Goal: Task Accomplishment & Management: Manage account settings

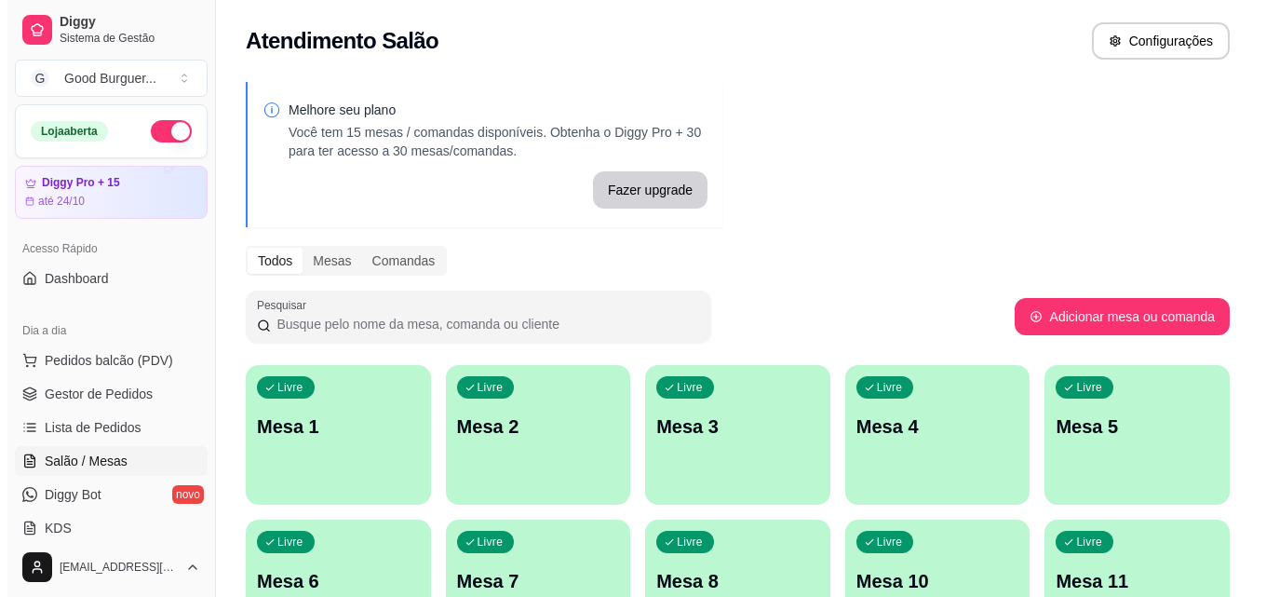
scroll to position [93, 0]
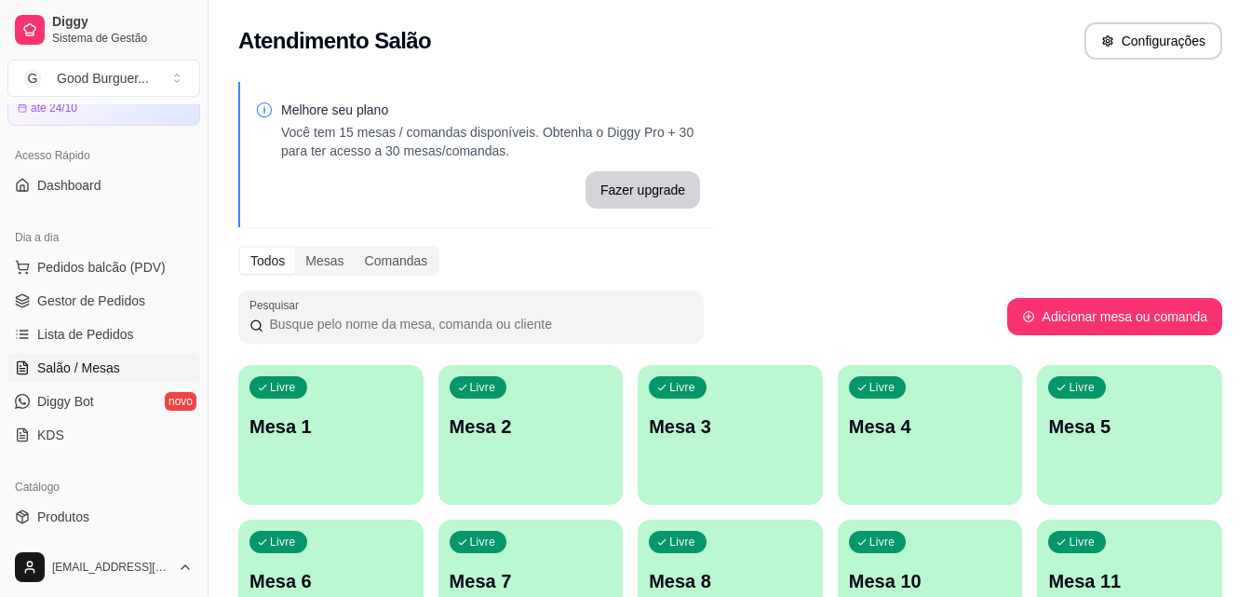
click at [355, 439] on p "Mesa 1" at bounding box center [331, 426] width 163 height 26
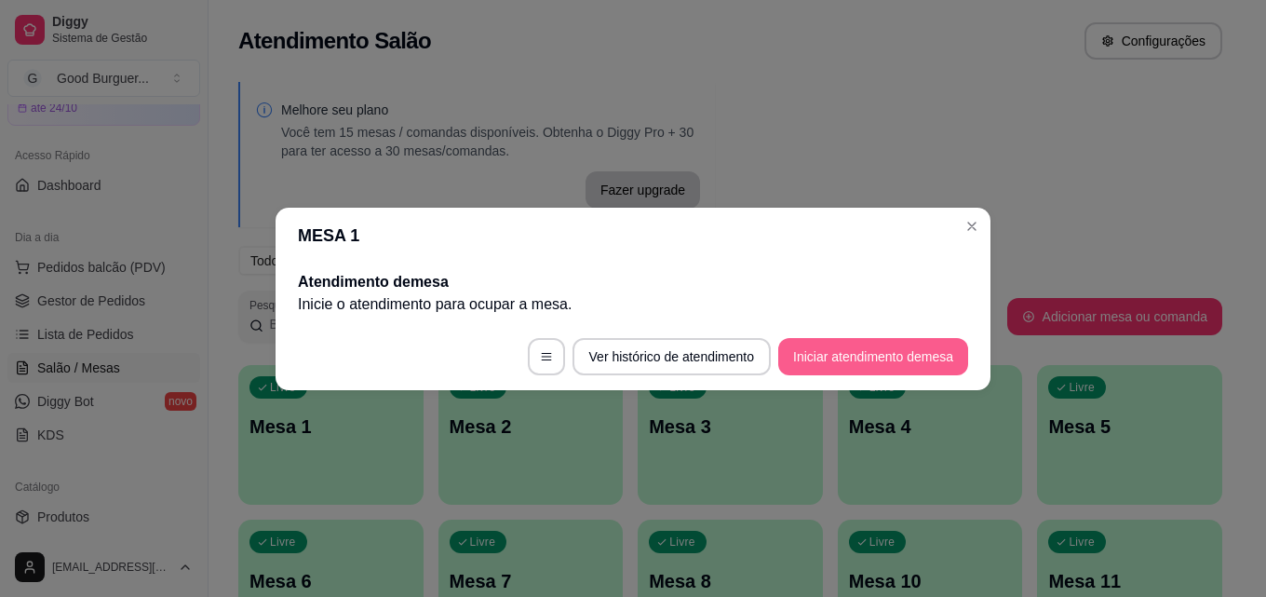
click at [844, 352] on button "Iniciar atendimento de mesa" at bounding box center [873, 356] width 190 height 37
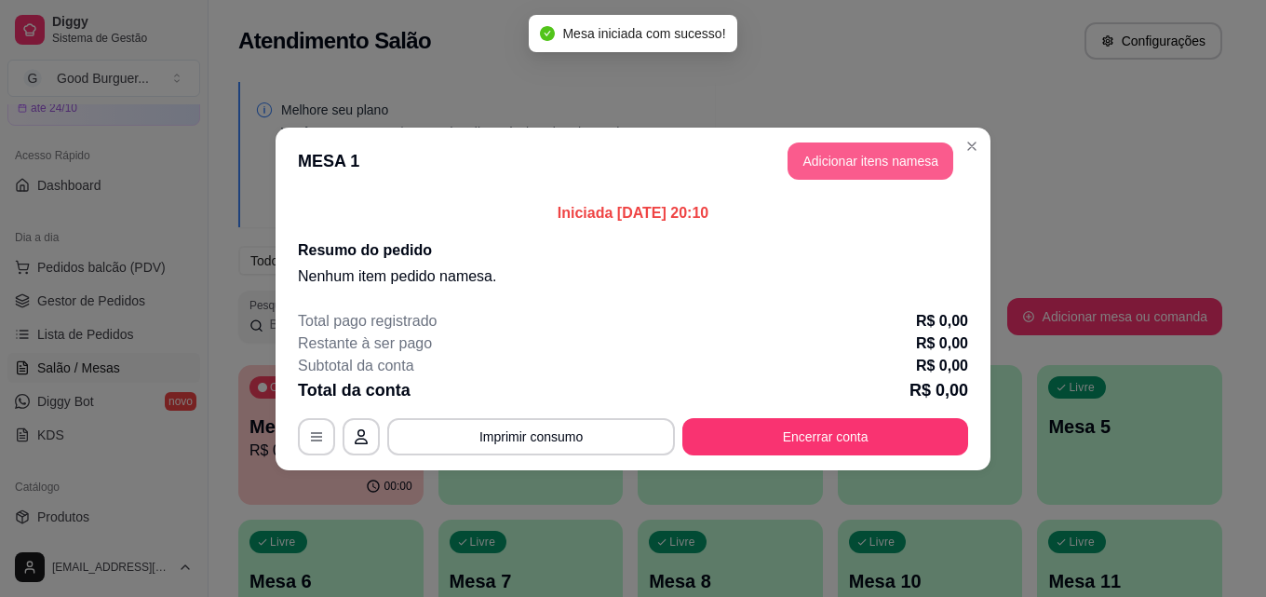
click at [866, 155] on button "Adicionar itens na mesa" at bounding box center [871, 160] width 166 height 37
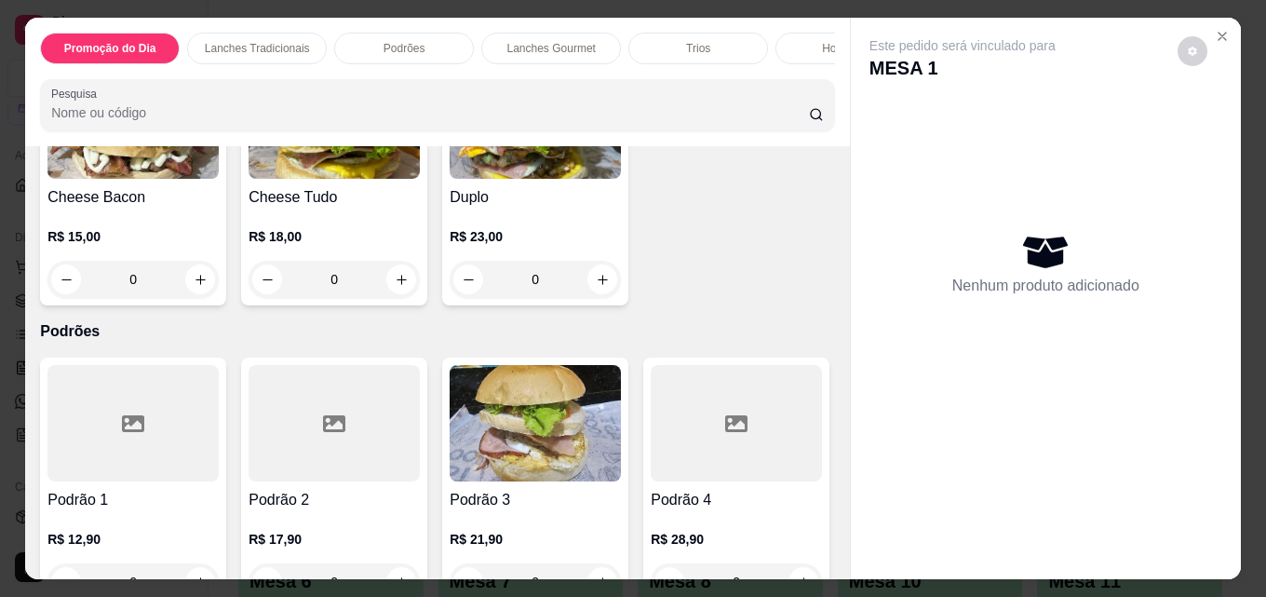
scroll to position [1397, 0]
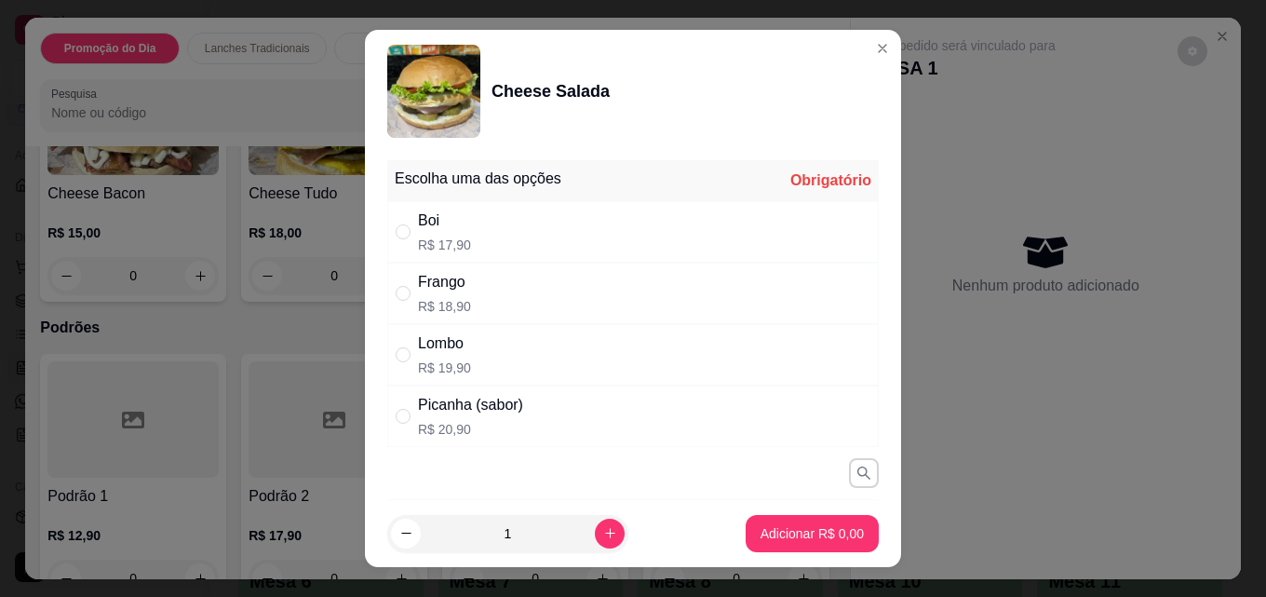
click at [430, 224] on div "Boi" at bounding box center [444, 221] width 53 height 22
radio input "true"
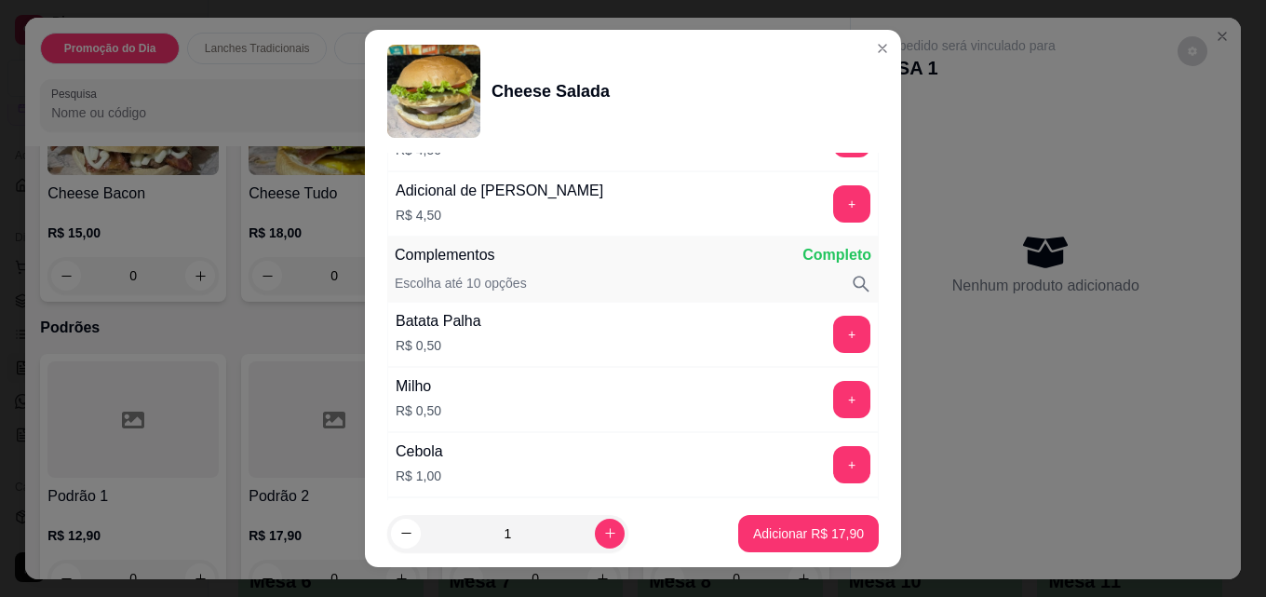
scroll to position [559, 0]
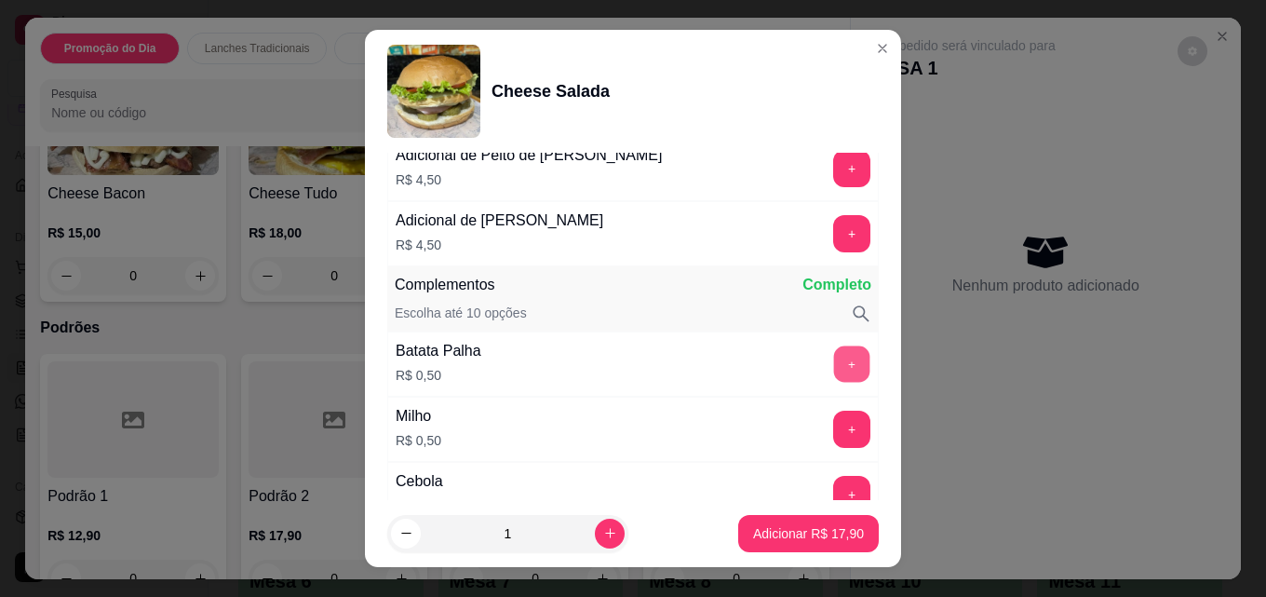
click at [834, 370] on button "+" at bounding box center [852, 364] width 36 height 36
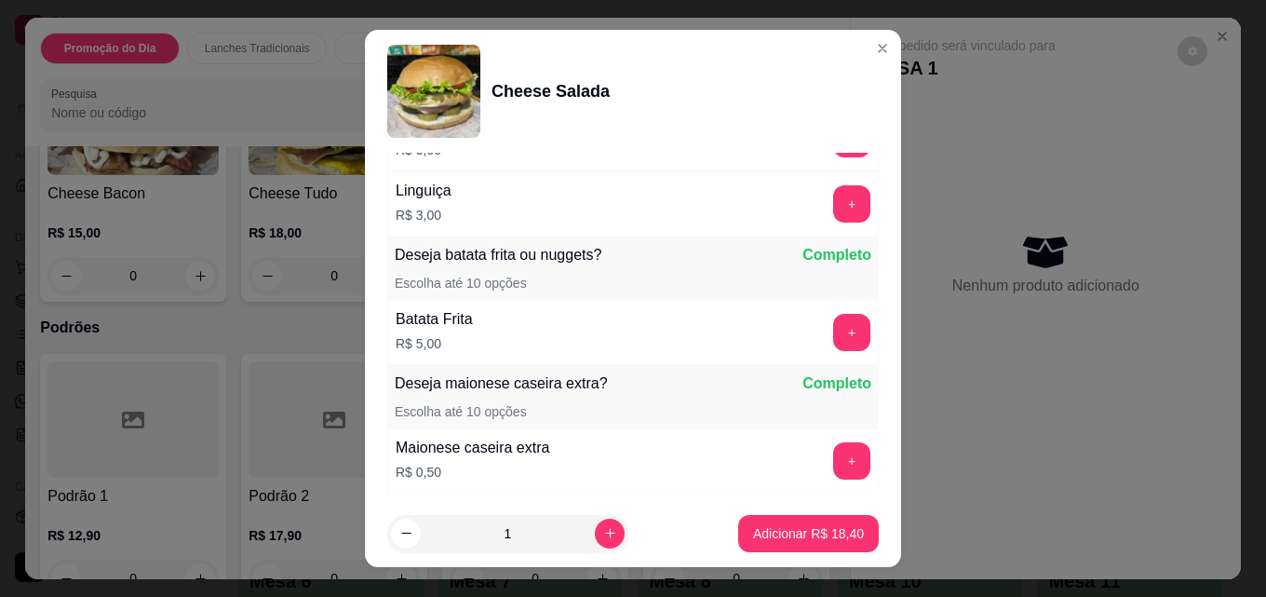
scroll to position [1616, 0]
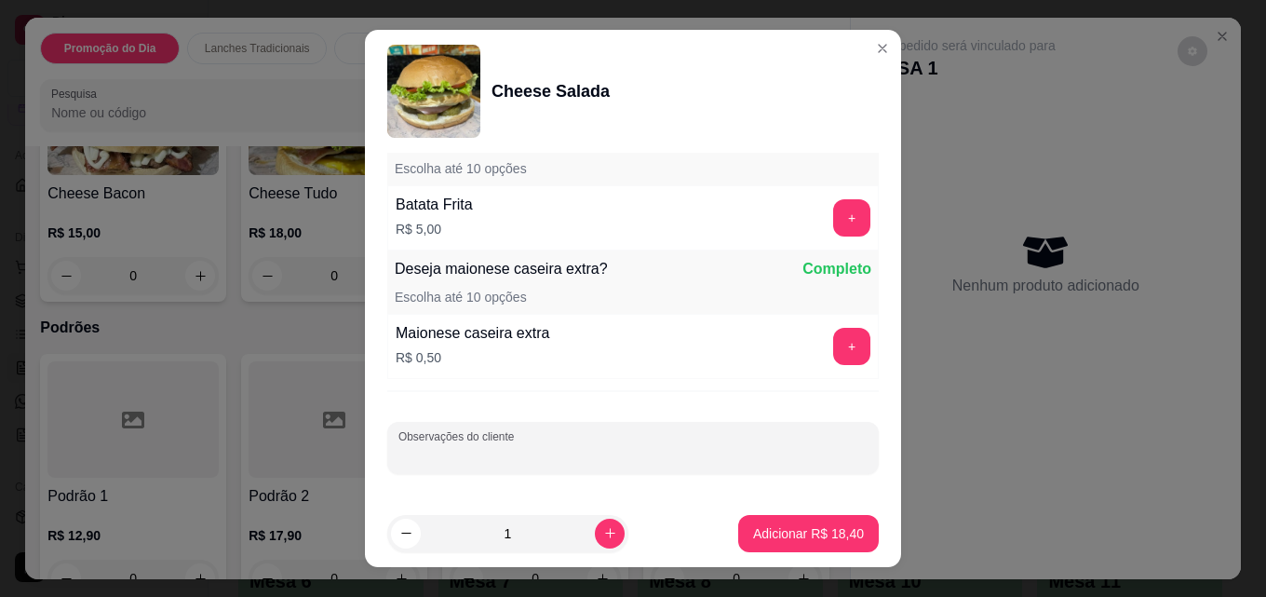
click at [622, 455] on input "Observações do cliente" at bounding box center [633, 455] width 469 height 19
type input "SEM SALADA"
click at [780, 536] on p "Adicionar R$ 18,40" at bounding box center [809, 533] width 108 height 18
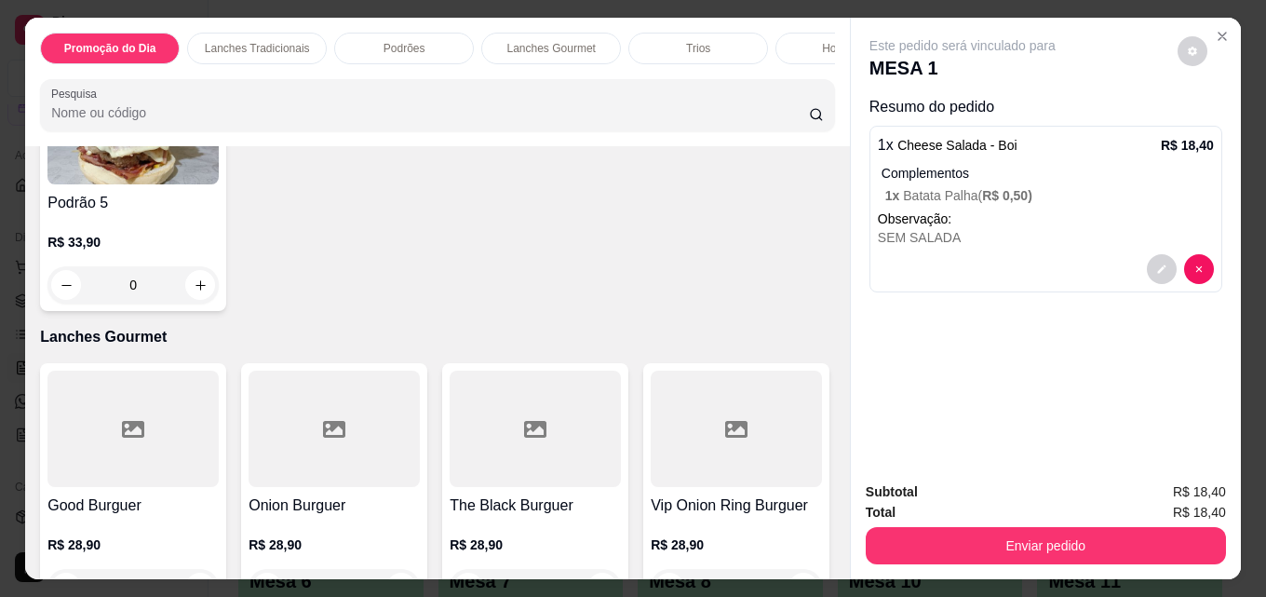
scroll to position [2049, 0]
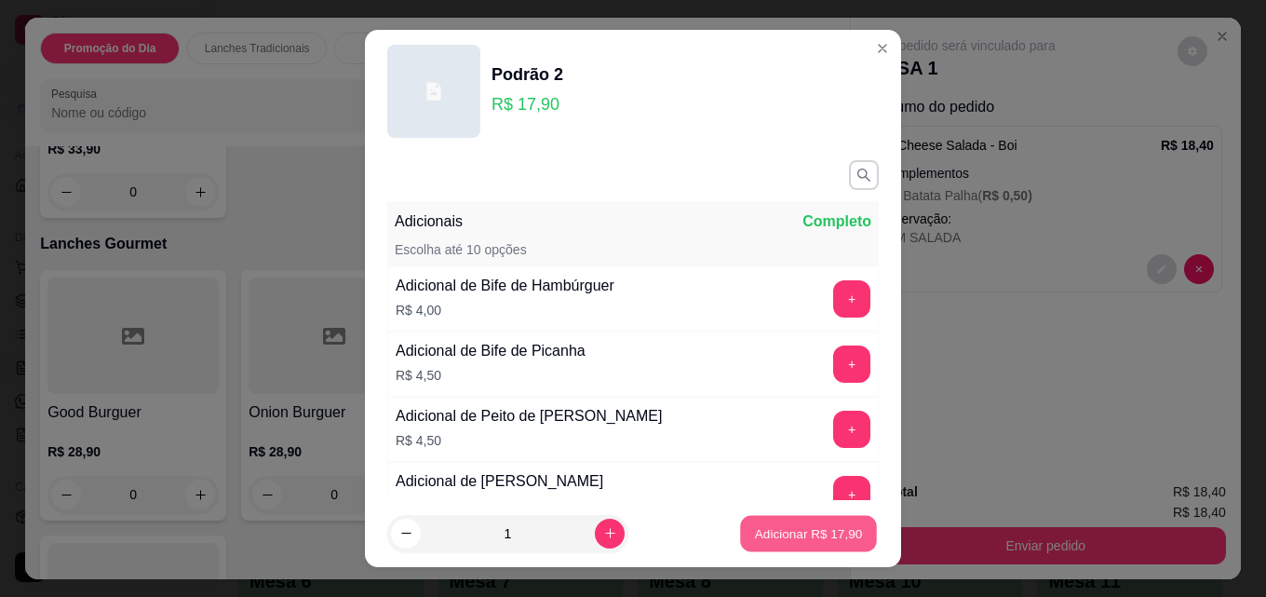
click at [787, 531] on p "Adicionar R$ 17,90" at bounding box center [809, 533] width 108 height 18
type input "1"
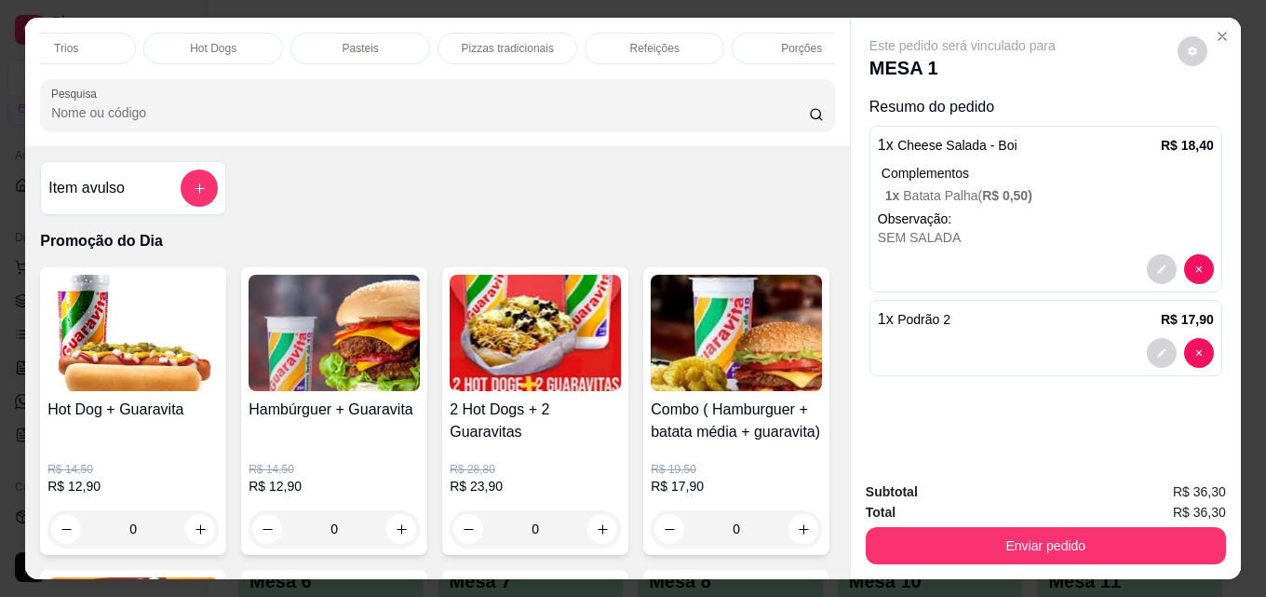
scroll to position [0, 816]
click at [764, 41] on p "Bebidas" at bounding box center [766, 48] width 40 height 15
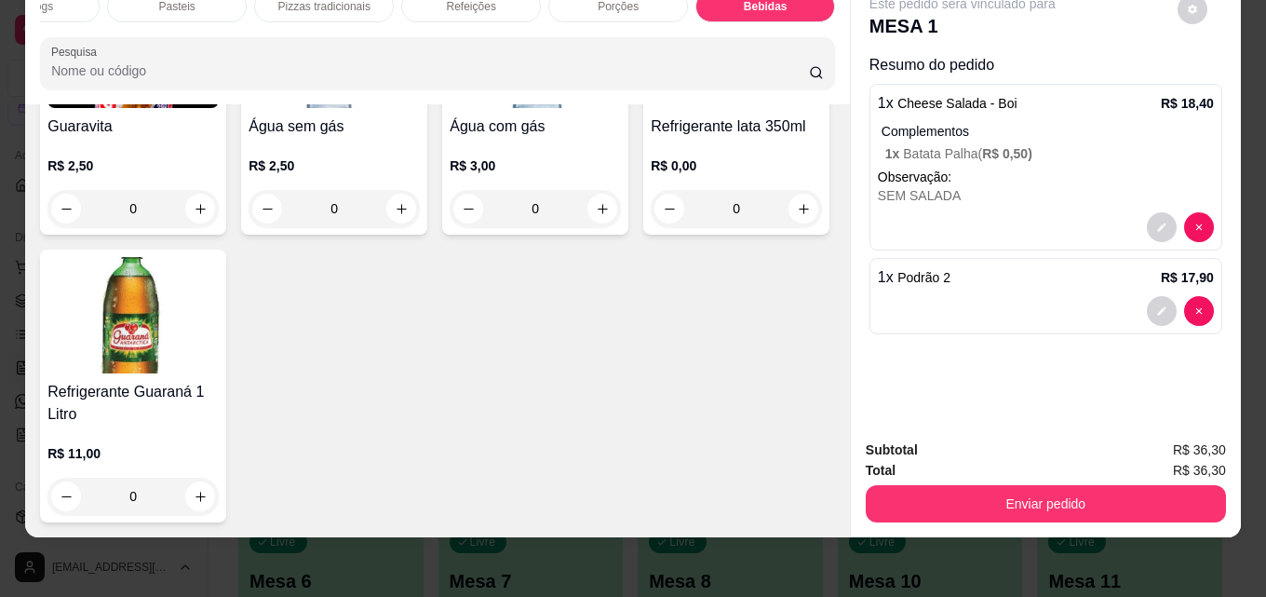
click at [128, 227] on div "R$ 2,50 0" at bounding box center [132, 182] width 171 height 89
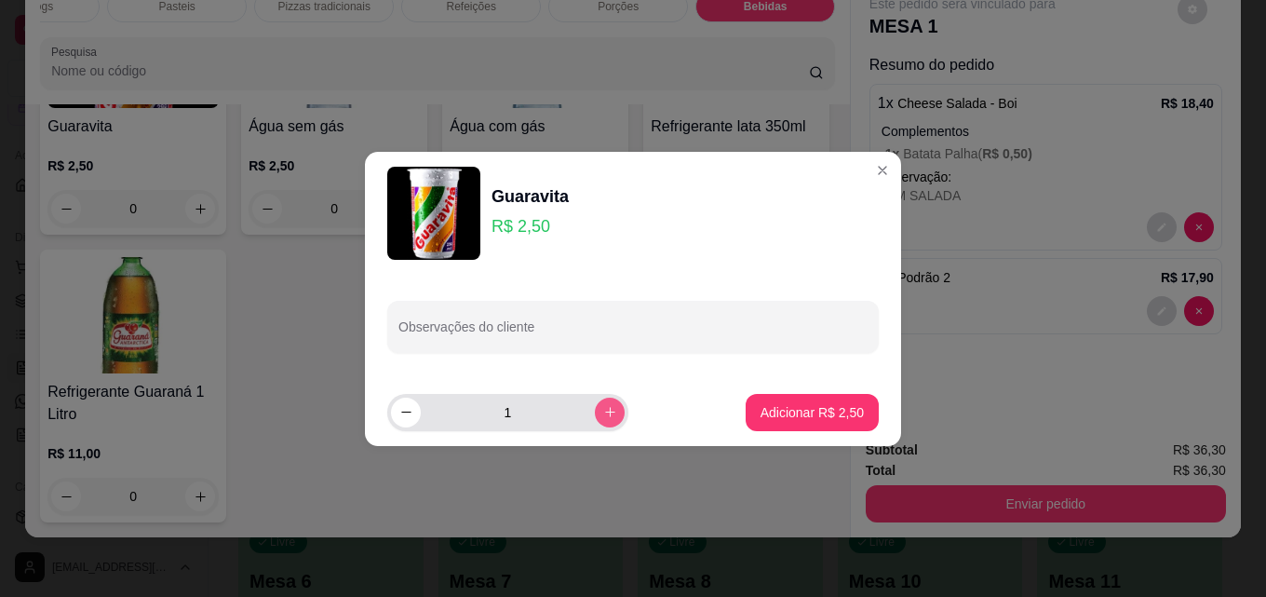
click at [603, 412] on icon "increase-product-quantity" at bounding box center [610, 412] width 14 height 14
type input "2"
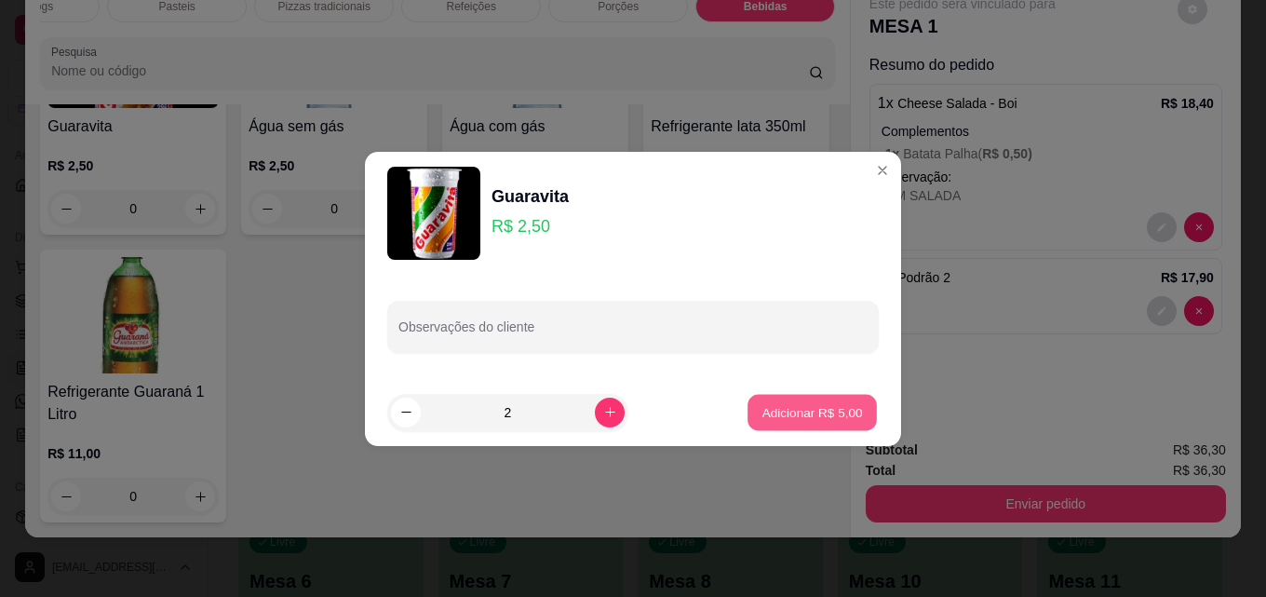
click at [820, 411] on p "Adicionar R$ 5,00" at bounding box center [812, 412] width 101 height 18
type input "2"
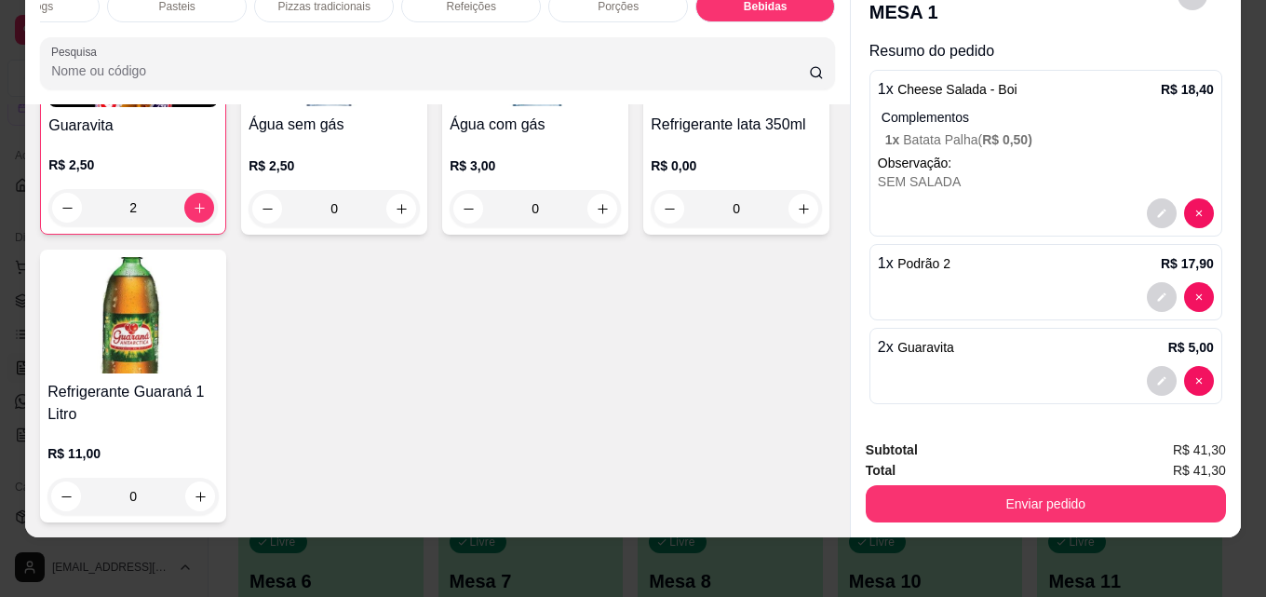
scroll to position [20, 0]
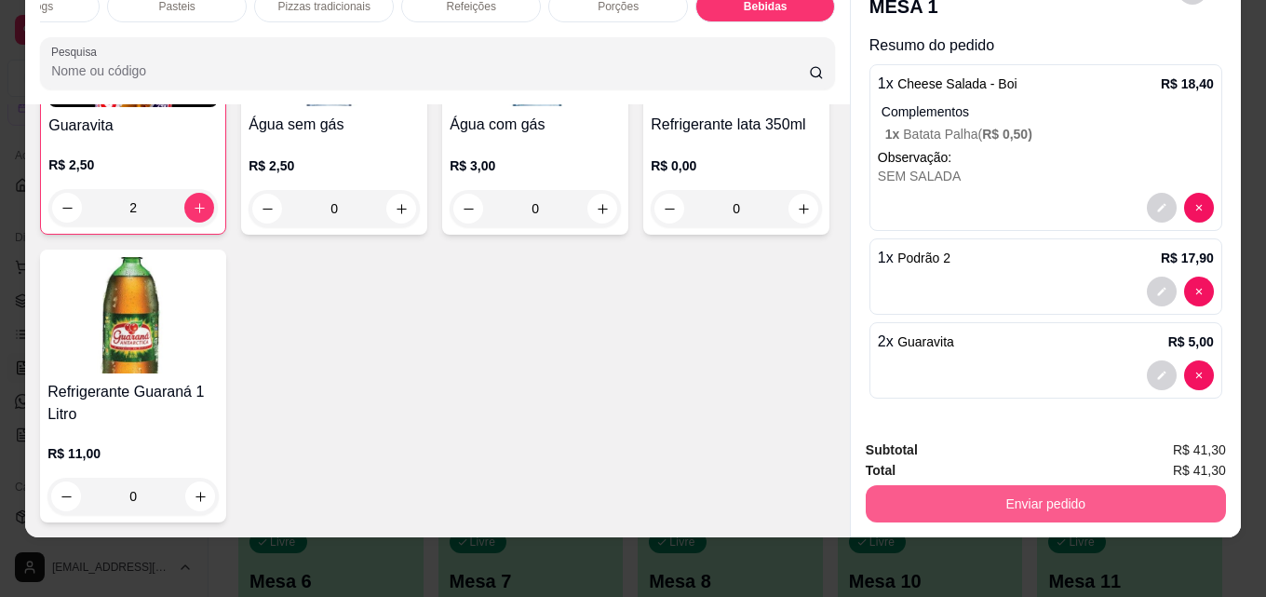
click at [1046, 489] on button "Enviar pedido" at bounding box center [1046, 503] width 360 height 37
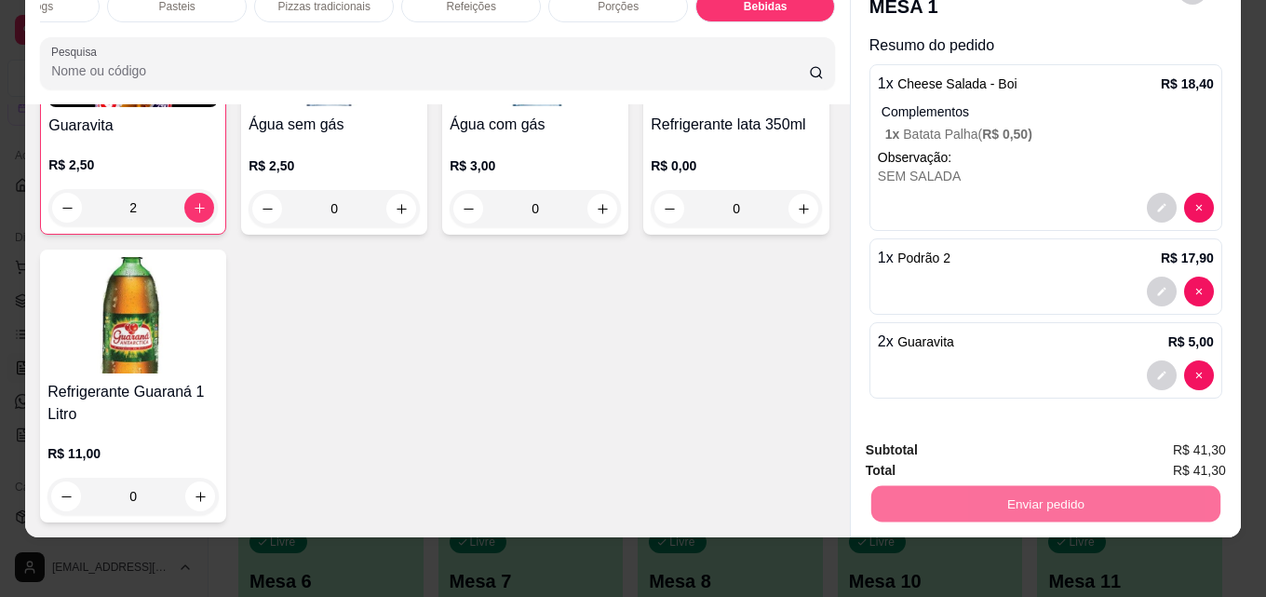
click at [1184, 438] on button "Enviar pedido" at bounding box center [1178, 443] width 102 height 34
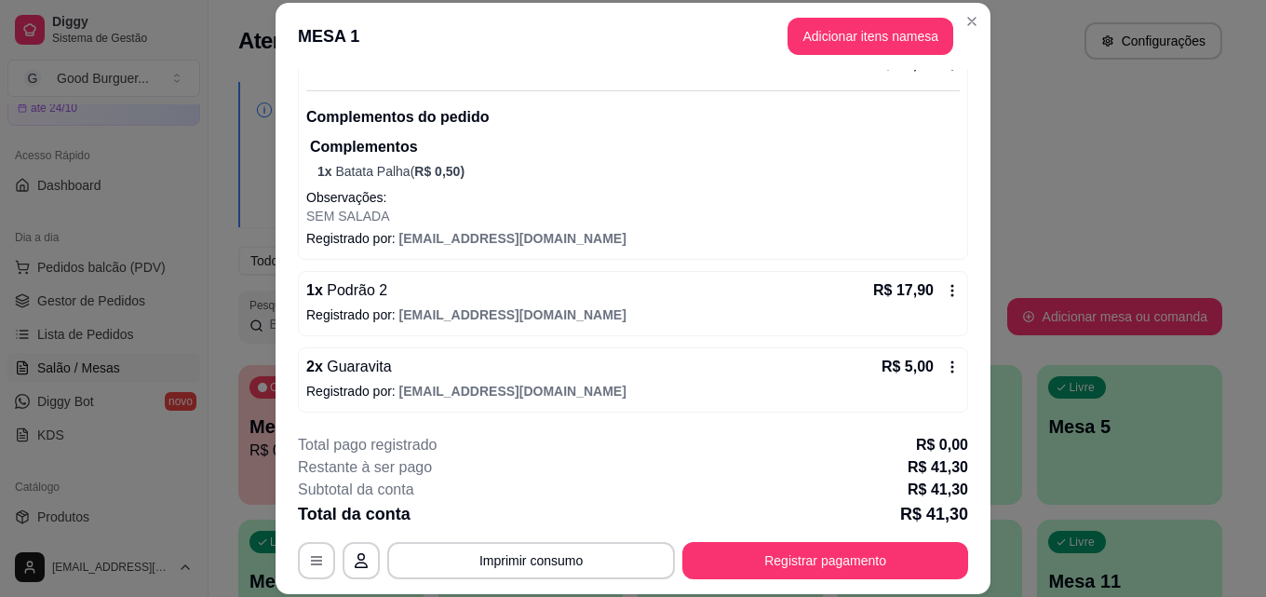
scroll to position [202, 0]
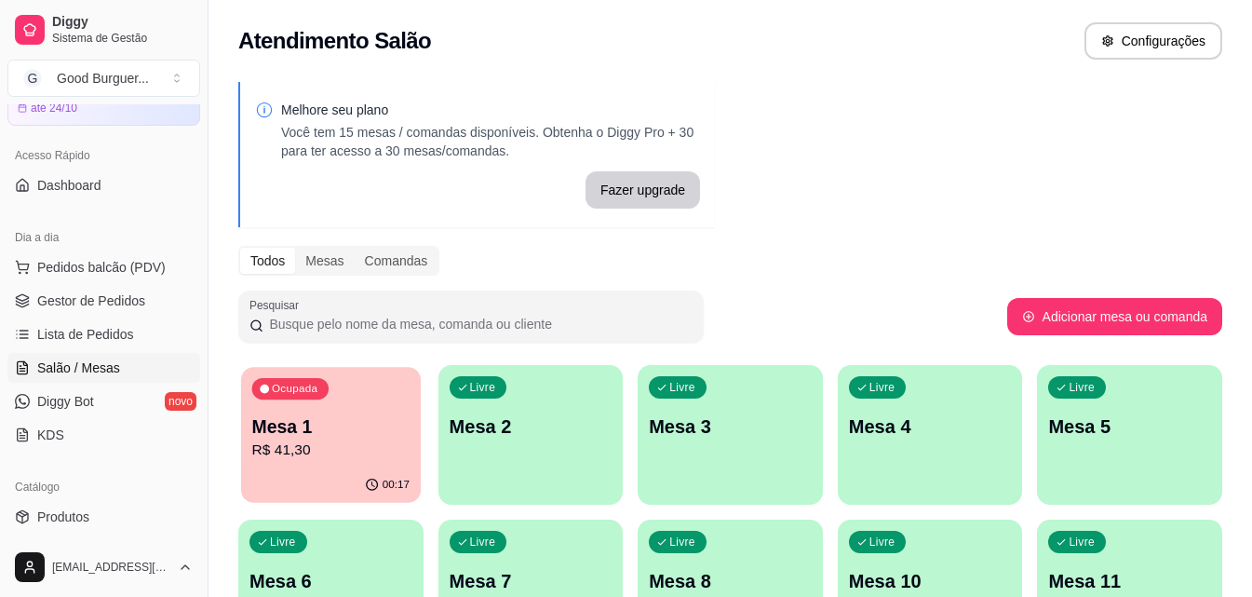
click at [392, 434] on p "Mesa 1" at bounding box center [330, 426] width 157 height 25
click at [520, 460] on div "Livre Mesa 2" at bounding box center [531, 424] width 180 height 114
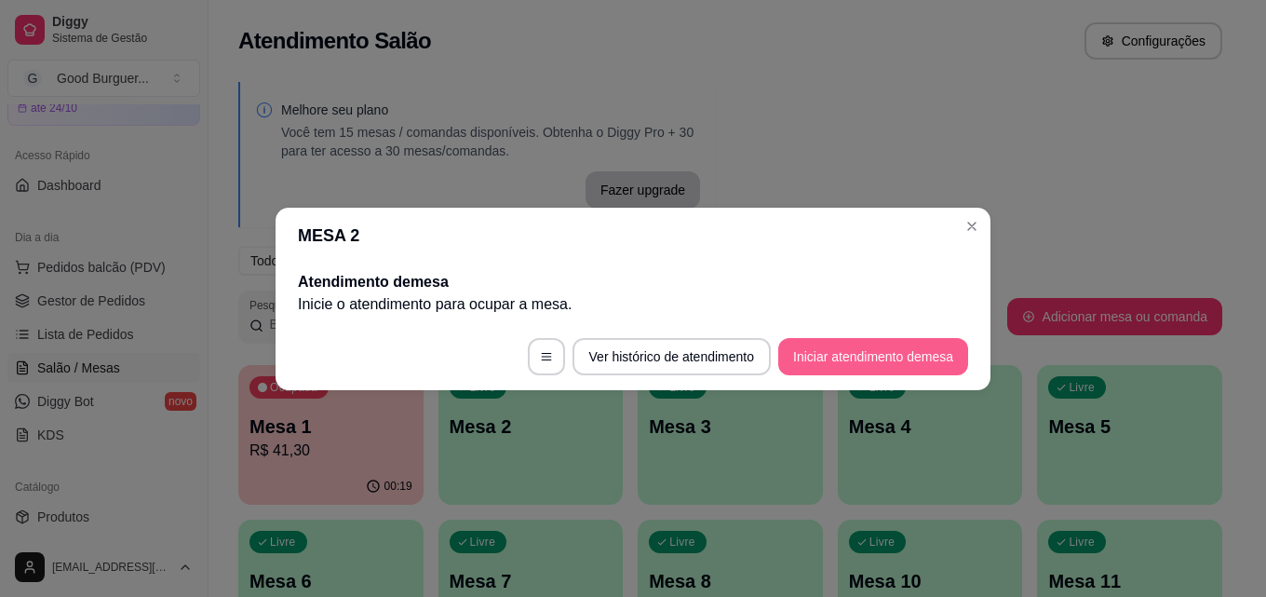
click at [879, 357] on button "Iniciar atendimento de mesa" at bounding box center [873, 356] width 190 height 37
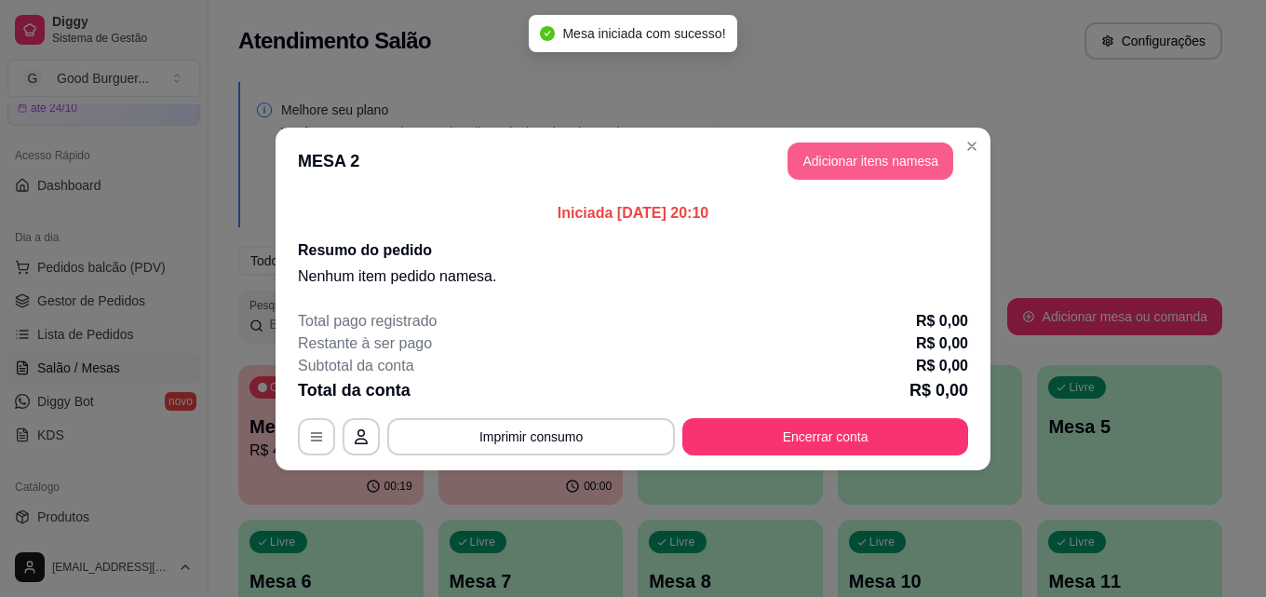
click at [855, 156] on button "Adicionar itens na mesa" at bounding box center [871, 160] width 166 height 37
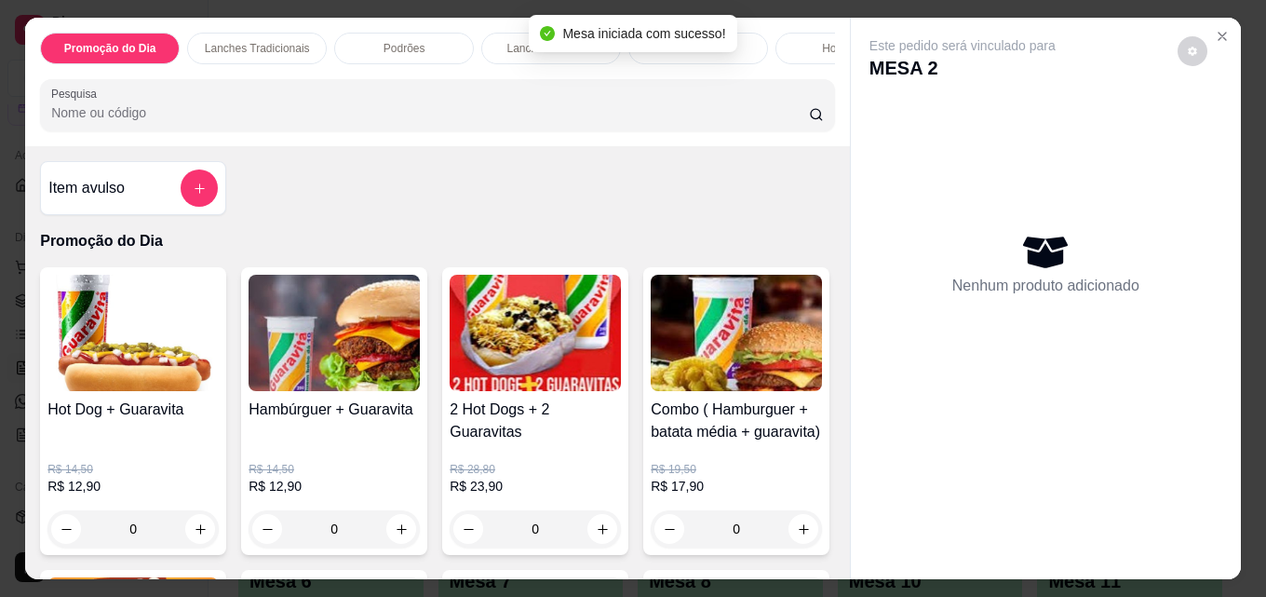
click at [394, 41] on p "Podrões" at bounding box center [405, 48] width 42 height 15
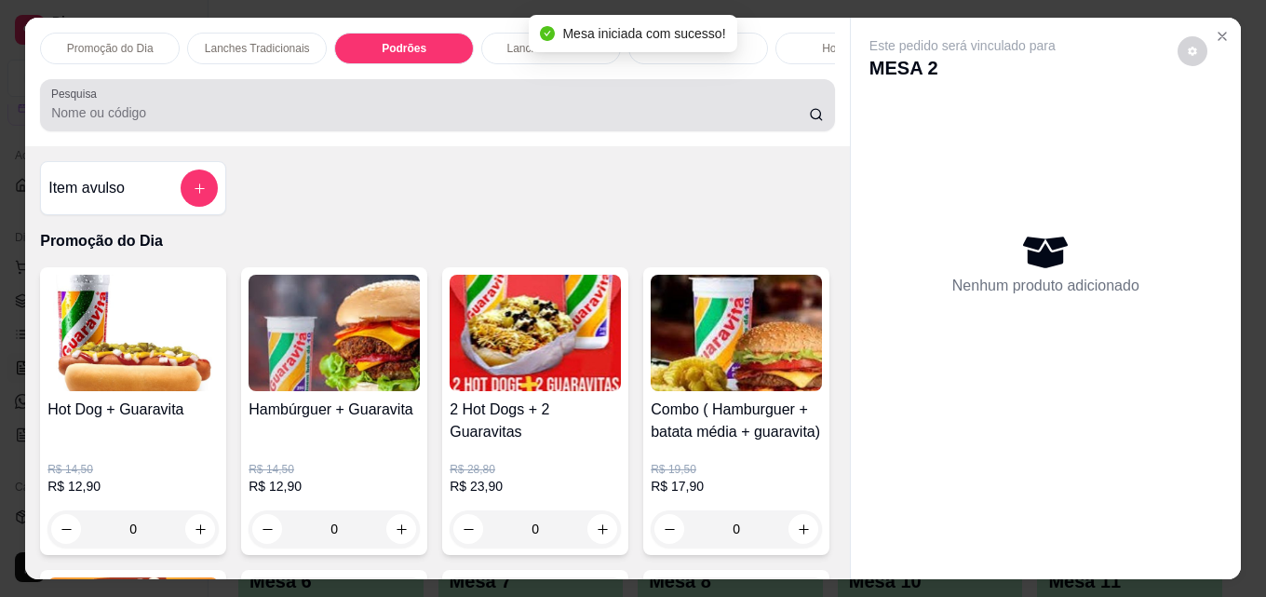
scroll to position [48, 0]
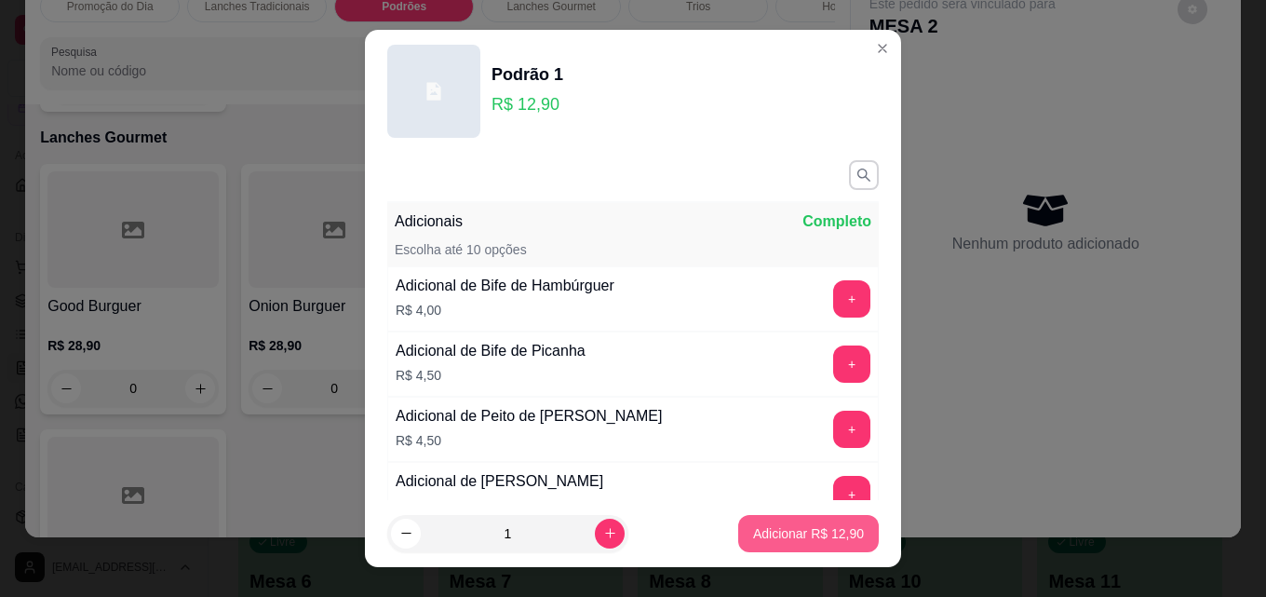
click at [799, 535] on p "Adicionar R$ 12,90" at bounding box center [808, 533] width 111 height 19
type input "1"
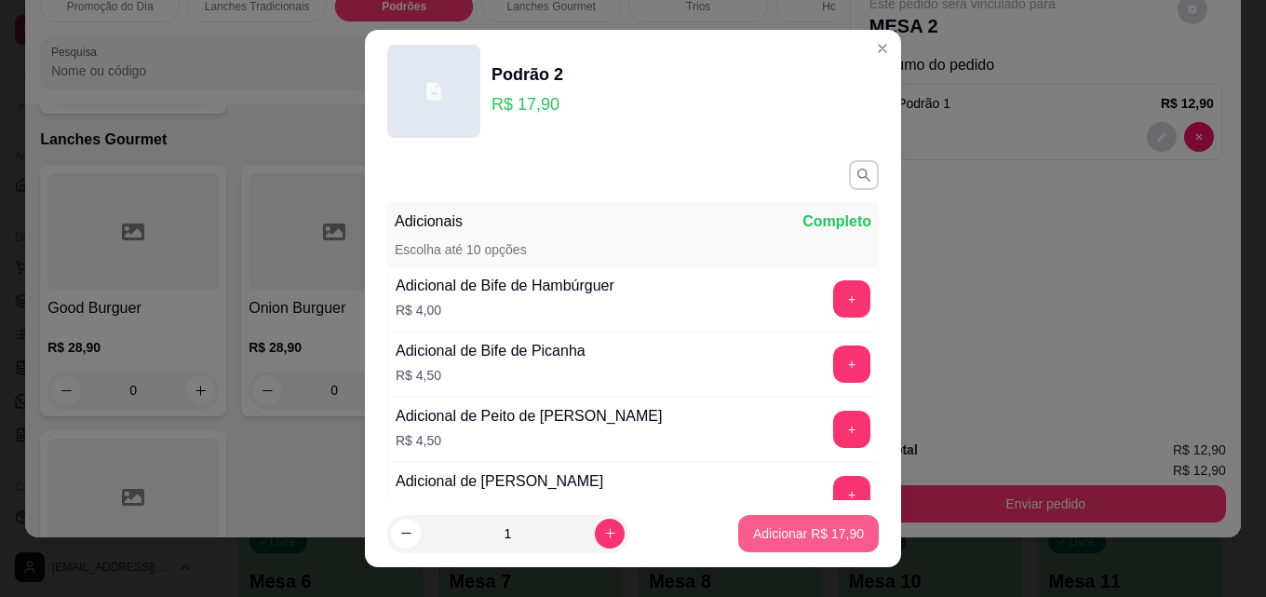
click at [766, 528] on p "Adicionar R$ 17,90" at bounding box center [808, 533] width 111 height 19
type input "1"
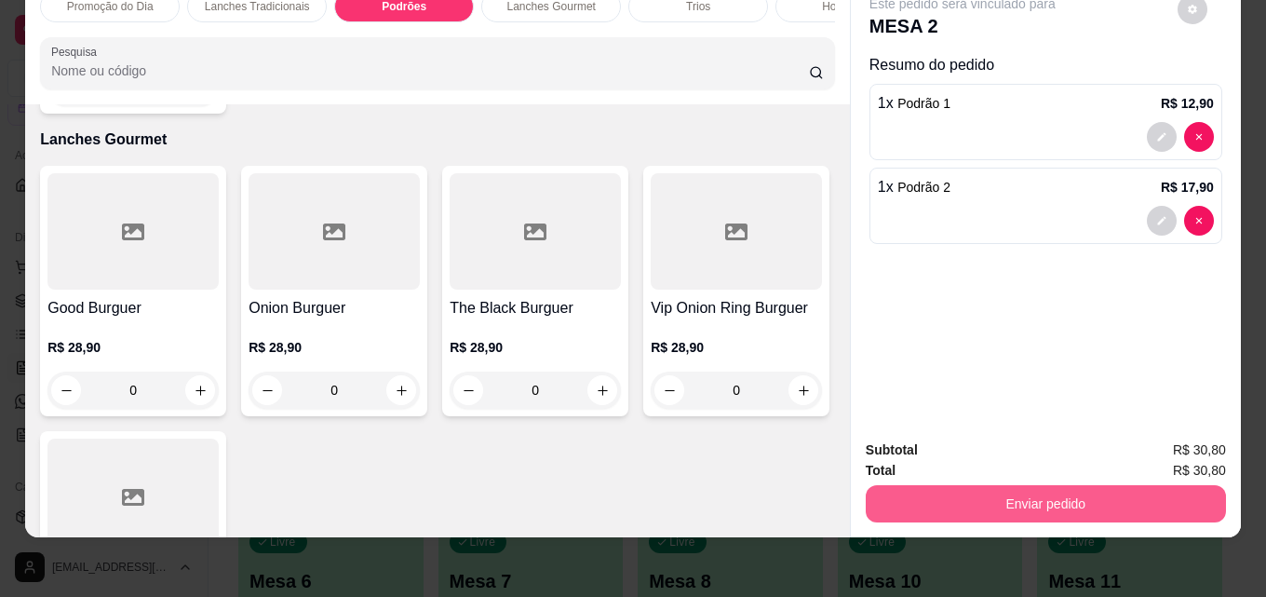
click at [1039, 489] on button "Enviar pedido" at bounding box center [1046, 503] width 360 height 37
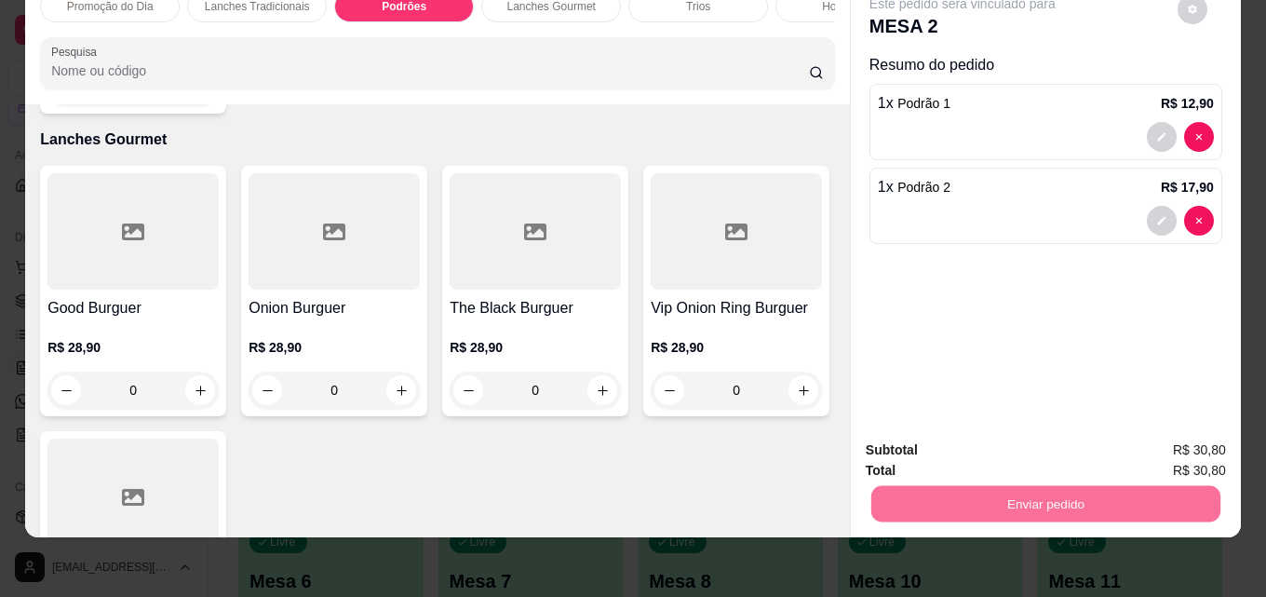
click at [1182, 431] on button "Enviar pedido" at bounding box center [1177, 443] width 105 height 35
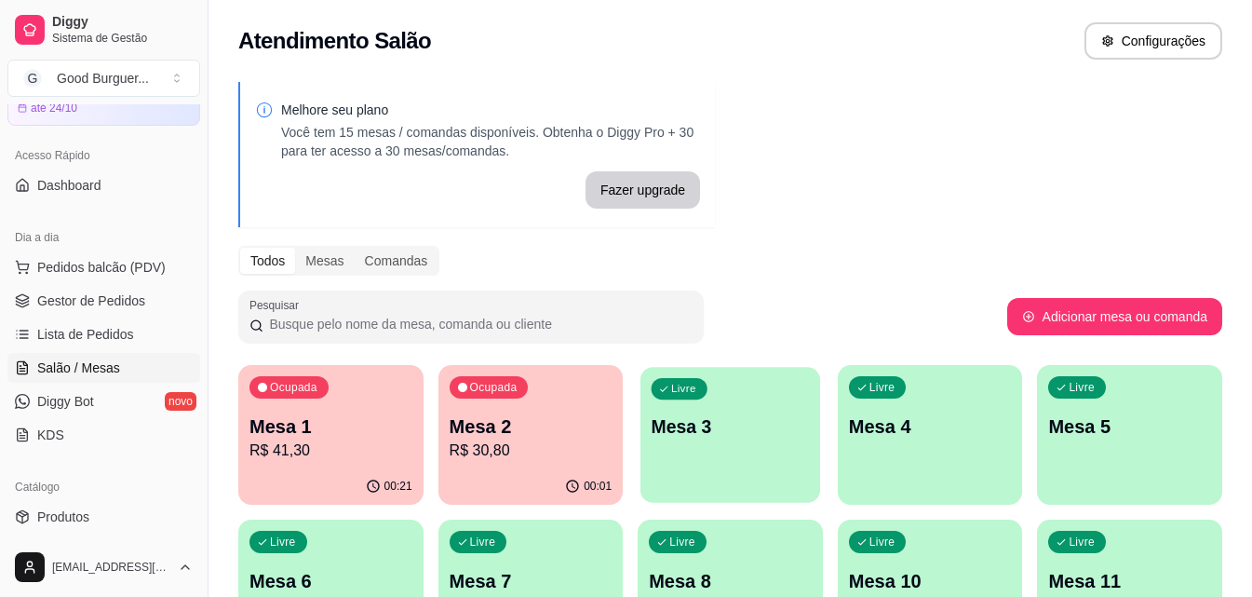
click at [718, 440] on div "Livre Mesa 3" at bounding box center [731, 424] width 180 height 114
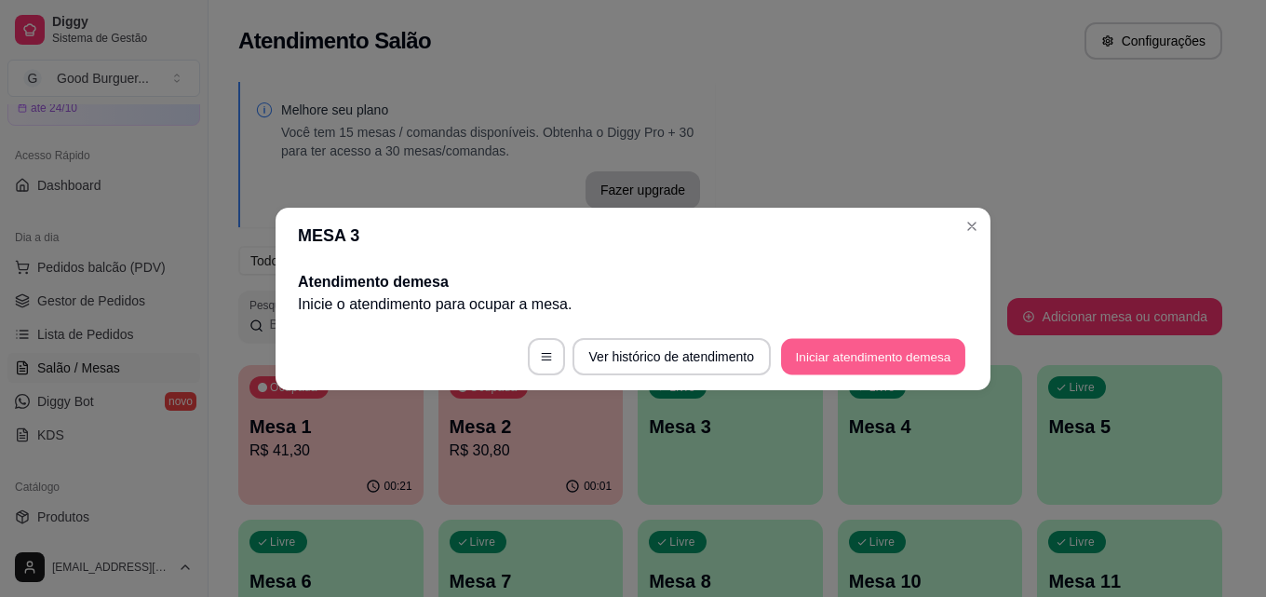
click at [863, 353] on button "Iniciar atendimento de mesa" at bounding box center [873, 356] width 184 height 36
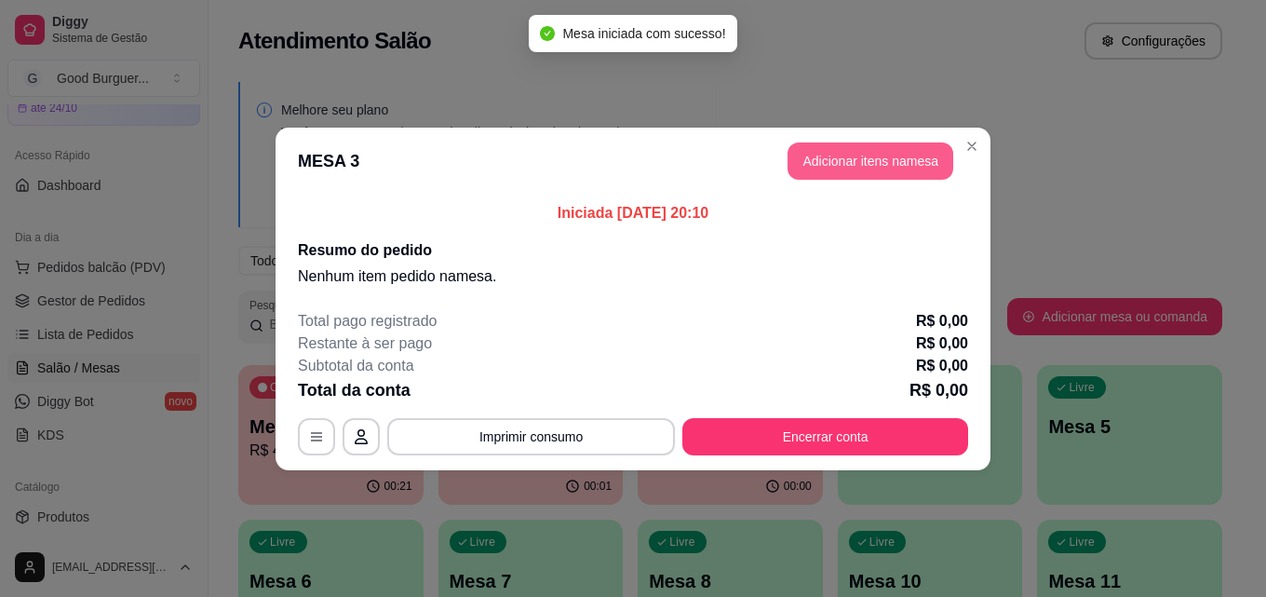
click at [863, 165] on button "Adicionar itens na mesa" at bounding box center [871, 160] width 166 height 37
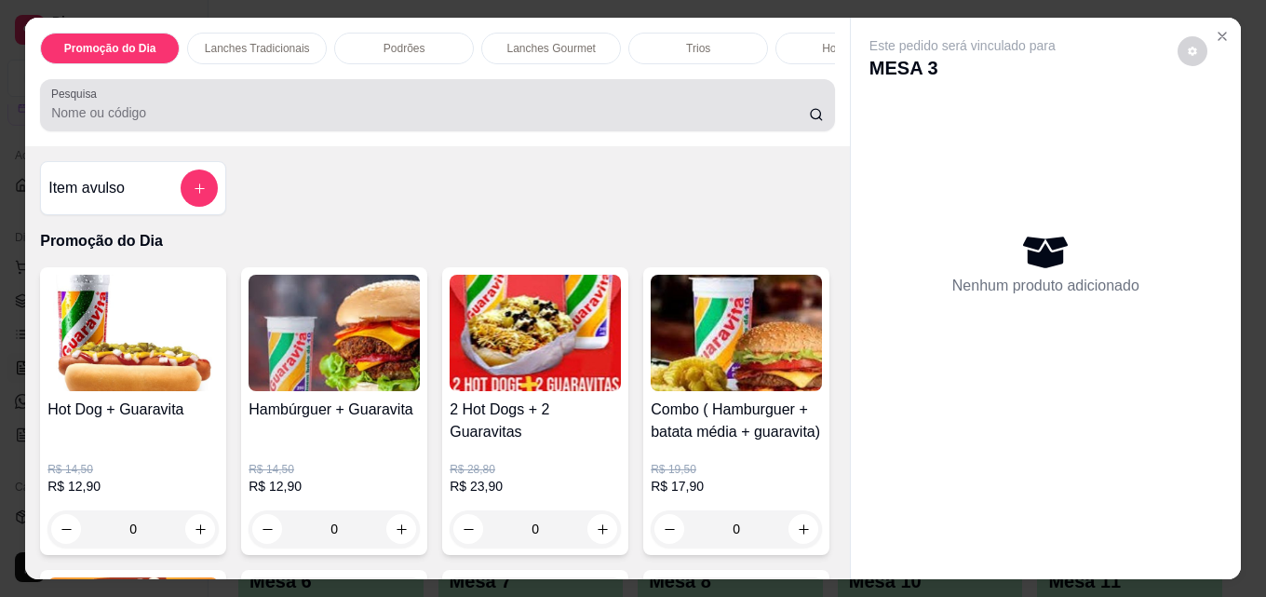
click at [186, 122] on input "Pesquisa" at bounding box center [430, 112] width 758 height 19
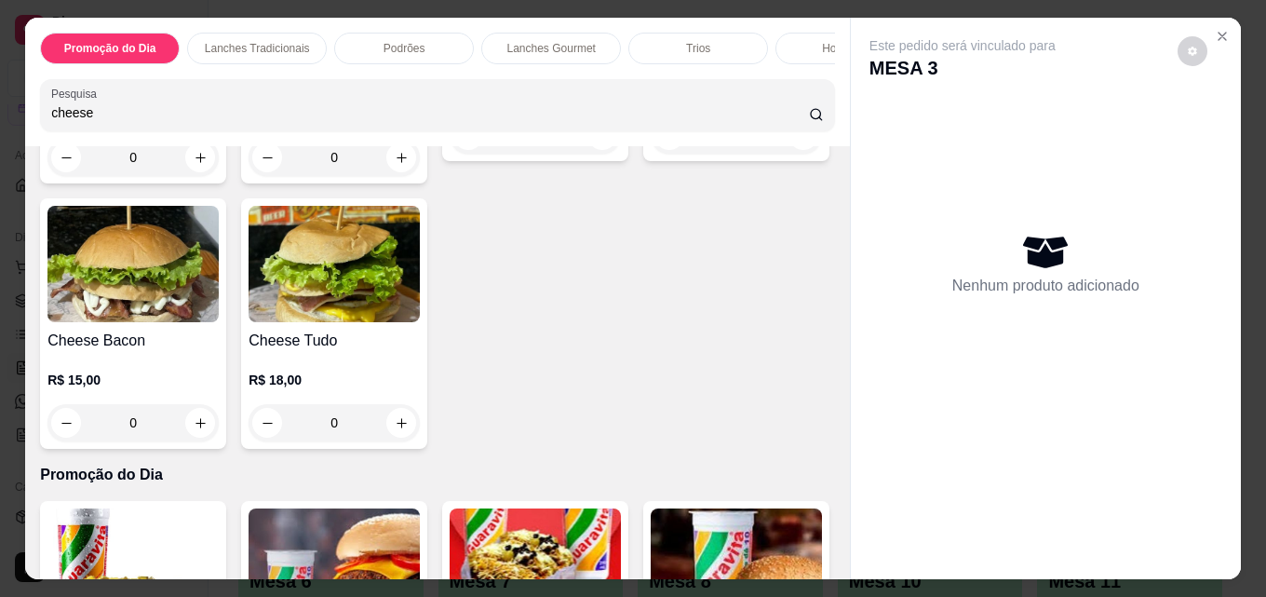
scroll to position [372, 0]
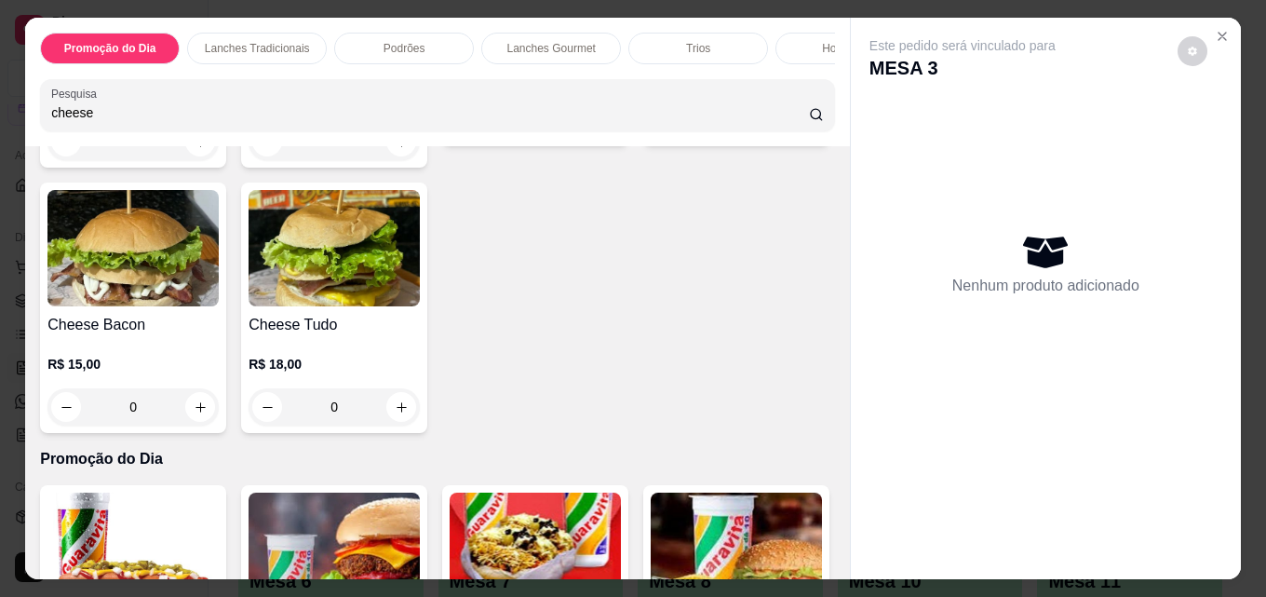
type input "cheese"
click at [219, 291] on img at bounding box center [132, 248] width 171 height 116
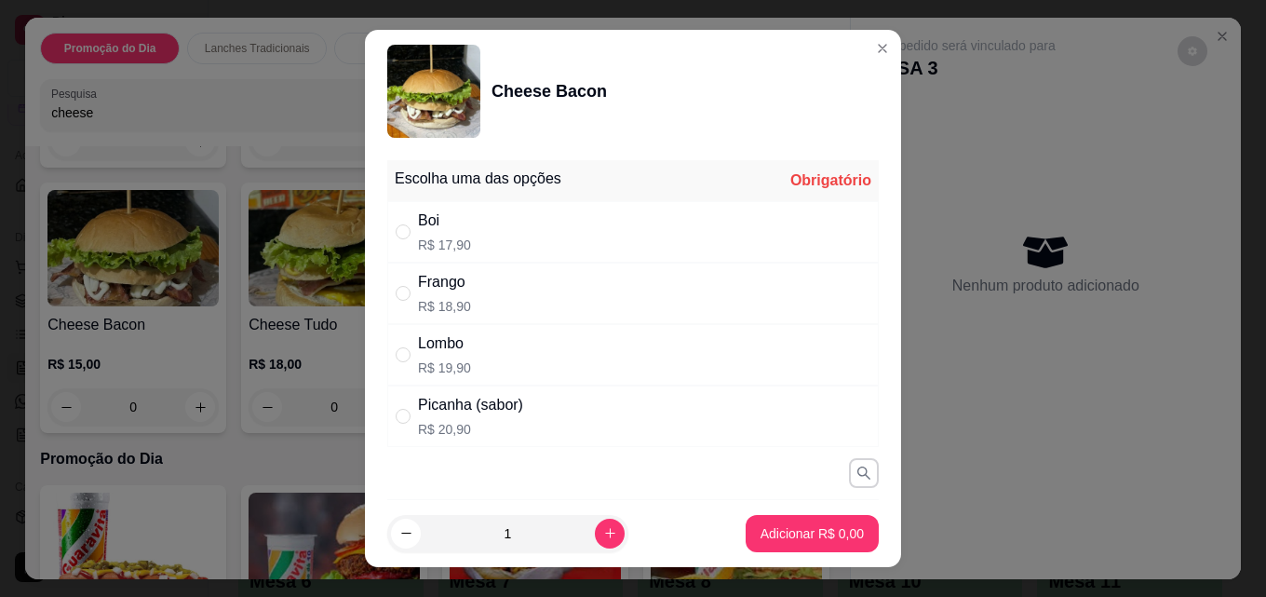
click at [418, 237] on p "R$ 17,90" at bounding box center [444, 245] width 53 height 19
radio input "true"
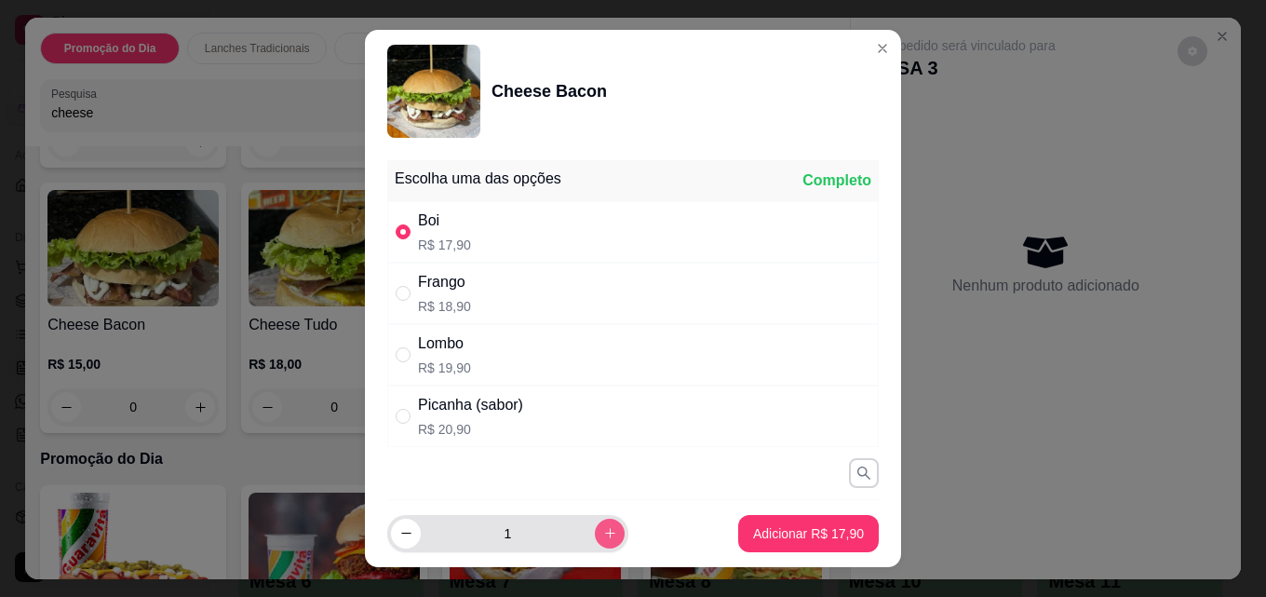
click at [595, 533] on button "increase-product-quantity" at bounding box center [610, 534] width 30 height 30
type input "2"
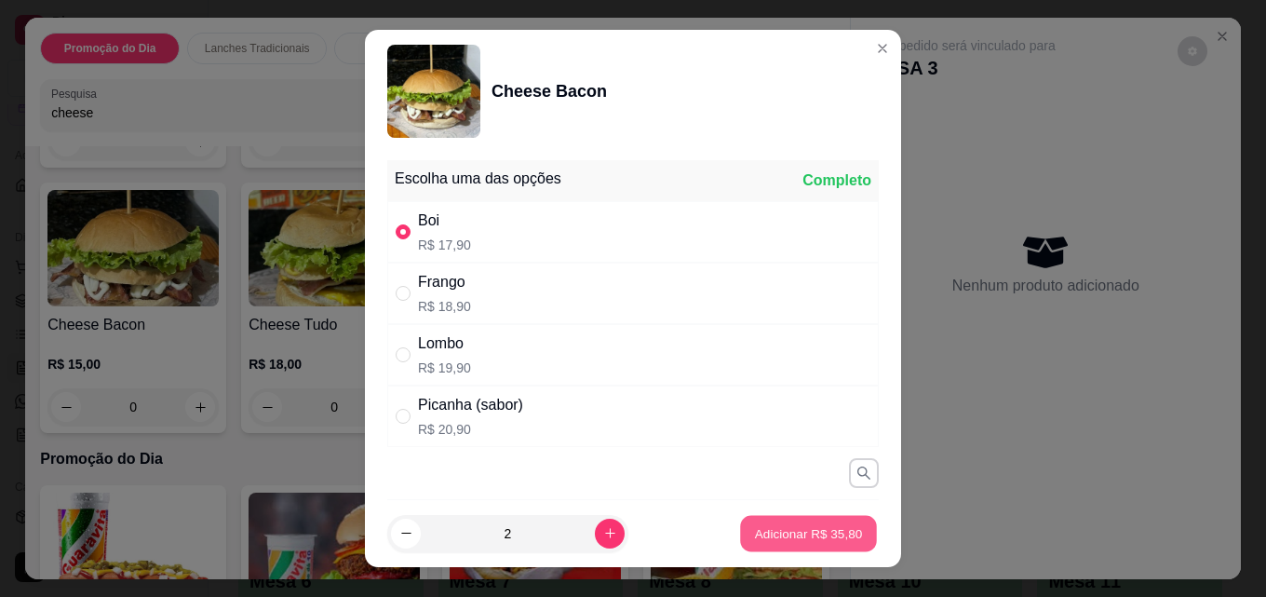
click at [808, 541] on p "Adicionar R$ 35,80" at bounding box center [809, 533] width 108 height 18
type input "2"
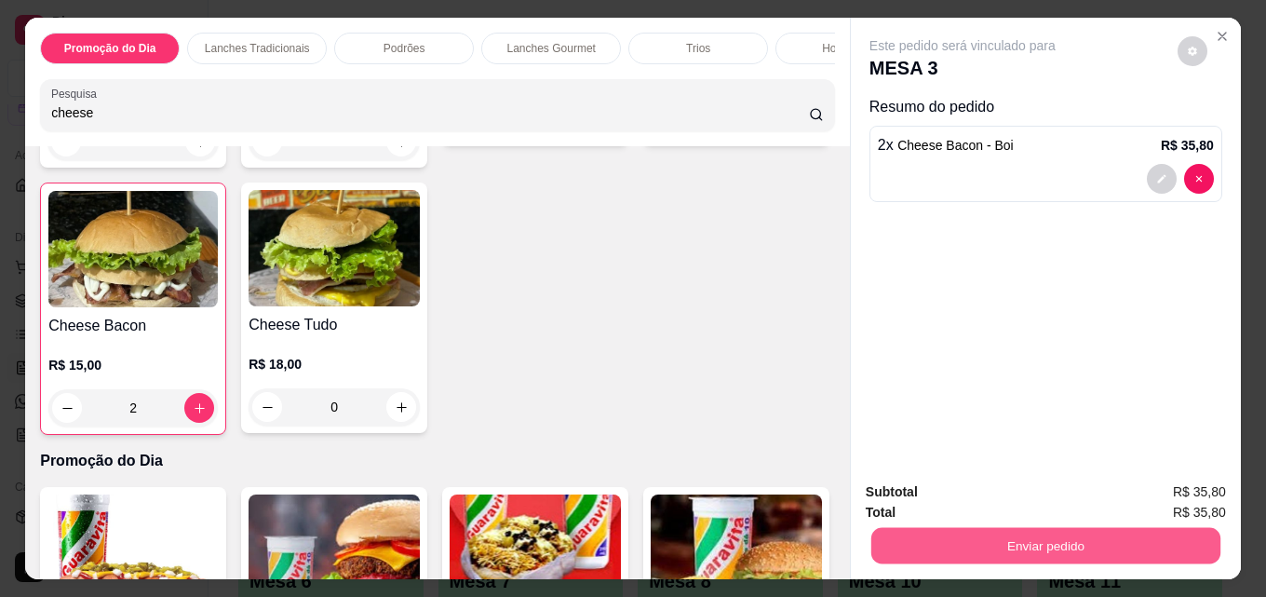
click at [1072, 532] on button "Enviar pedido" at bounding box center [1046, 545] width 349 height 36
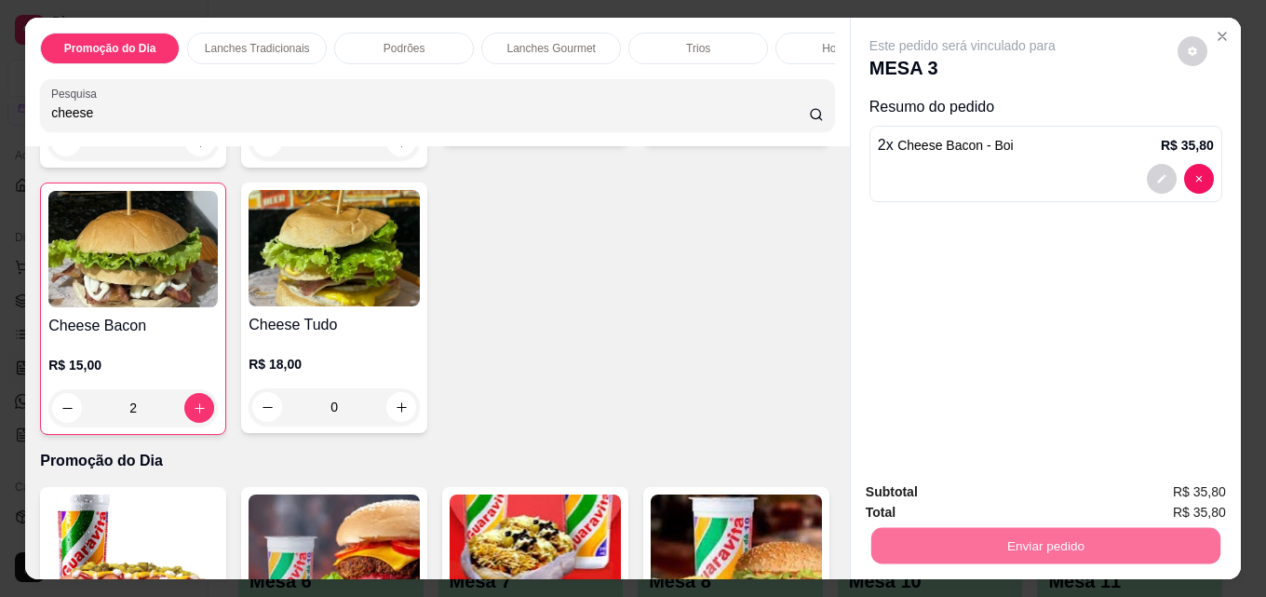
click at [1195, 488] on button "Enviar pedido" at bounding box center [1177, 492] width 105 height 35
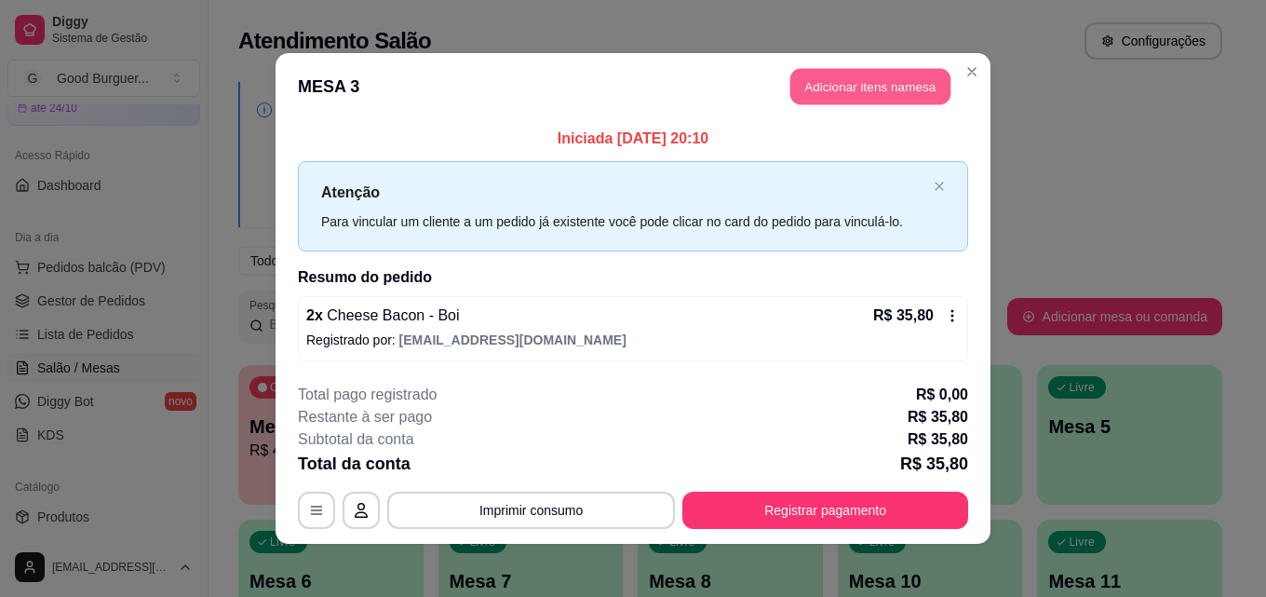
click at [851, 93] on button "Adicionar itens na mesa" at bounding box center [871, 87] width 160 height 36
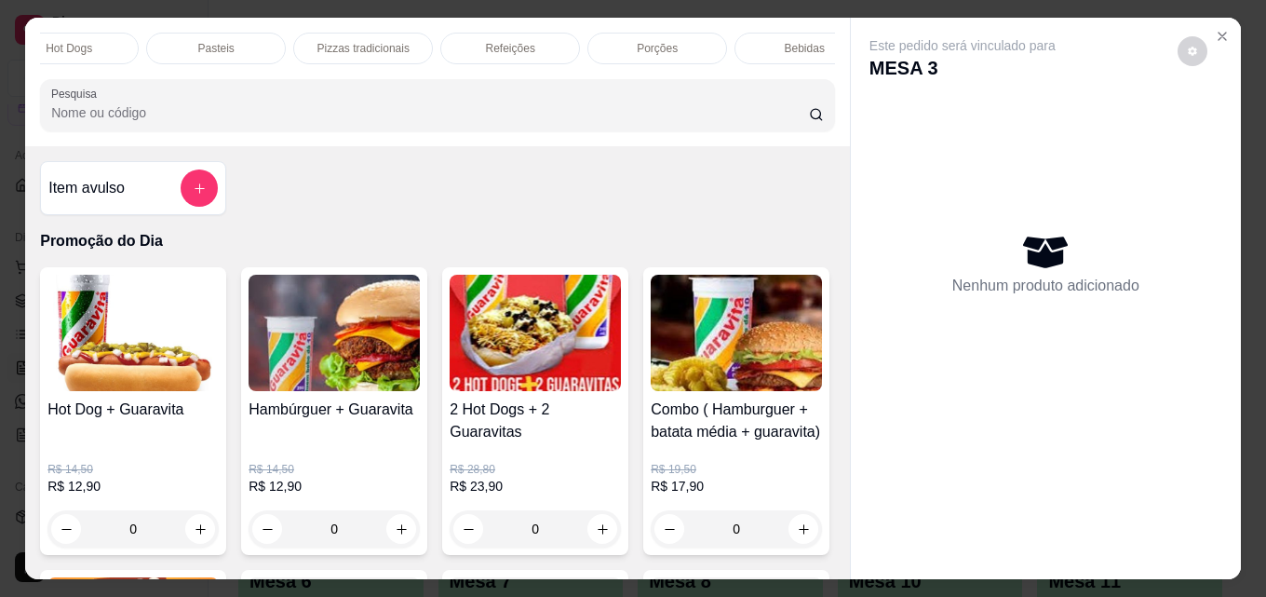
scroll to position [0, 816]
click at [763, 41] on p "Bebidas" at bounding box center [766, 48] width 40 height 15
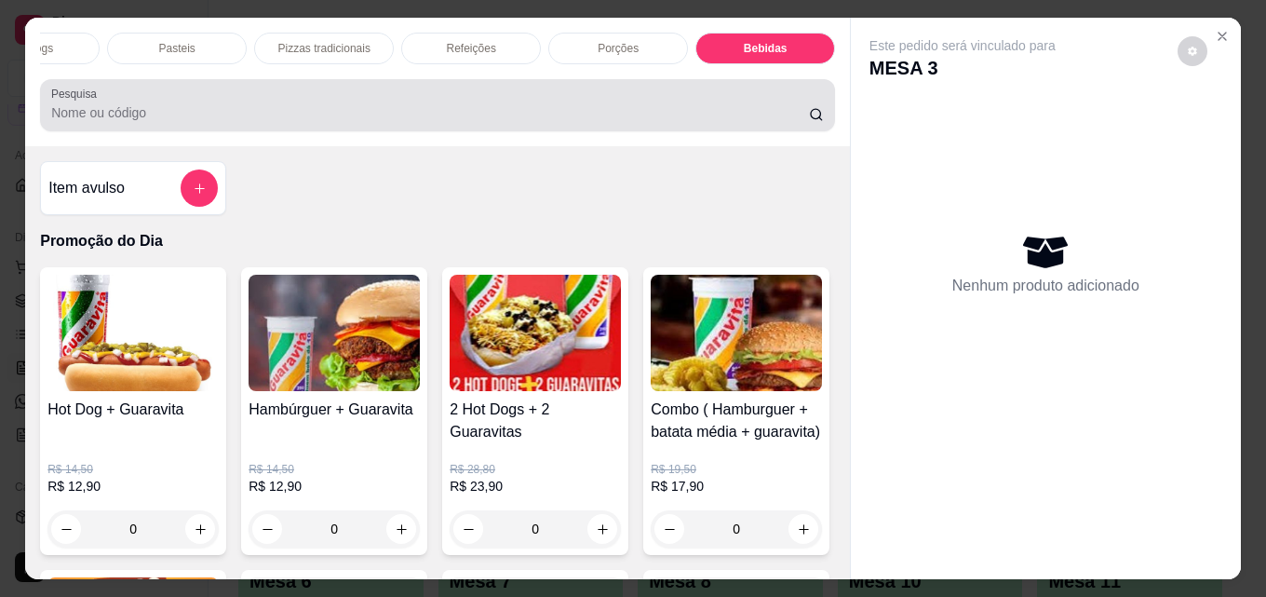
scroll to position [48, 0]
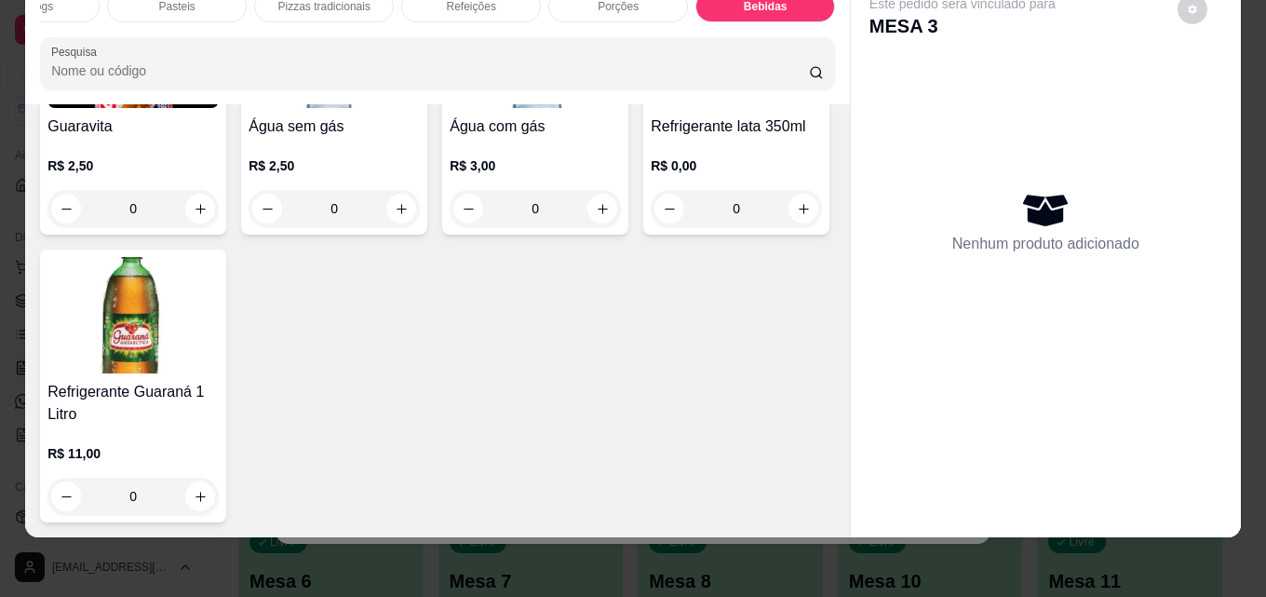
click at [159, 108] on img at bounding box center [132, 50] width 171 height 116
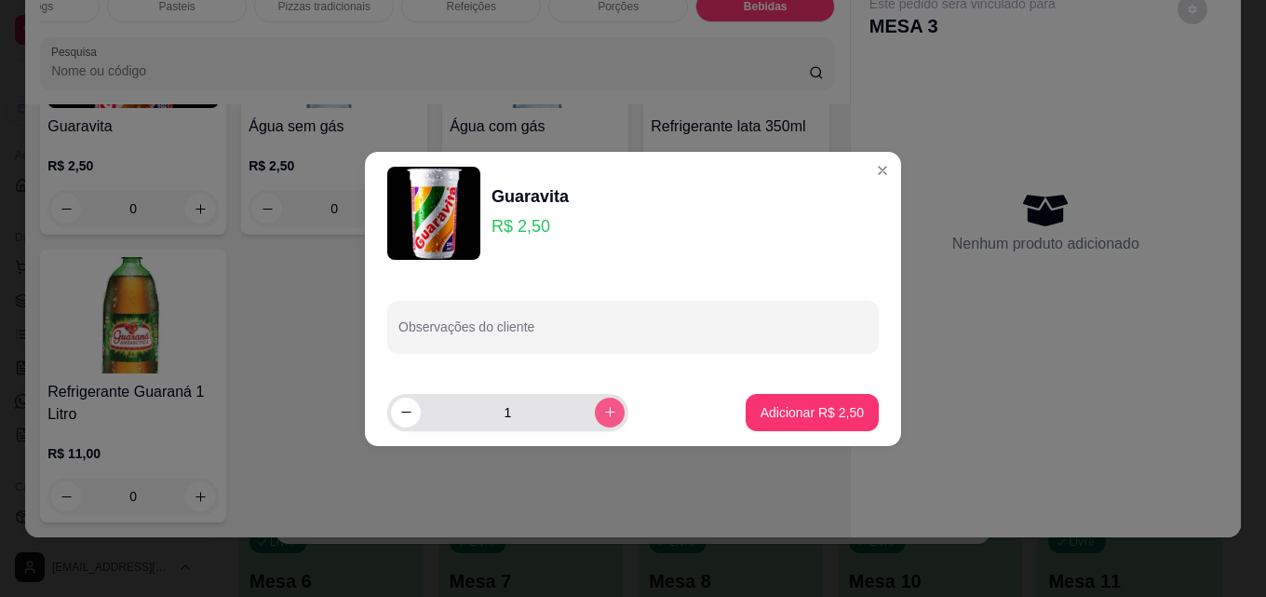
click at [605, 412] on icon "increase-product-quantity" at bounding box center [610, 412] width 10 height 10
type input "2"
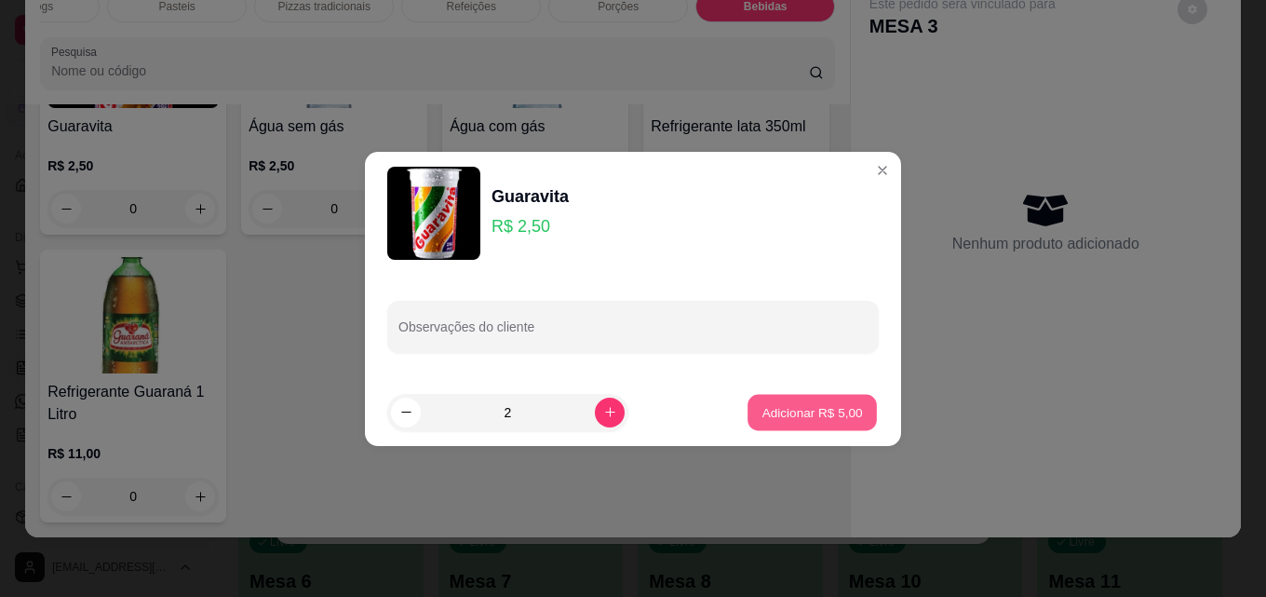
click at [795, 408] on p "Adicionar R$ 5,00" at bounding box center [812, 412] width 101 height 18
type input "2"
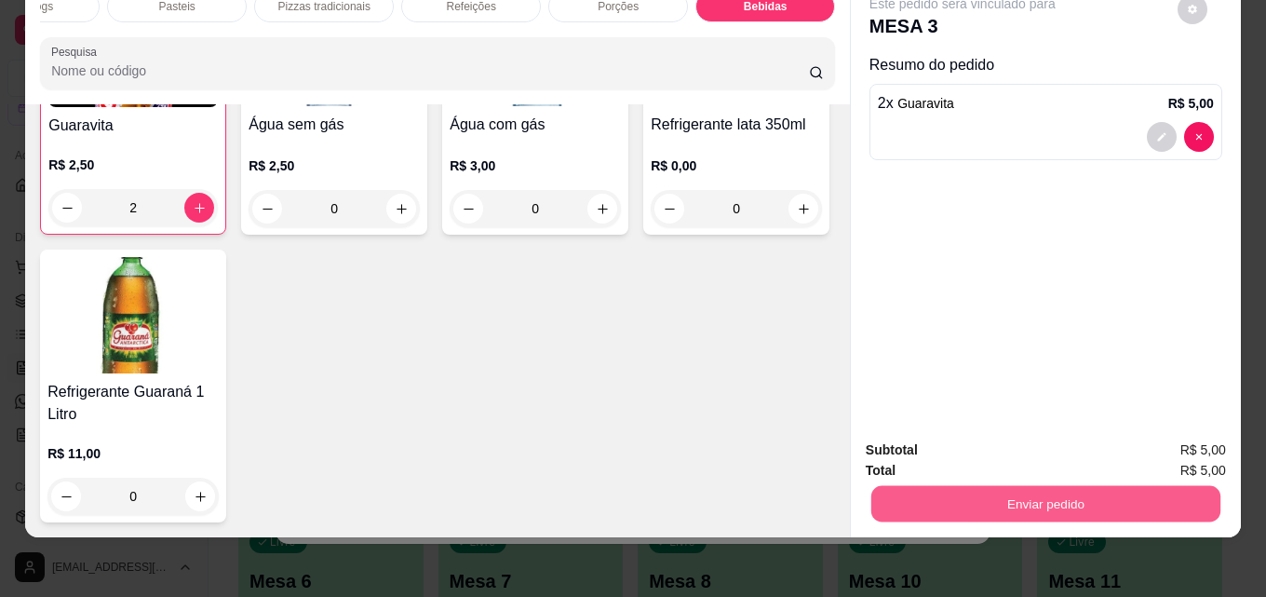
click at [1054, 493] on button "Enviar pedido" at bounding box center [1046, 503] width 349 height 36
click at [1180, 440] on button "Enviar pedido" at bounding box center [1178, 443] width 102 height 34
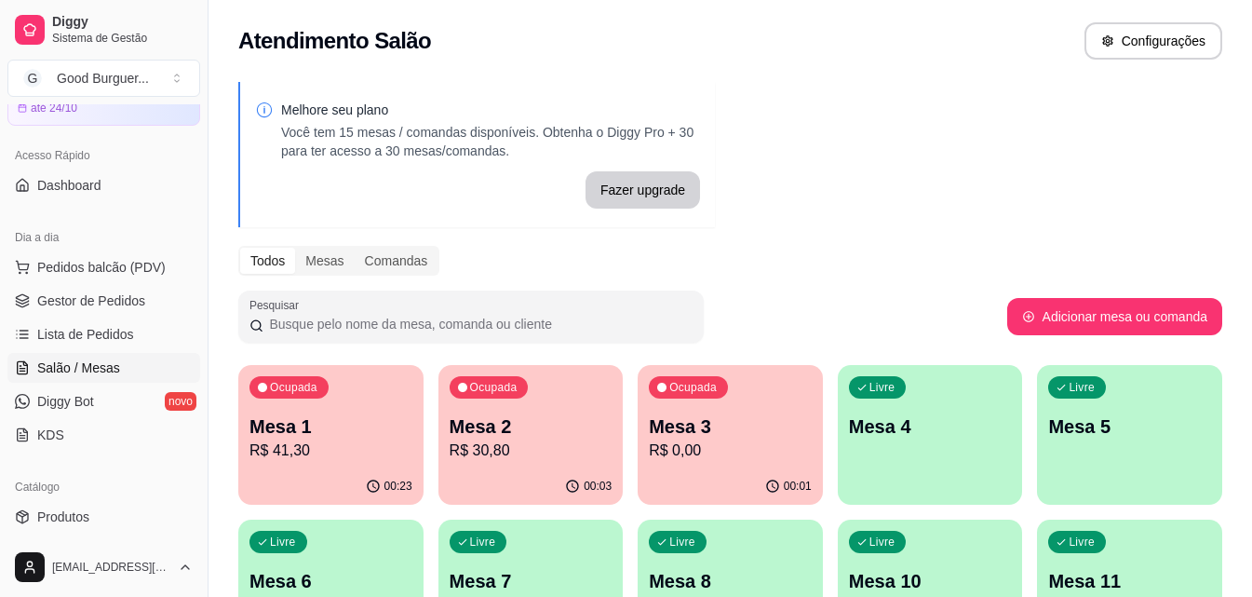
click at [361, 432] on p "Mesa 1" at bounding box center [331, 426] width 163 height 26
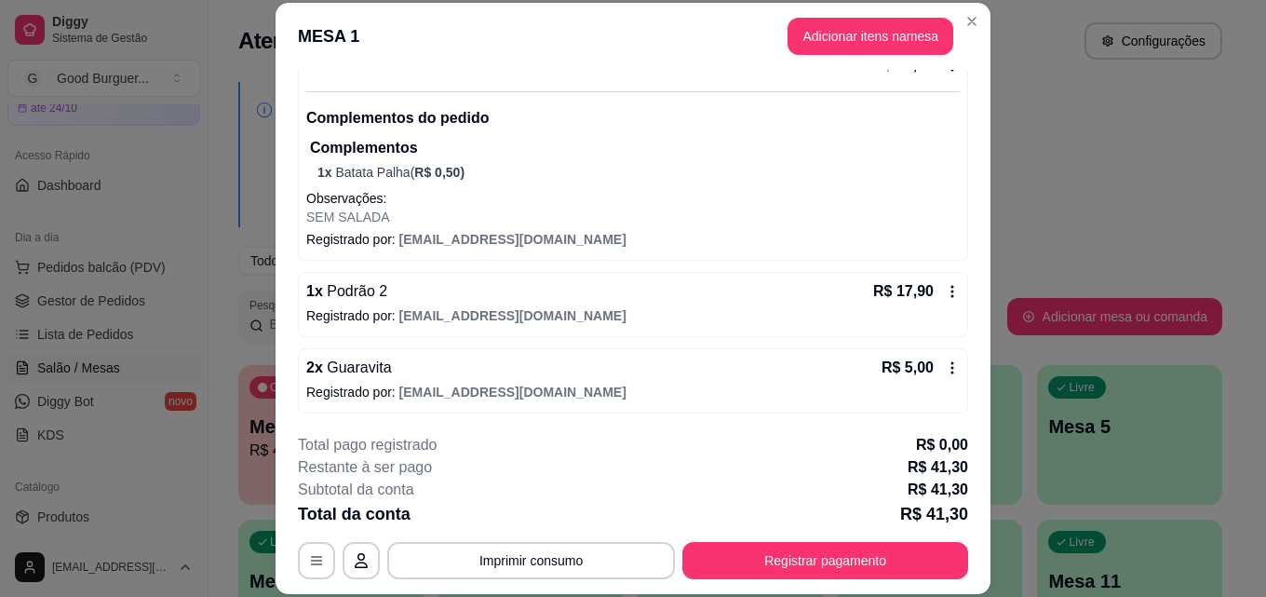
scroll to position [202, 0]
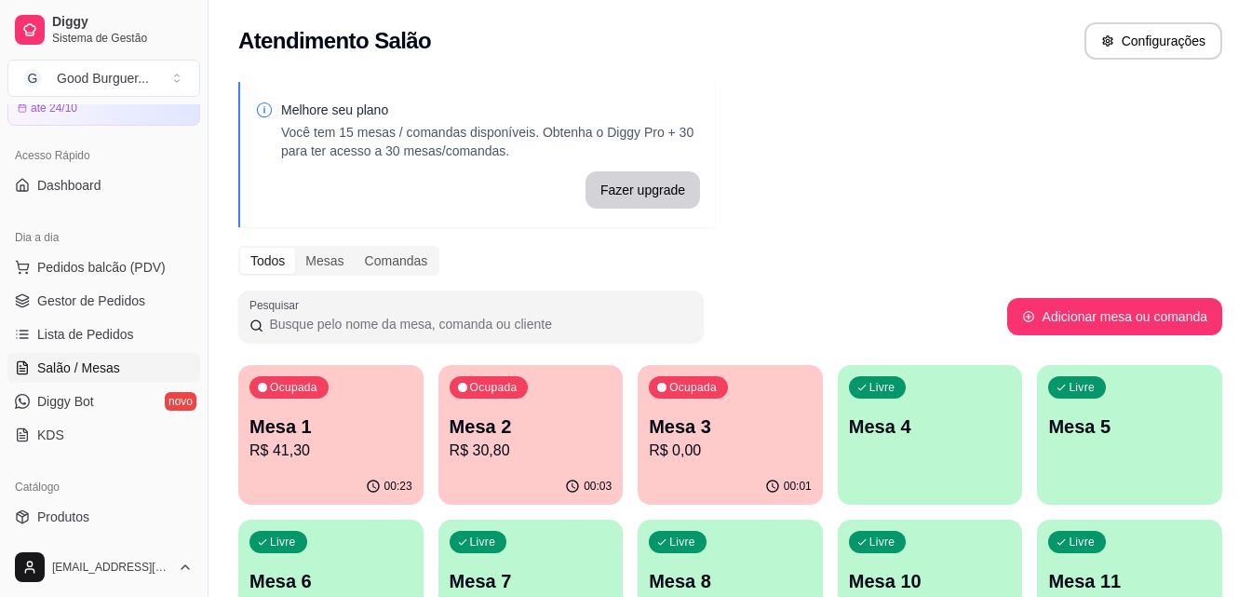
click at [506, 430] on p "Mesa 2" at bounding box center [531, 426] width 163 height 26
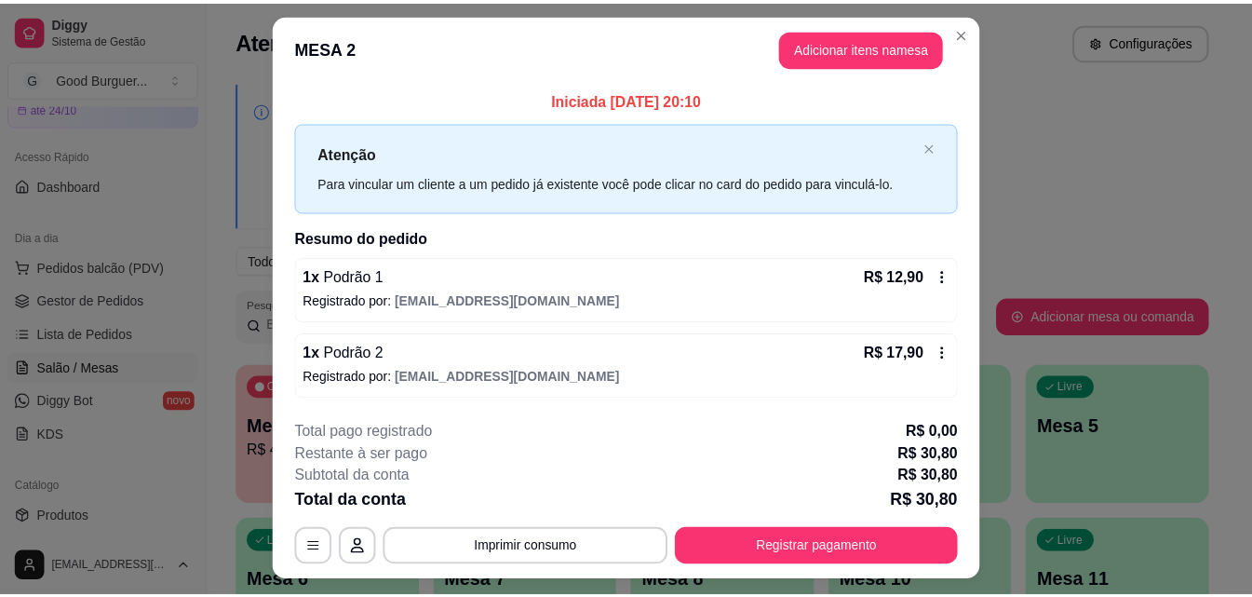
scroll to position [0, 0]
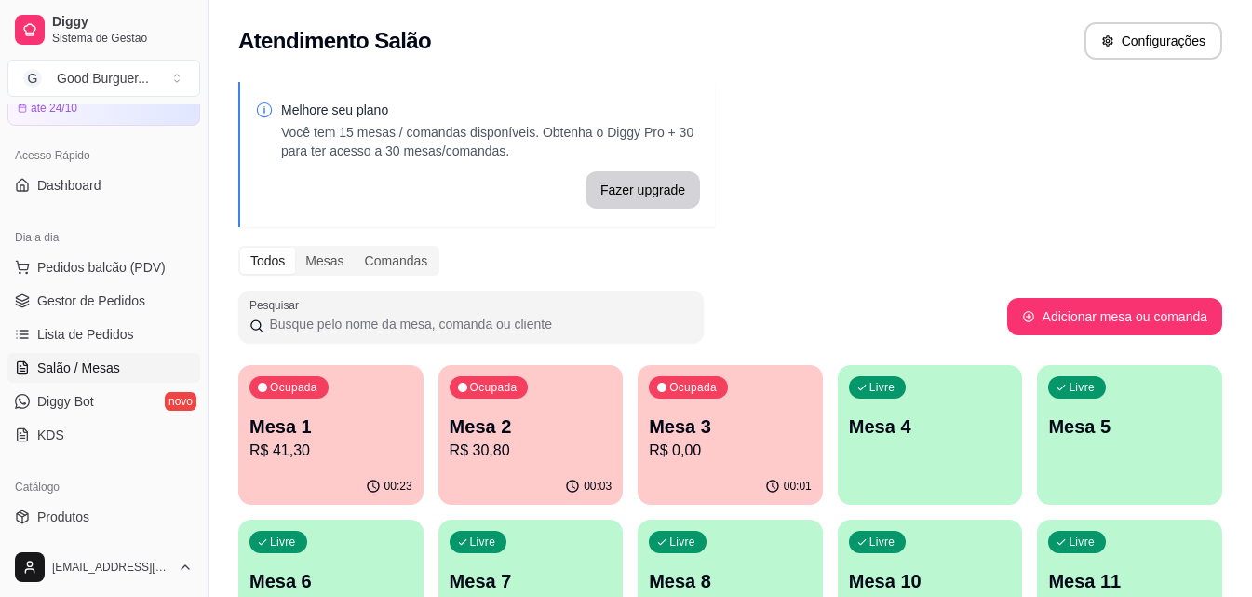
click at [685, 464] on div "Ocupada Mesa 3 R$ 0,00" at bounding box center [730, 416] width 185 height 103
click at [111, 303] on span "Gestor de Pedidos" at bounding box center [91, 300] width 108 height 19
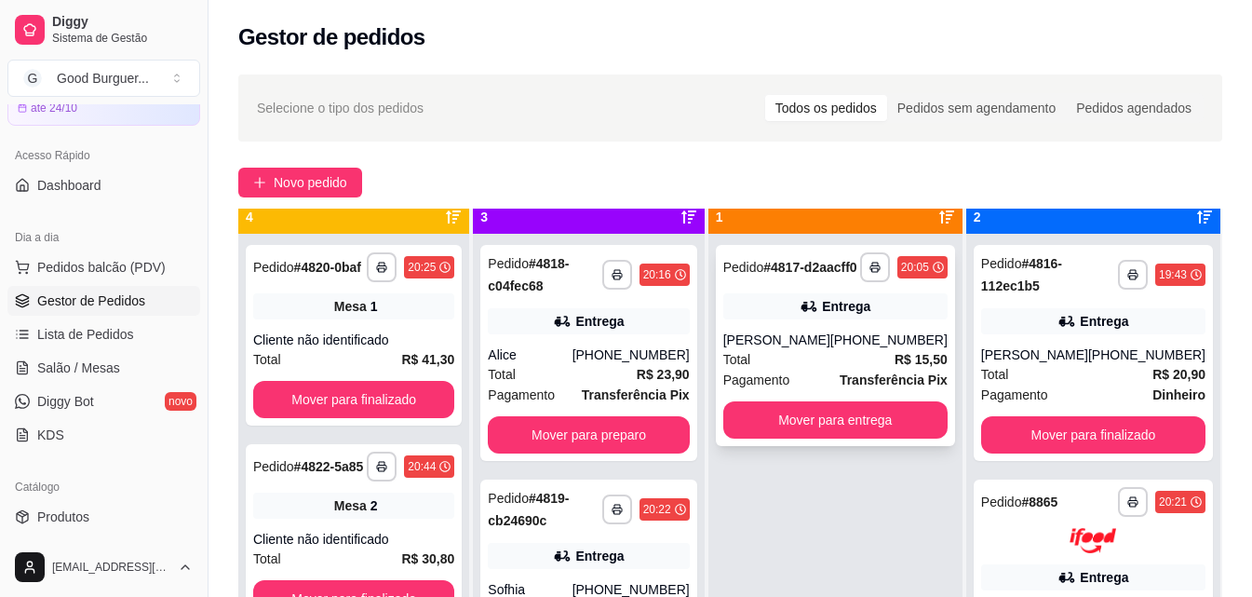
scroll to position [52, 0]
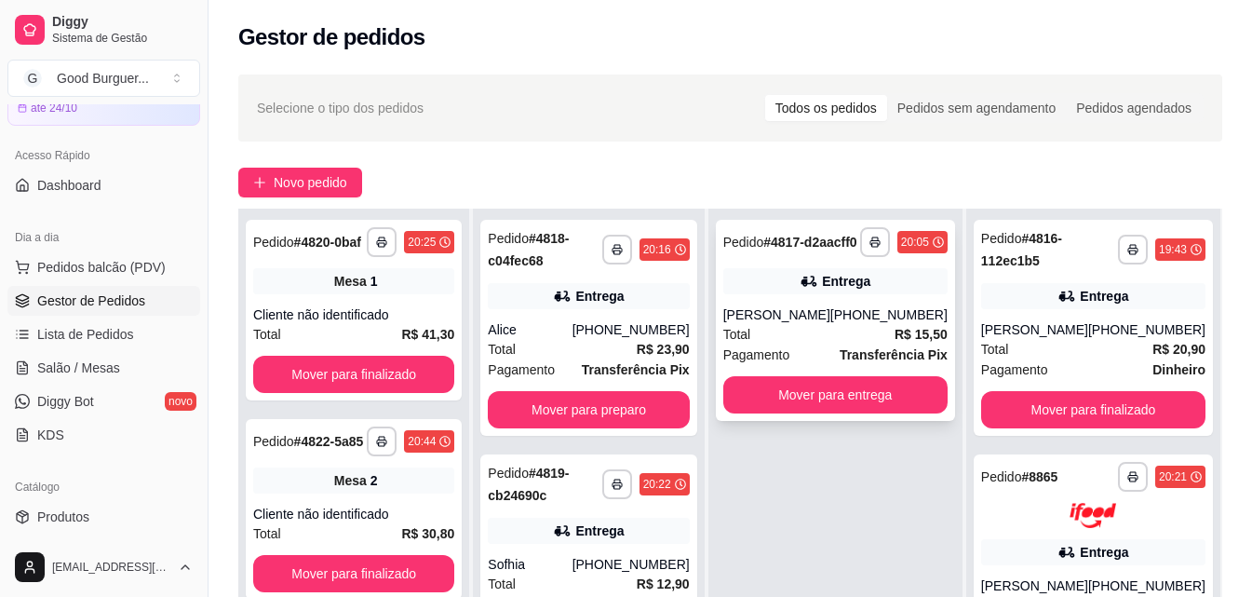
click at [831, 321] on div "[PERSON_NAME]" at bounding box center [777, 314] width 107 height 19
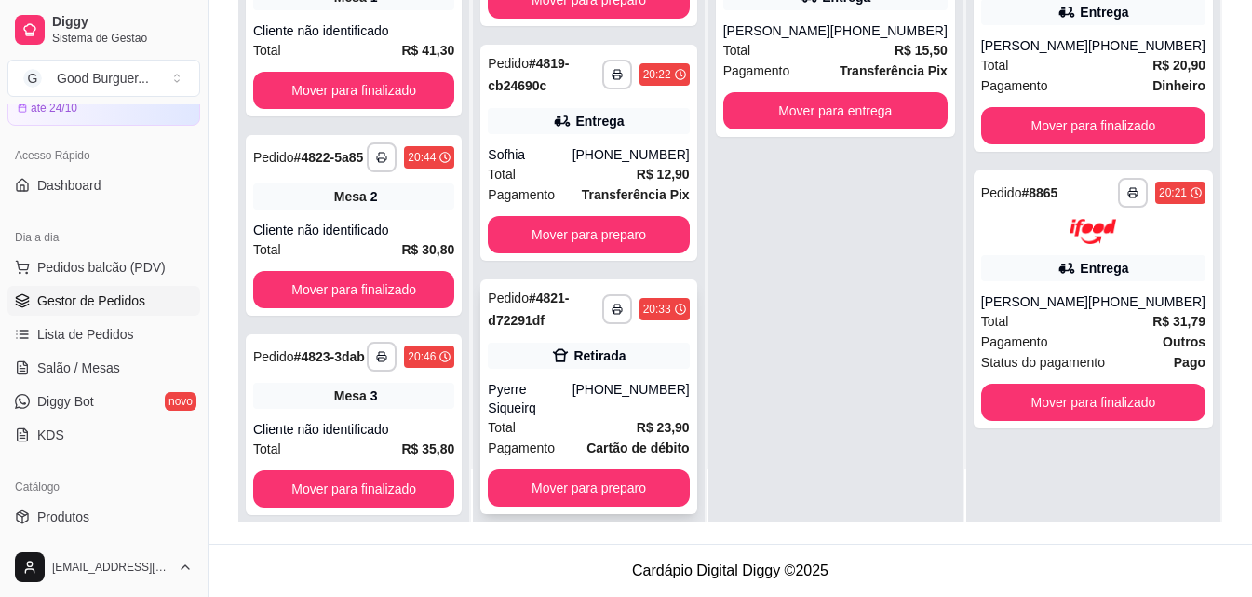
click at [609, 417] on div "Total R$ 23,90" at bounding box center [588, 427] width 201 height 20
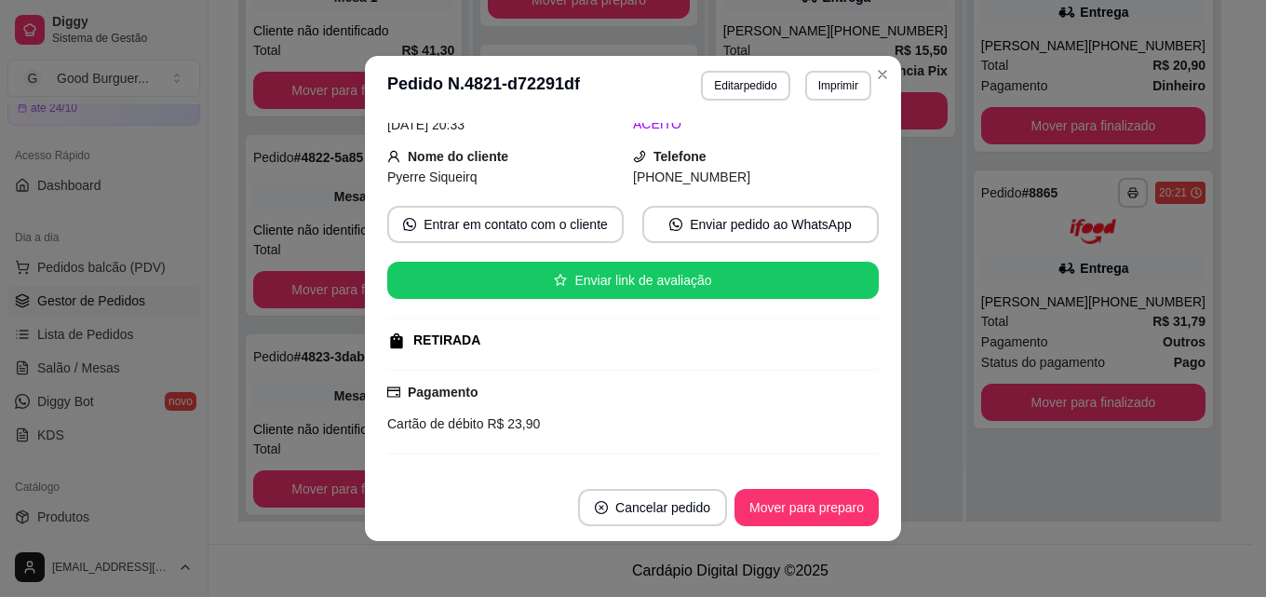
scroll to position [235, 0]
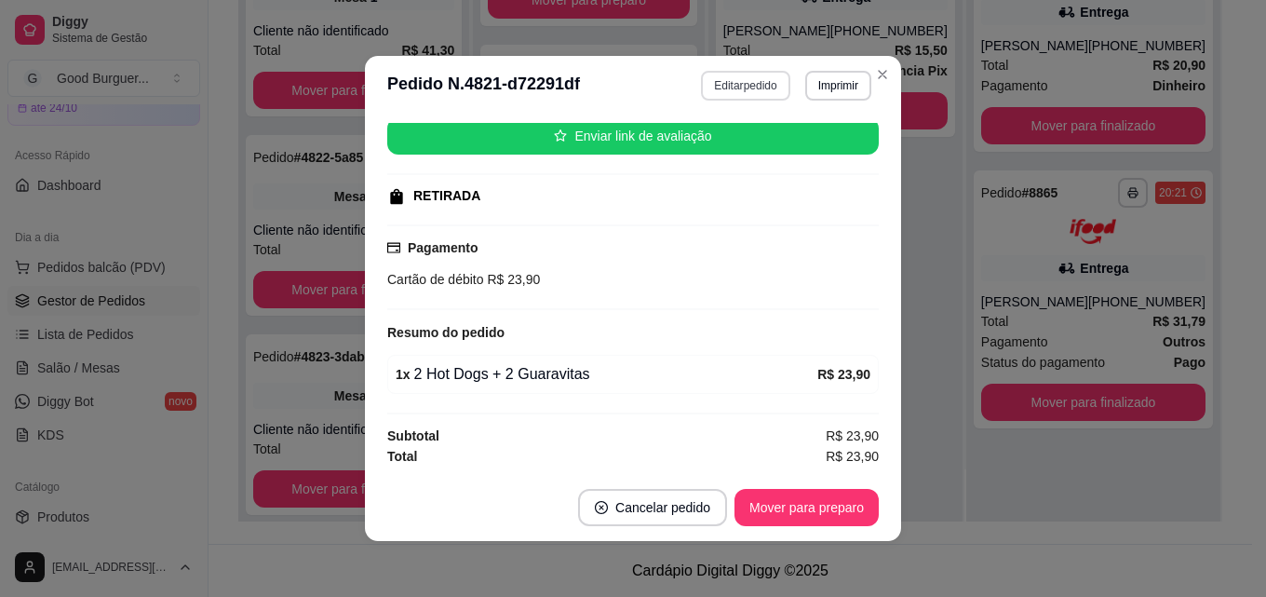
click at [738, 80] on button "Editar pedido" at bounding box center [745, 86] width 88 height 30
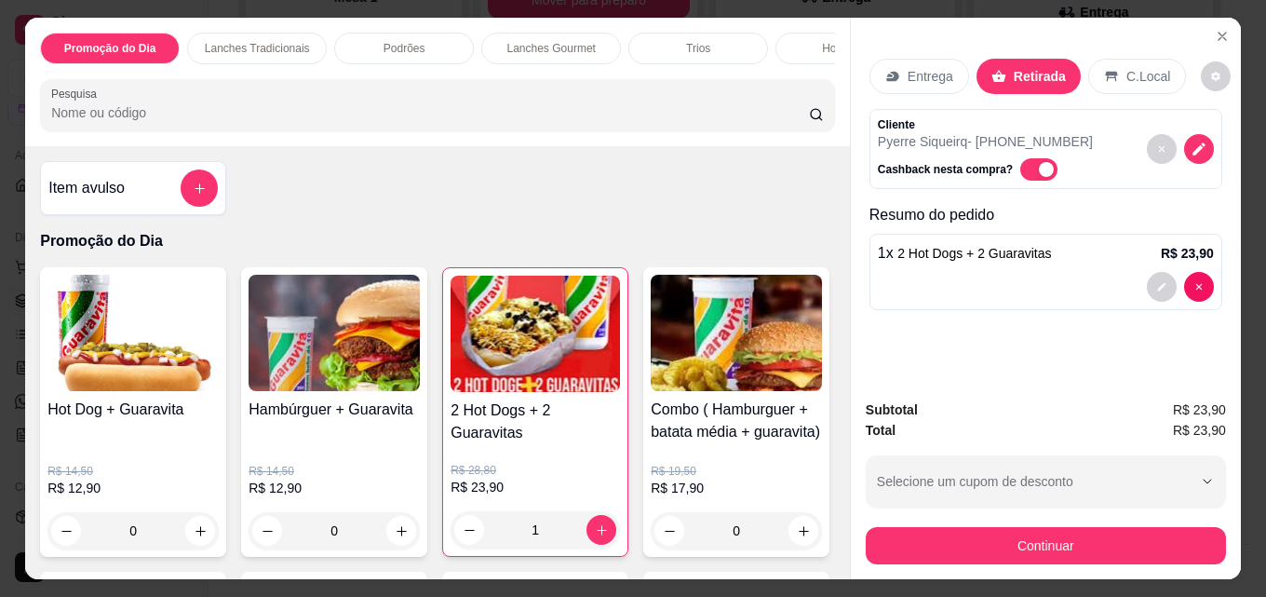
click at [127, 385] on img at bounding box center [132, 333] width 171 height 116
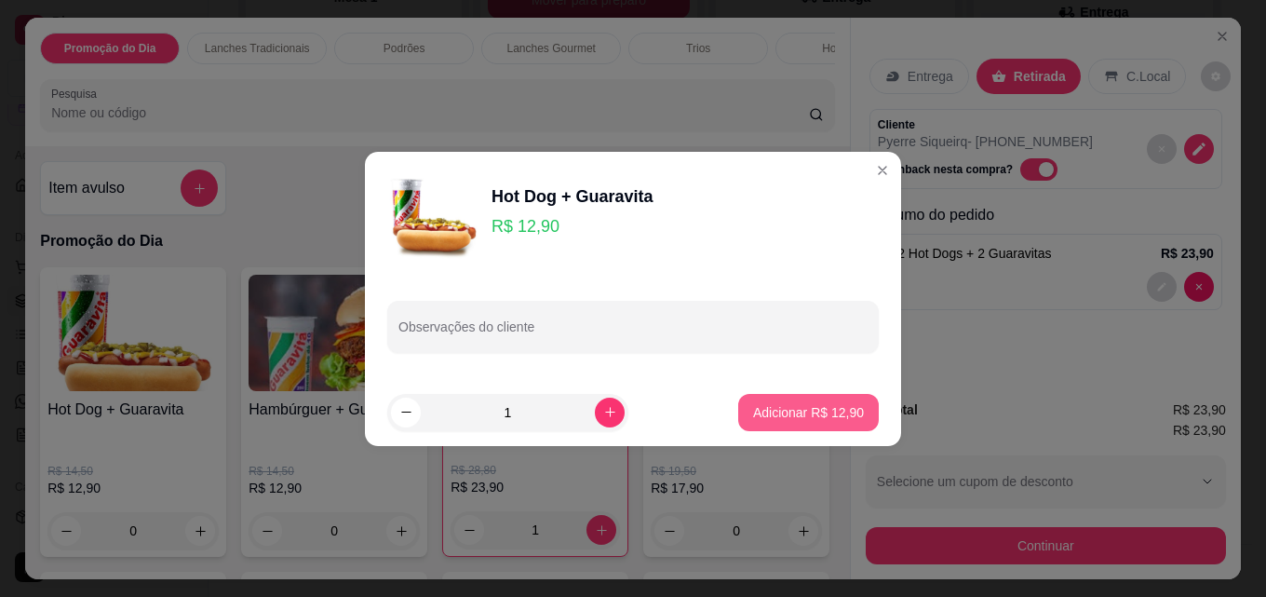
click at [809, 419] on p "Adicionar R$ 12,90" at bounding box center [808, 412] width 111 height 19
type input "1"
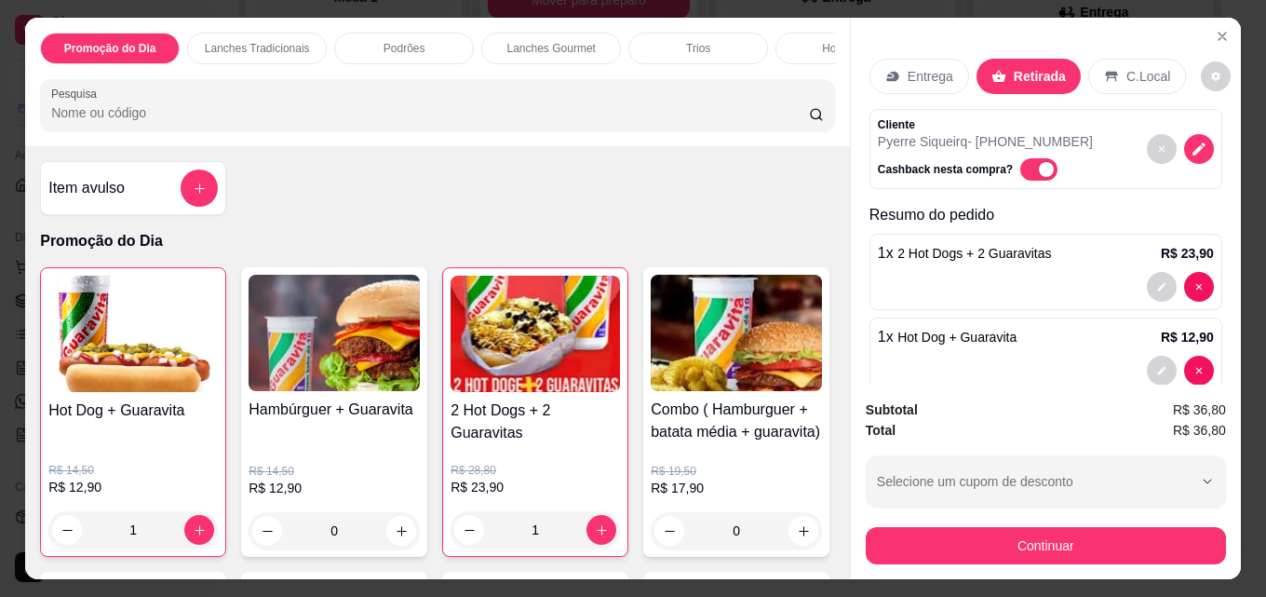
click at [957, 336] on span "Hot Dog + Guaravita" at bounding box center [957, 337] width 119 height 15
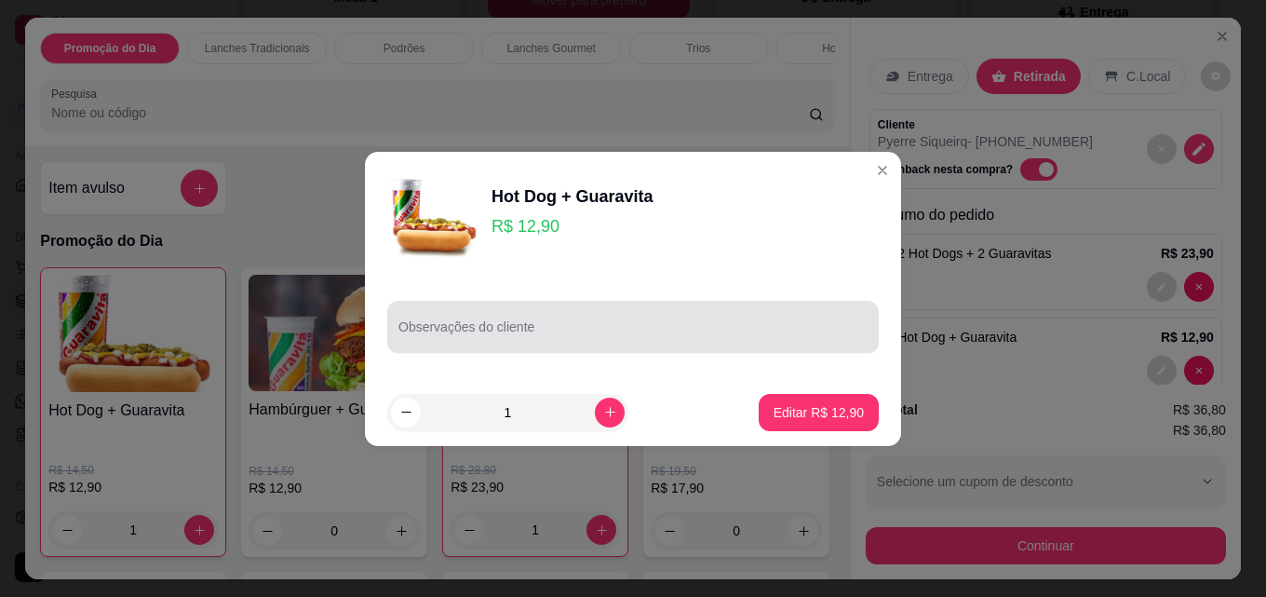
click at [519, 322] on div at bounding box center [633, 326] width 469 height 37
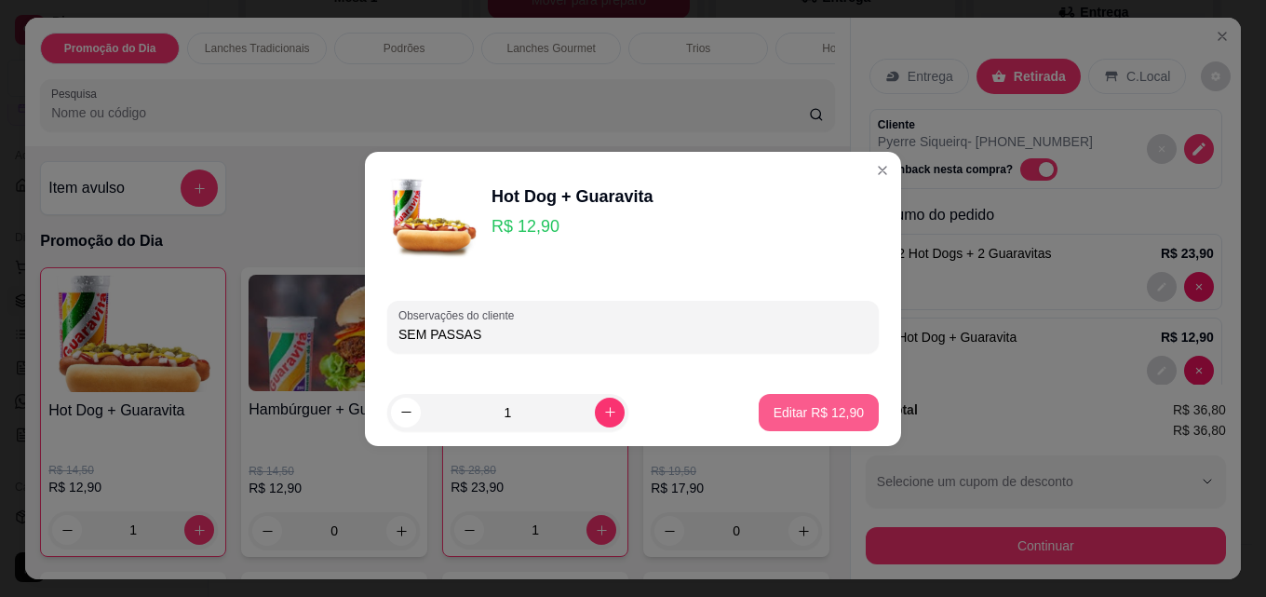
type input "SEM PASSAS"
click at [810, 421] on p "Editar R$ 12,90" at bounding box center [819, 412] width 88 height 18
type input "0"
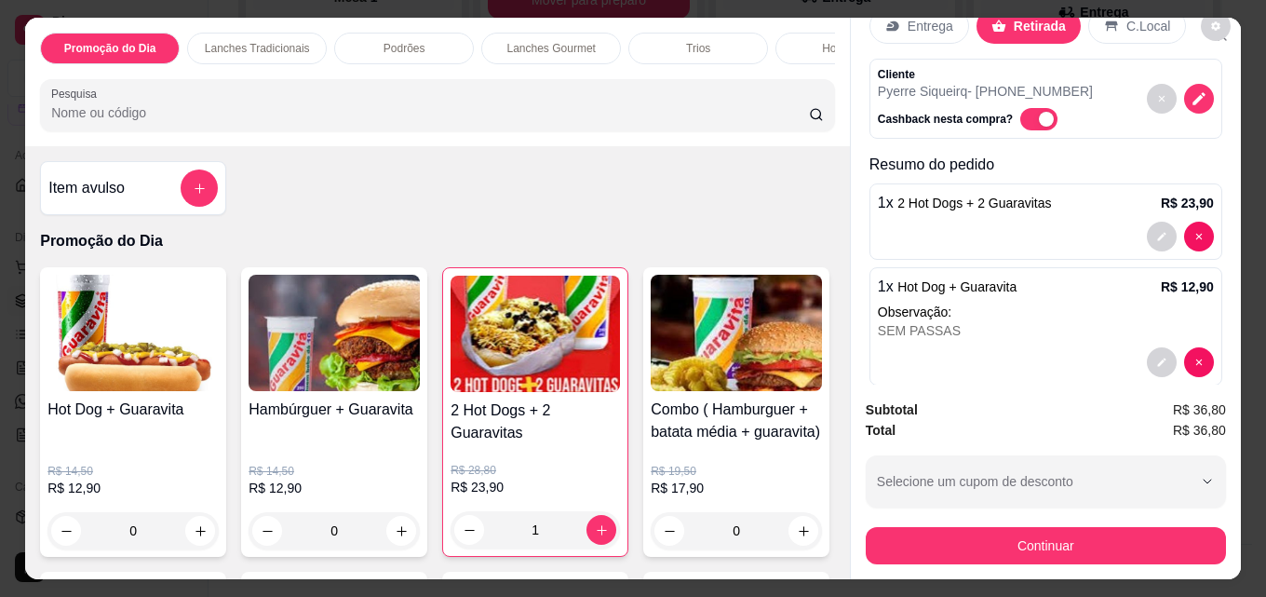
scroll to position [77, 0]
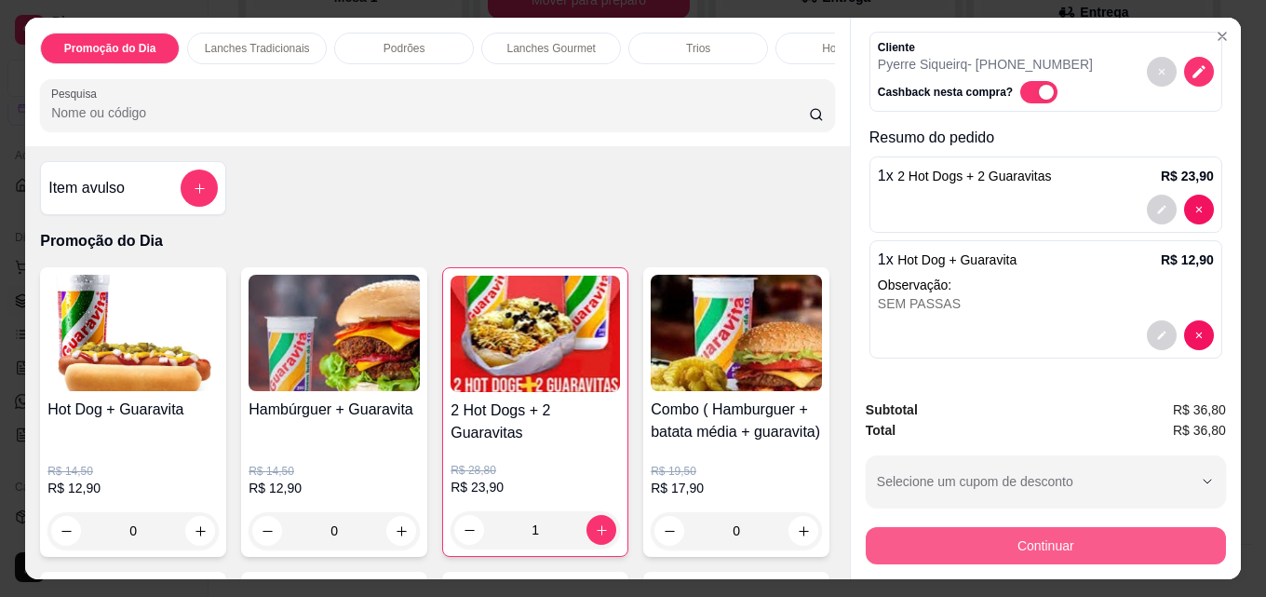
click at [1057, 541] on button "Continuar" at bounding box center [1046, 545] width 360 height 37
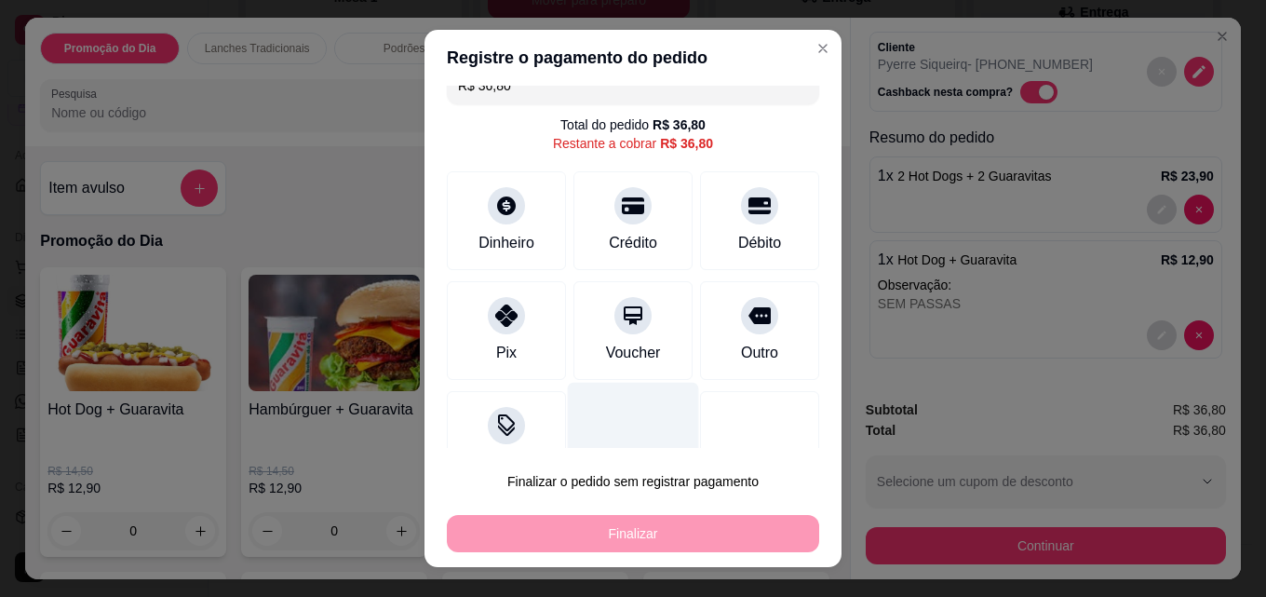
scroll to position [0, 0]
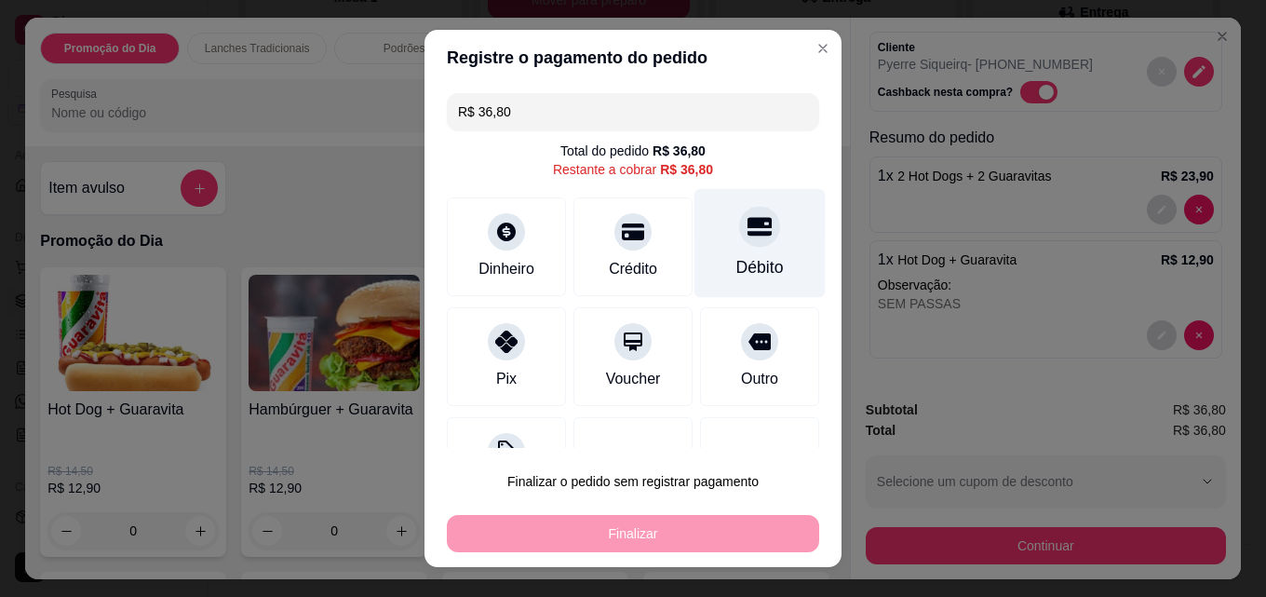
click at [748, 233] on icon at bounding box center [760, 227] width 24 height 19
type input "R$ 0,00"
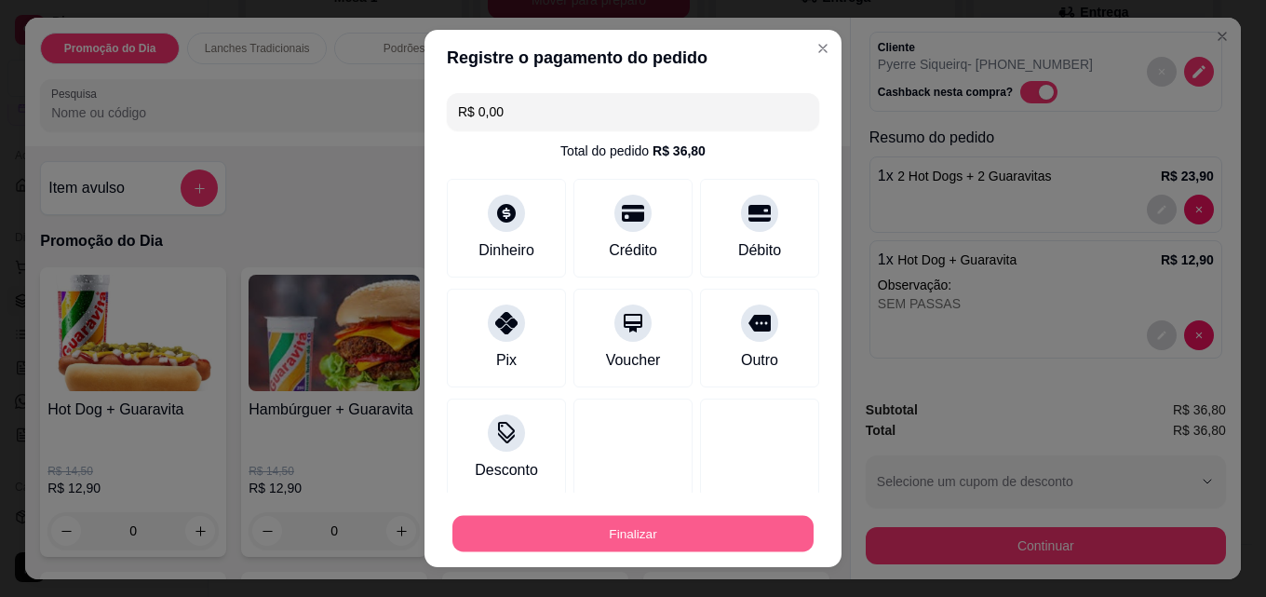
click at [622, 534] on button "Finalizar" at bounding box center [633, 534] width 361 height 36
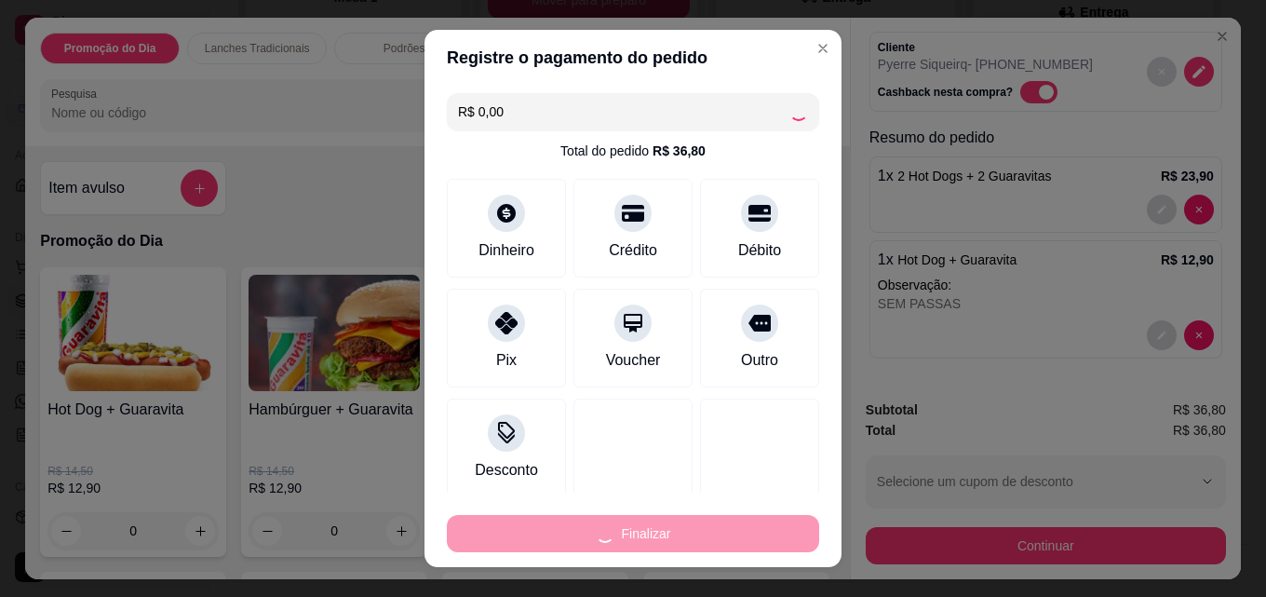
type input "0"
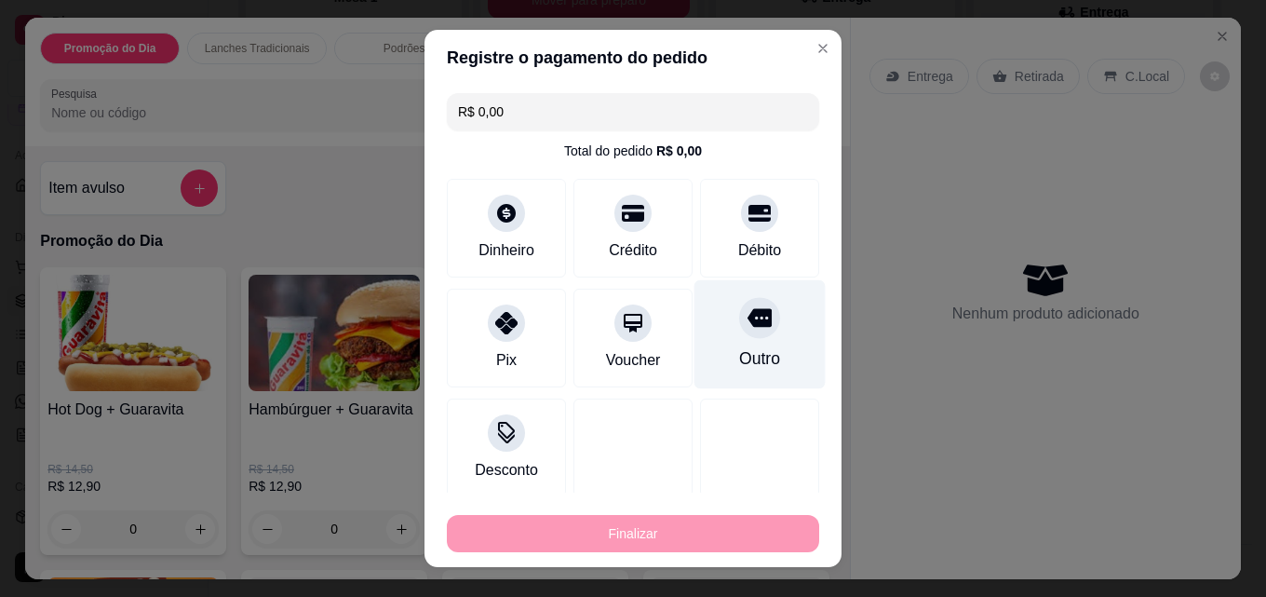
type input "-R$ 36,80"
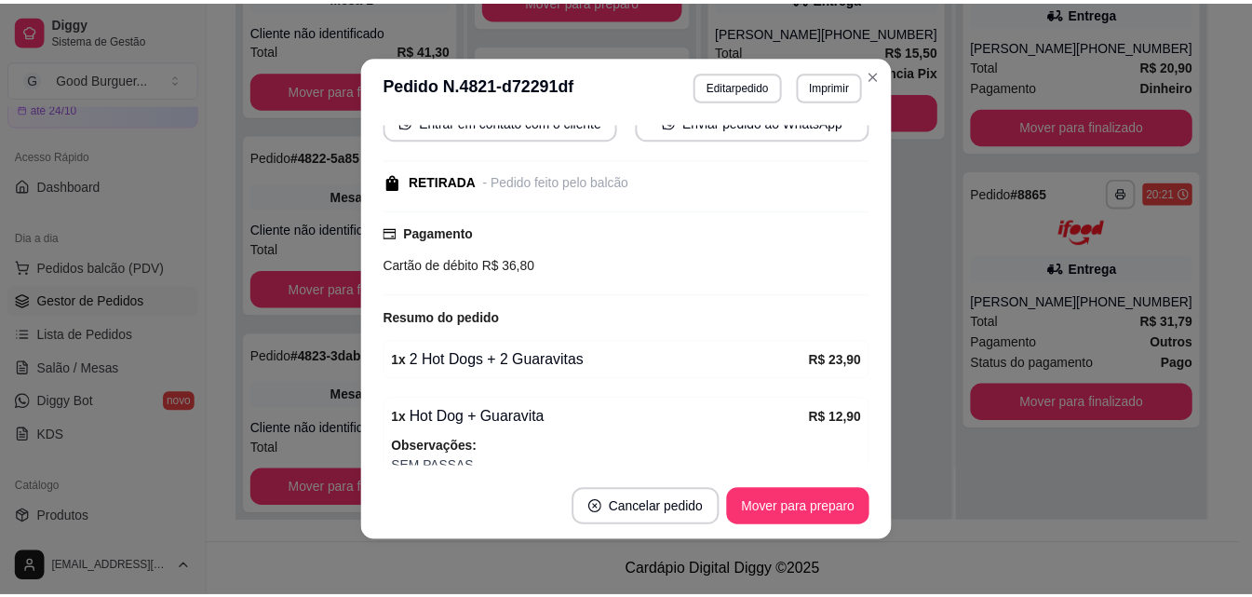
scroll to position [220, 0]
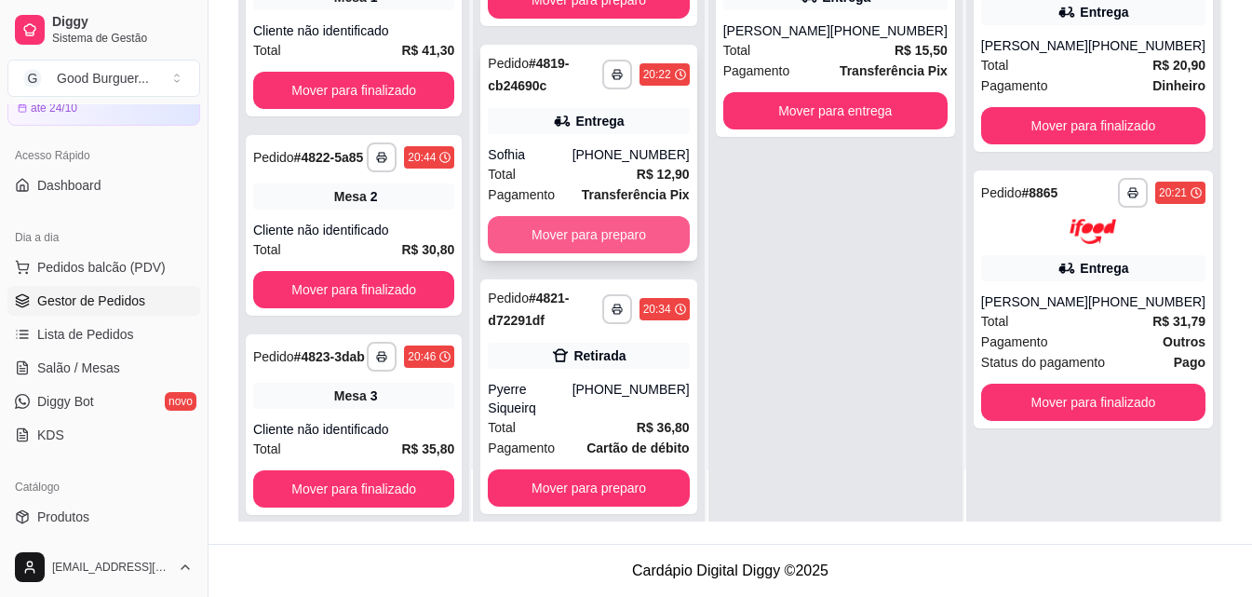
click at [616, 229] on button "Mover para preparo" at bounding box center [588, 234] width 201 height 37
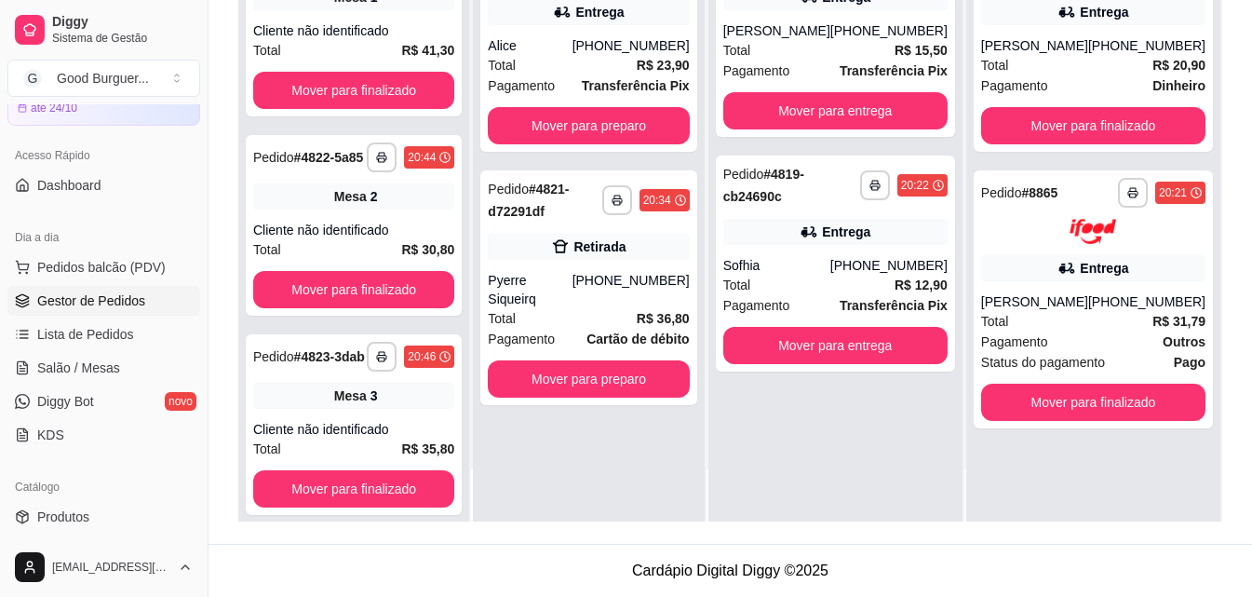
scroll to position [0, 0]
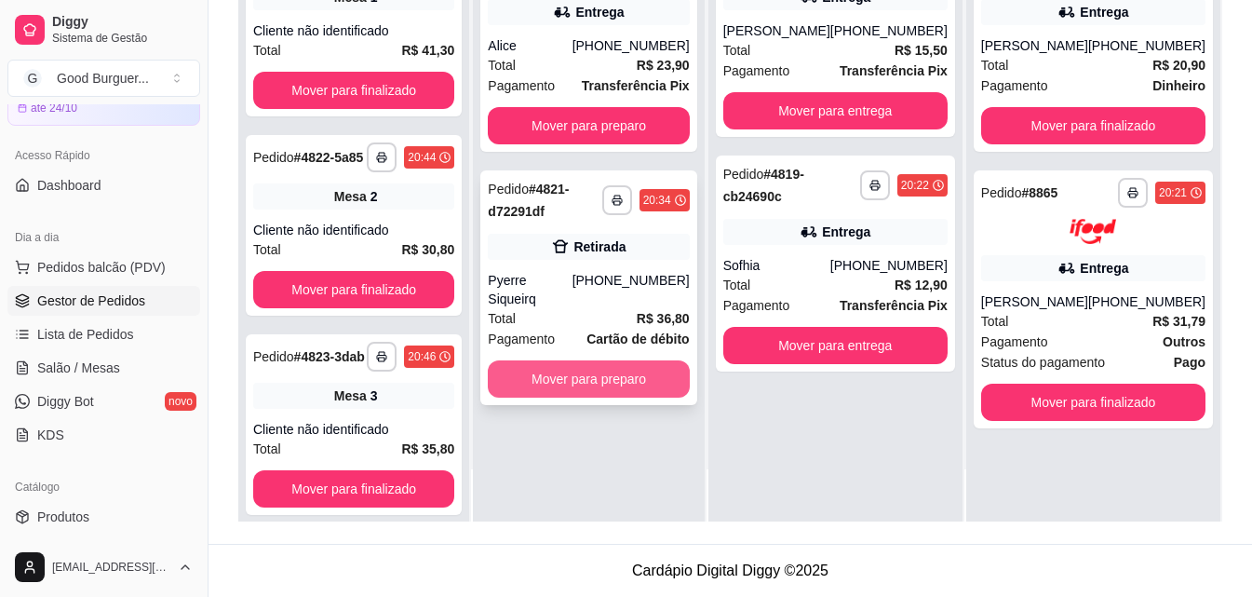
click at [637, 360] on button "Mover para preparo" at bounding box center [588, 378] width 201 height 37
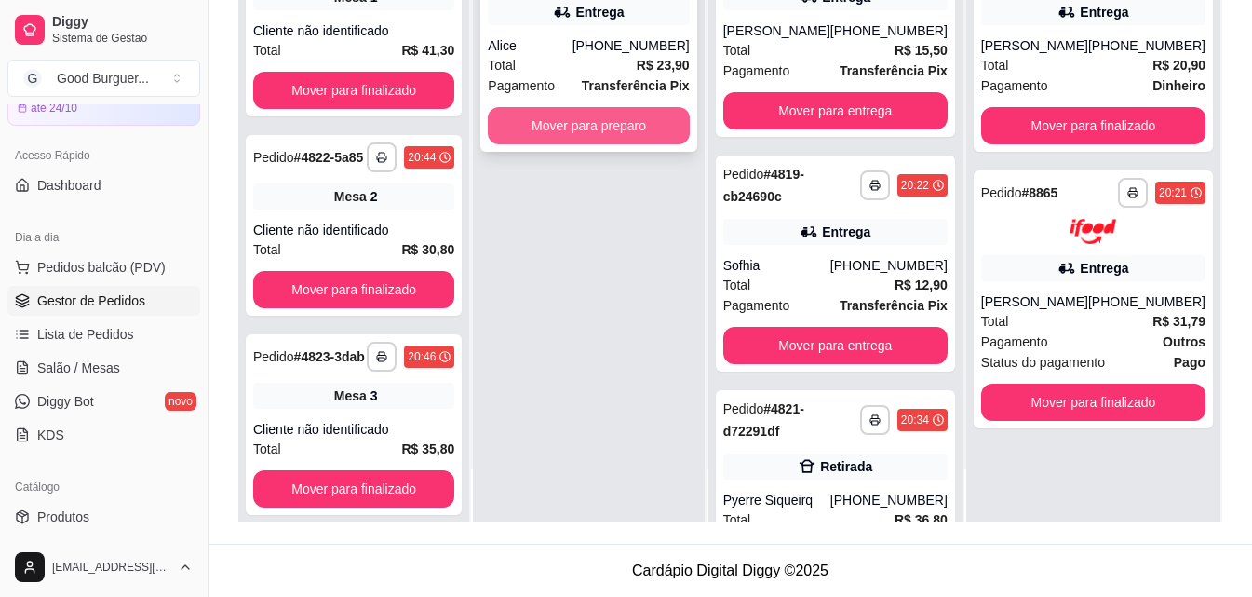
click at [609, 125] on button "Mover para preparo" at bounding box center [588, 125] width 201 height 37
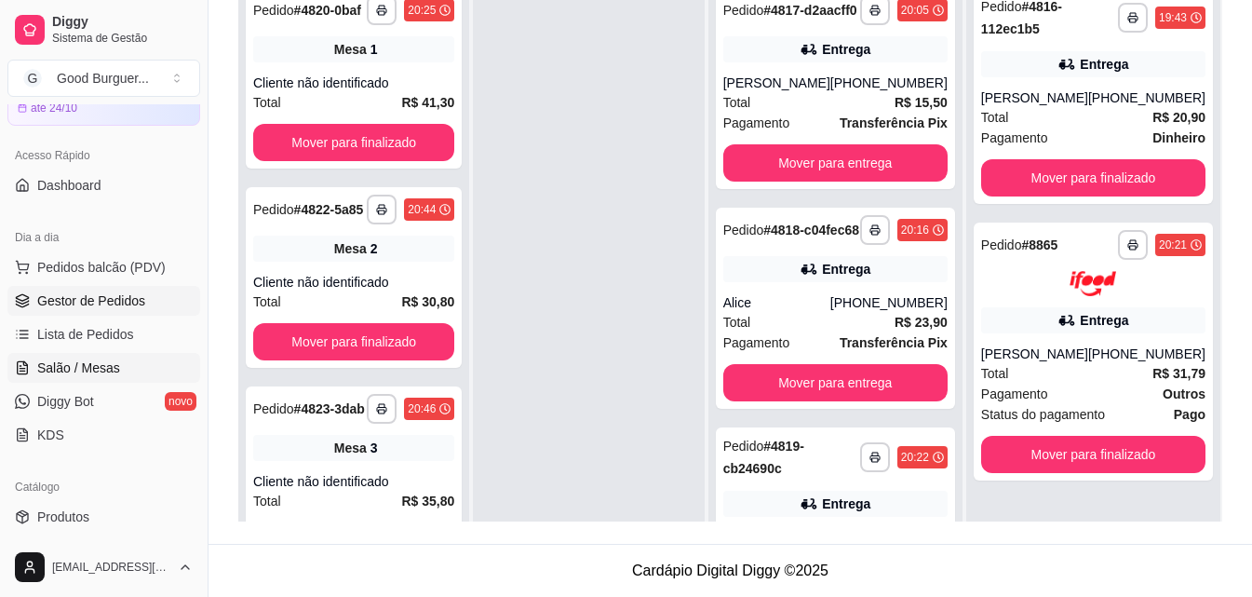
click at [101, 372] on span "Salão / Mesas" at bounding box center [78, 368] width 83 height 19
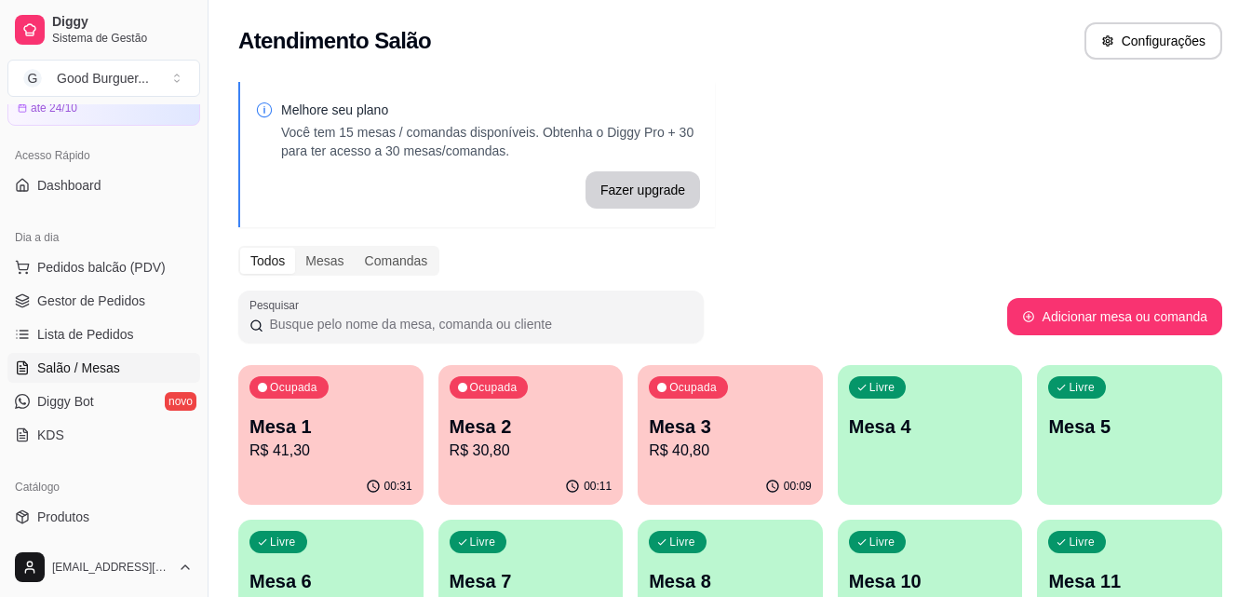
click at [327, 456] on p "R$ 41,30" at bounding box center [331, 451] width 163 height 22
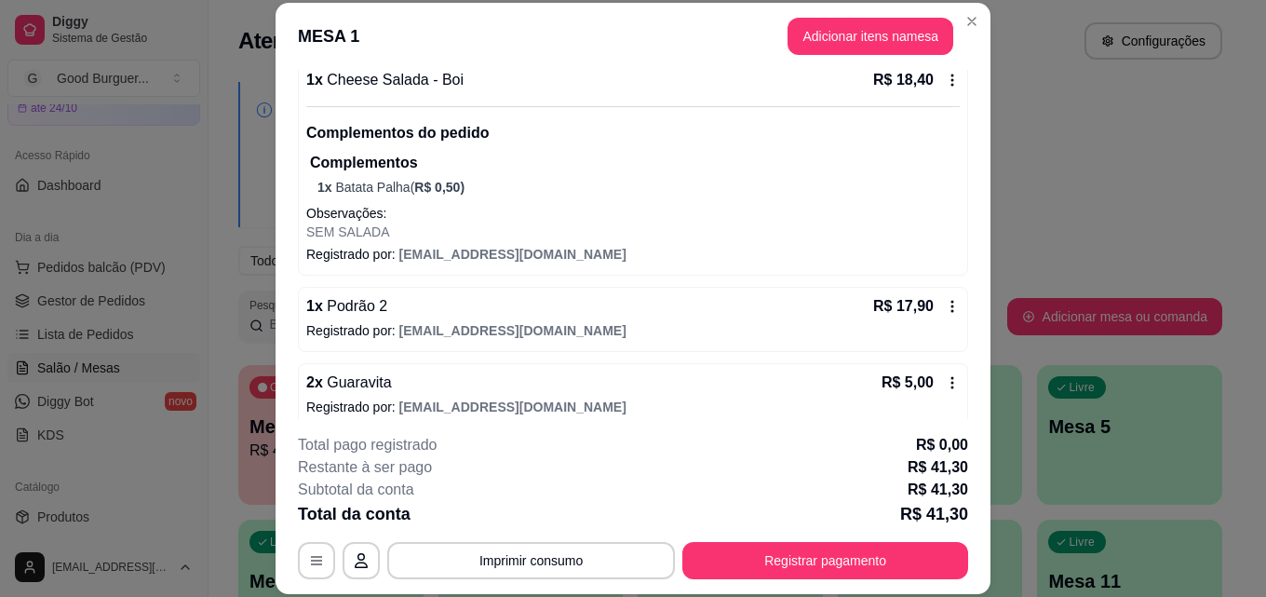
scroll to position [186, 0]
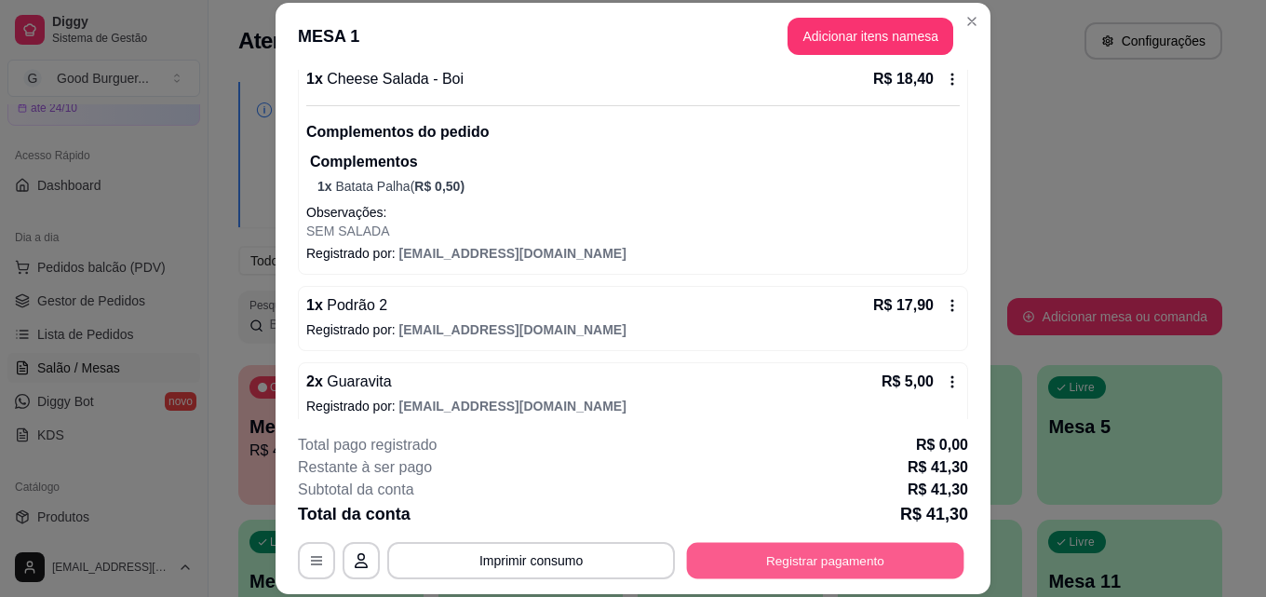
click at [842, 563] on button "Registrar pagamento" at bounding box center [826, 560] width 278 height 36
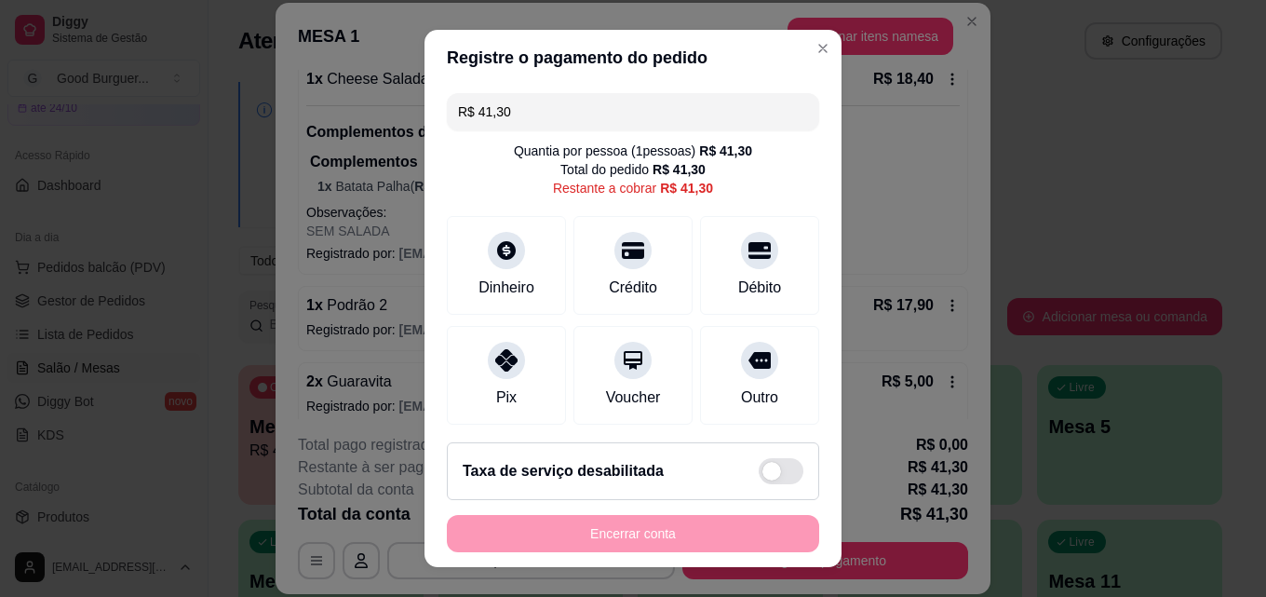
click at [547, 102] on input "R$ 41,30" at bounding box center [633, 111] width 350 height 37
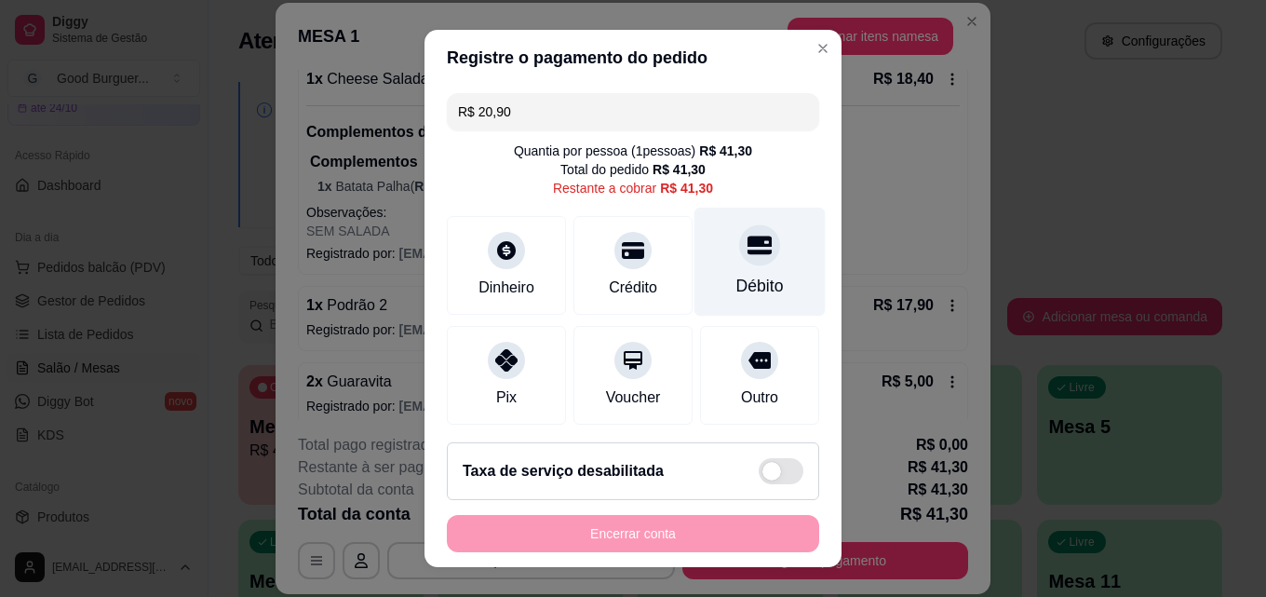
click at [748, 248] on icon at bounding box center [760, 245] width 24 height 24
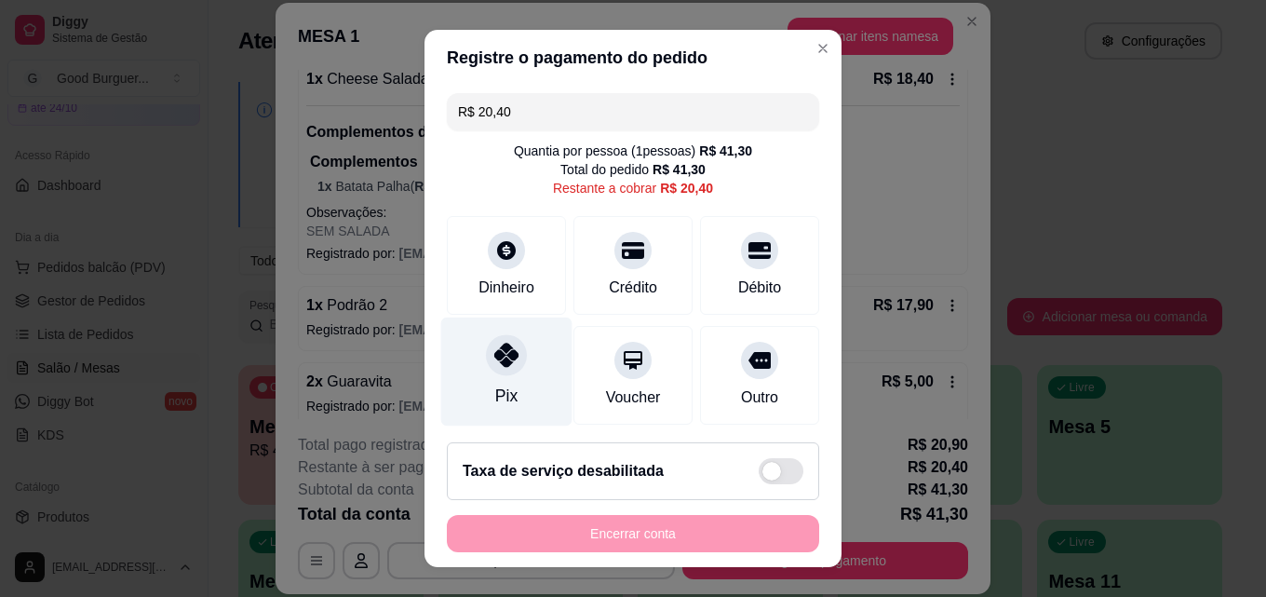
click at [500, 367] on icon at bounding box center [506, 355] width 24 height 24
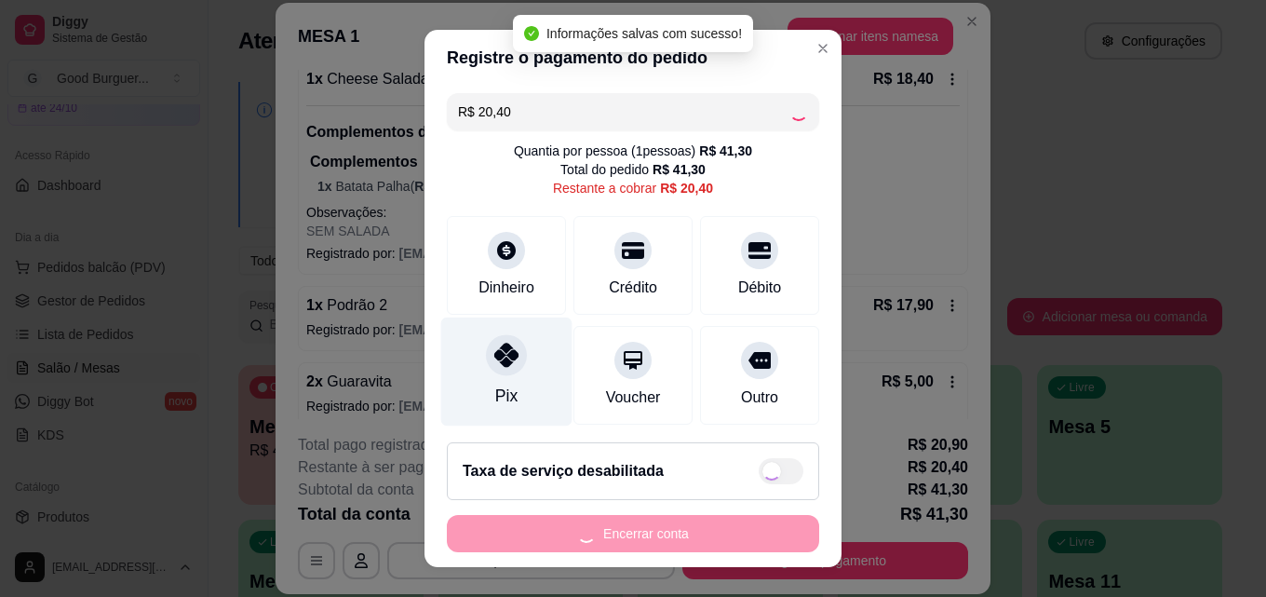
type input "R$ 0,00"
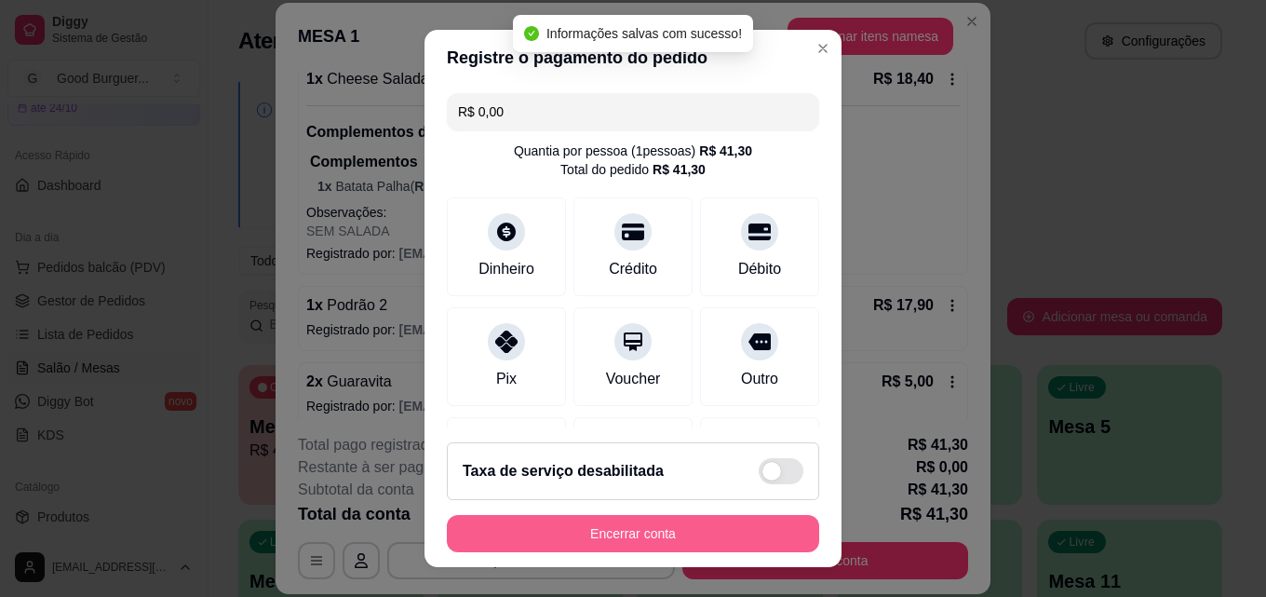
click at [645, 531] on button "Encerrar conta" at bounding box center [633, 533] width 372 height 37
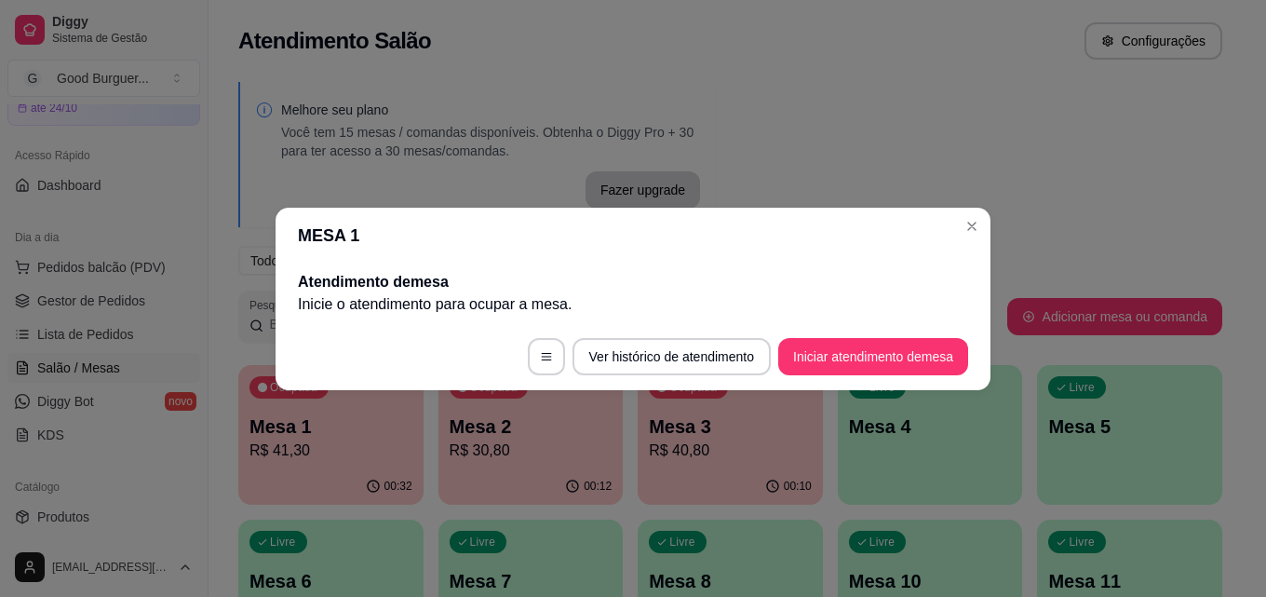
scroll to position [0, 0]
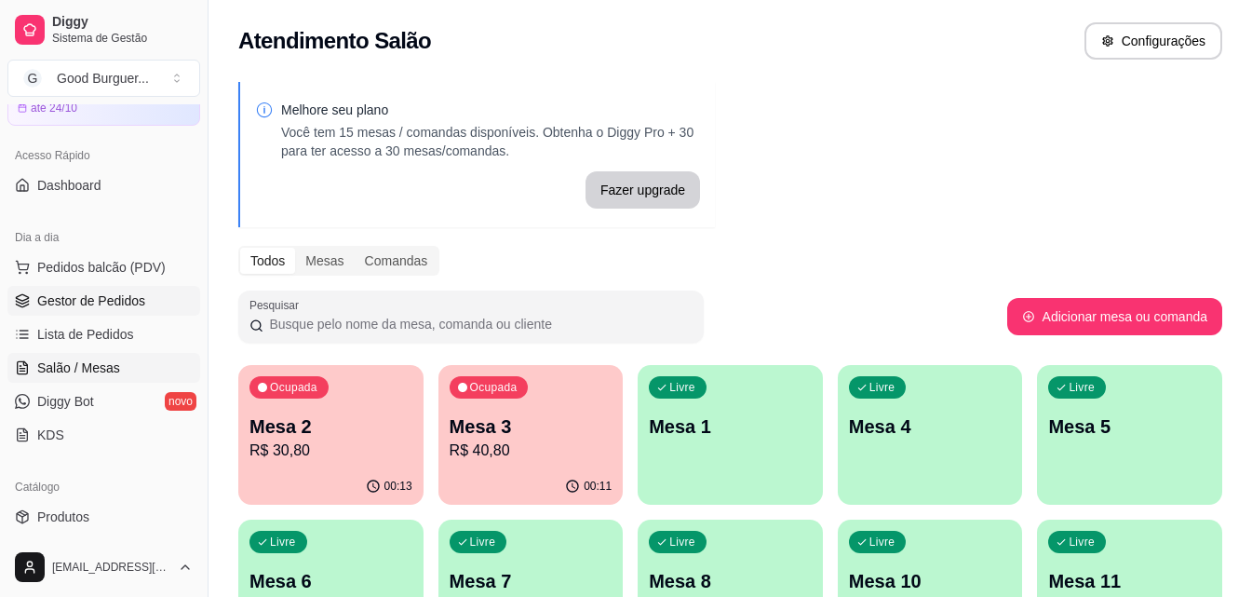
click at [103, 301] on span "Gestor de Pedidos" at bounding box center [91, 300] width 108 height 19
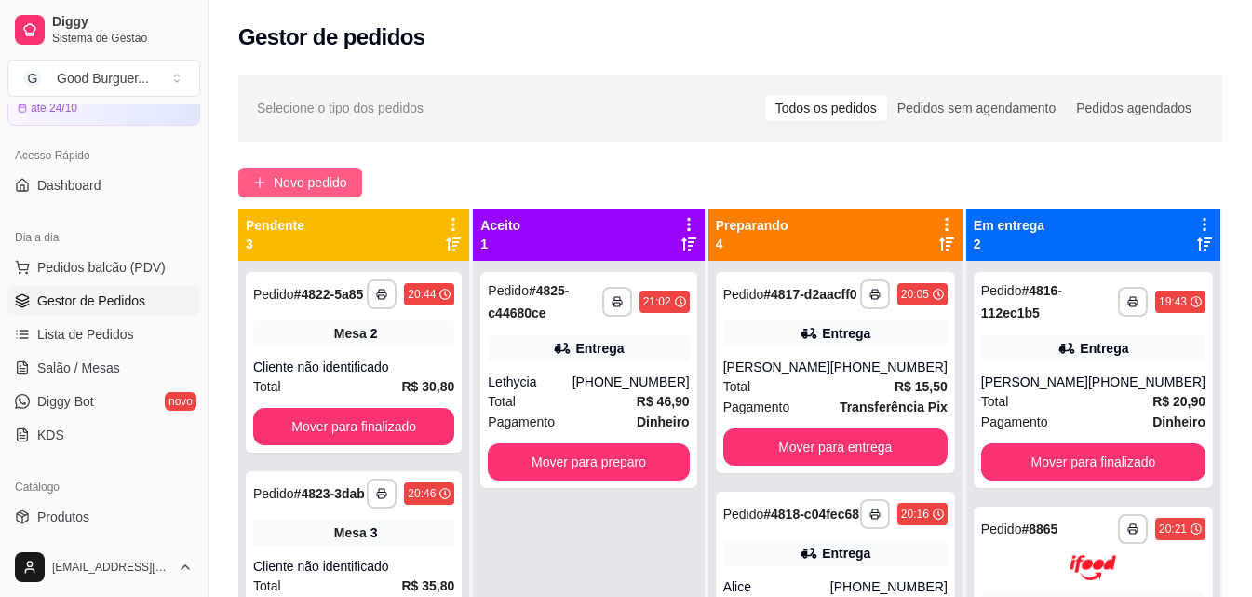
click at [303, 183] on span "Novo pedido" at bounding box center [311, 182] width 74 height 20
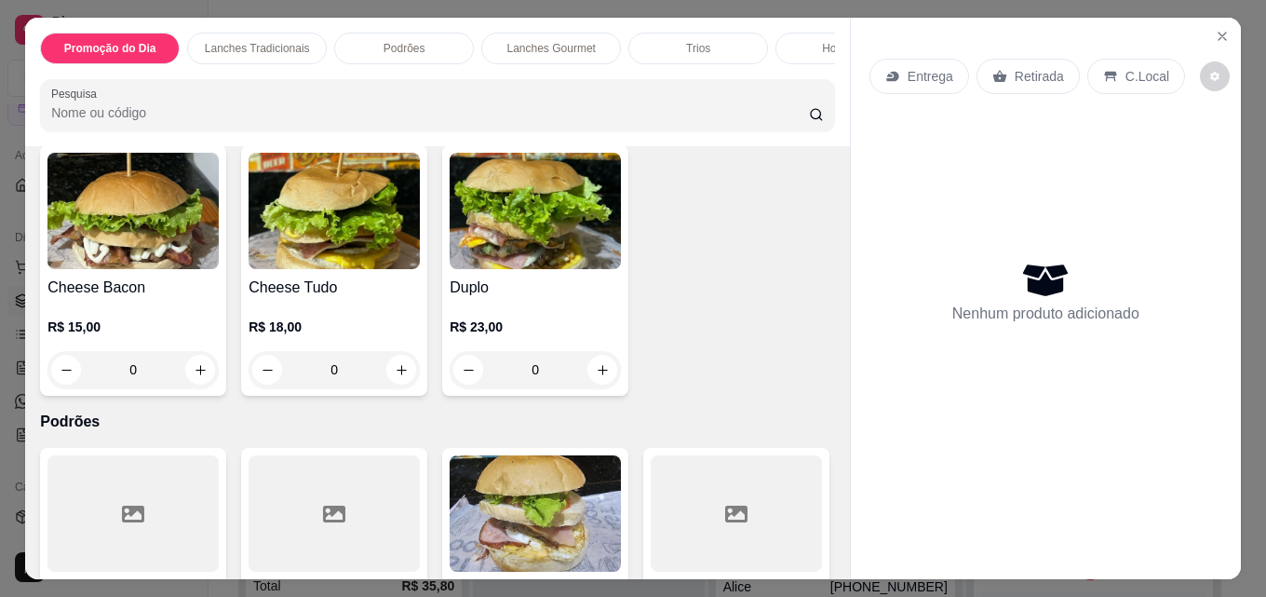
scroll to position [1304, 0]
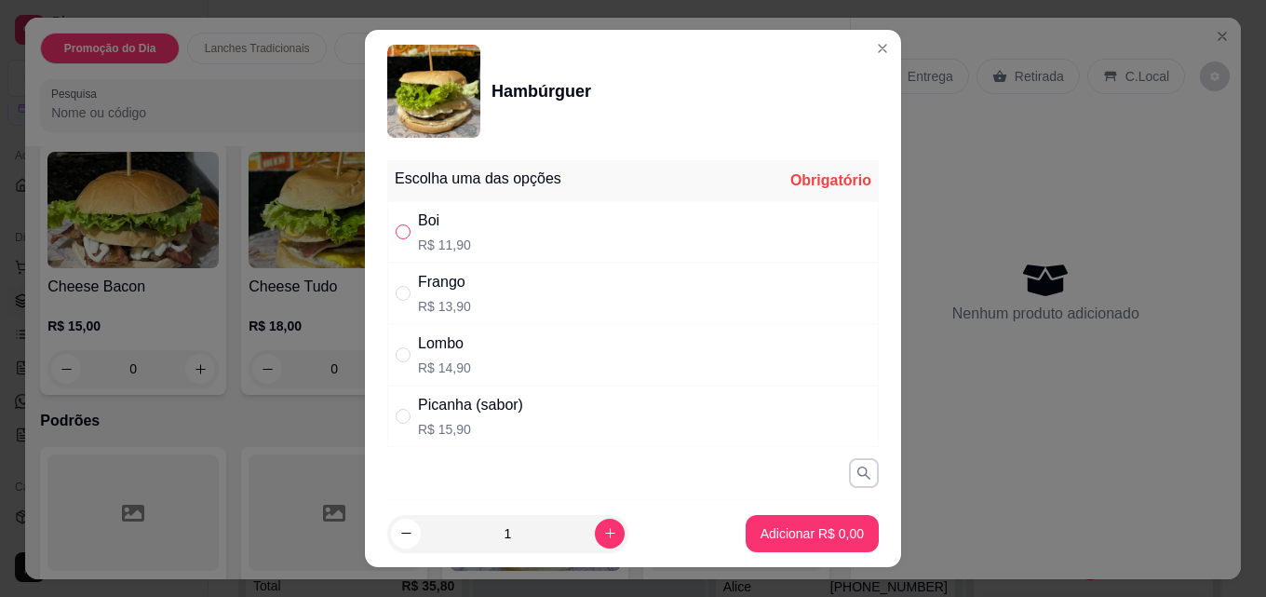
click at [398, 232] on input "" at bounding box center [403, 231] width 15 height 15
radio input "true"
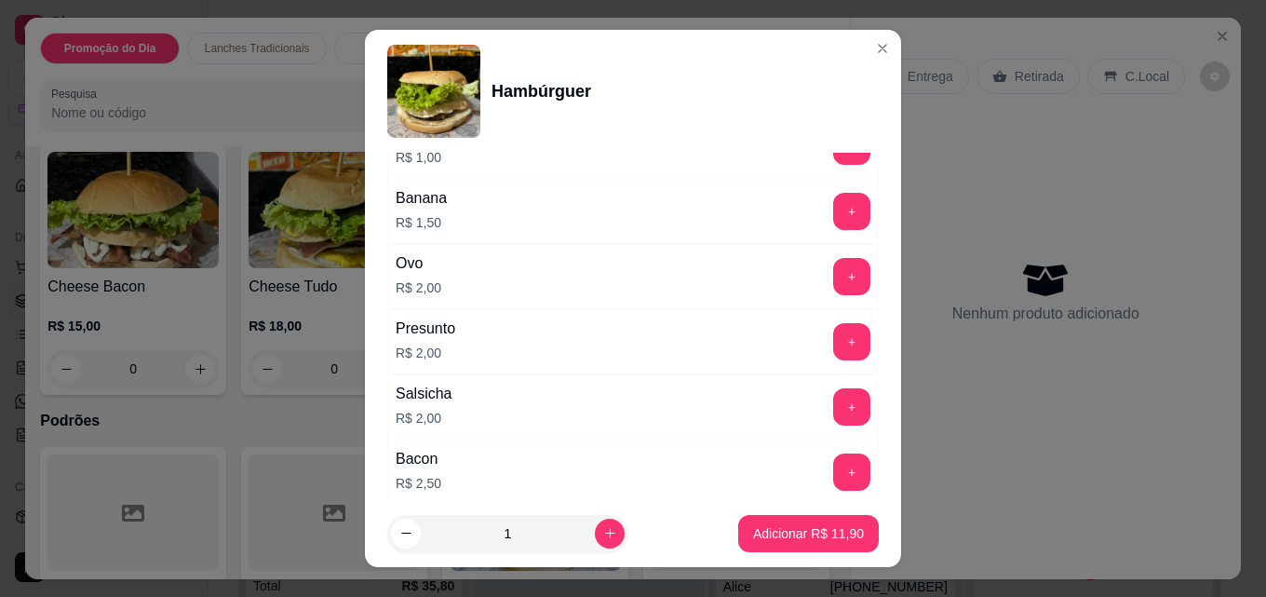
scroll to position [931, 0]
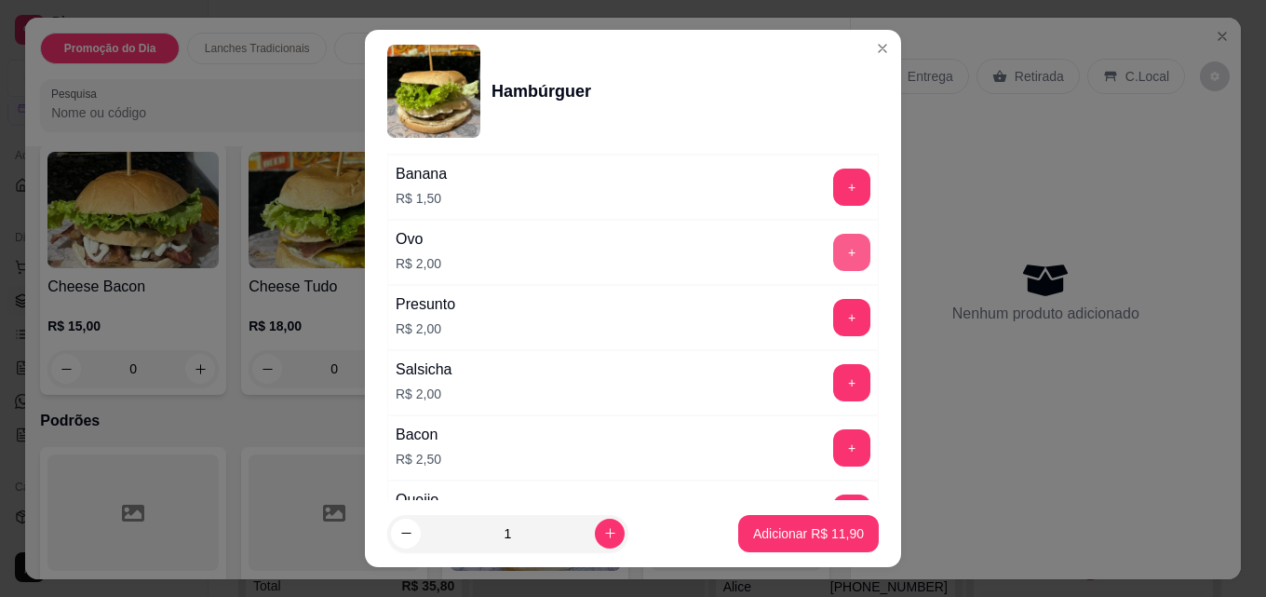
click at [833, 250] on button "+" at bounding box center [851, 252] width 37 height 37
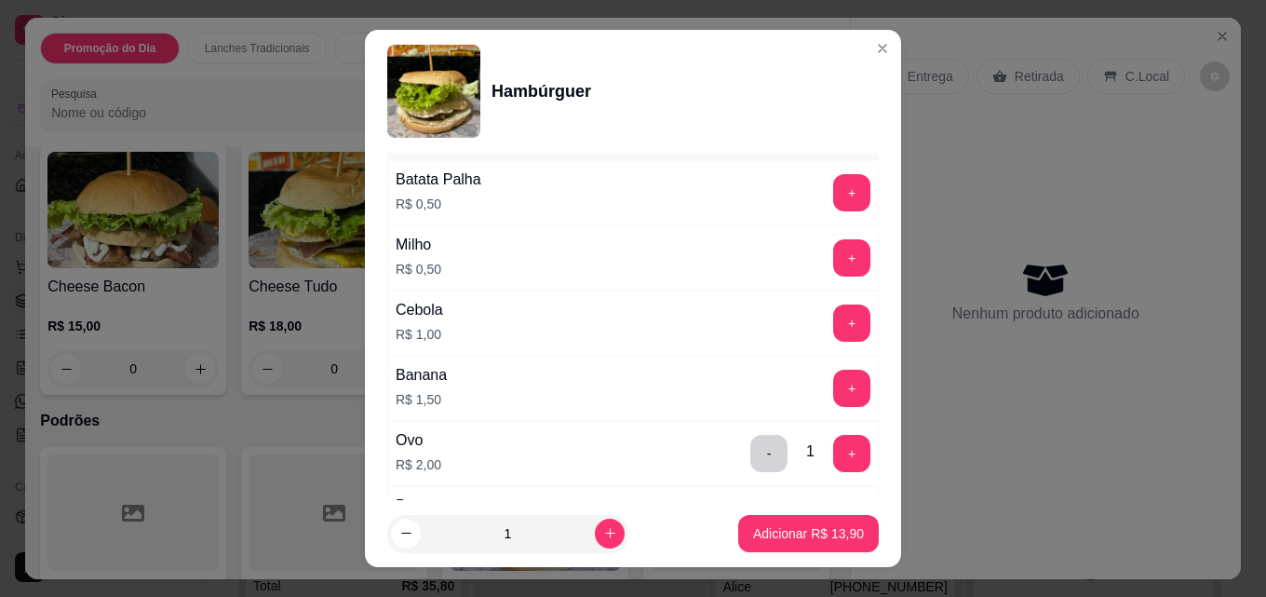
scroll to position [1211, 0]
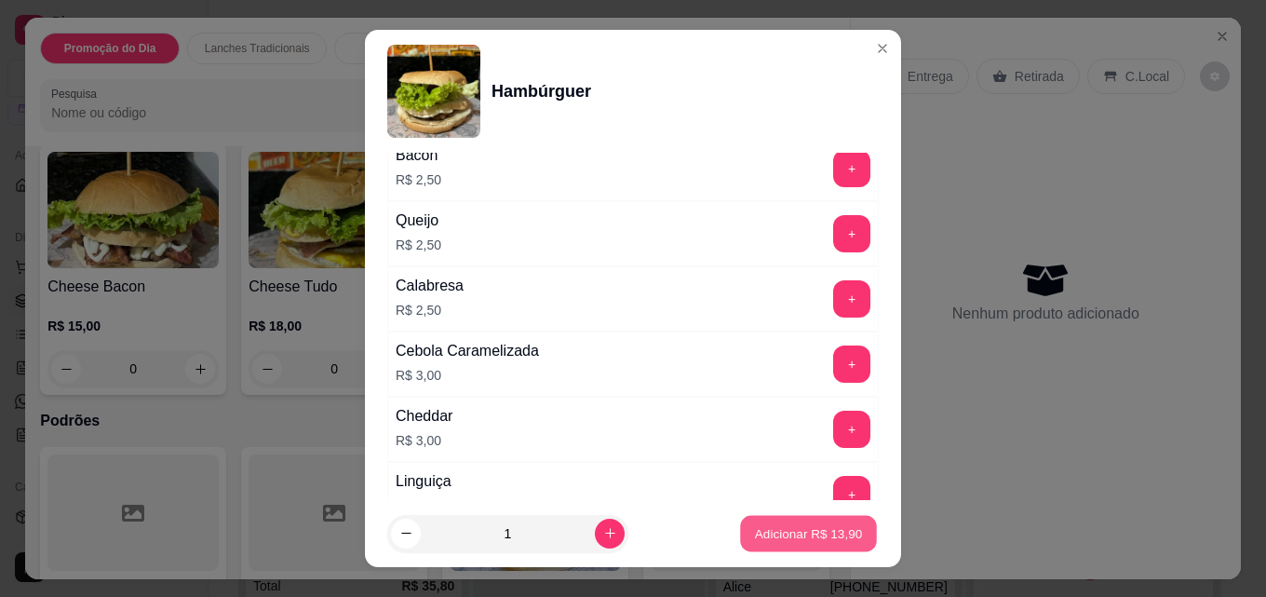
click at [780, 533] on p "Adicionar R$ 13,90" at bounding box center [809, 533] width 108 height 18
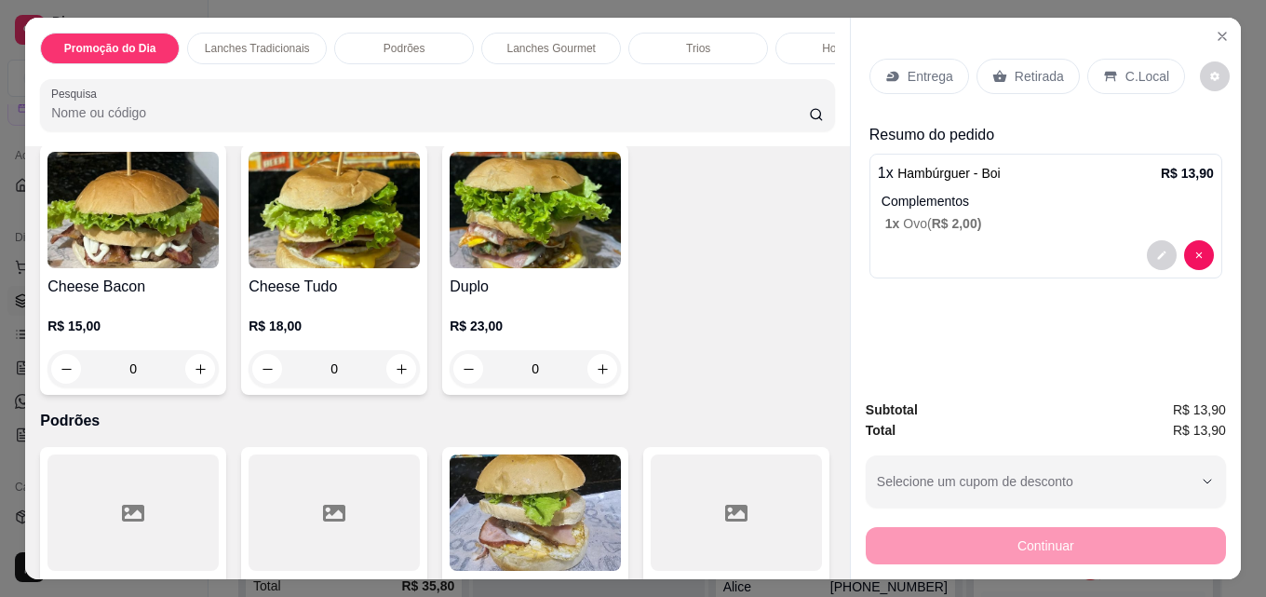
click at [917, 70] on p "Entrega" at bounding box center [931, 76] width 46 height 19
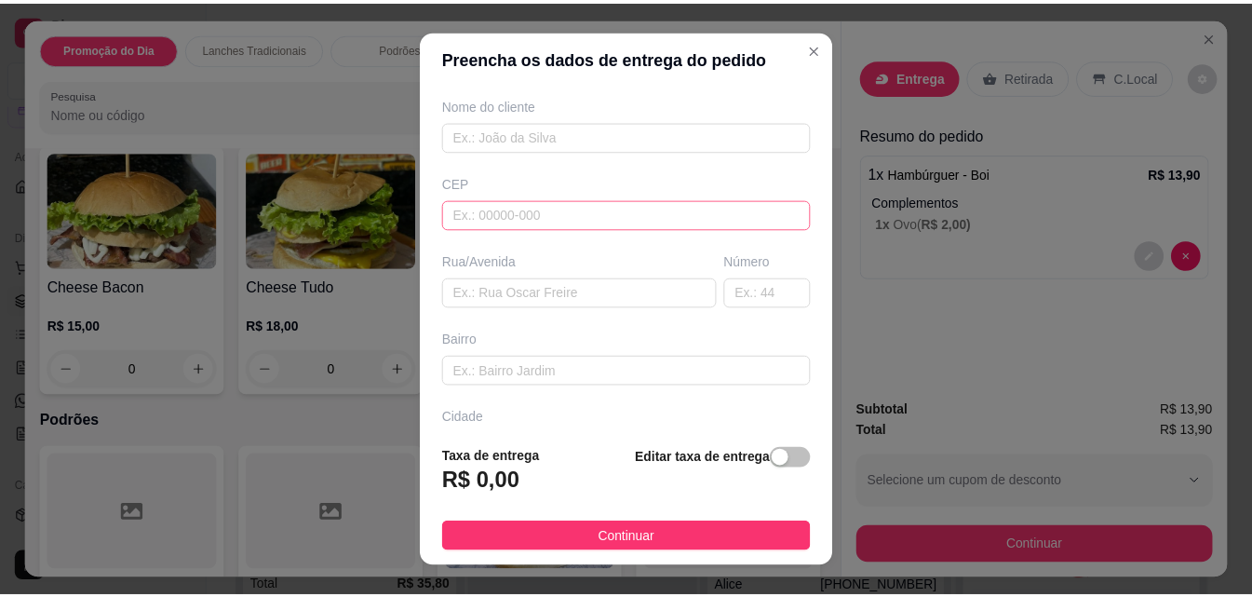
scroll to position [186, 0]
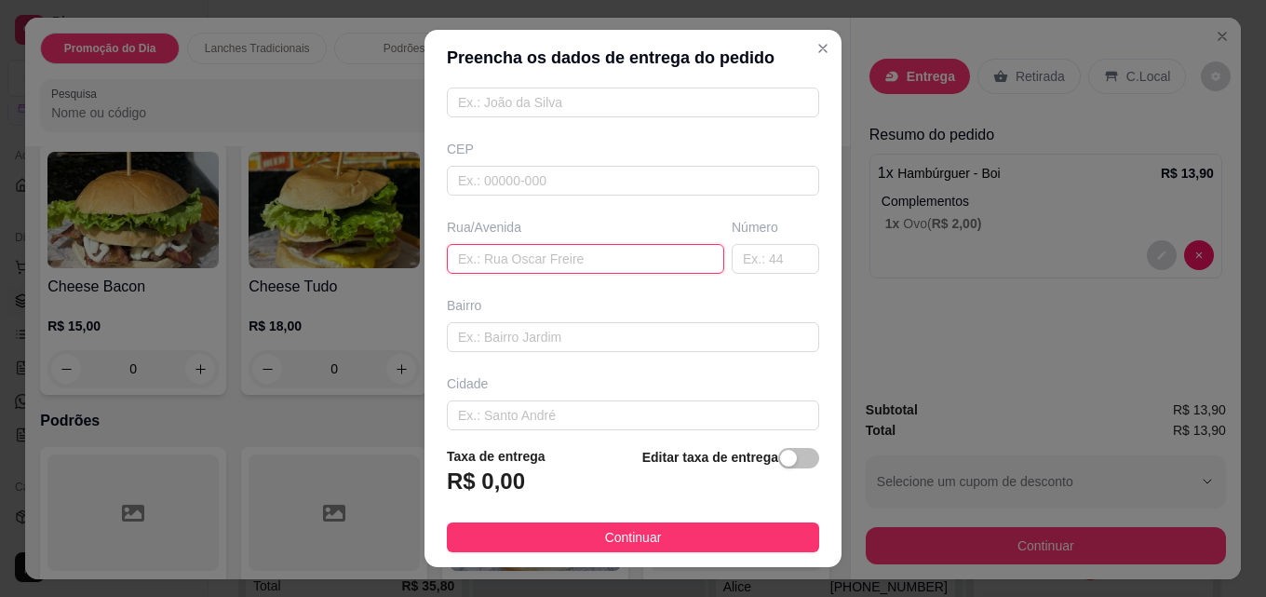
click at [601, 263] on input "text" at bounding box center [586, 259] width 278 height 30
click at [494, 260] on input "text" at bounding box center [586, 259] width 278 height 30
type input "DEPUTADO [PERSON_NAME]"
click at [752, 264] on input "text" at bounding box center [776, 259] width 88 height 30
type input "295"
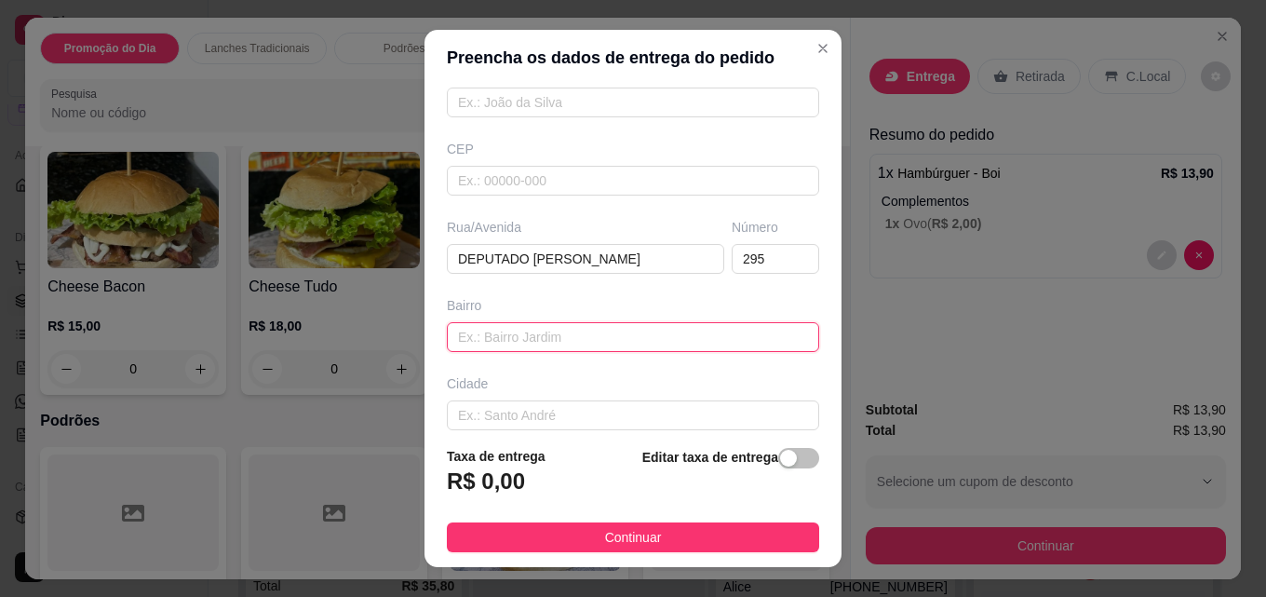
click at [673, 330] on input "text" at bounding box center [633, 337] width 372 height 30
type input "centro"
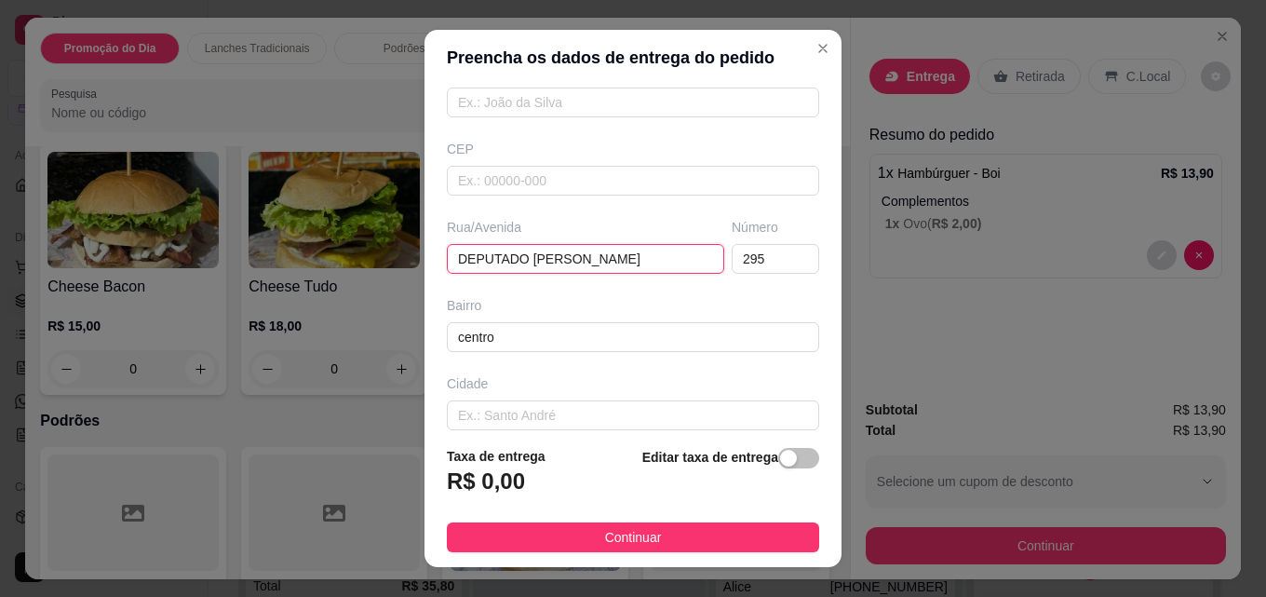
click at [517, 258] on input "DEPUTADO [PERSON_NAME]" at bounding box center [586, 259] width 278 height 30
click at [561, 263] on input "[PERSON_NAME]" at bounding box center [586, 259] width 278 height 30
click at [591, 260] on input "[PERSON_NAME]" at bounding box center [586, 259] width 278 height 30
type input "[PERSON_NAME]"
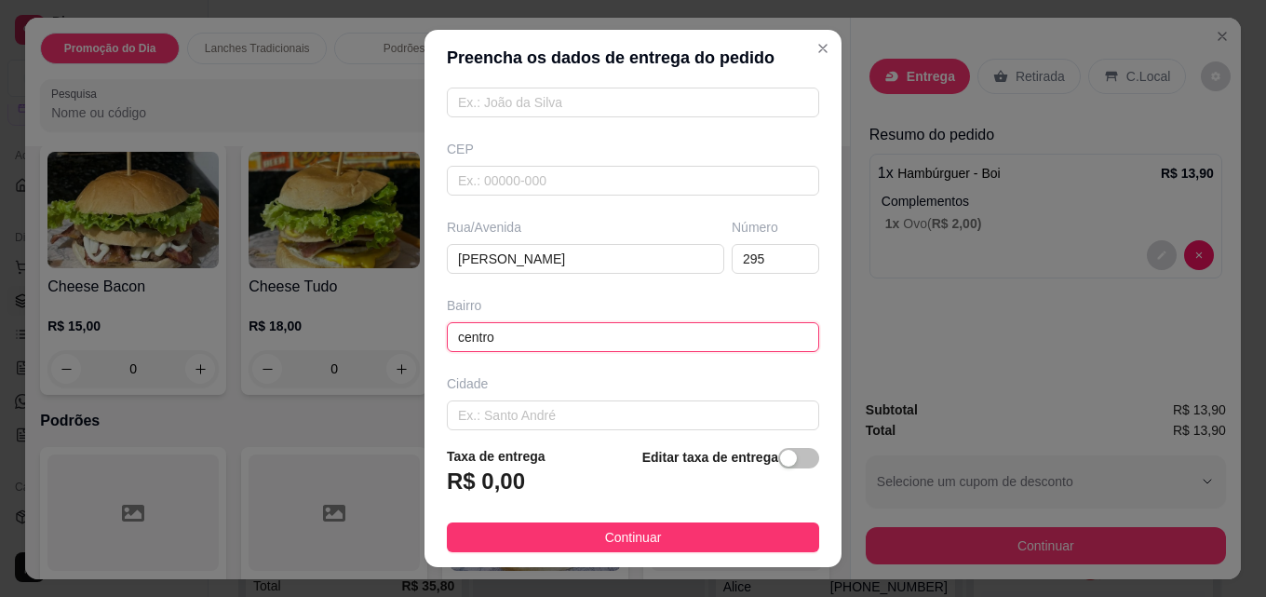
click at [456, 334] on input "centro" at bounding box center [633, 337] width 372 height 30
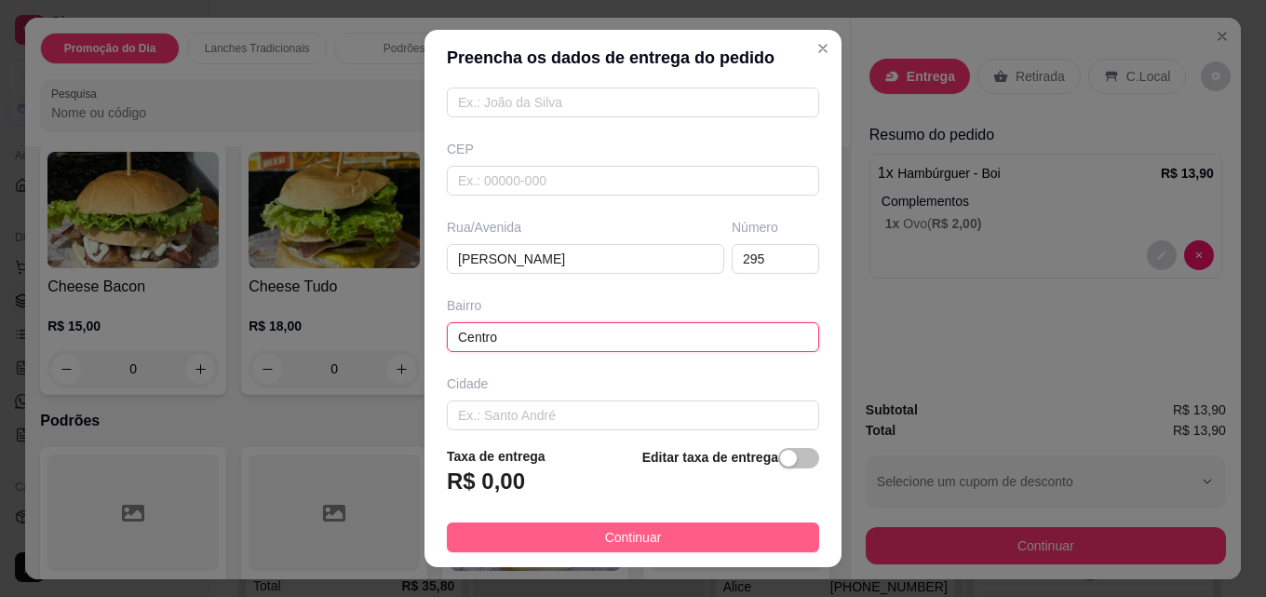
type input "Centro"
click at [641, 538] on span "Continuar" at bounding box center [633, 537] width 57 height 20
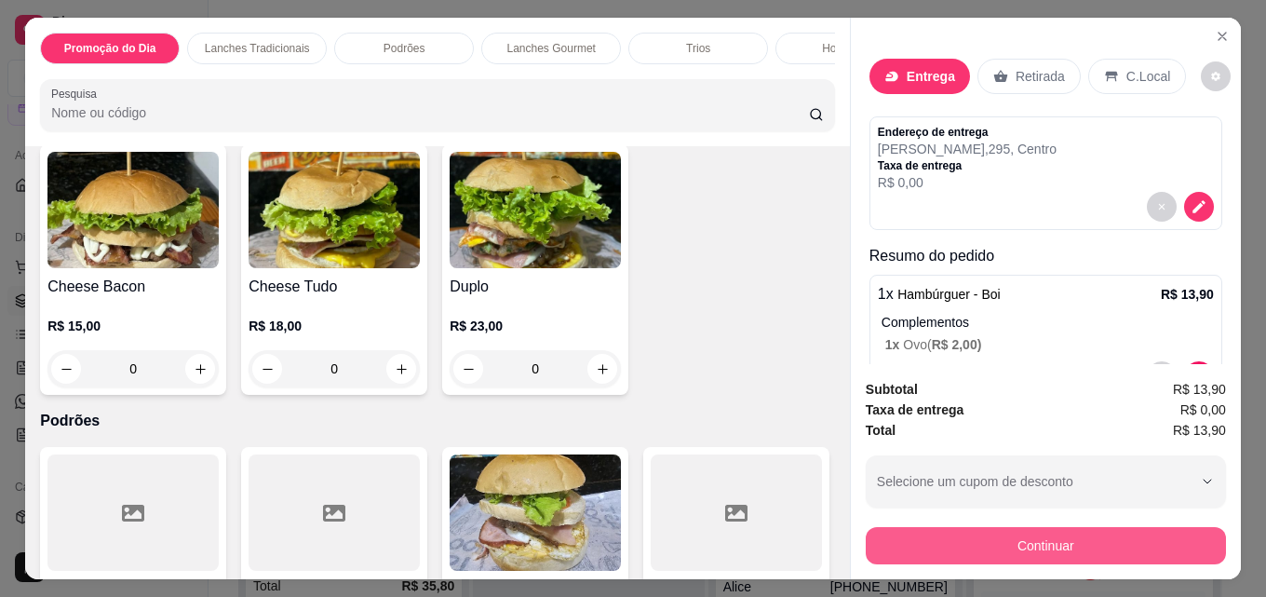
click at [1046, 535] on button "Continuar" at bounding box center [1046, 545] width 360 height 37
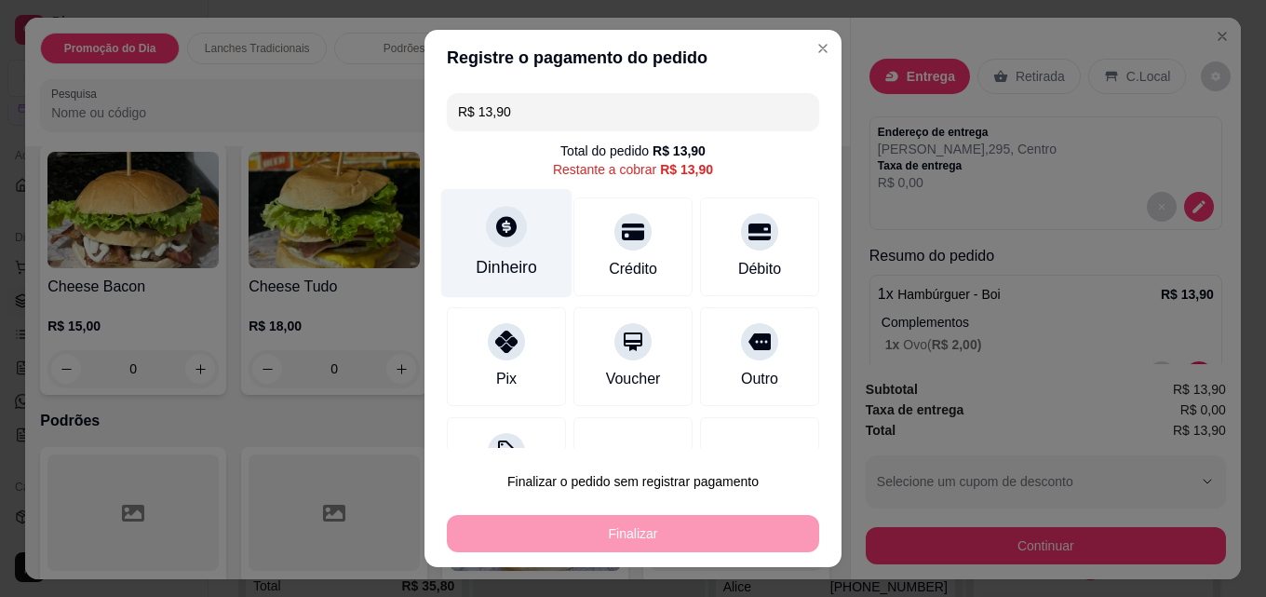
click at [494, 230] on icon at bounding box center [506, 226] width 24 height 24
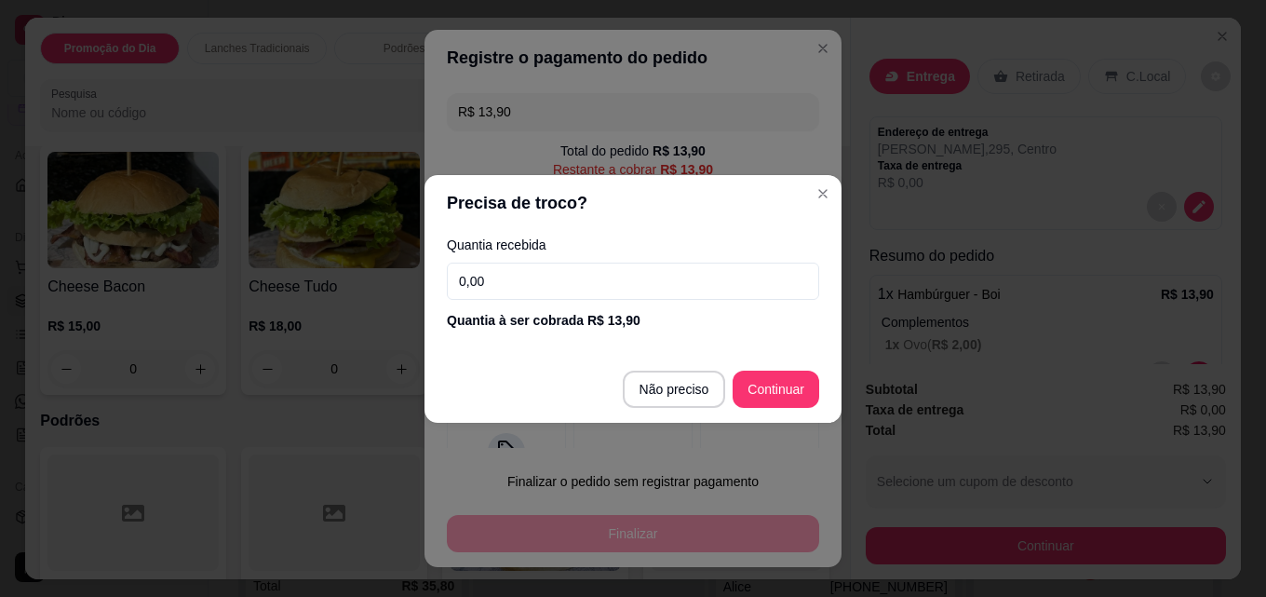
click at [518, 273] on input "0,00" at bounding box center [633, 281] width 372 height 37
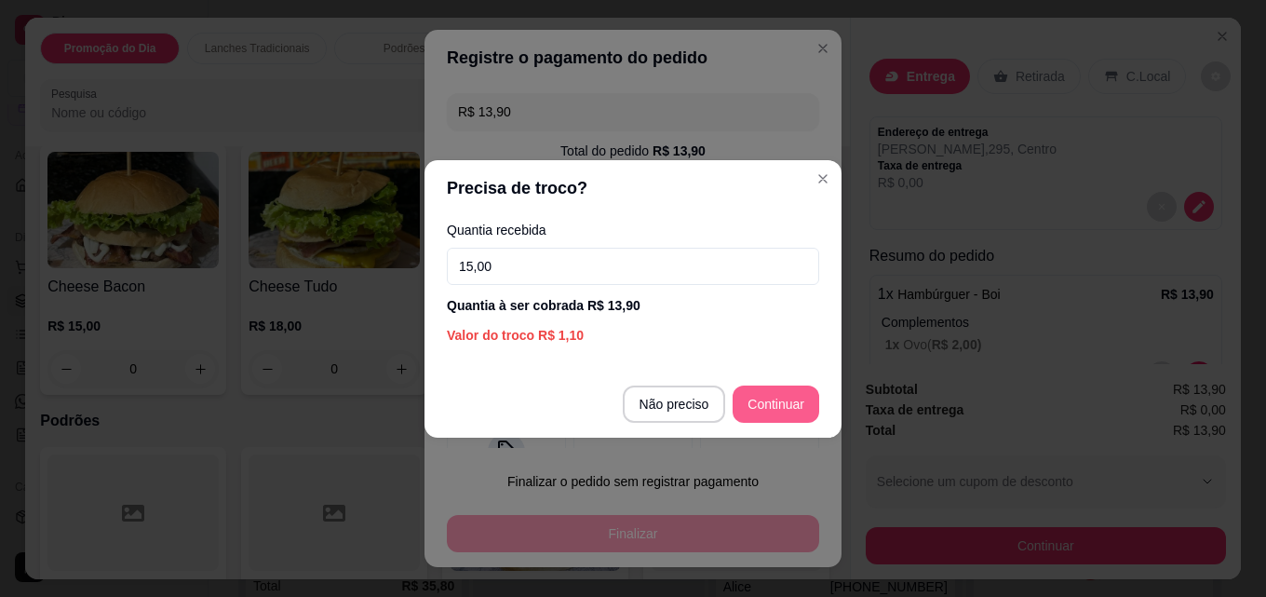
type input "15,00"
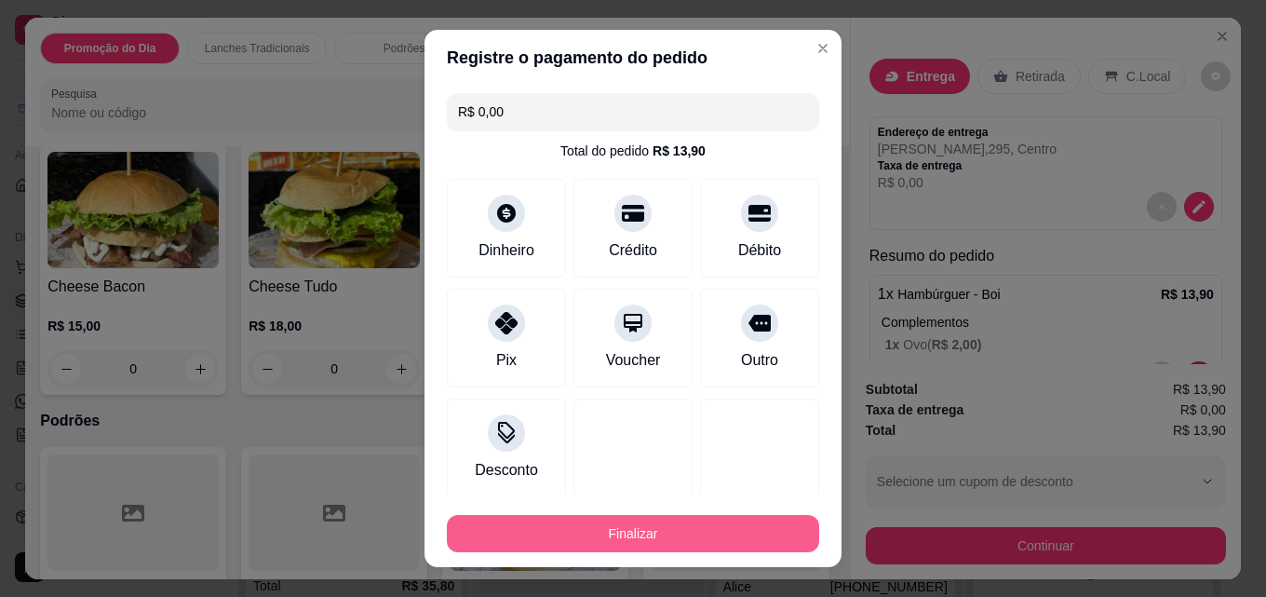
click at [689, 537] on button "Finalizar" at bounding box center [633, 533] width 372 height 37
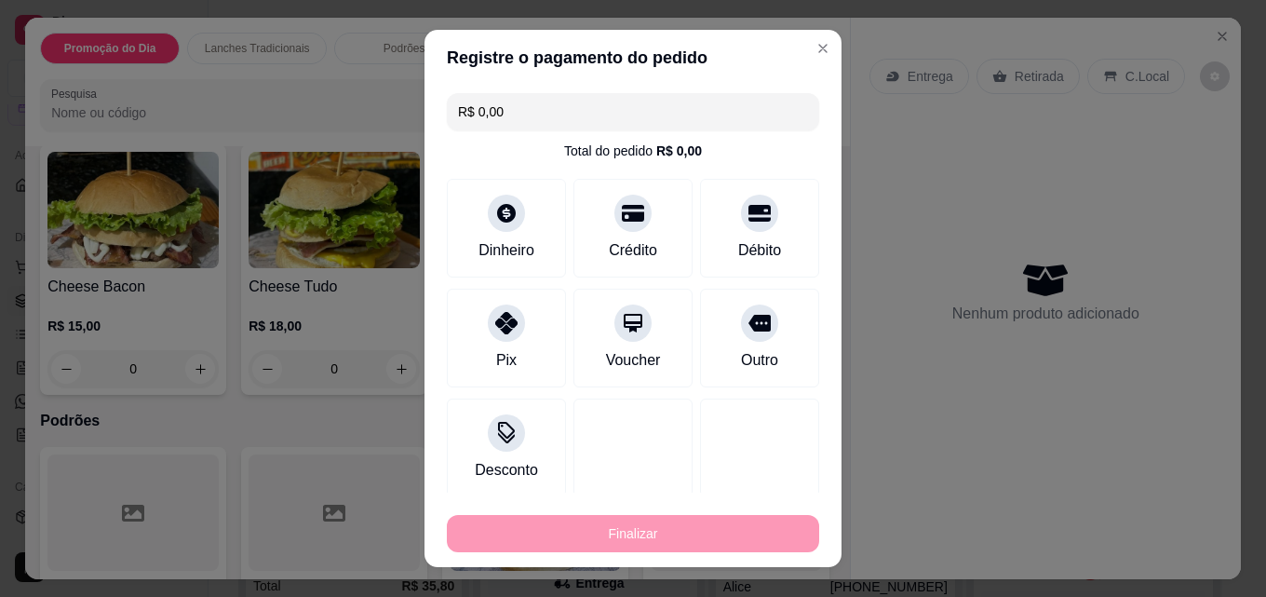
type input "-R$ 13,90"
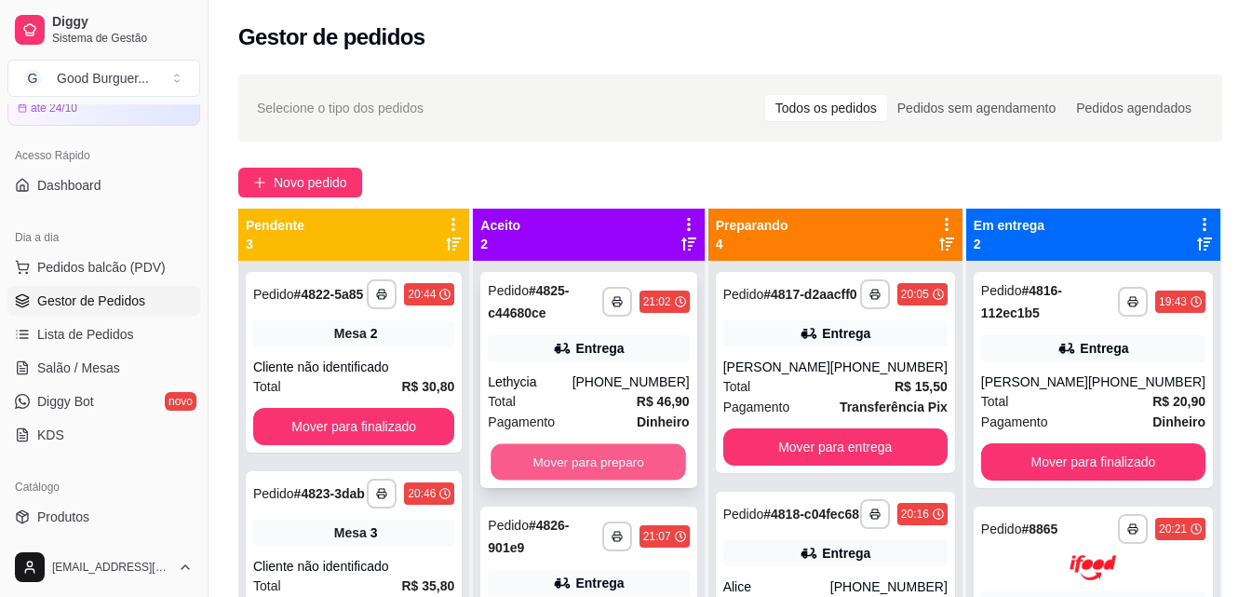
click at [629, 471] on button "Mover para preparo" at bounding box center [590, 462] width 196 height 36
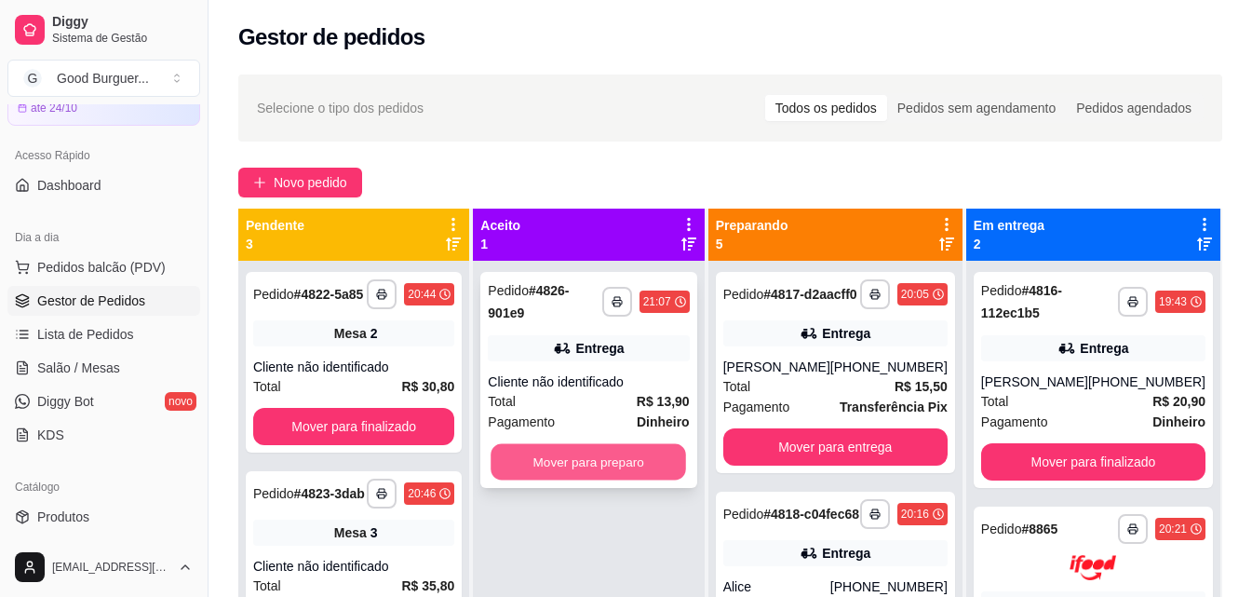
click at [627, 458] on button "Mover para preparo" at bounding box center [590, 462] width 196 height 36
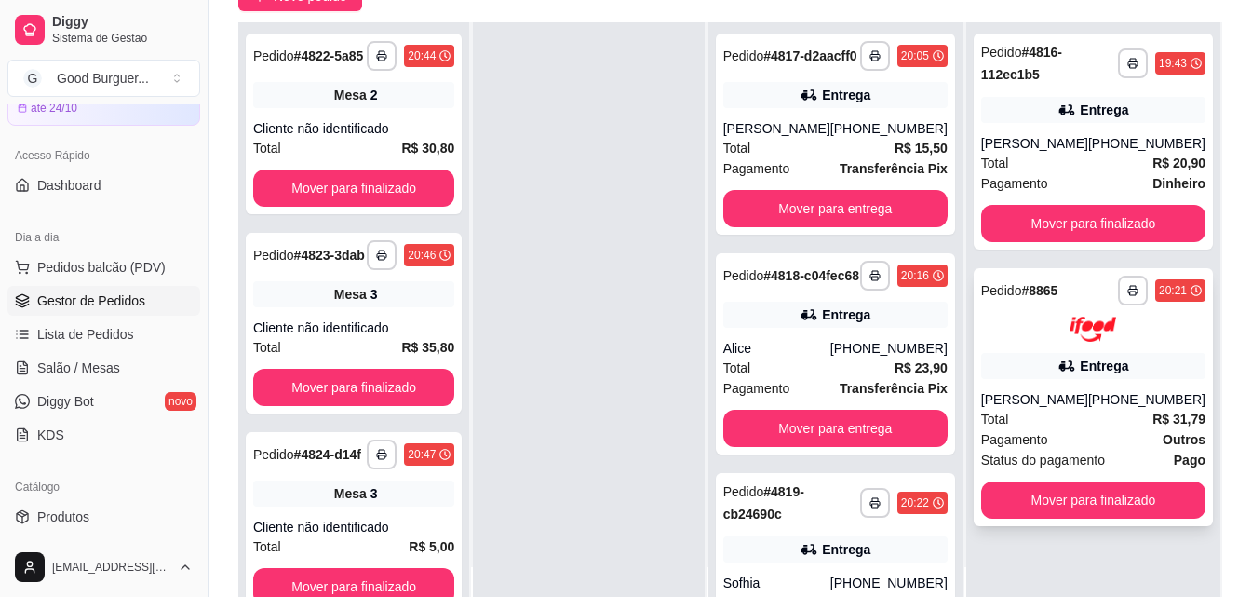
scroll to position [279, 0]
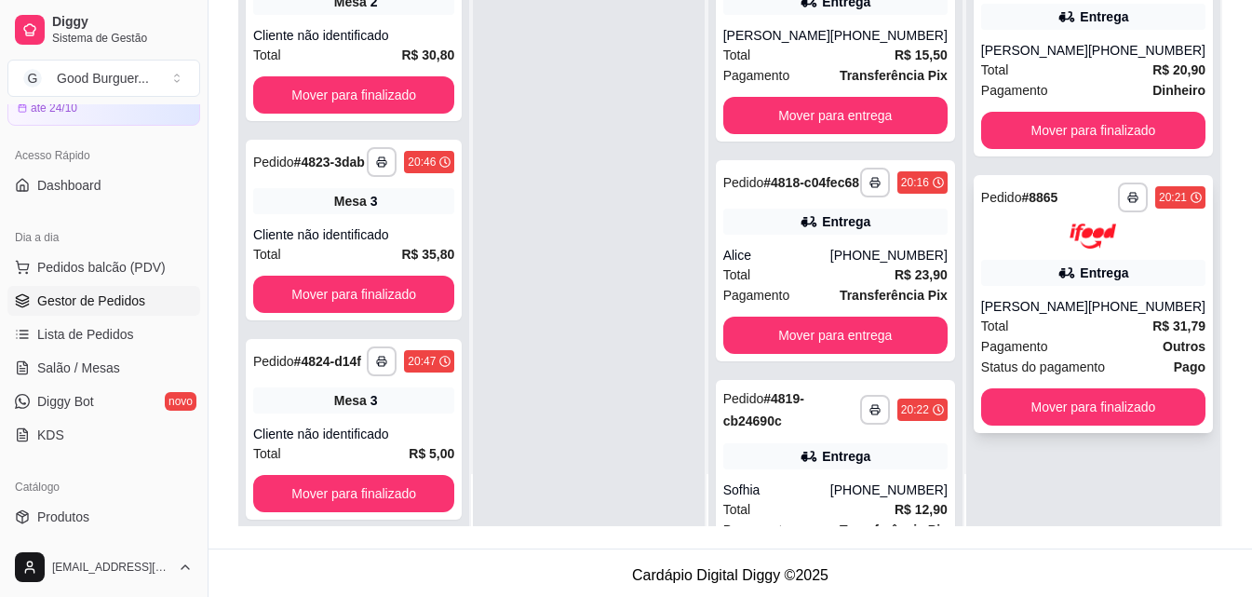
click at [1091, 326] on div "Total R$ 31,79" at bounding box center [1093, 326] width 224 height 20
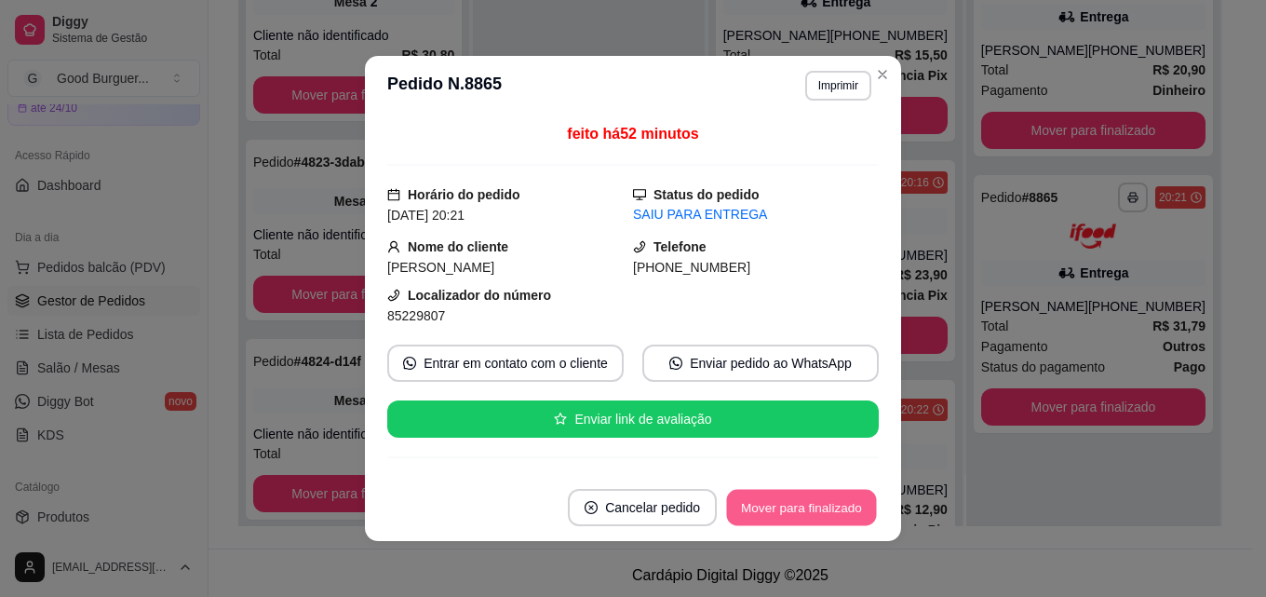
click at [802, 508] on button "Mover para finalizado" at bounding box center [802, 508] width 150 height 36
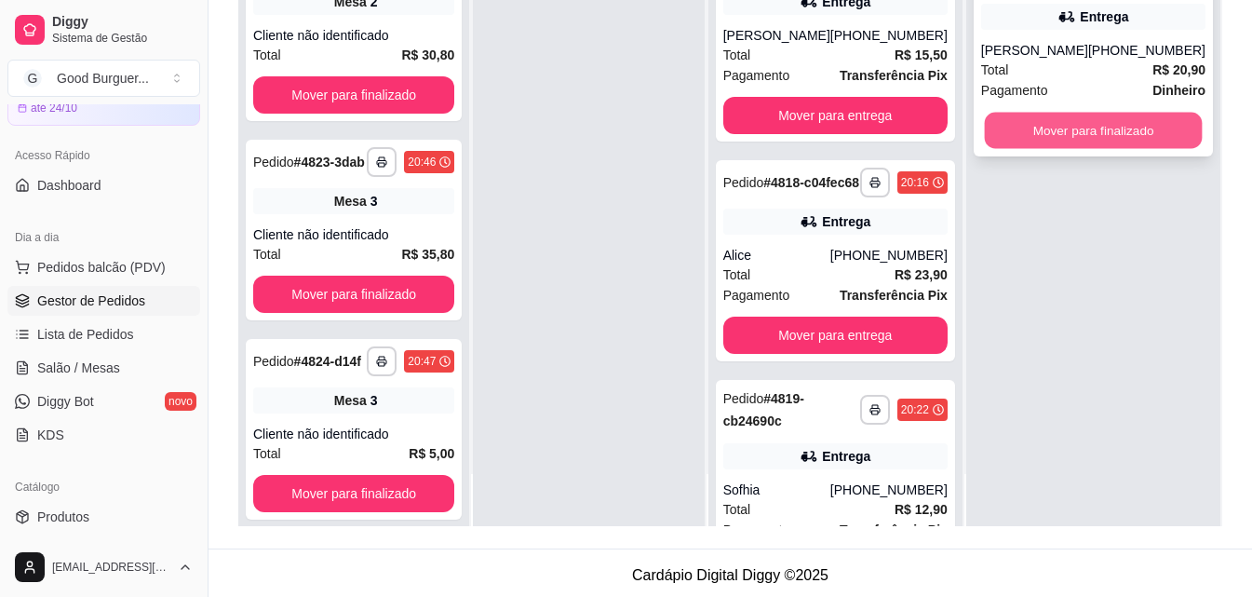
click at [1085, 132] on button "Mover para finalizado" at bounding box center [1093, 131] width 218 height 36
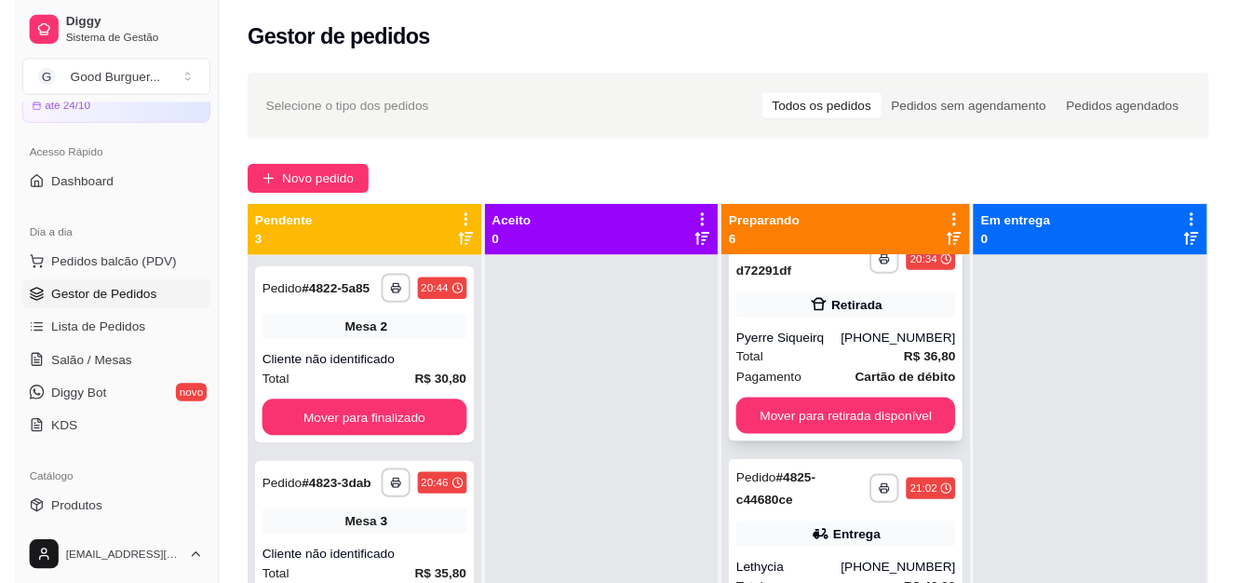
scroll to position [652, 0]
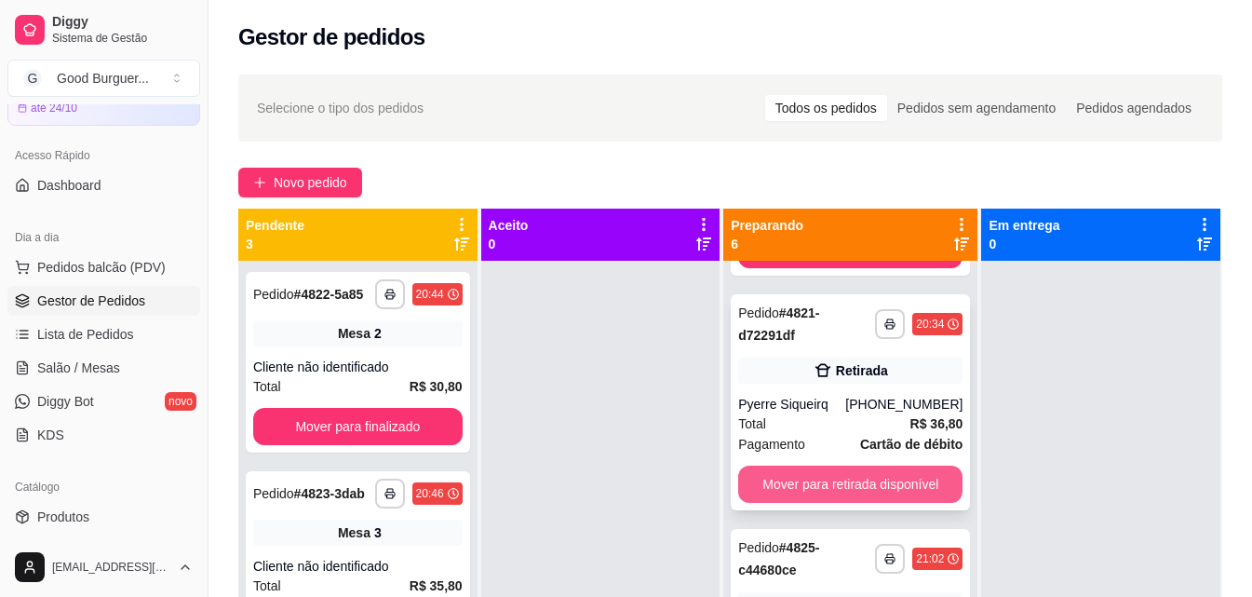
click at [844, 503] on button "Mover para retirada disponível" at bounding box center [850, 484] width 224 height 37
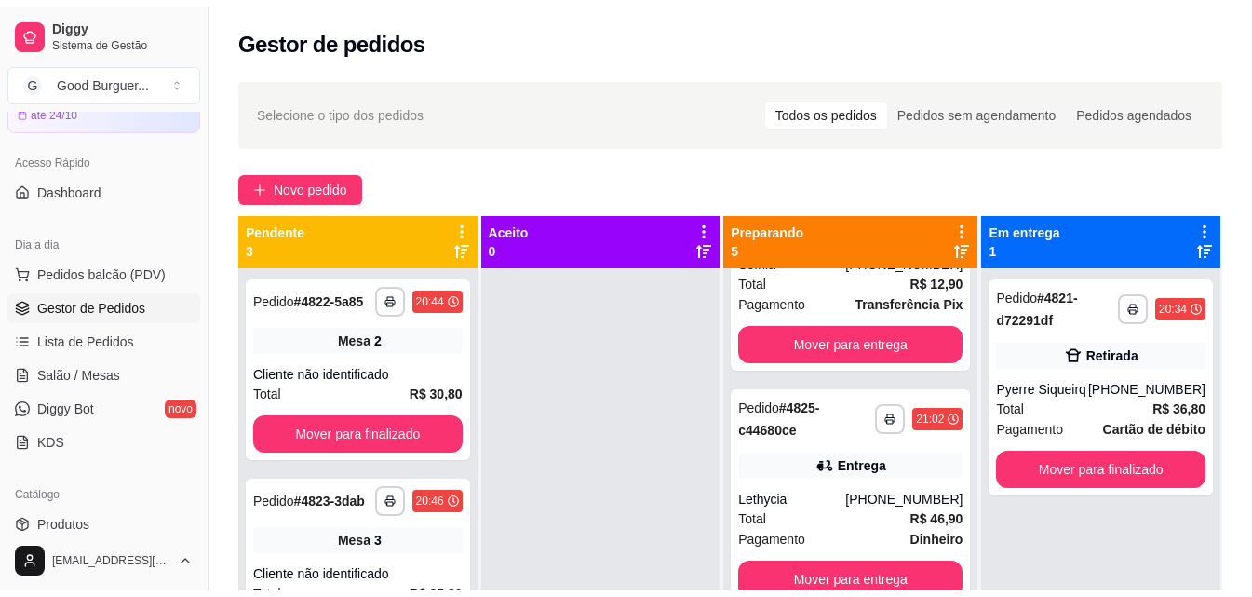
scroll to position [595, 0]
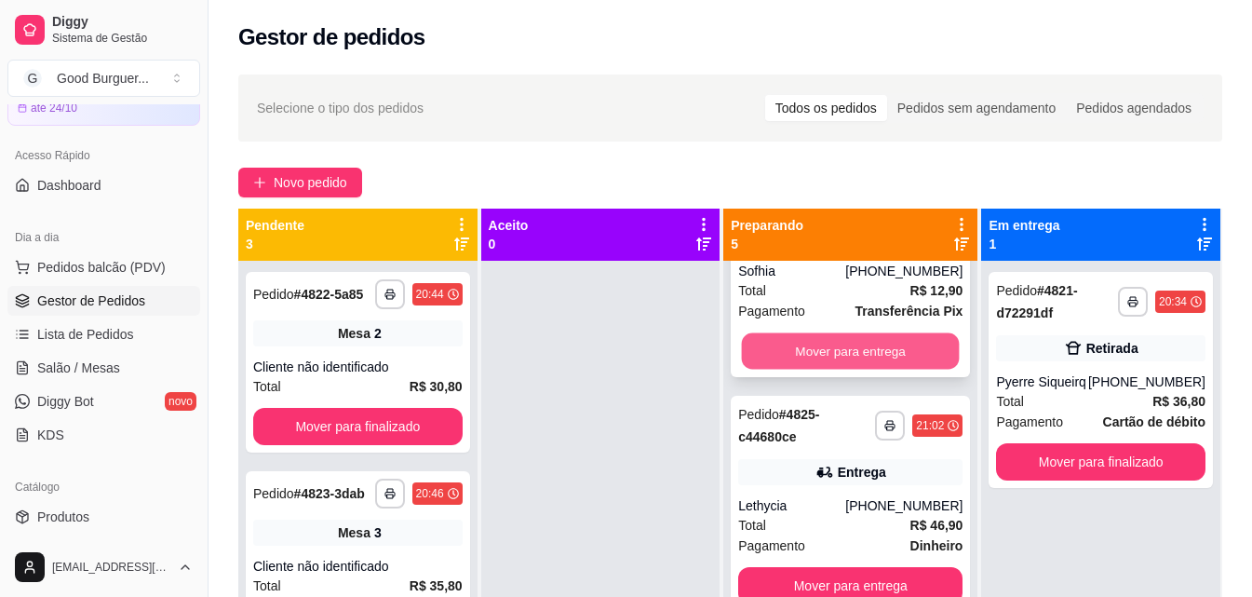
click at [839, 333] on button "Mover para entrega" at bounding box center [851, 351] width 218 height 36
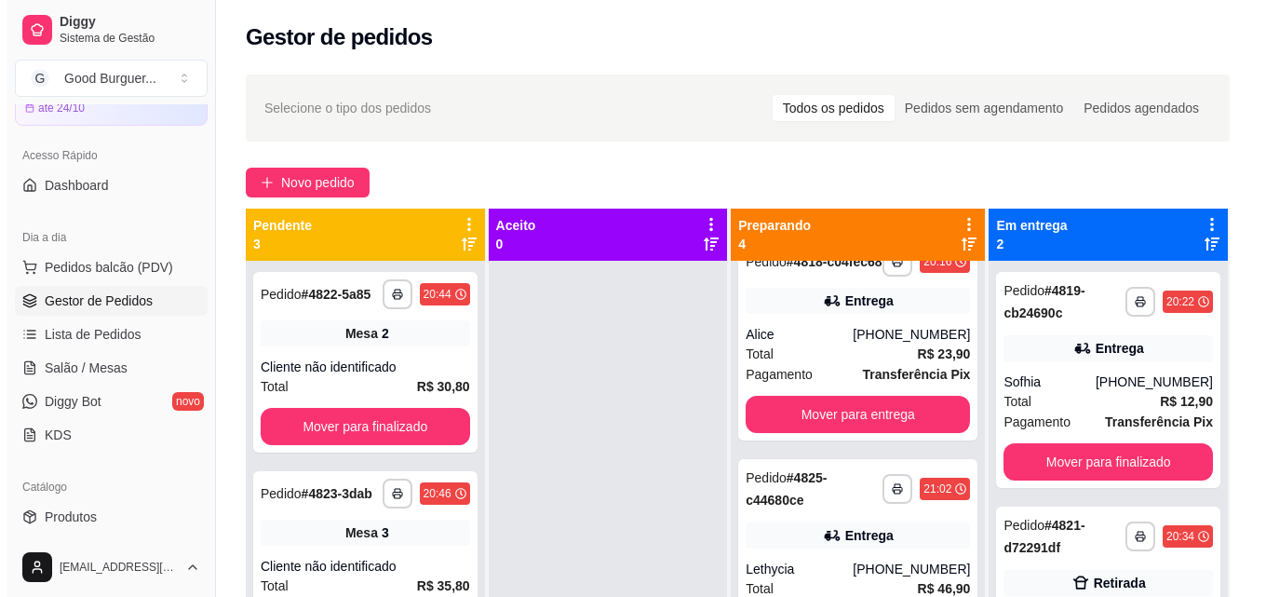
scroll to position [0, 0]
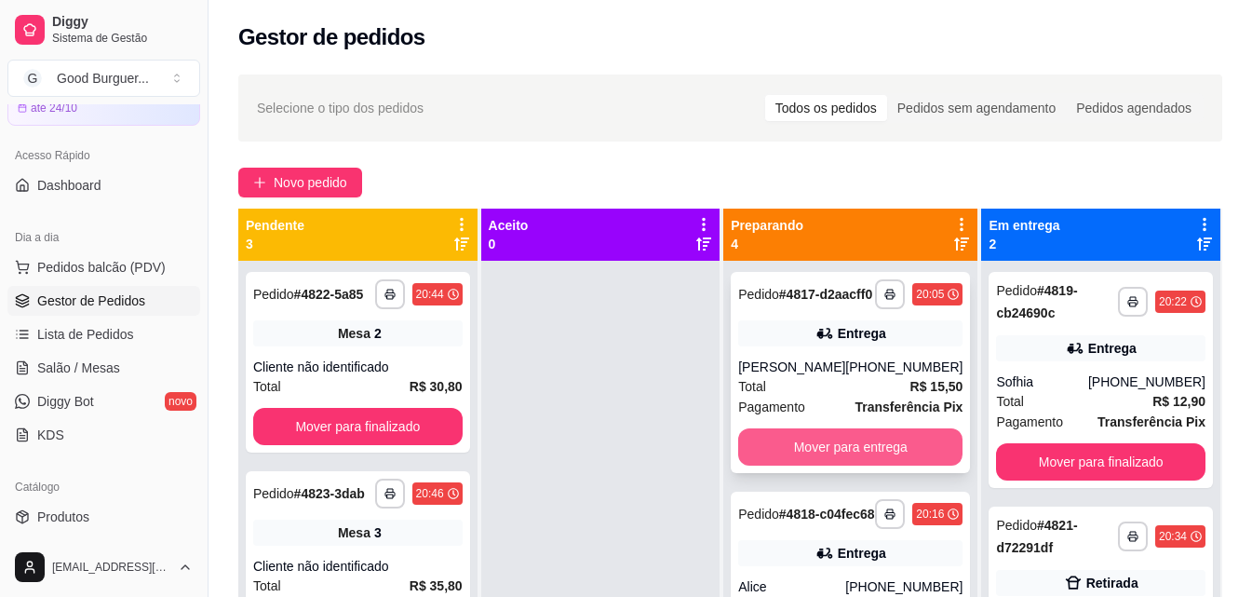
click at [836, 461] on button "Mover para entrega" at bounding box center [850, 446] width 224 height 37
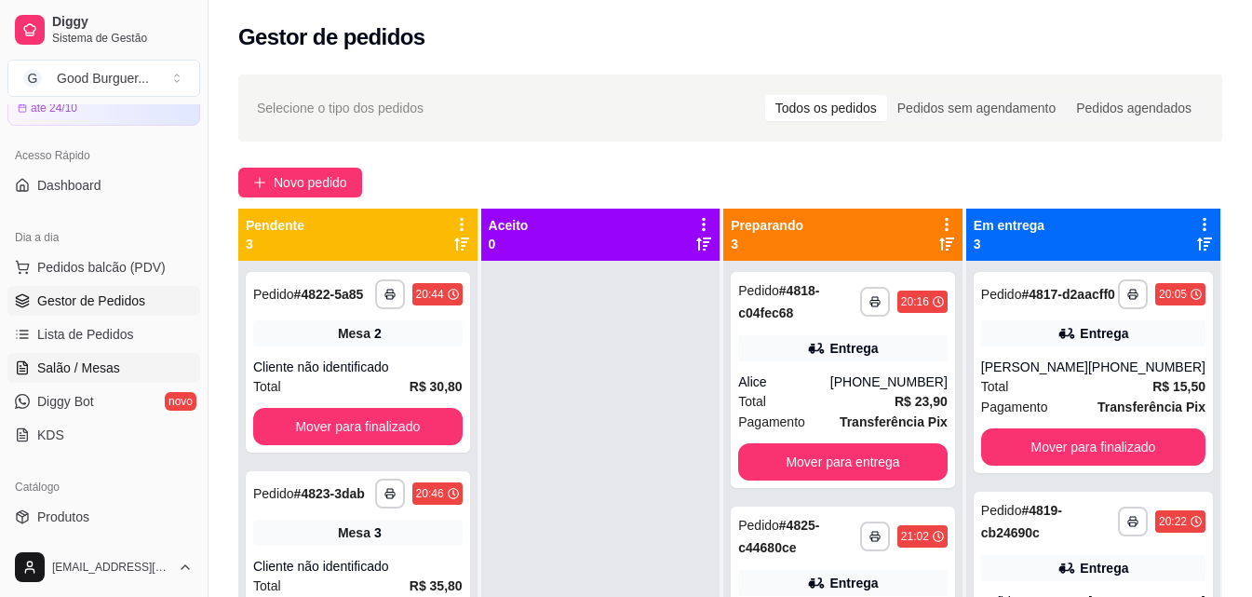
click at [100, 365] on span "Salão / Mesas" at bounding box center [78, 368] width 83 height 19
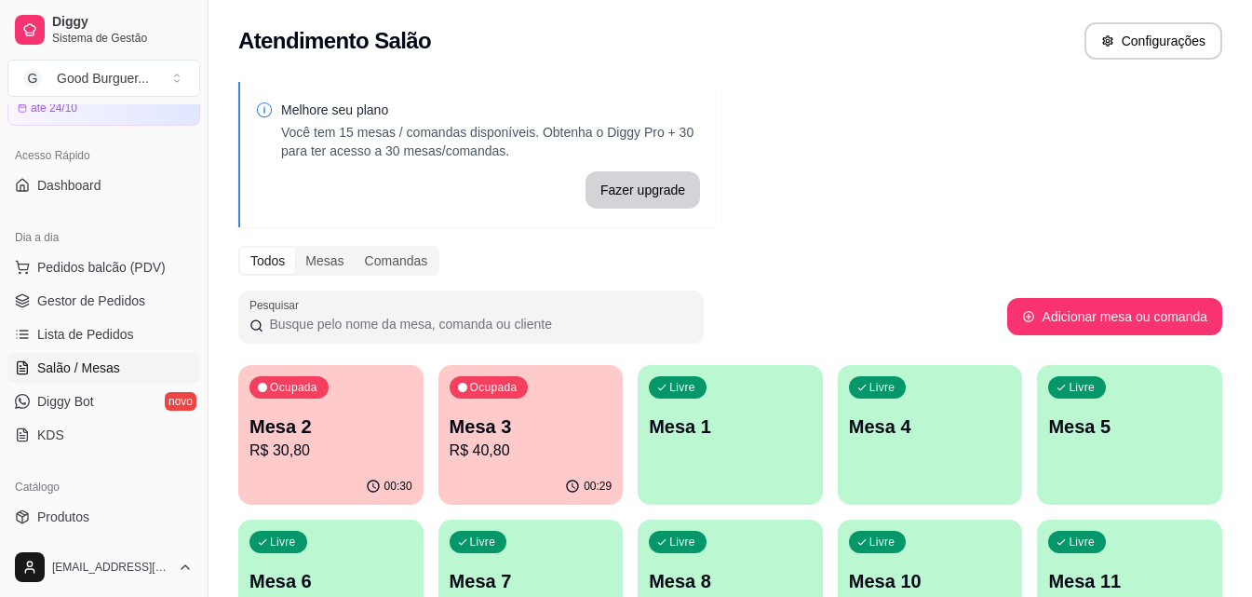
click at [720, 453] on div "Livre Mesa 1" at bounding box center [730, 423] width 185 height 117
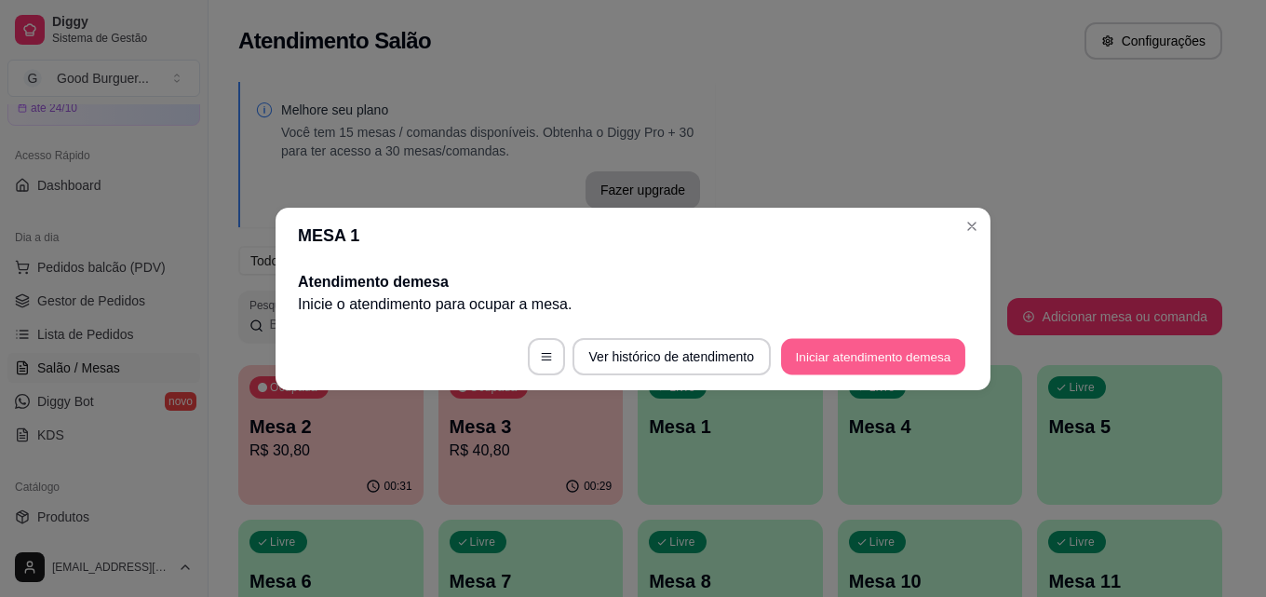
click at [873, 360] on button "Iniciar atendimento de mesa" at bounding box center [873, 356] width 184 height 36
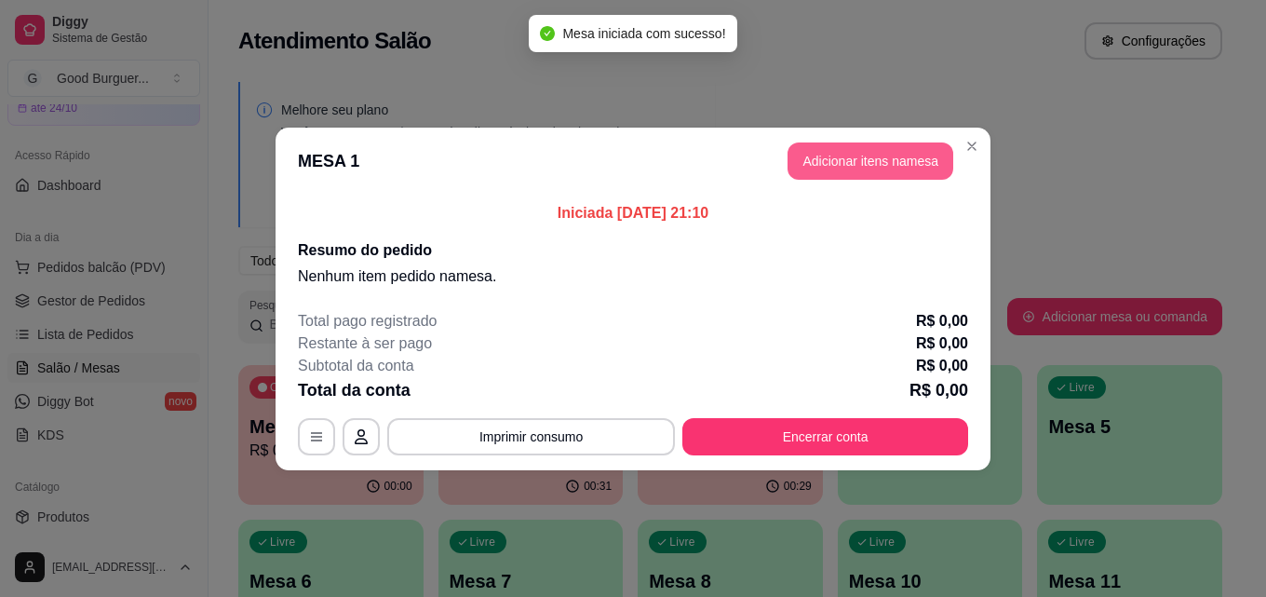
click at [875, 158] on button "Adicionar itens na mesa" at bounding box center [871, 160] width 166 height 37
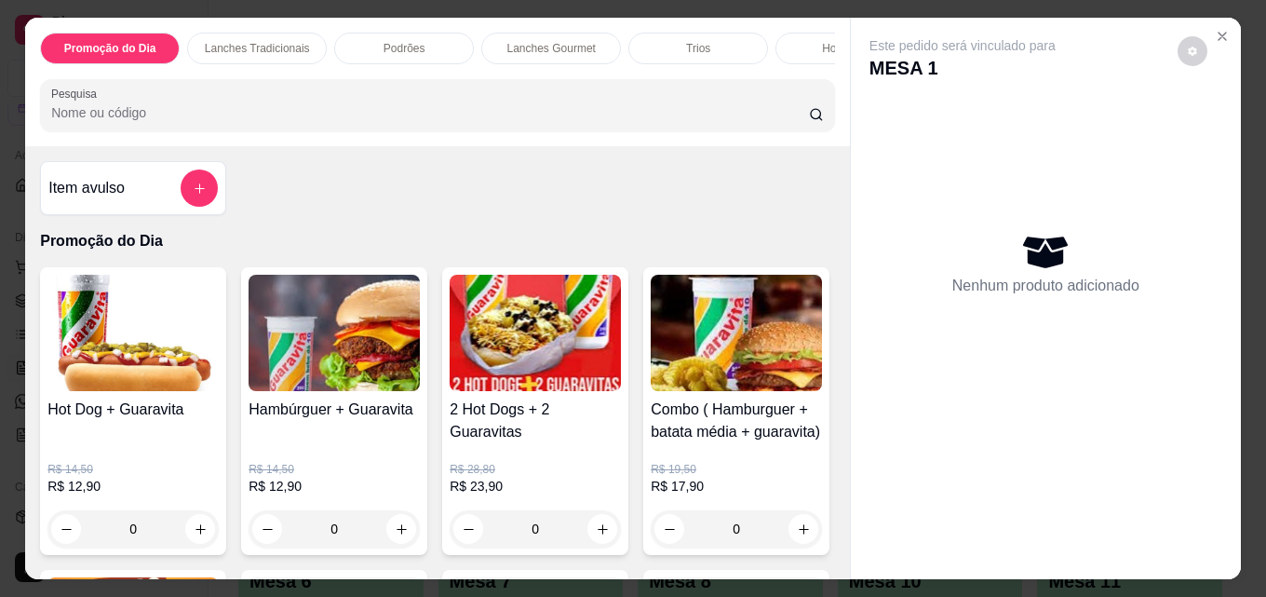
click at [164, 122] on input "Pesquisa" at bounding box center [430, 112] width 758 height 19
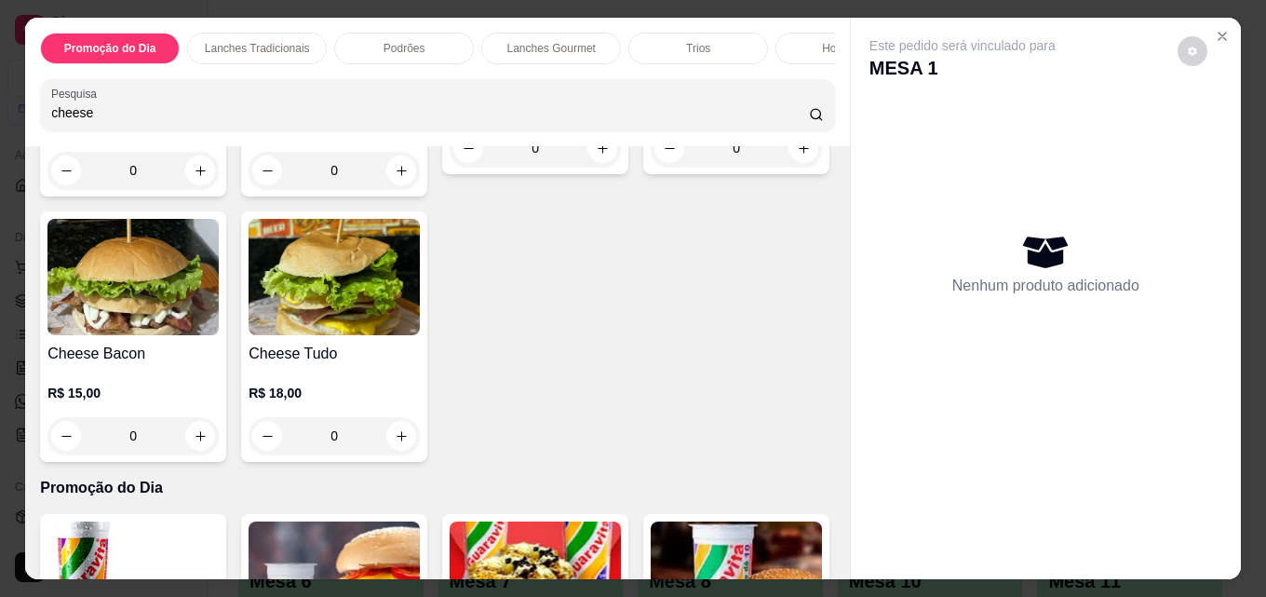
scroll to position [372, 0]
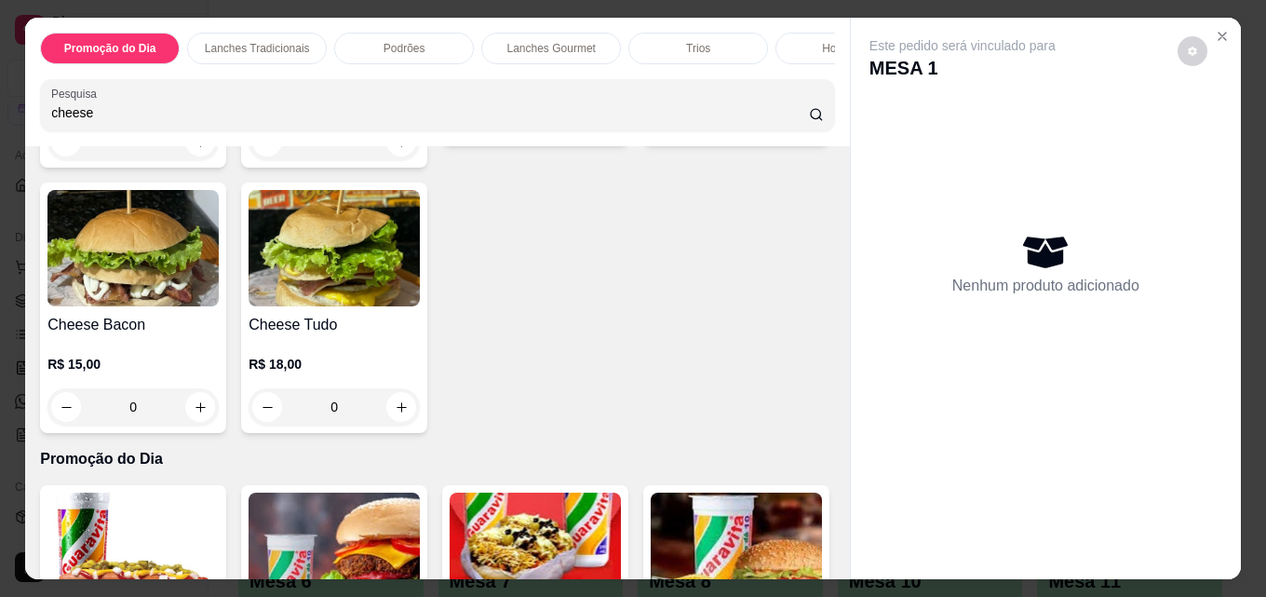
type input "cheese"
click at [420, 345] on div "R$ 18,00 0" at bounding box center [334, 380] width 171 height 89
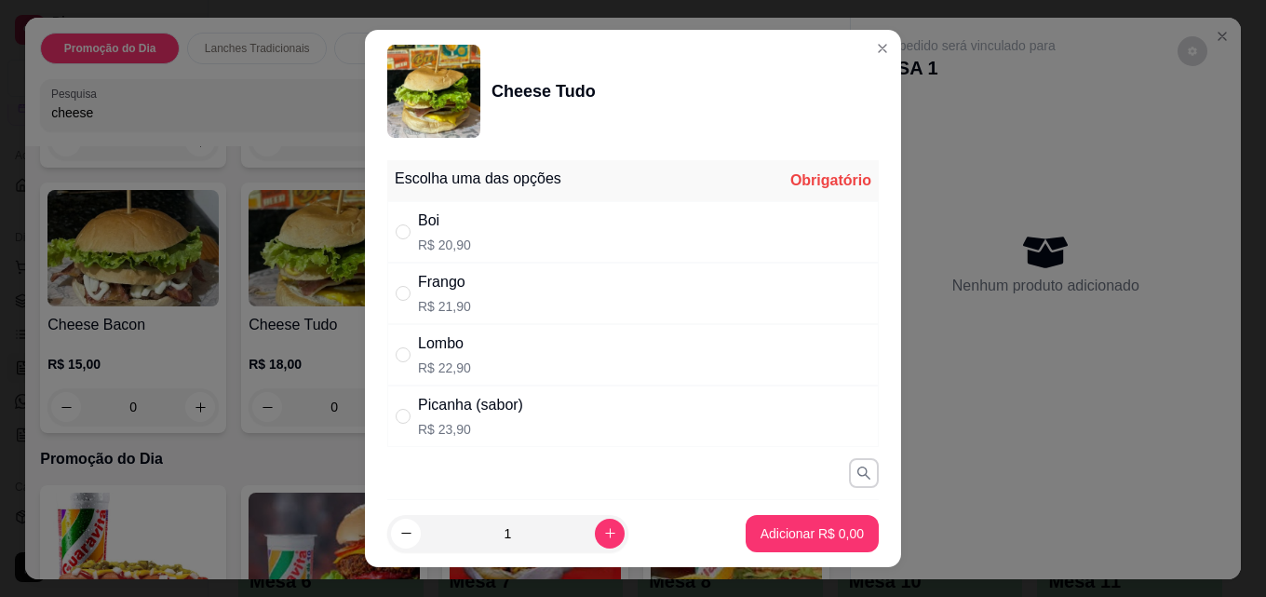
click at [436, 239] on p "R$ 20,90" at bounding box center [444, 245] width 53 height 19
radio input "true"
click at [812, 532] on p "Adicionar R$ 20,90" at bounding box center [809, 533] width 108 height 18
type input "1"
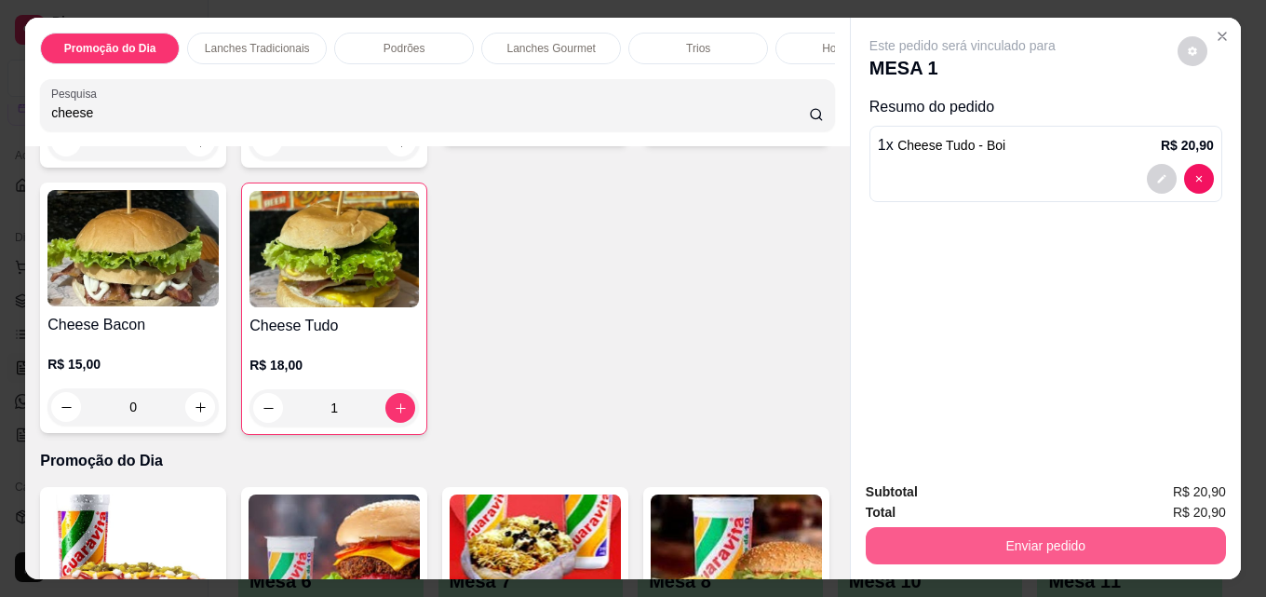
click at [1077, 540] on button "Enviar pedido" at bounding box center [1046, 545] width 360 height 37
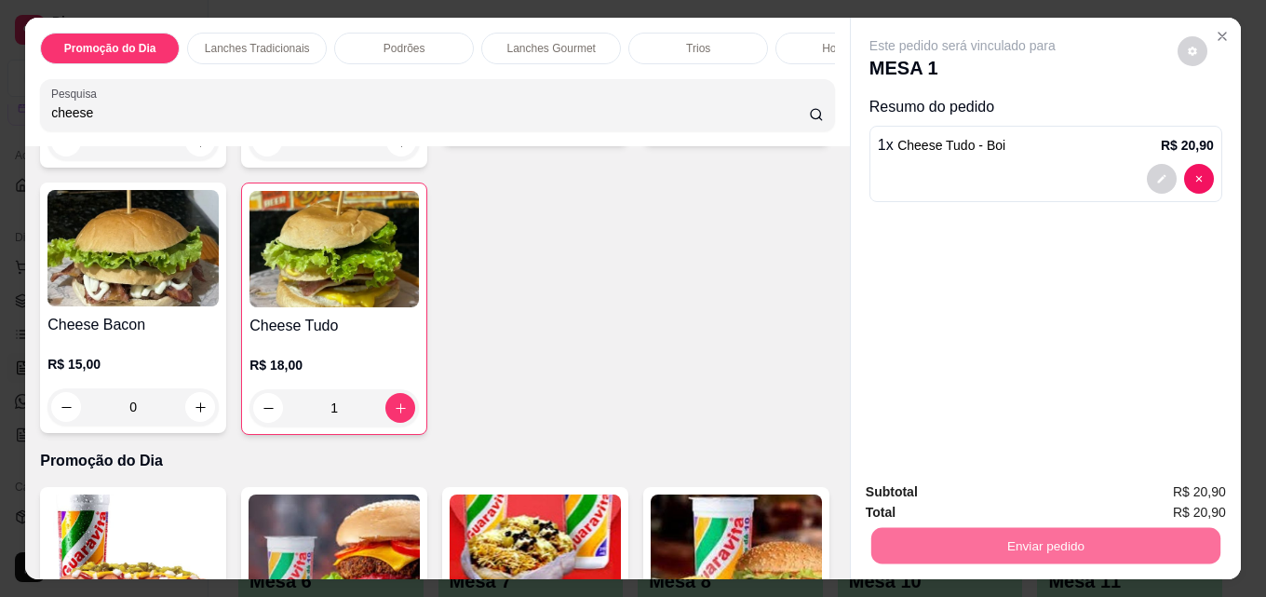
click at [1182, 486] on button "Enviar pedido" at bounding box center [1177, 492] width 105 height 35
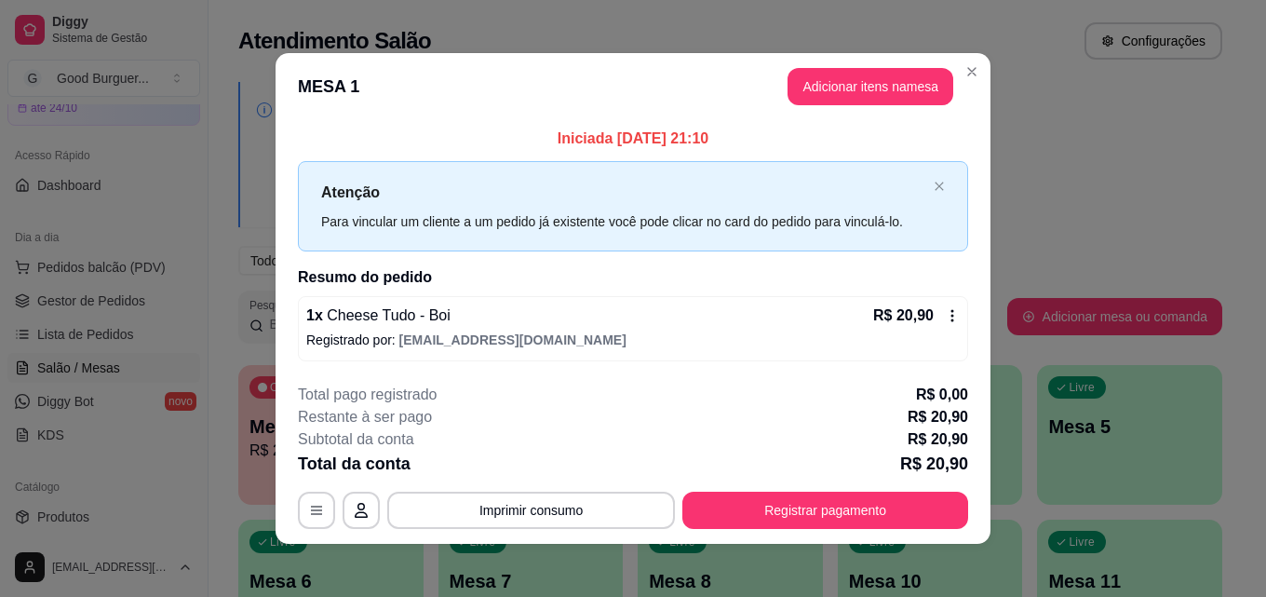
scroll to position [7, 0]
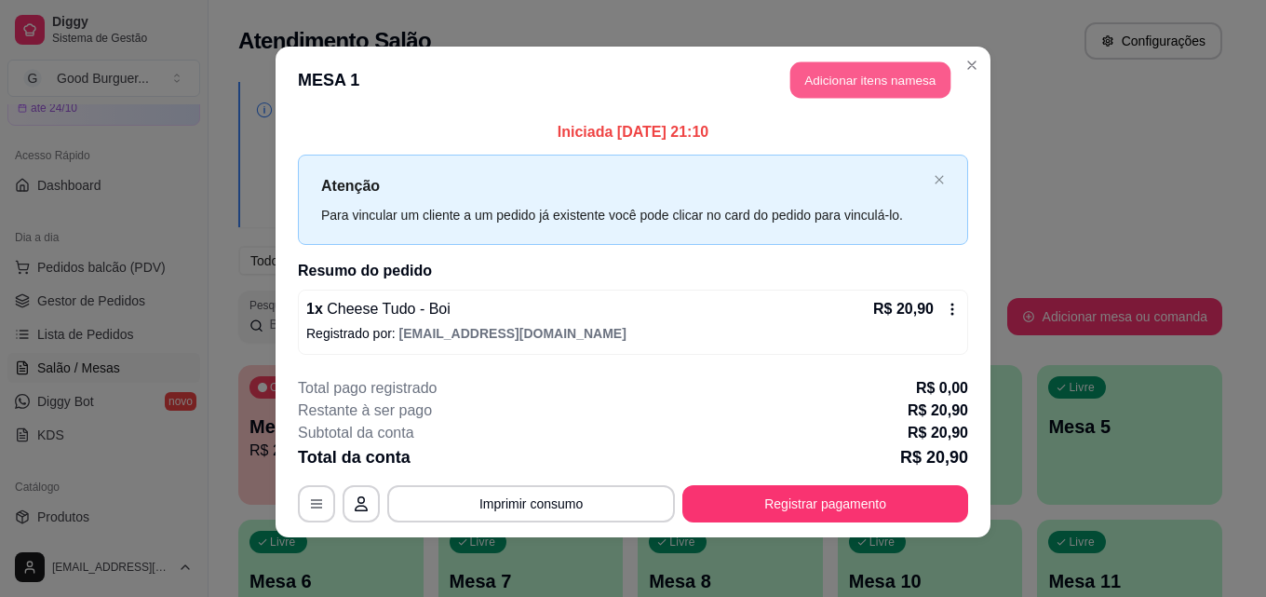
click at [851, 81] on button "Adicionar itens na mesa" at bounding box center [871, 80] width 160 height 36
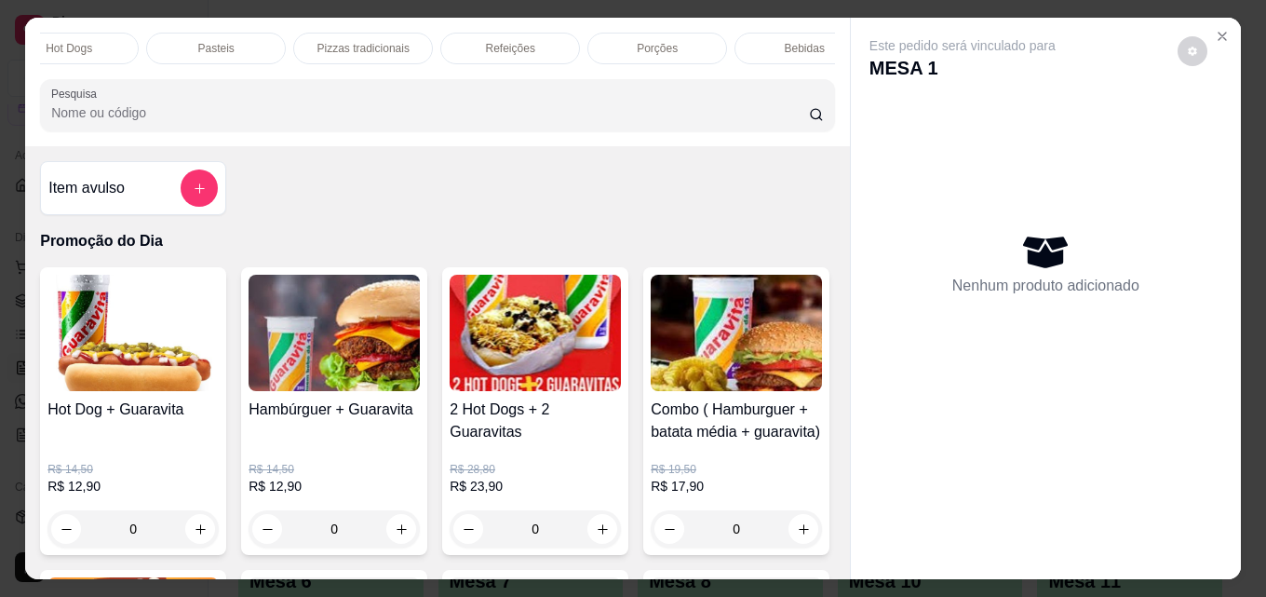
scroll to position [0, 816]
click at [749, 41] on p "Bebidas" at bounding box center [766, 48] width 40 height 15
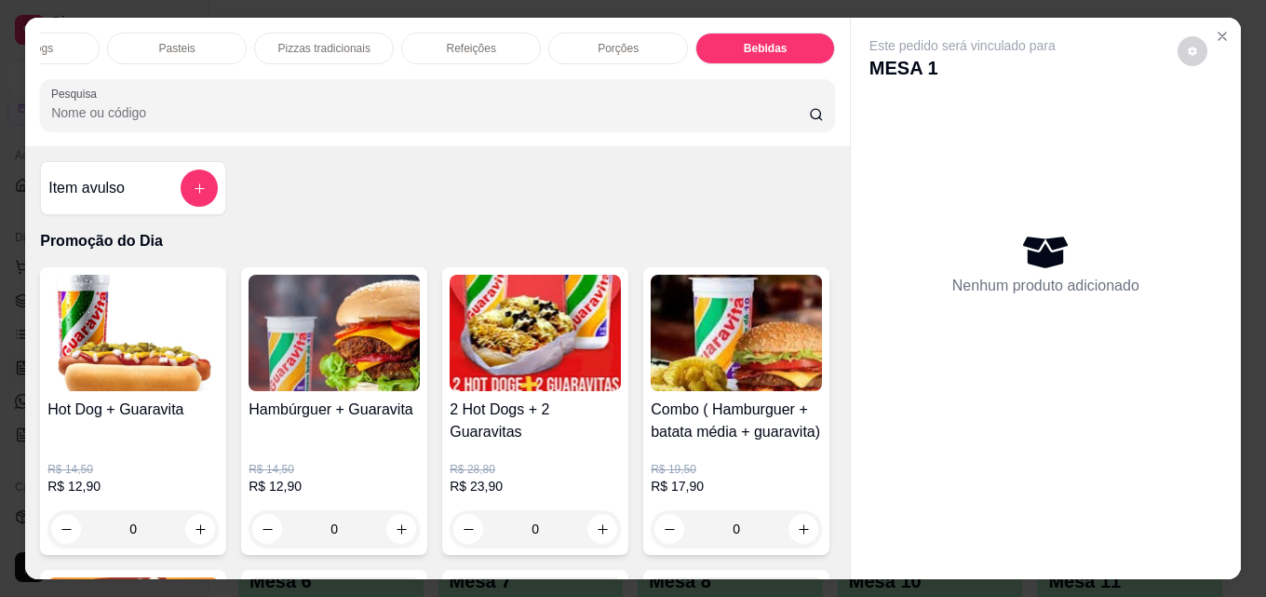
scroll to position [48, 0]
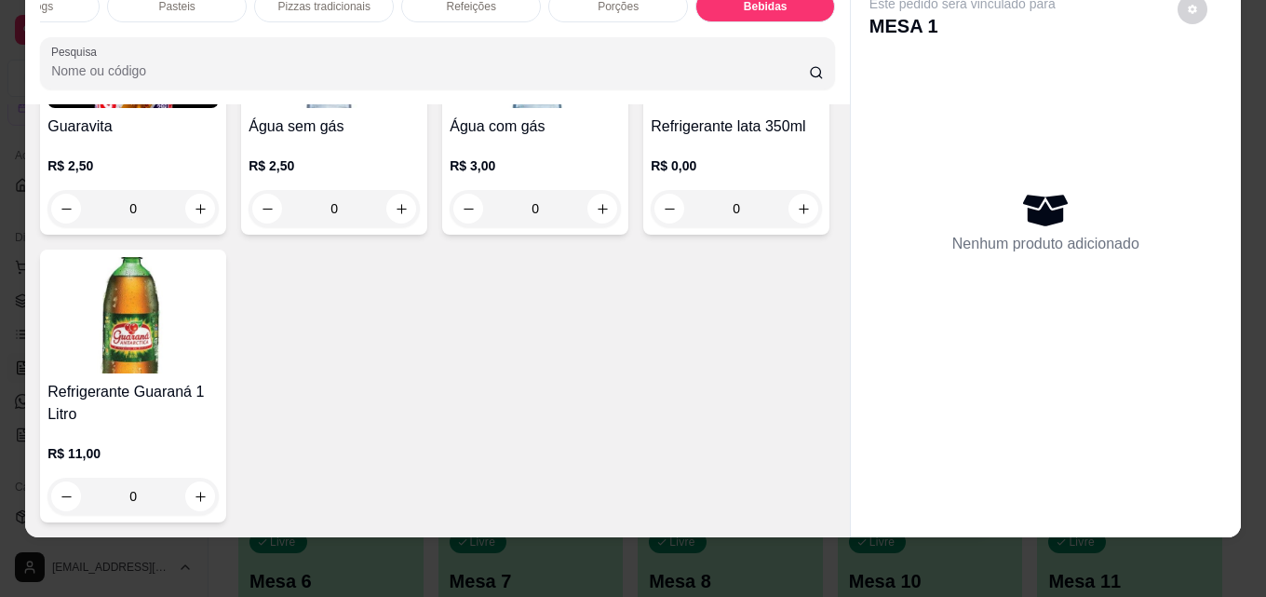
click at [651, 108] on img at bounding box center [736, 50] width 171 height 116
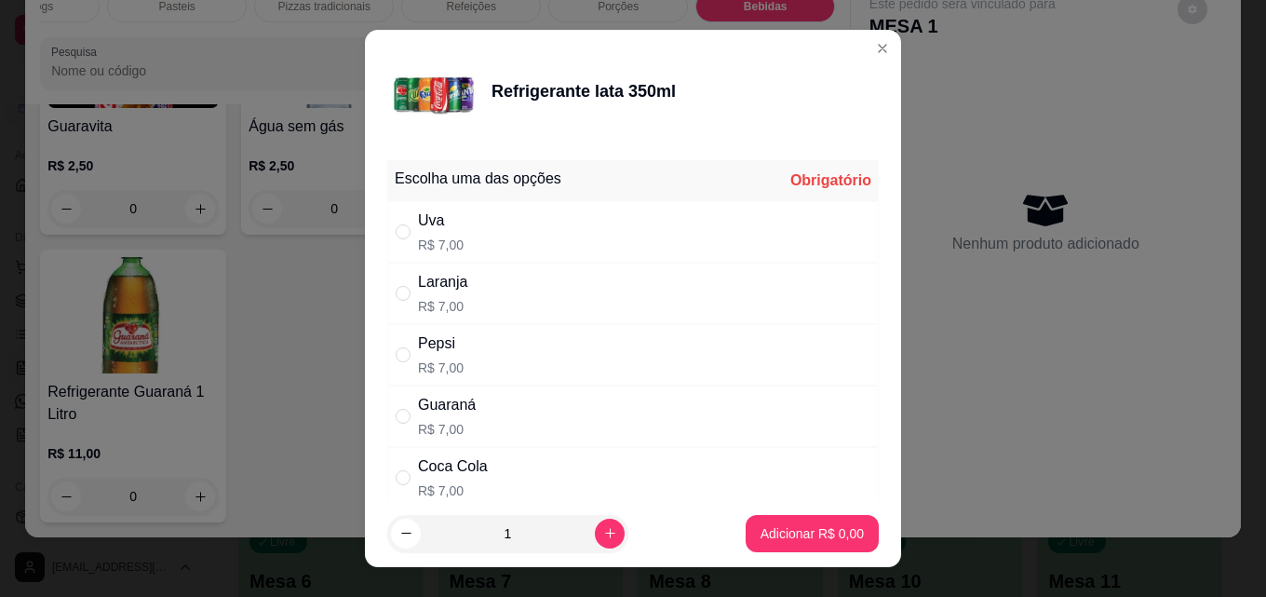
click at [479, 477] on div "Coca Cola R$ 7,00" at bounding box center [633, 477] width 492 height 61
radio input "true"
click at [785, 528] on p "Adicionar R$ 7,00" at bounding box center [812, 533] width 101 height 18
type input "1"
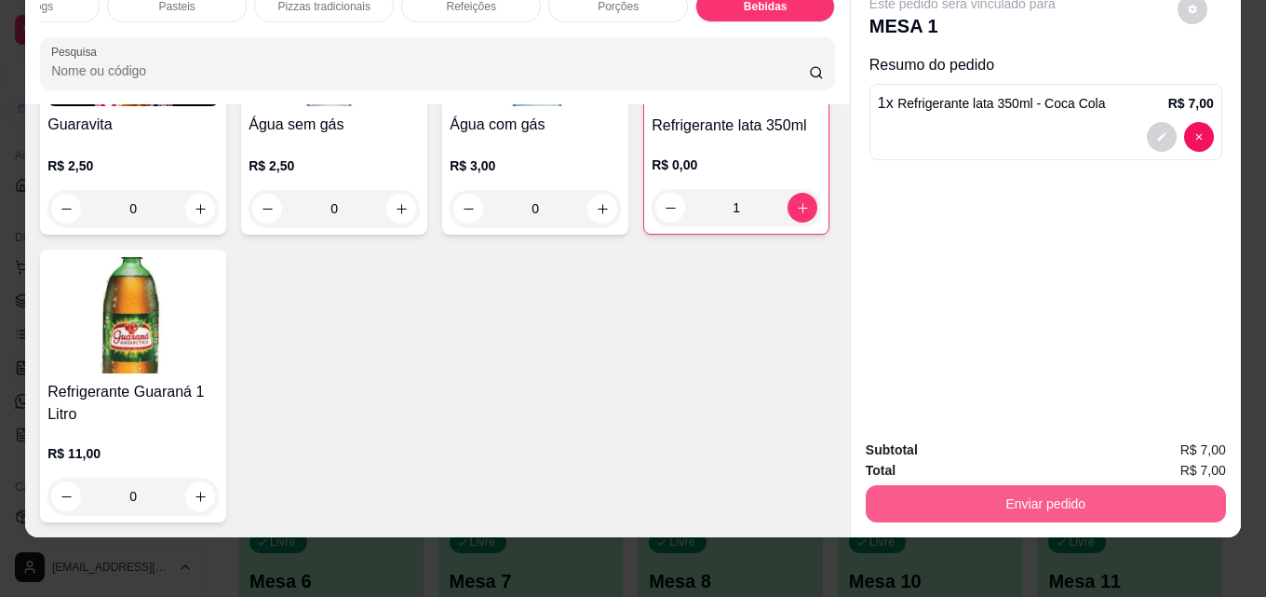
click at [974, 485] on button "Enviar pedido" at bounding box center [1046, 503] width 360 height 37
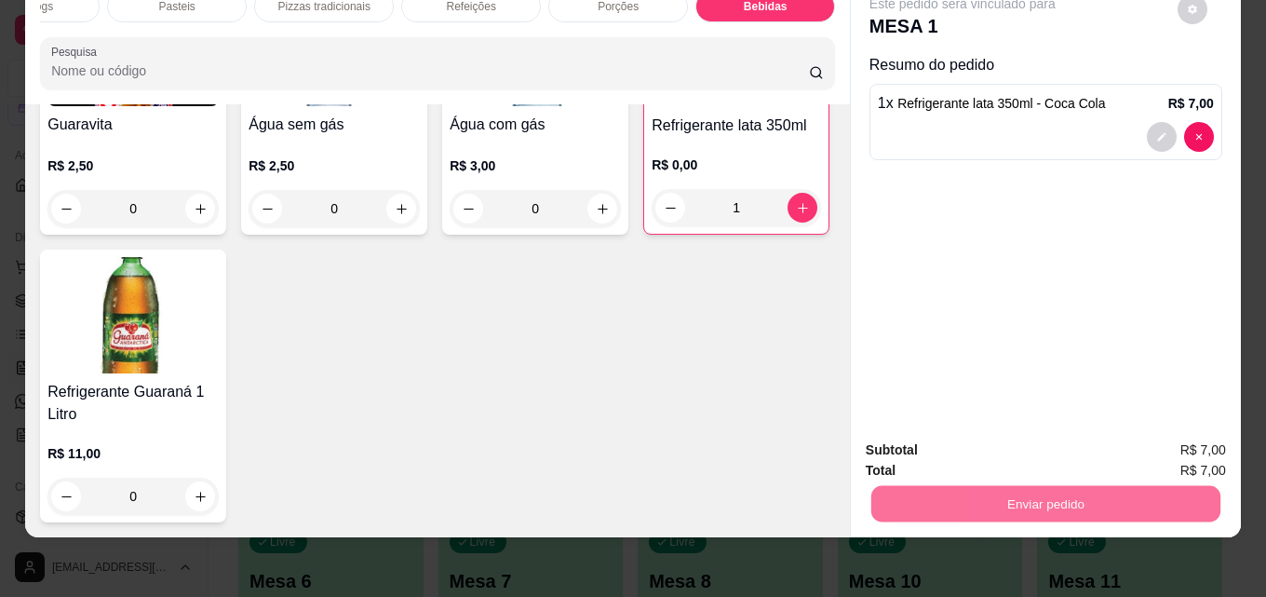
click at [1169, 437] on button "Enviar pedido" at bounding box center [1178, 443] width 102 height 34
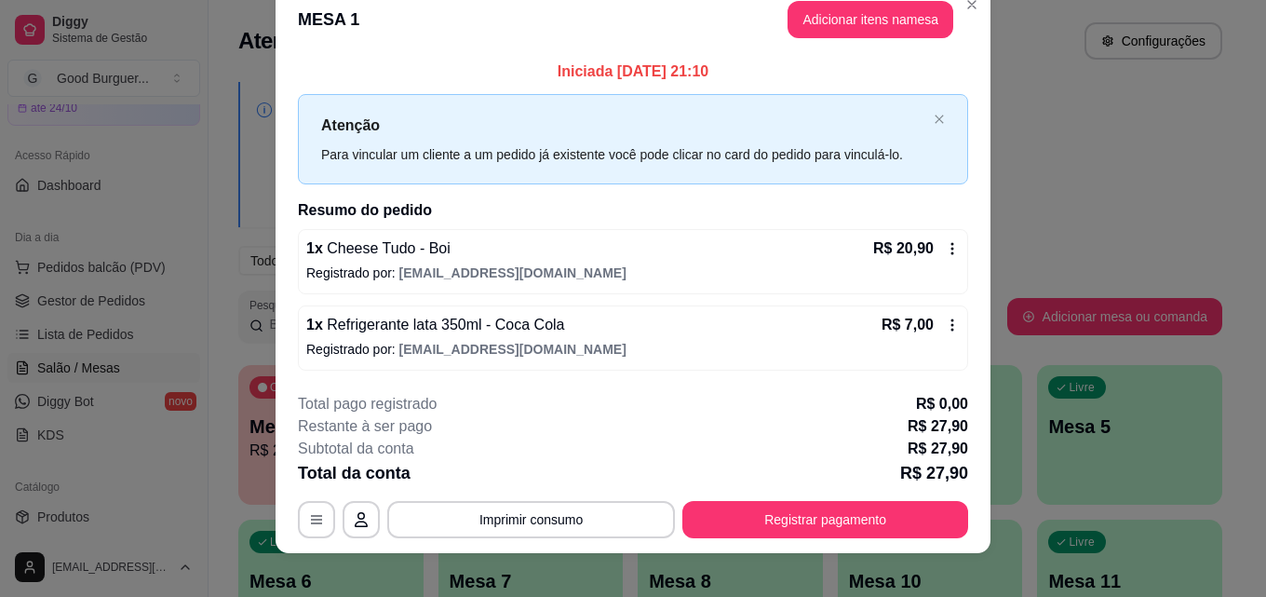
scroll to position [45, 0]
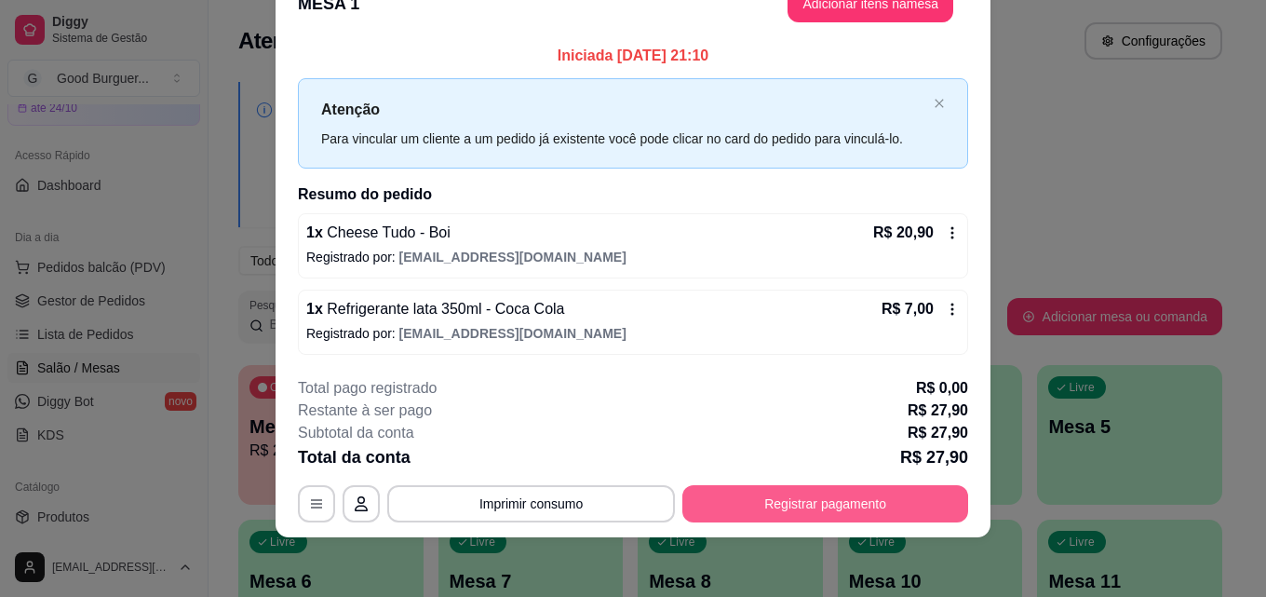
click at [832, 499] on button "Registrar pagamento" at bounding box center [826, 503] width 286 height 37
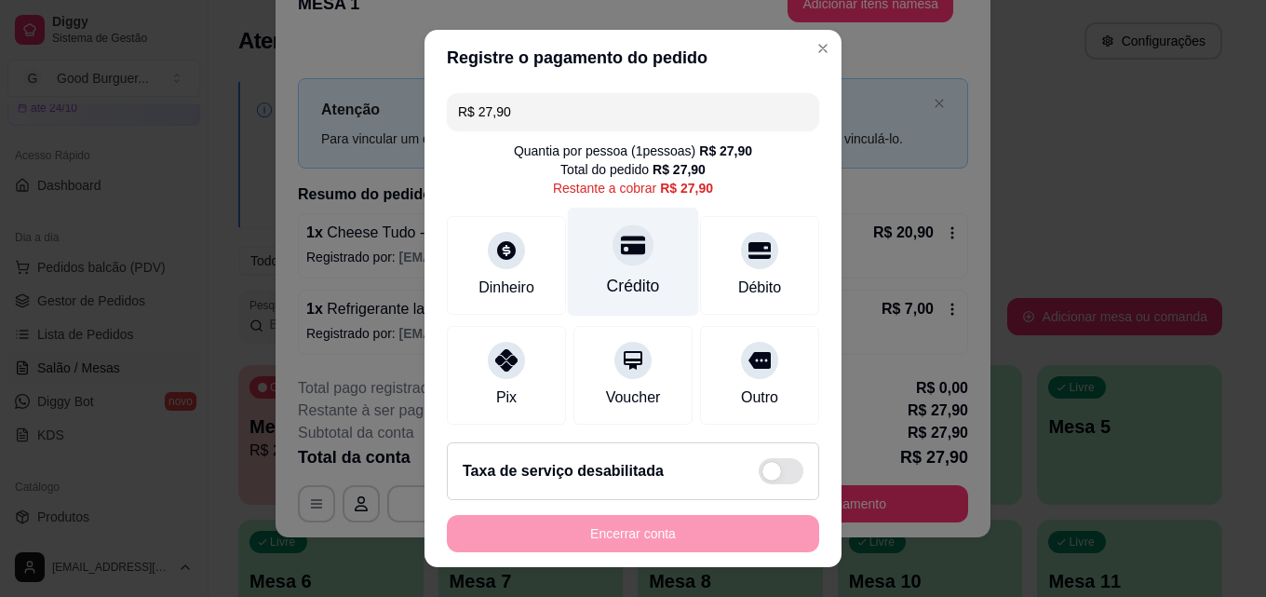
click at [613, 260] on div at bounding box center [633, 244] width 41 height 41
type input "R$ 0,00"
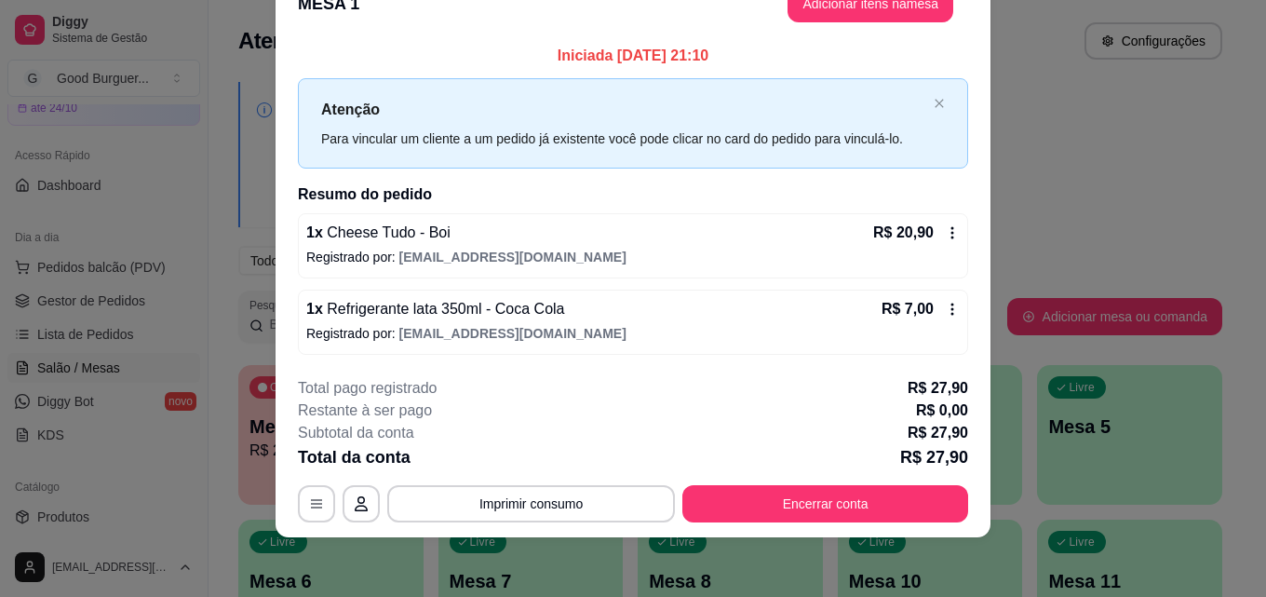
scroll to position [0, 0]
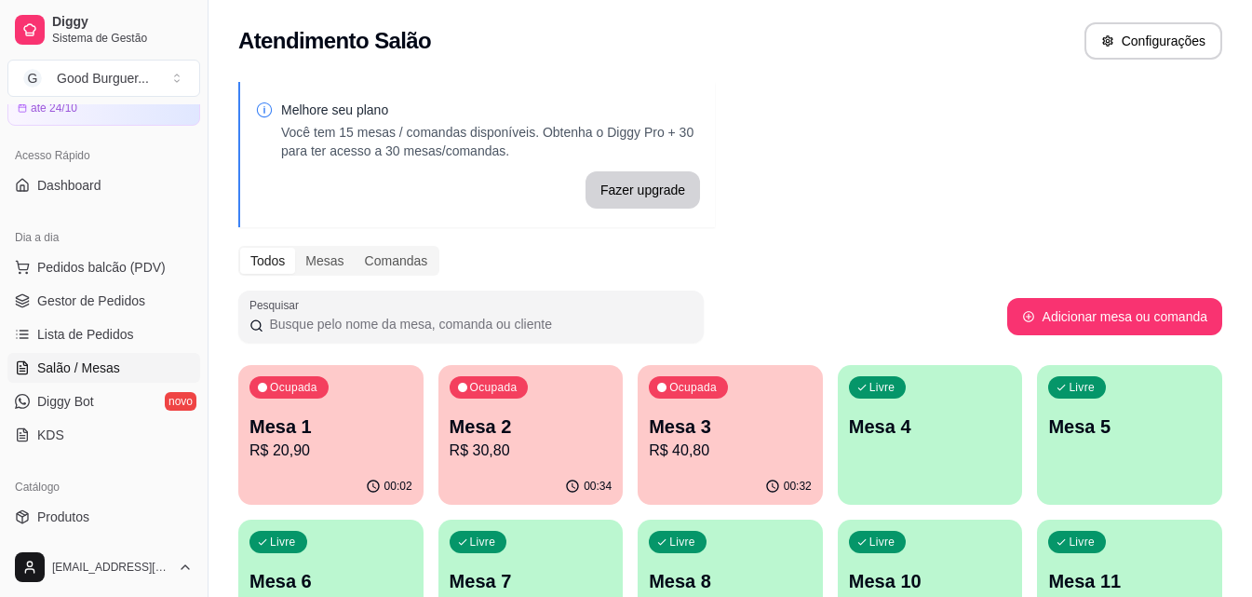
click at [341, 467] on div "Ocupada Mesa 1 R$ 20,90" at bounding box center [330, 416] width 185 height 103
click at [521, 436] on p "Mesa 2" at bounding box center [530, 426] width 157 height 25
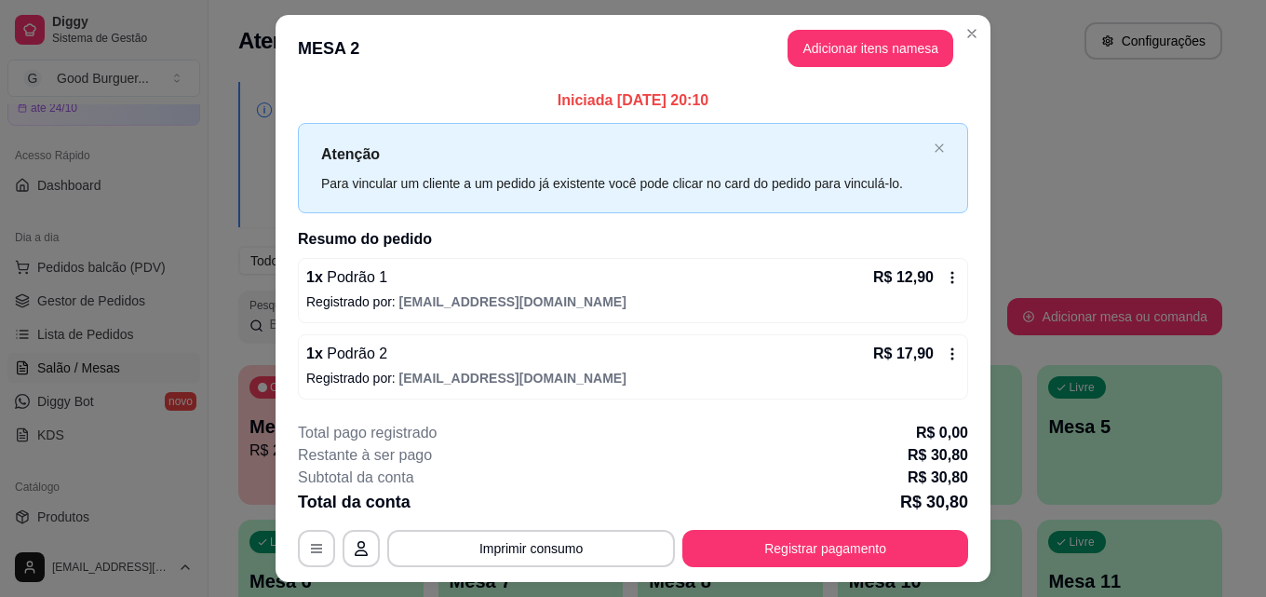
scroll to position [45, 0]
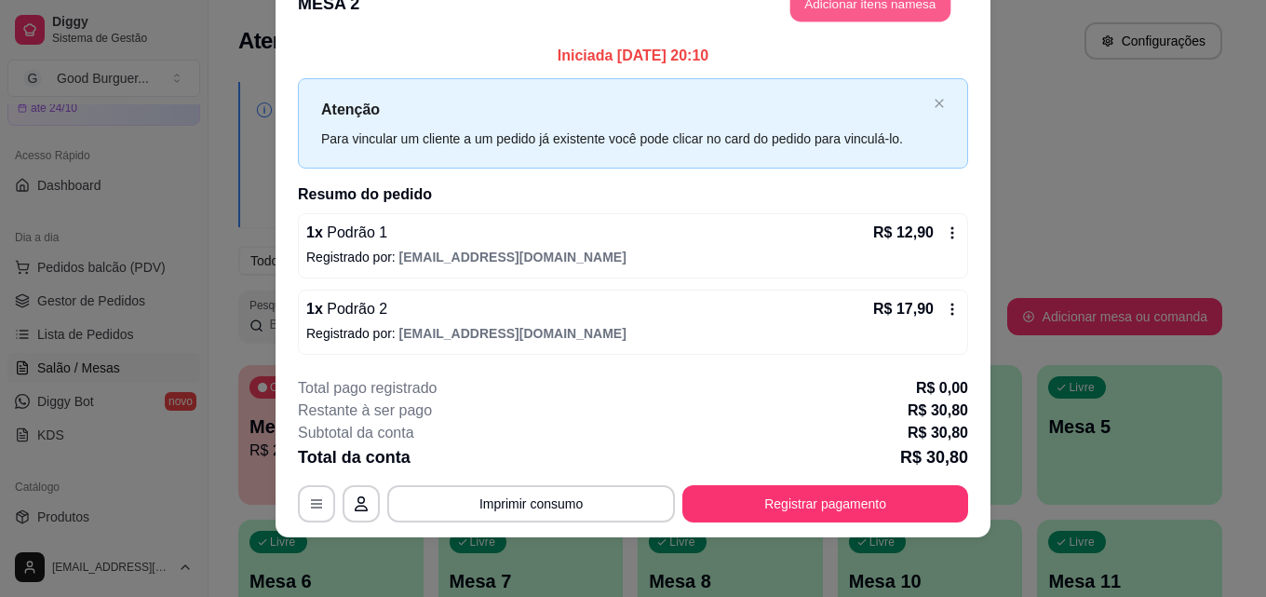
click at [872, 2] on button "Adicionar itens na mesa" at bounding box center [871, 4] width 160 height 36
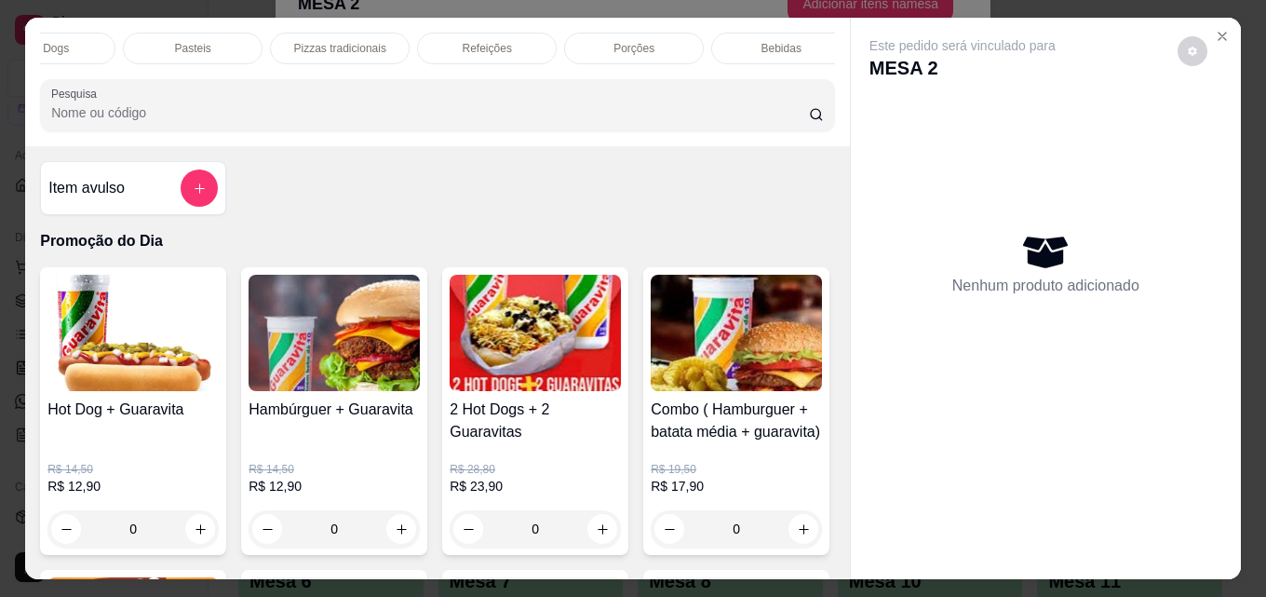
scroll to position [0, 816]
click at [750, 41] on p "Bebidas" at bounding box center [766, 48] width 40 height 15
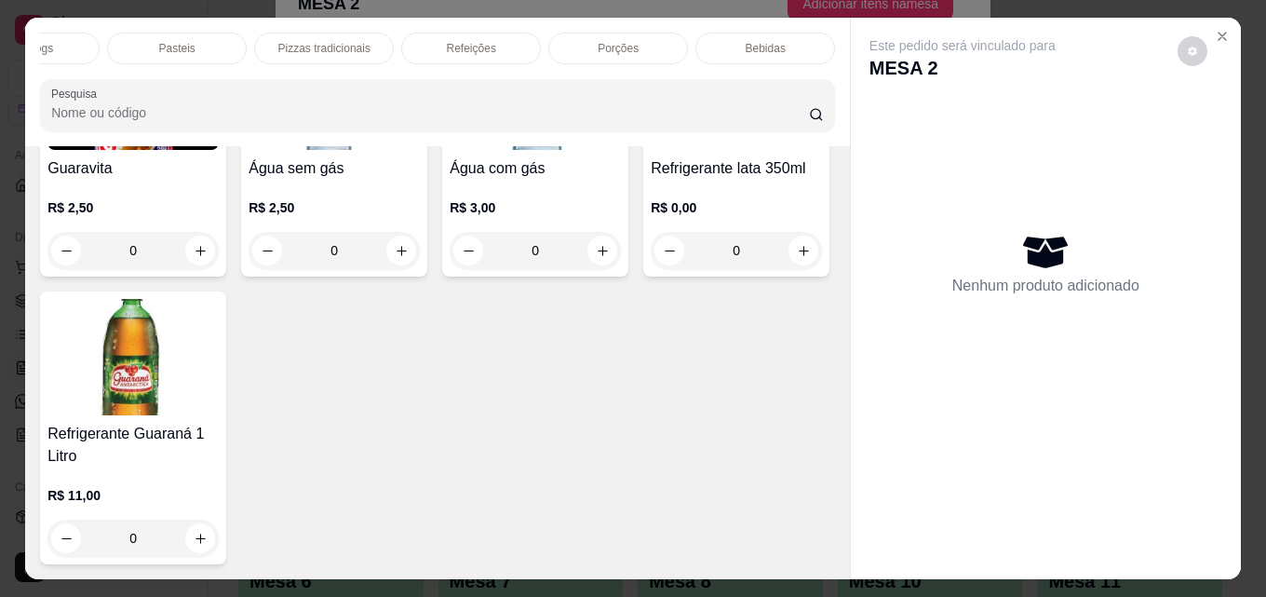
scroll to position [48, 0]
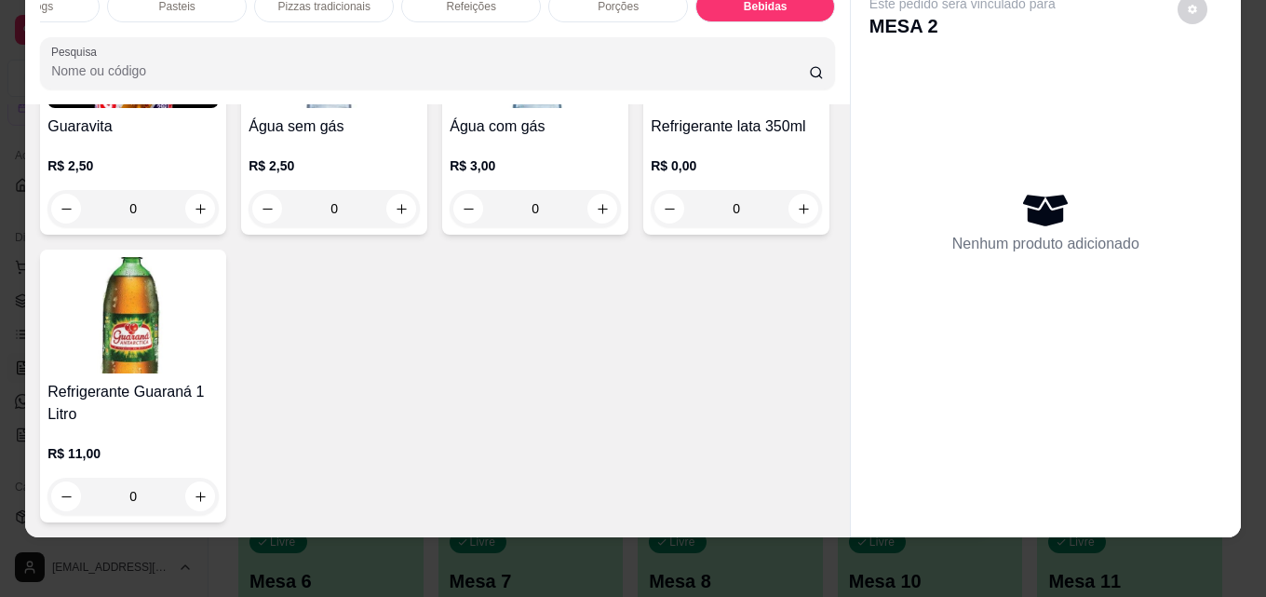
click at [125, 108] on img at bounding box center [132, 50] width 171 height 116
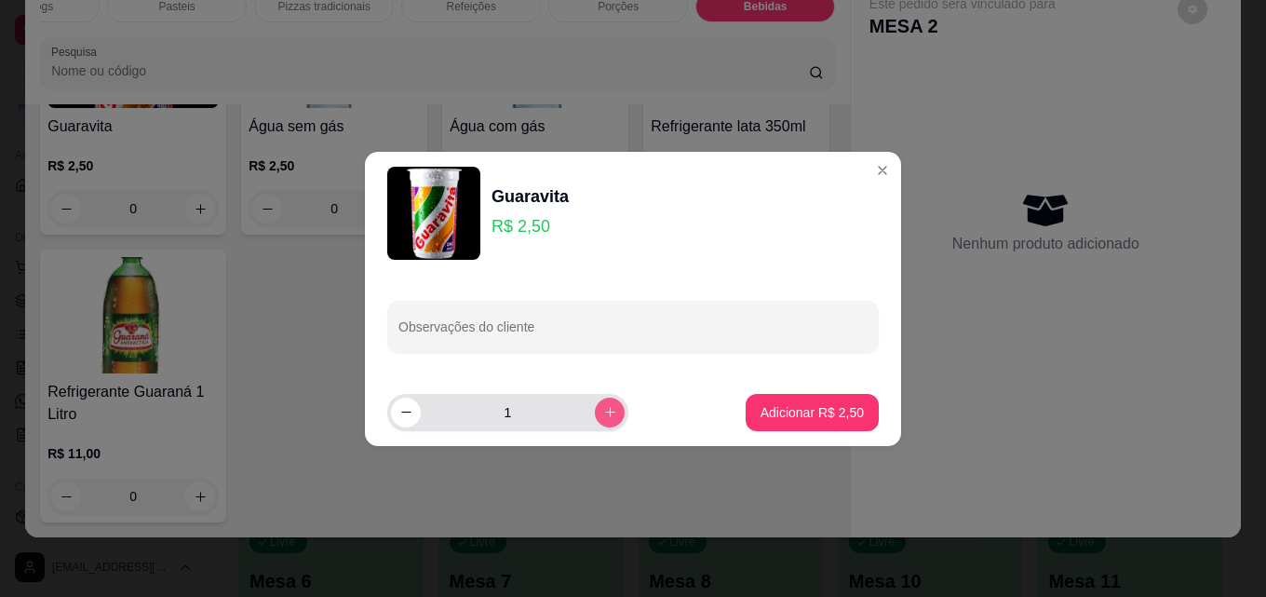
click at [605, 408] on icon "increase-product-quantity" at bounding box center [610, 412] width 10 height 10
type input "2"
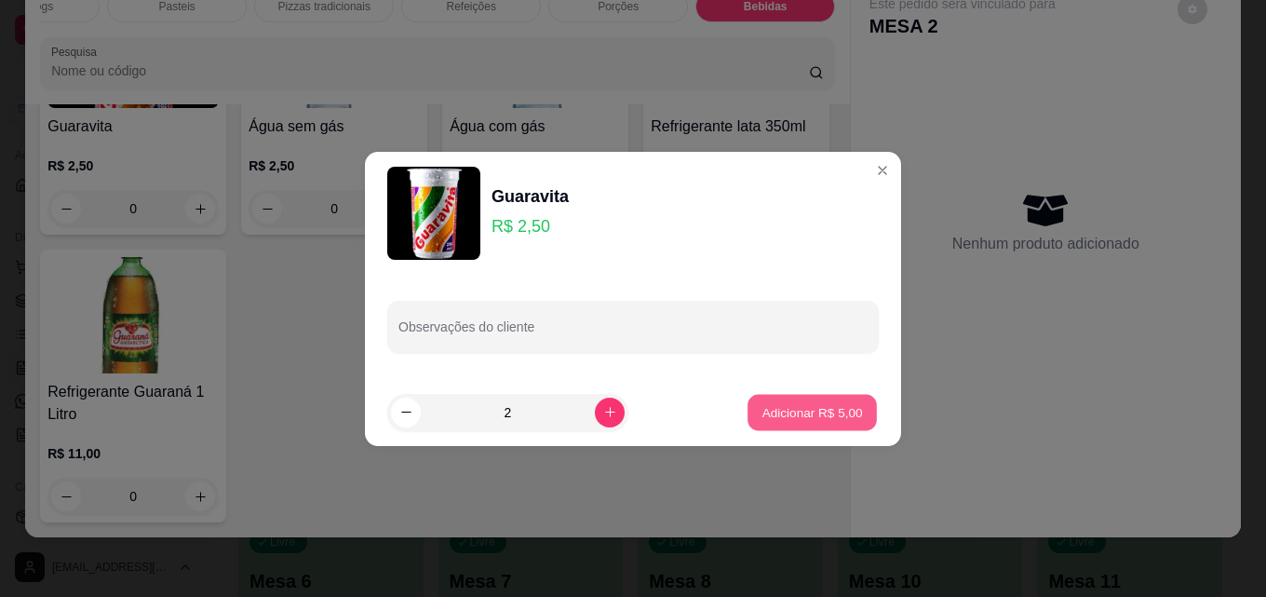
click at [762, 412] on p "Adicionar R$ 5,00" at bounding box center [812, 412] width 101 height 18
type input "2"
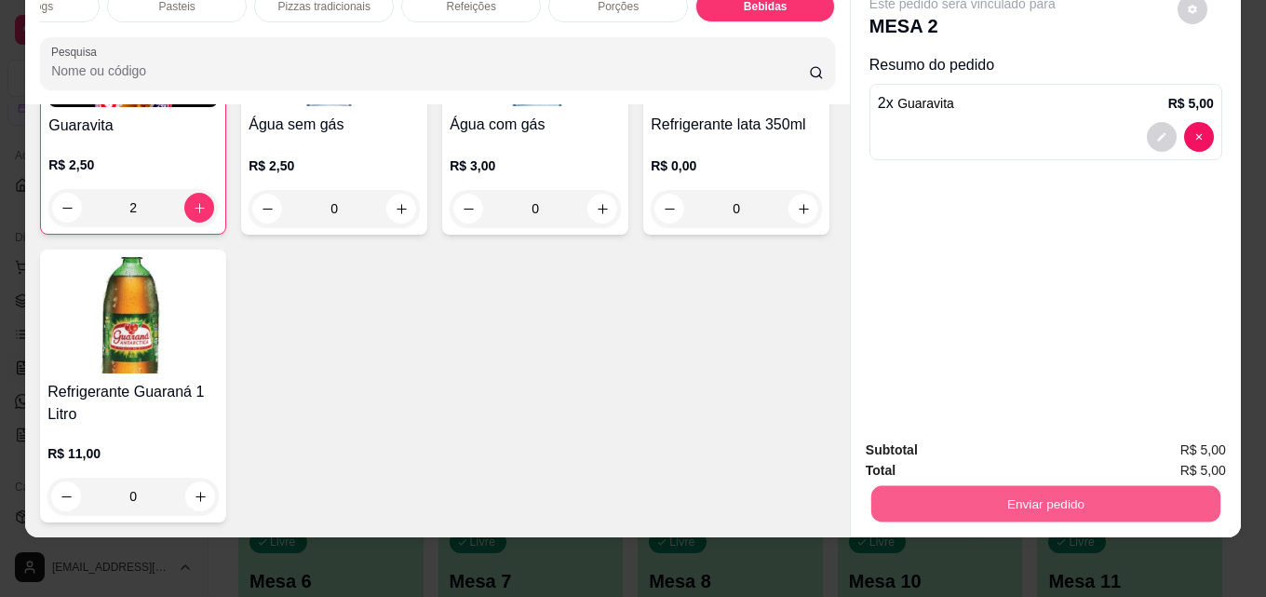
click at [1117, 489] on button "Enviar pedido" at bounding box center [1046, 503] width 349 height 36
click at [1169, 440] on button "Enviar pedido" at bounding box center [1178, 443] width 102 height 34
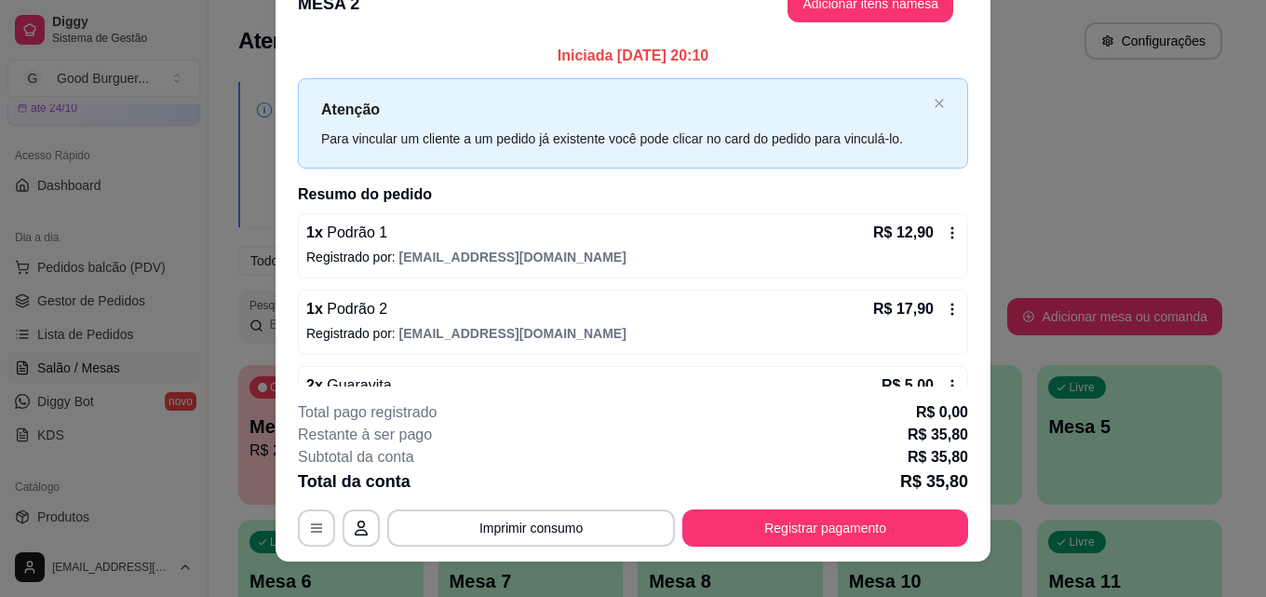
scroll to position [52, 0]
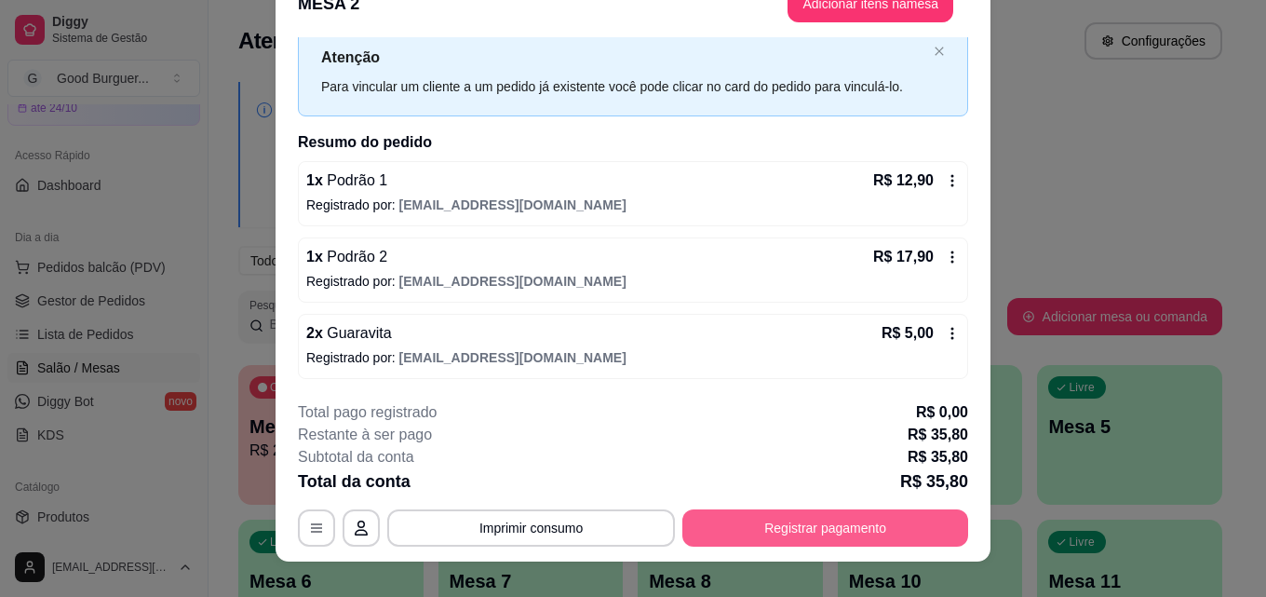
click at [814, 535] on button "Registrar pagamento" at bounding box center [826, 527] width 286 height 37
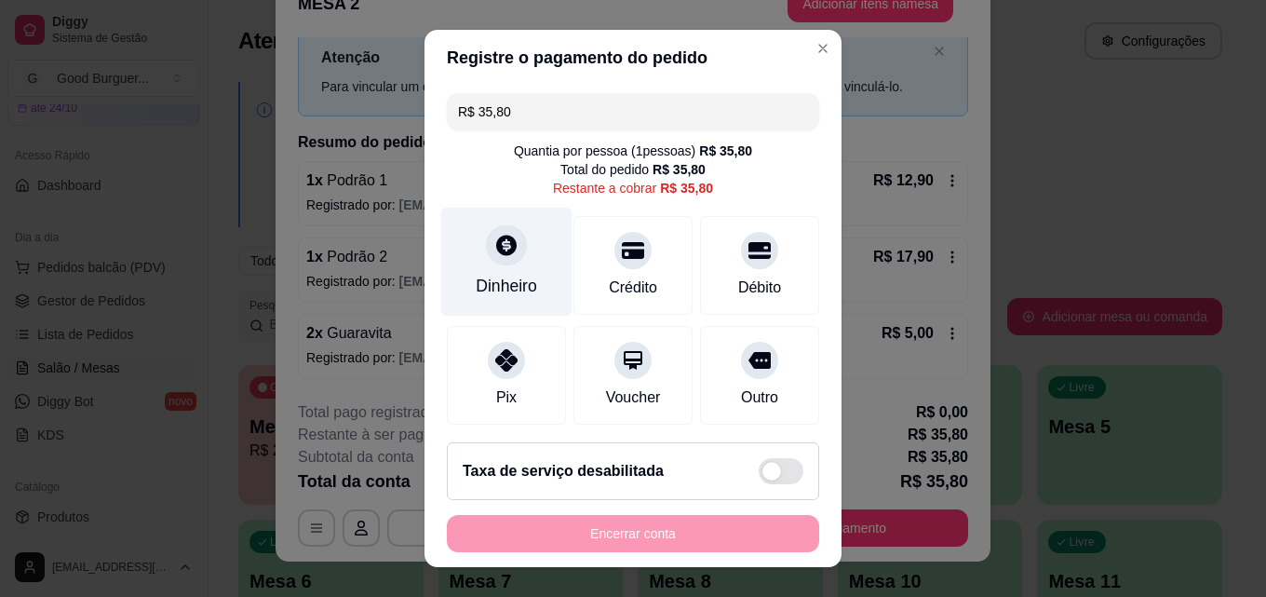
click at [498, 246] on icon at bounding box center [506, 245] width 24 height 24
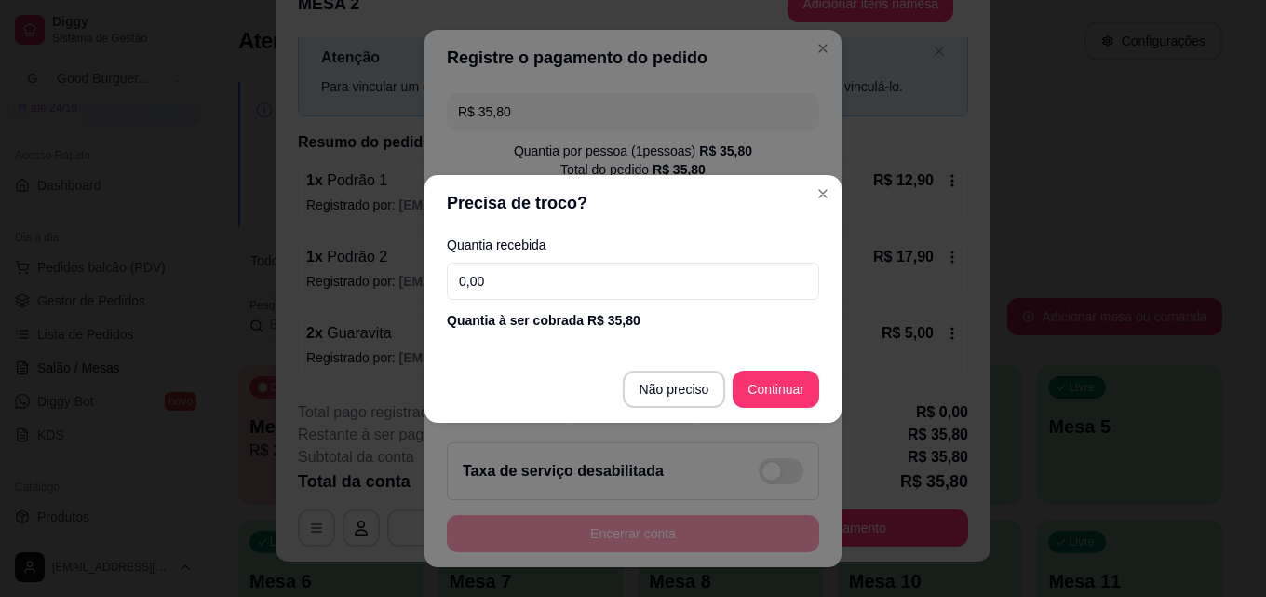
click at [573, 271] on input "0,00" at bounding box center [633, 281] width 372 height 37
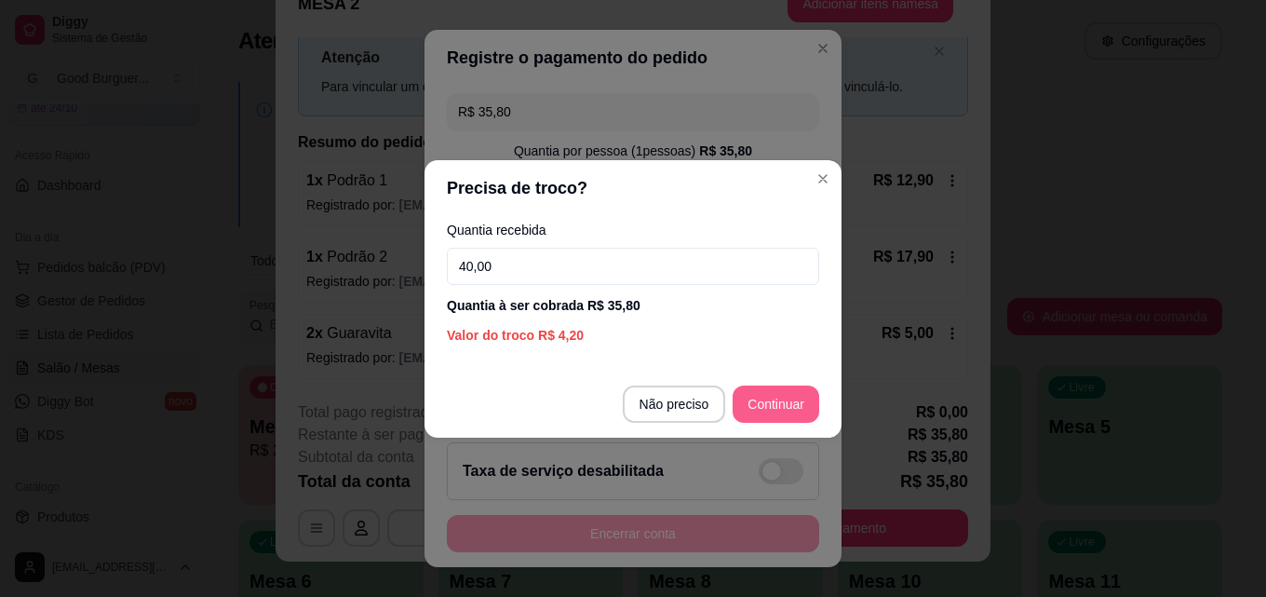
type input "40,00"
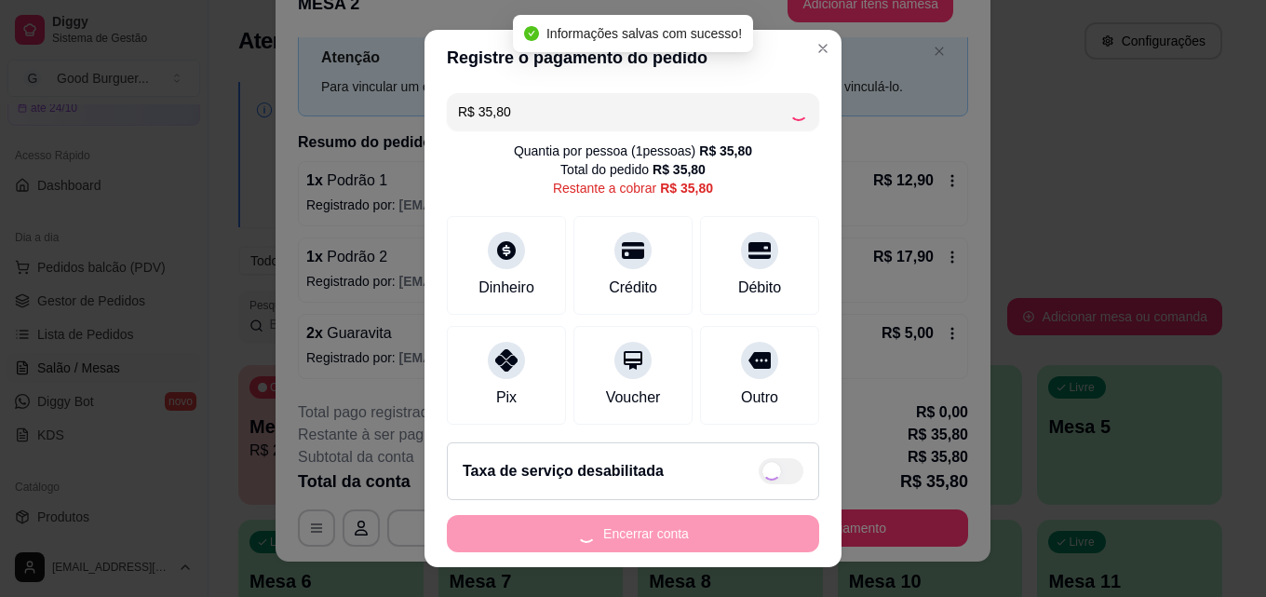
type input "R$ 0,00"
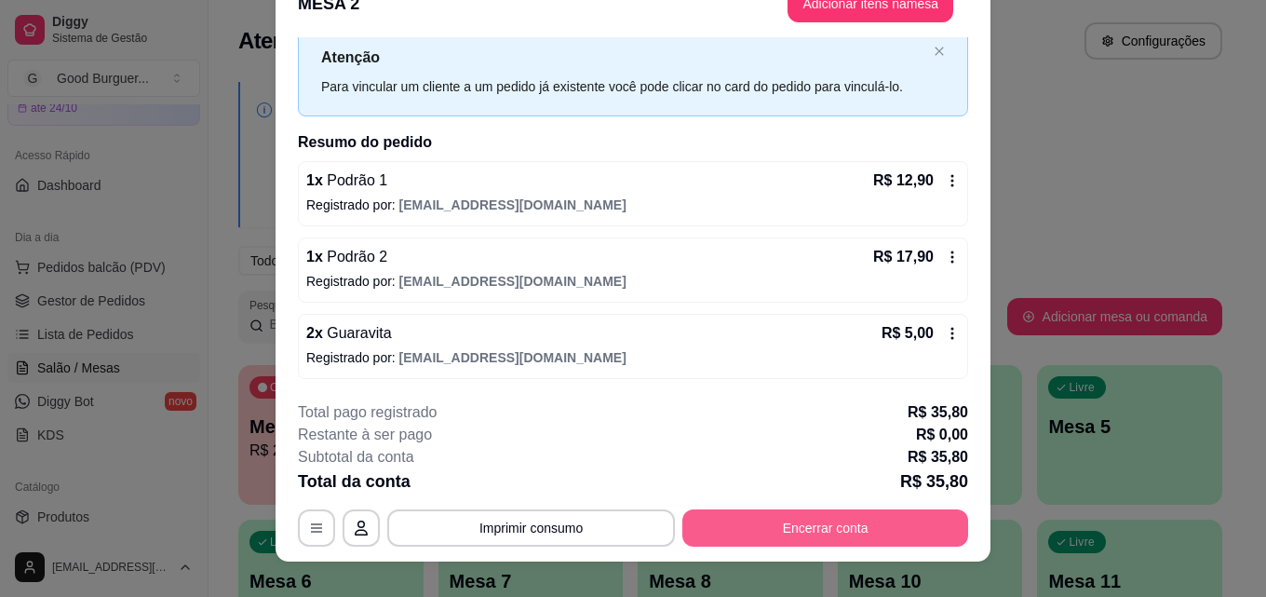
click at [816, 526] on button "Encerrar conta" at bounding box center [826, 527] width 286 height 37
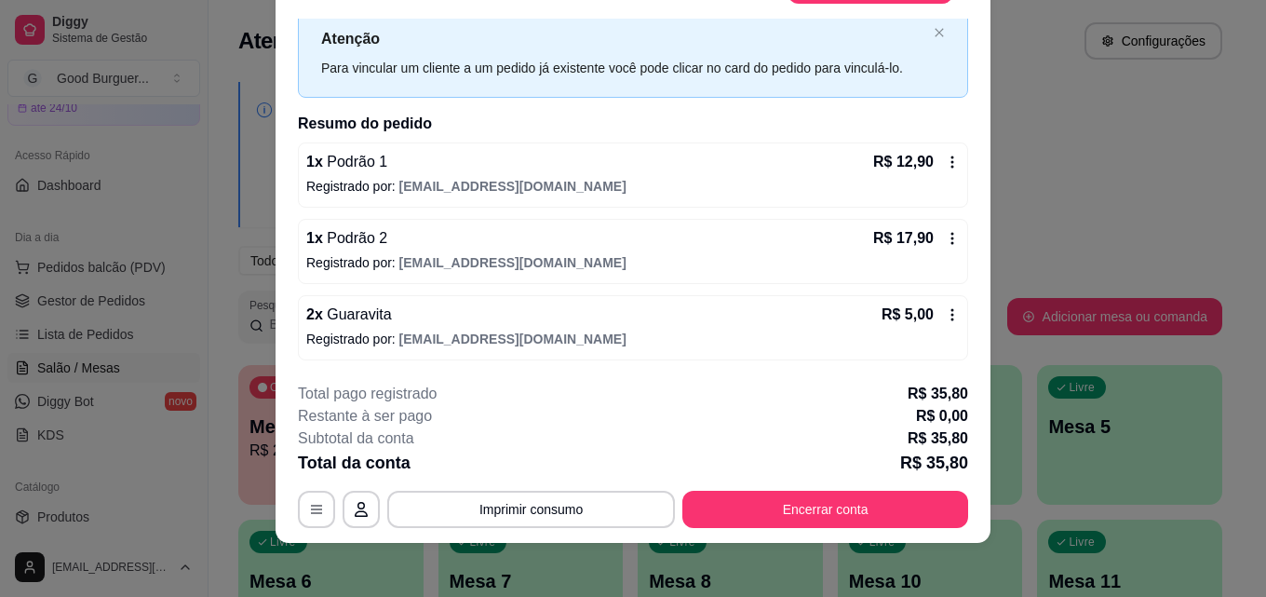
scroll to position [57, 0]
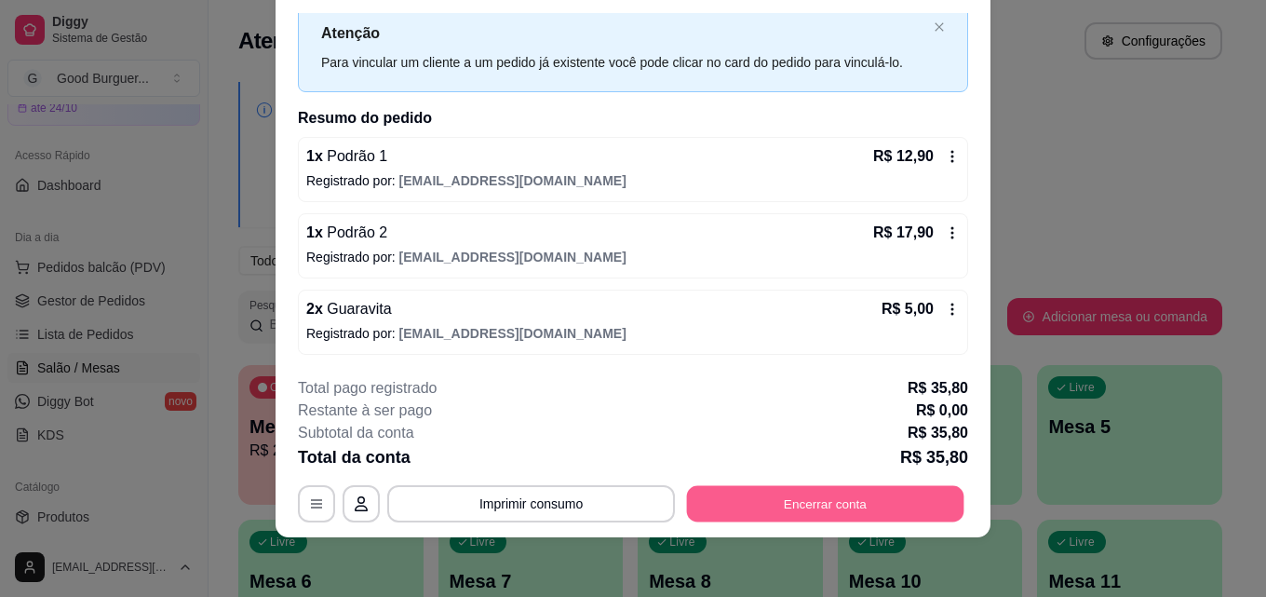
click at [855, 500] on button "Encerrar conta" at bounding box center [826, 503] width 278 height 36
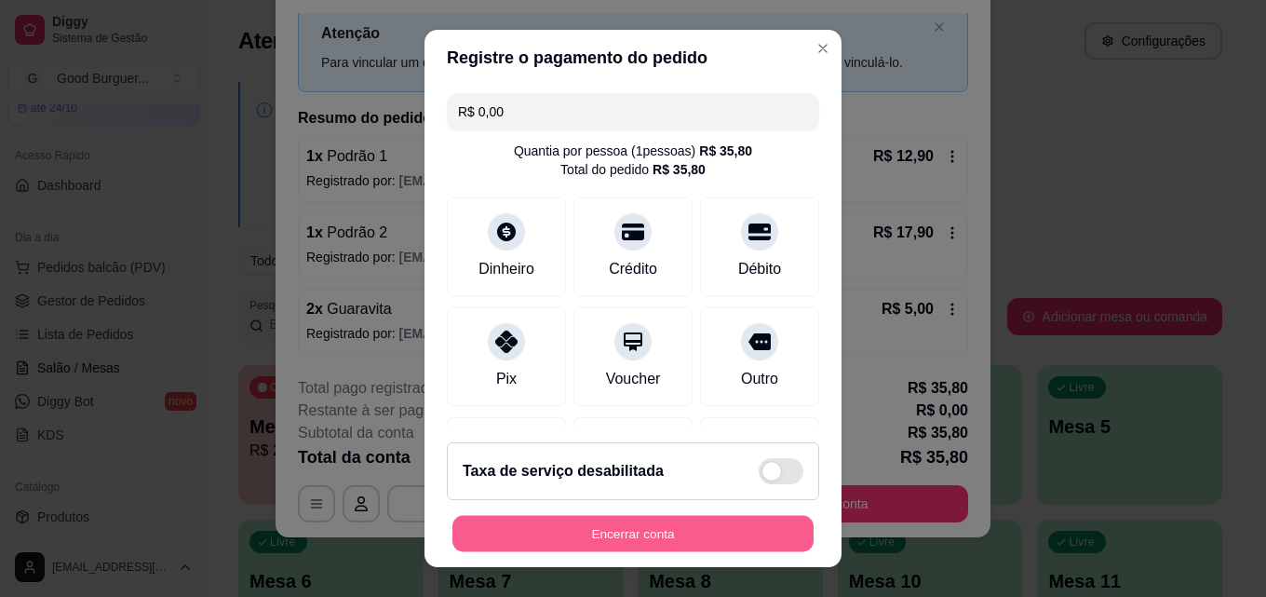
click at [735, 537] on button "Encerrar conta" at bounding box center [633, 534] width 361 height 36
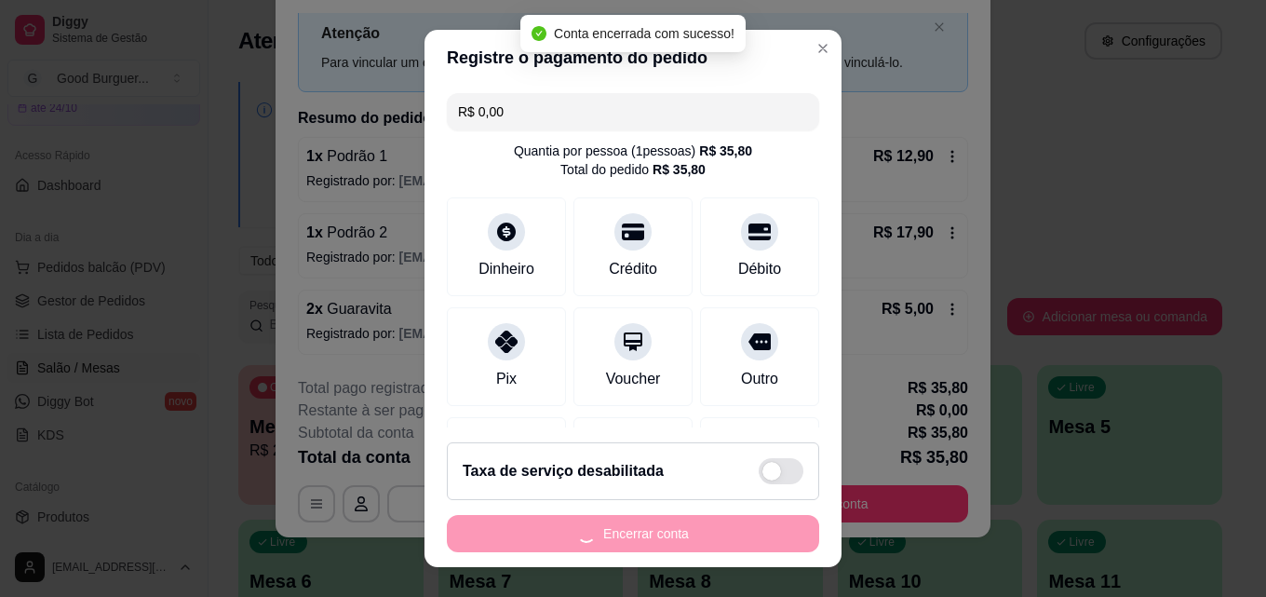
scroll to position [0, 0]
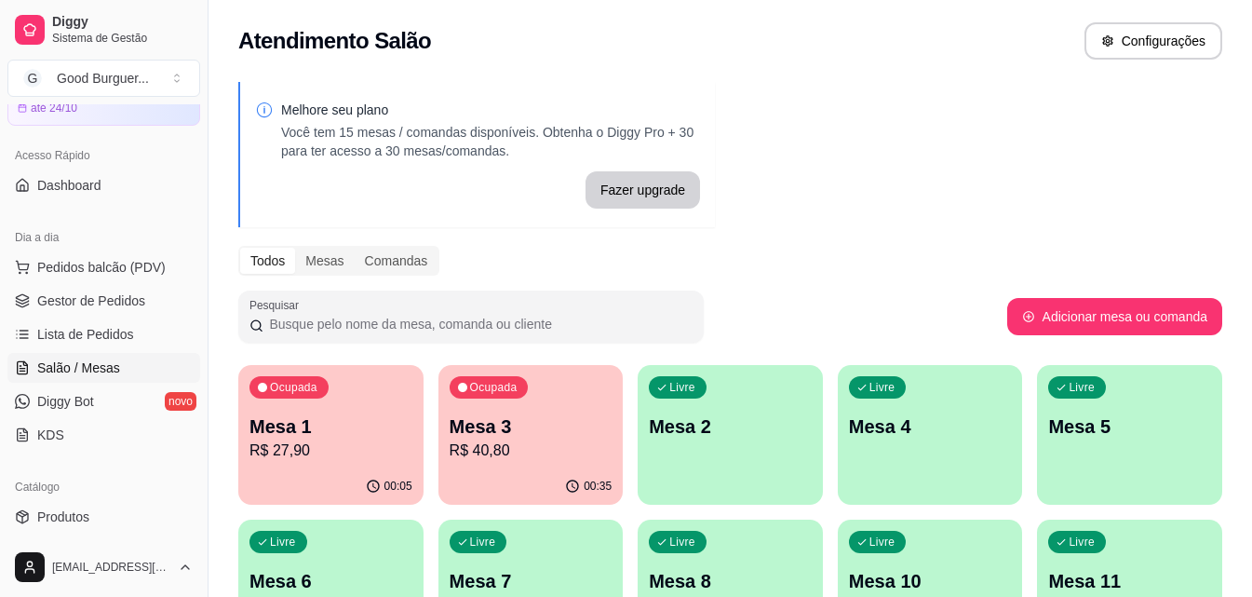
click at [732, 444] on div "Livre Mesa 2" at bounding box center [730, 423] width 185 height 117
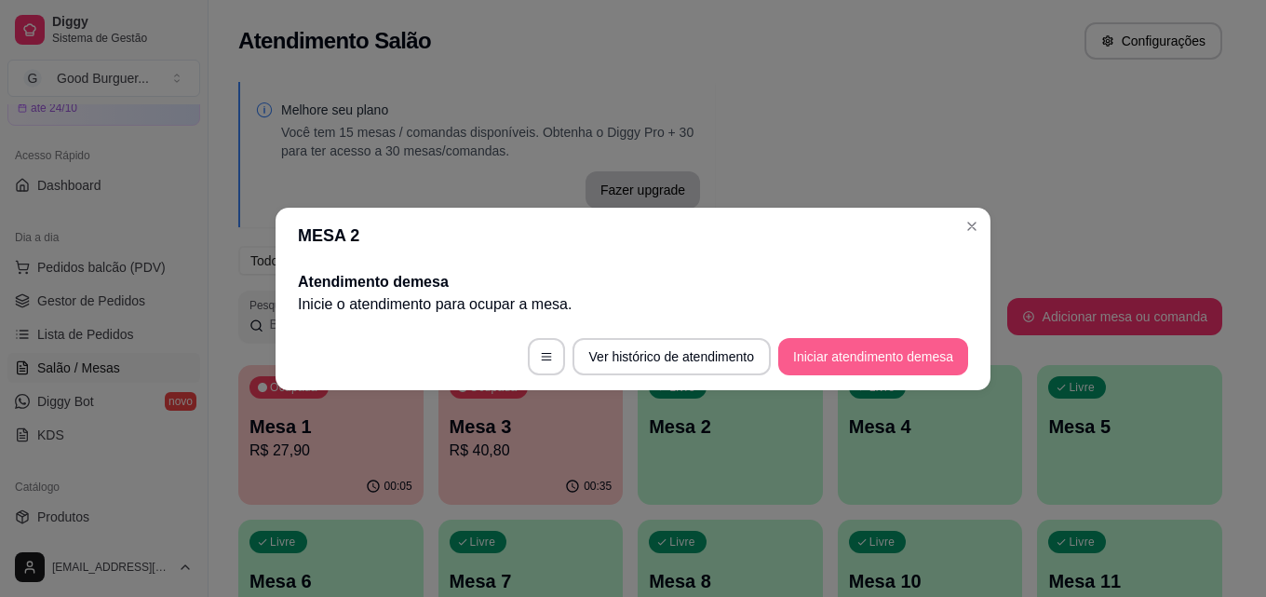
click at [880, 353] on button "Iniciar atendimento de mesa" at bounding box center [873, 356] width 190 height 37
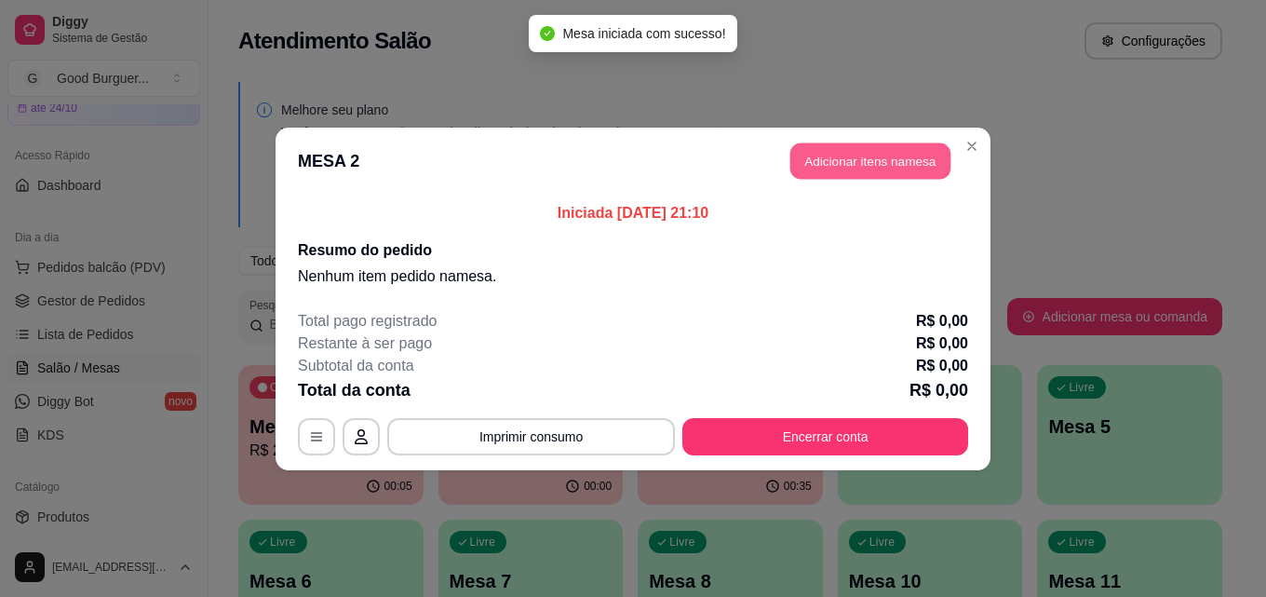
click at [848, 155] on button "Adicionar itens na mesa" at bounding box center [871, 160] width 160 height 36
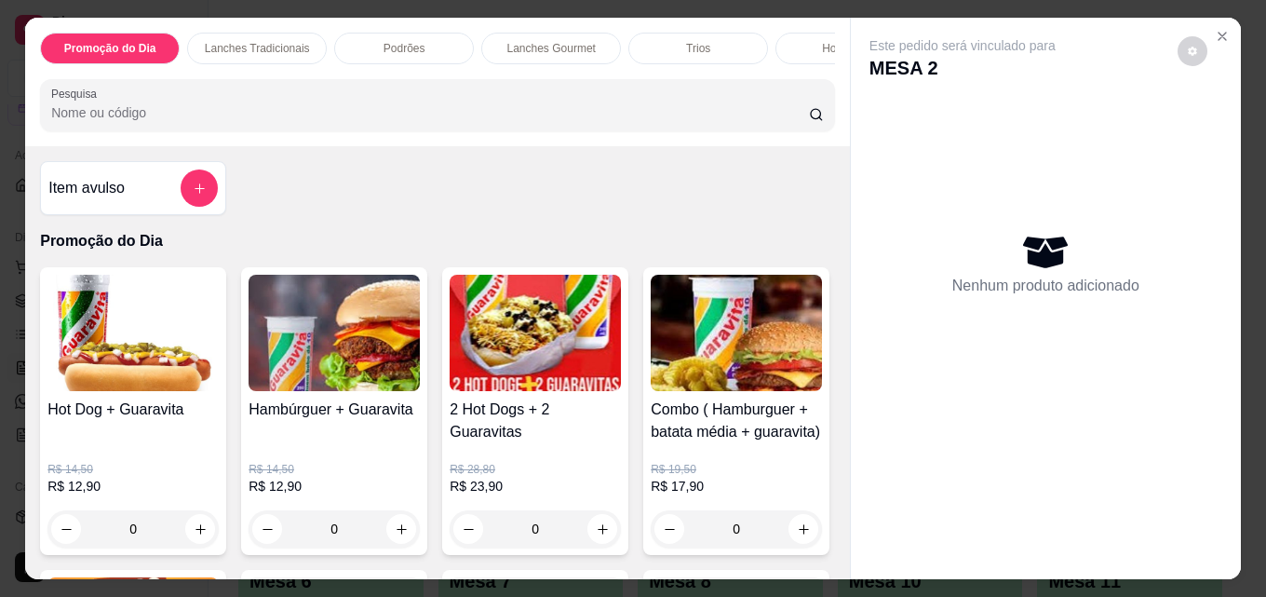
click at [235, 115] on input "Pesquisa" at bounding box center [430, 112] width 758 height 19
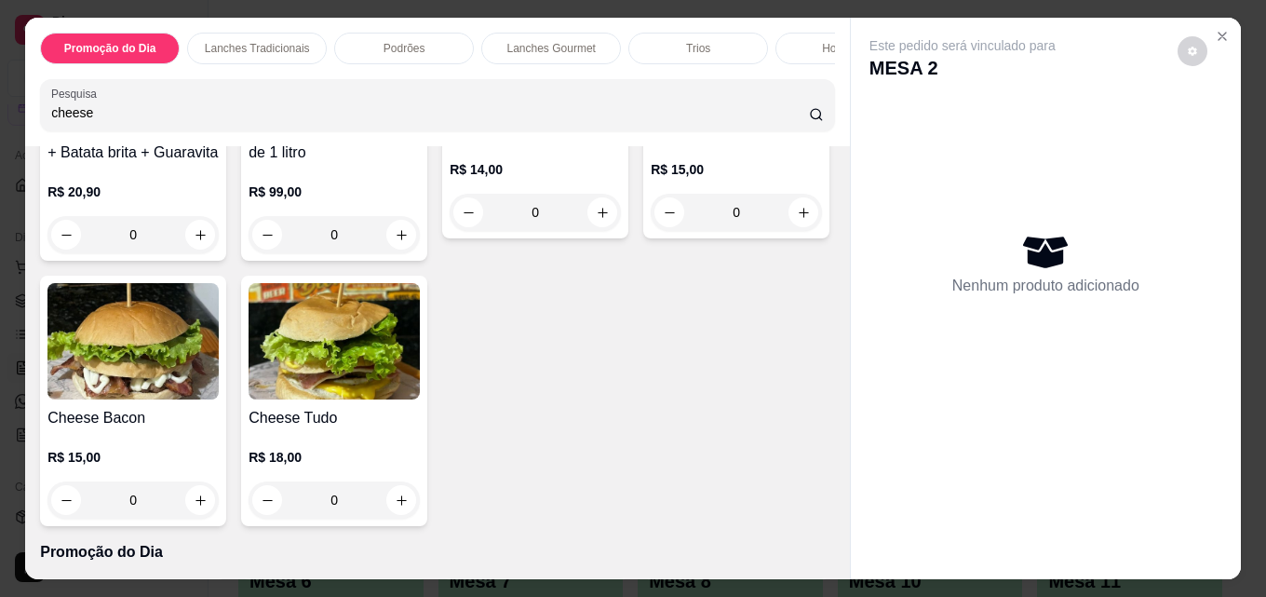
scroll to position [372, 0]
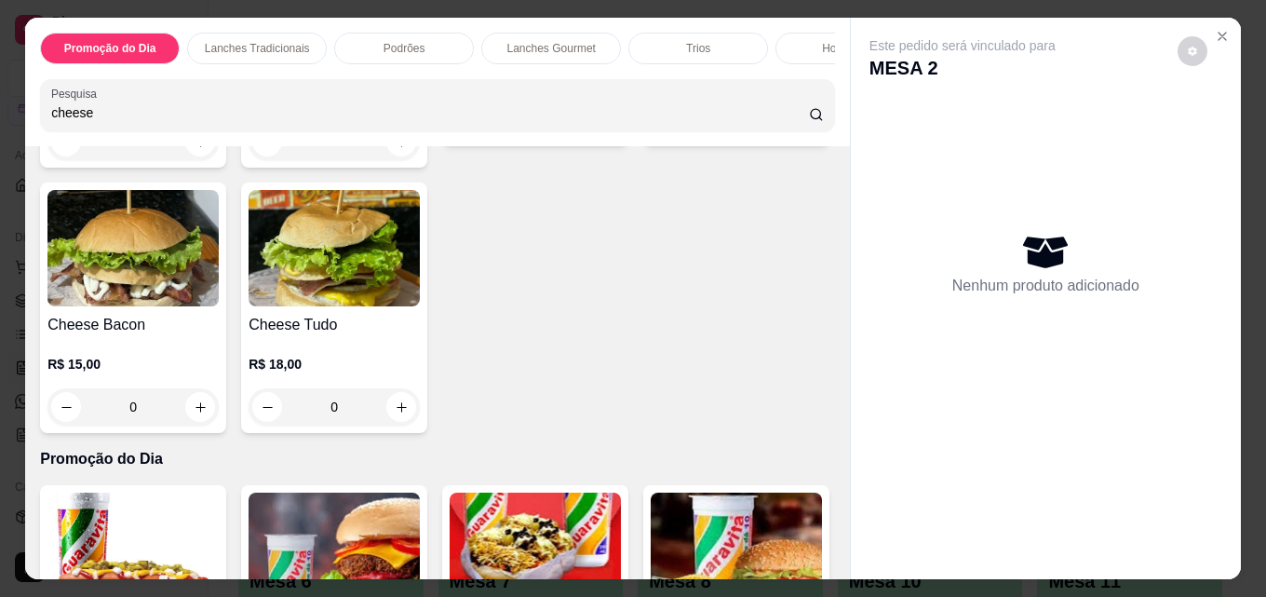
type input "cheese"
click at [420, 326] on h4 "Cheese Tudo" at bounding box center [334, 325] width 171 height 22
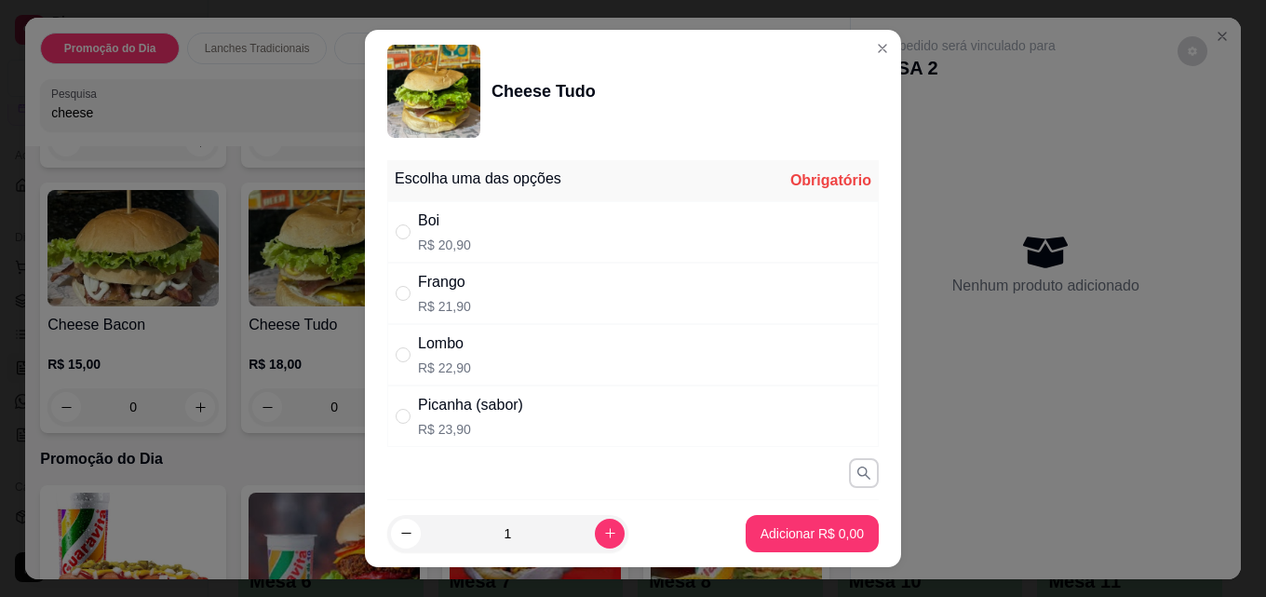
click at [438, 228] on div "Boi" at bounding box center [444, 221] width 53 height 22
radio input "true"
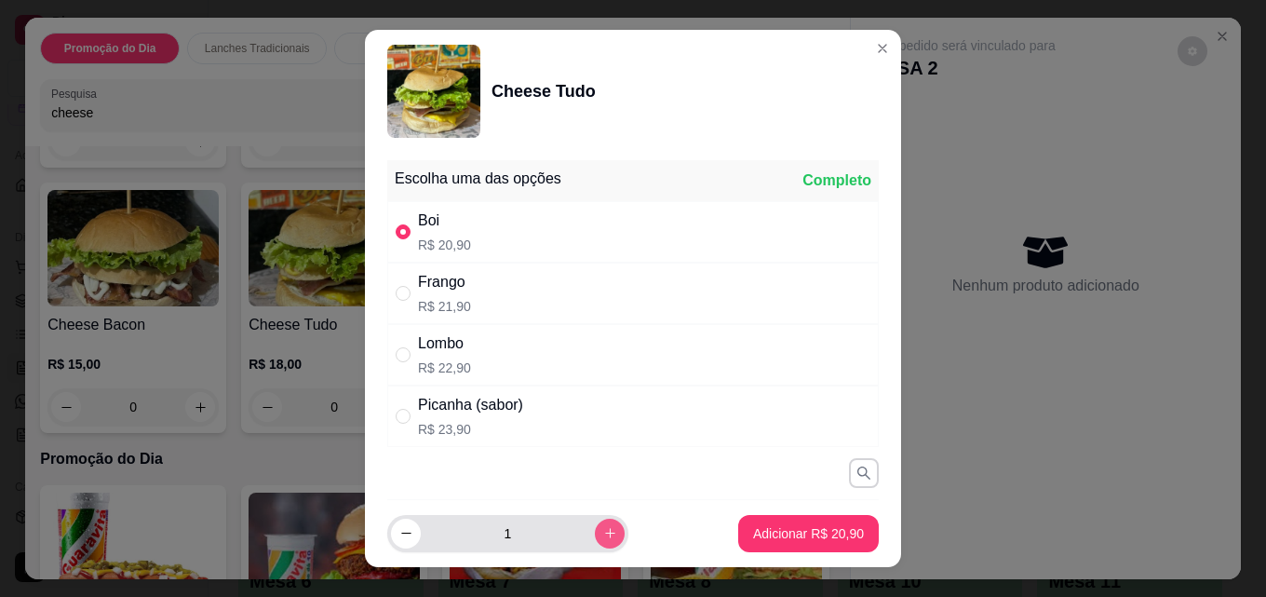
click at [603, 535] on icon "increase-product-quantity" at bounding box center [610, 533] width 14 height 14
type input "2"
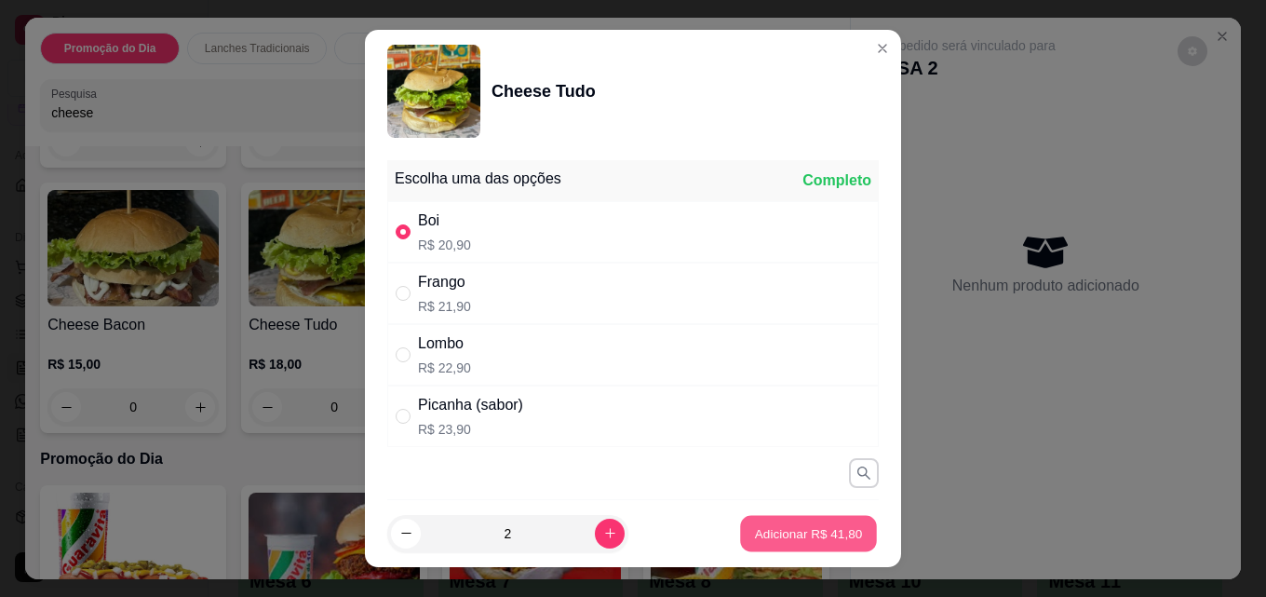
click at [799, 534] on p "Adicionar R$ 41,80" at bounding box center [809, 533] width 108 height 18
type input "2"
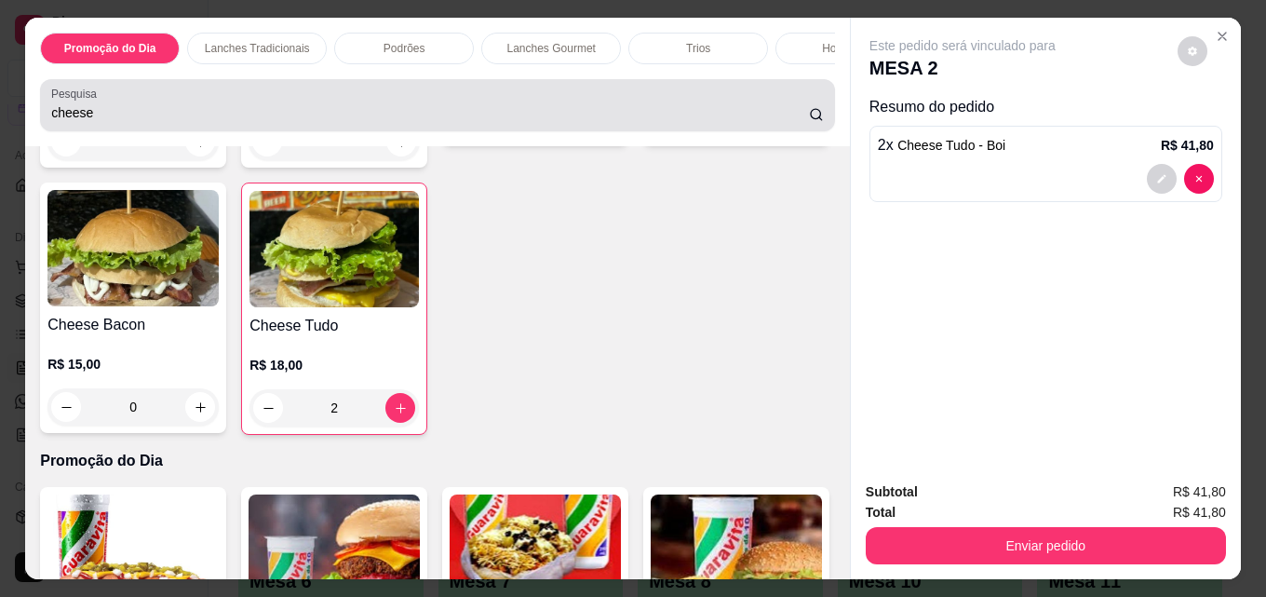
click at [548, 102] on div "cheese" at bounding box center [437, 105] width 773 height 37
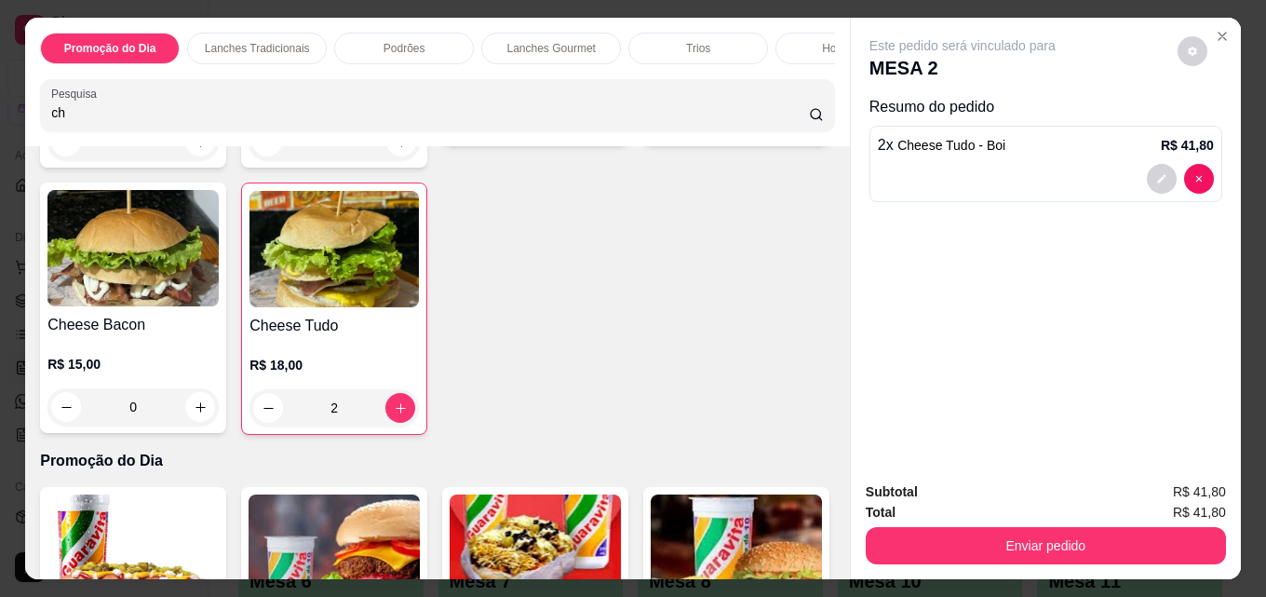
type input "c"
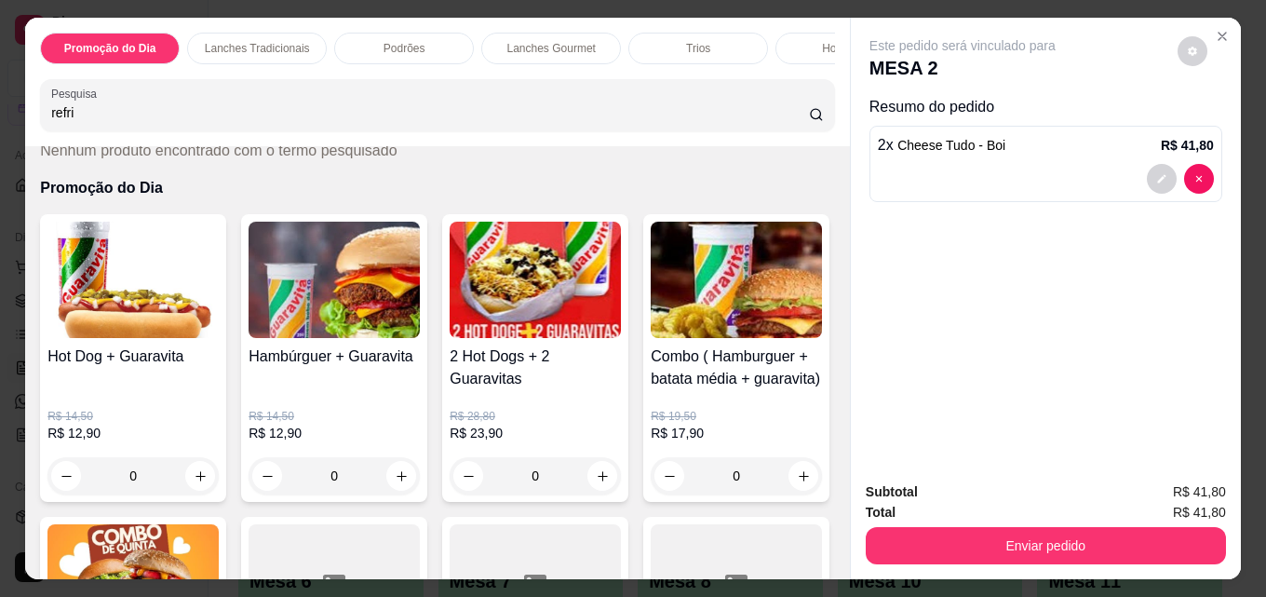
scroll to position [0, 0]
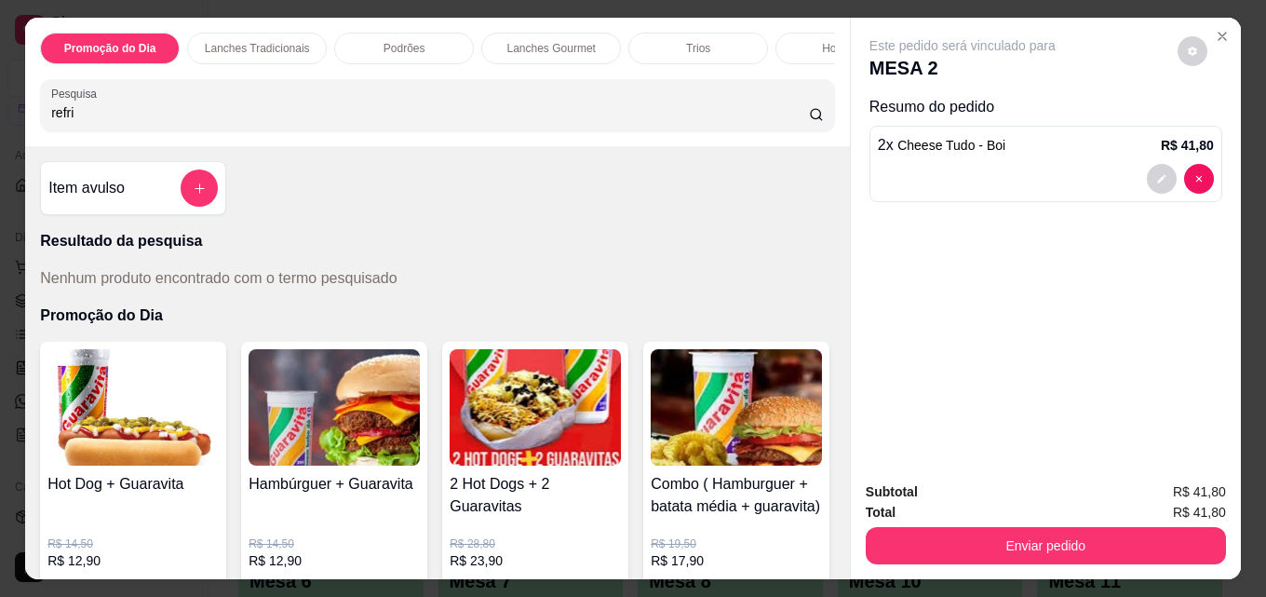
type input "refri"
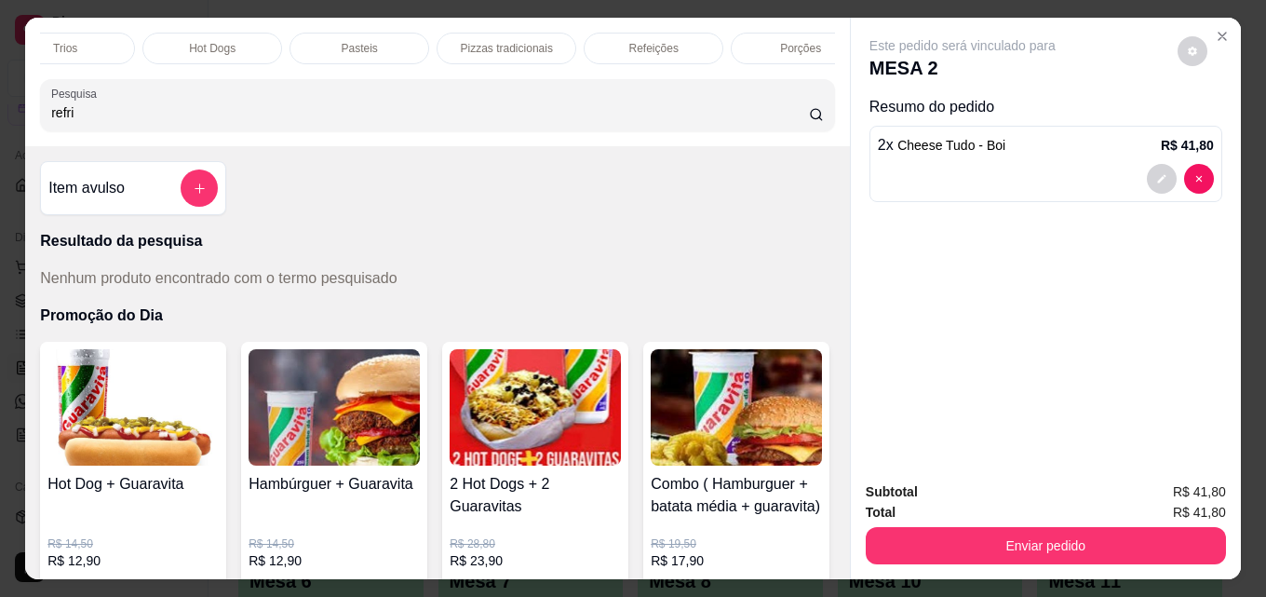
scroll to position [0, 816]
click at [762, 41] on p "Bebidas" at bounding box center [766, 48] width 40 height 15
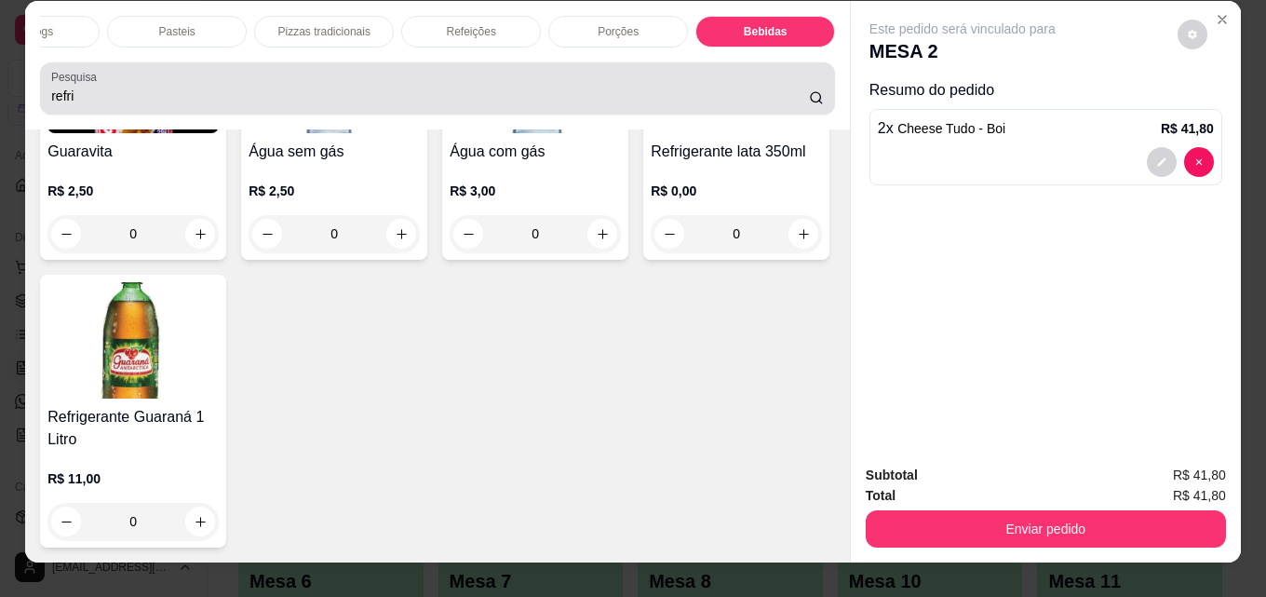
scroll to position [0, 0]
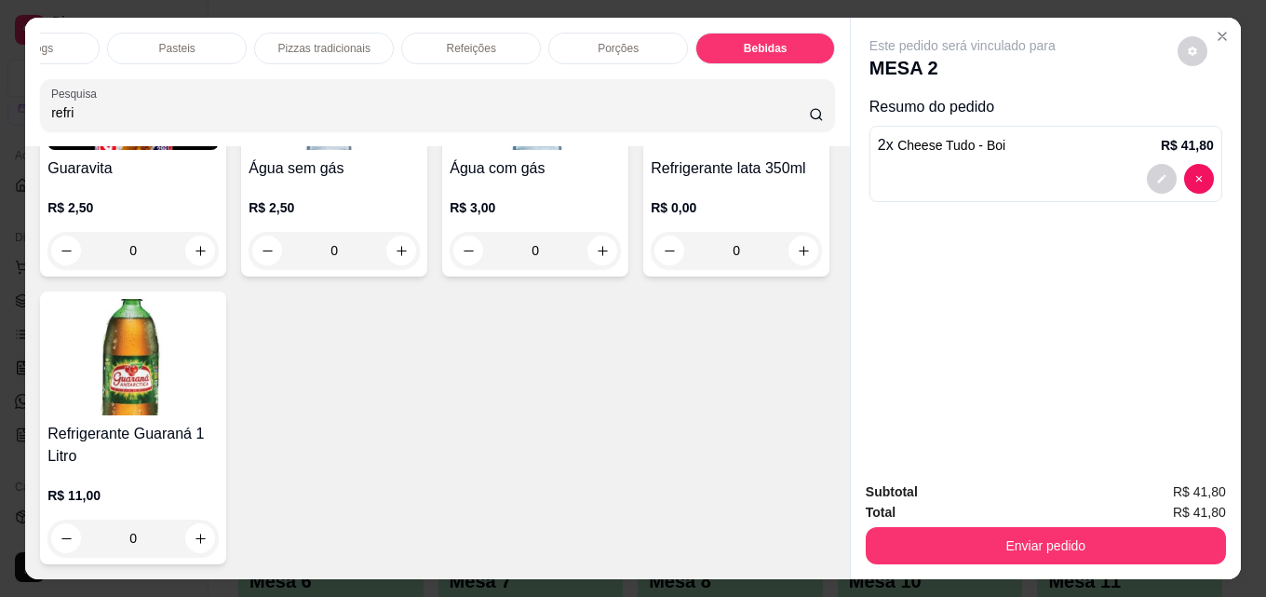
click at [219, 415] on img at bounding box center [132, 357] width 171 height 116
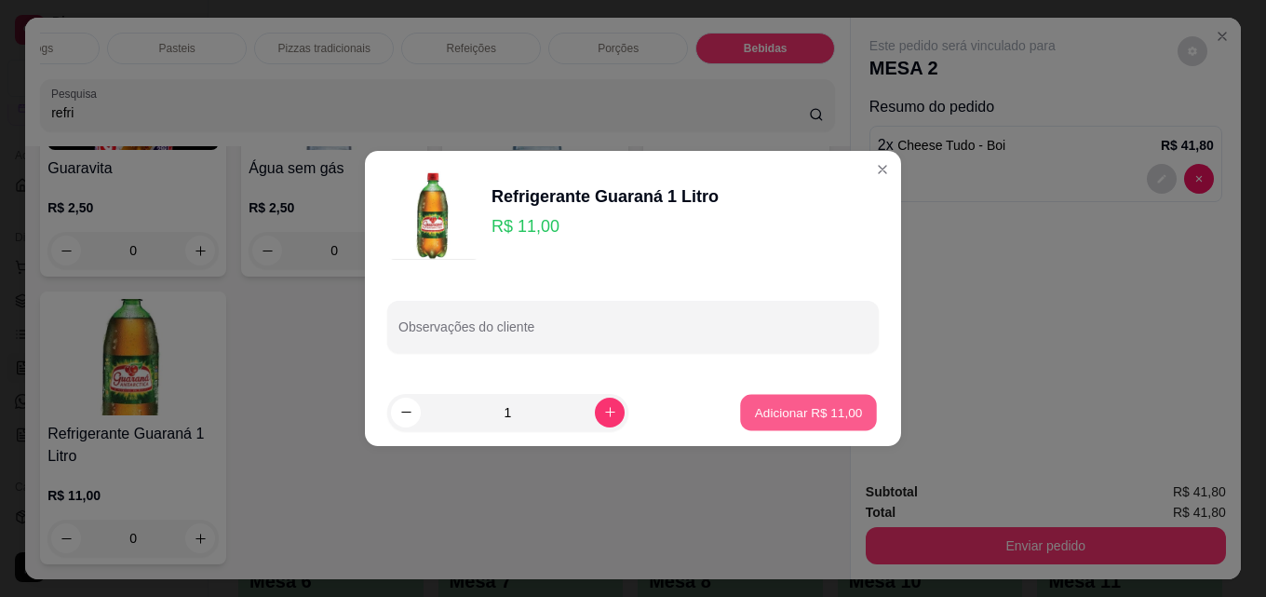
click at [802, 414] on p "Adicionar R$ 11,00" at bounding box center [809, 412] width 108 height 18
type input "1"
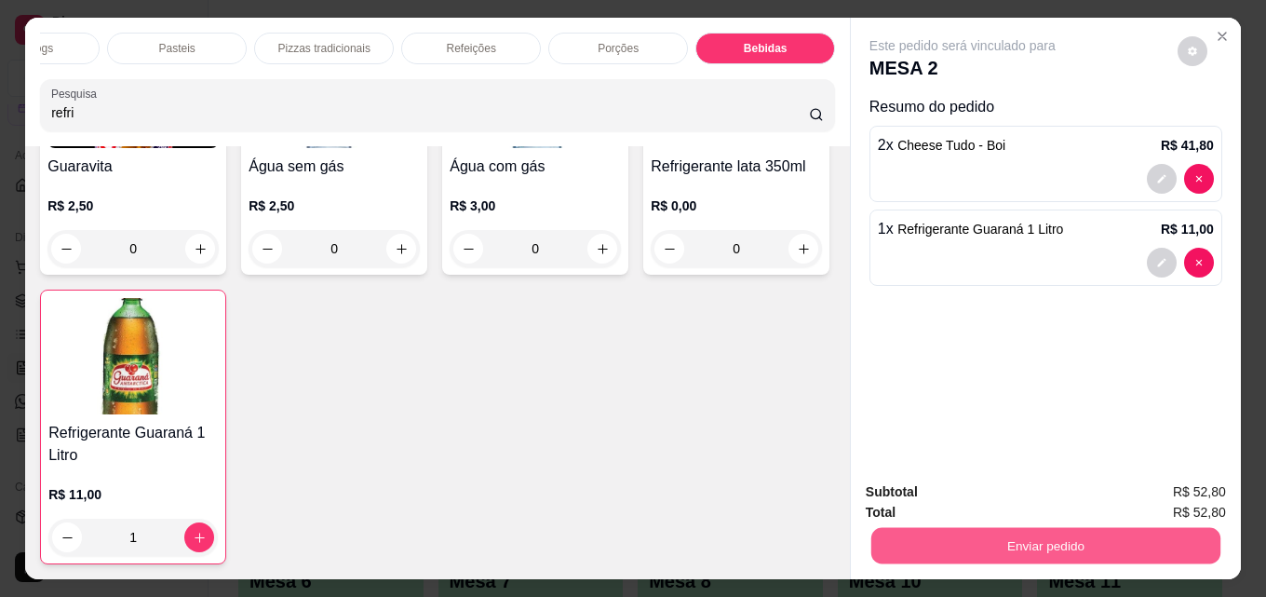
click at [1047, 535] on button "Enviar pedido" at bounding box center [1046, 545] width 349 height 36
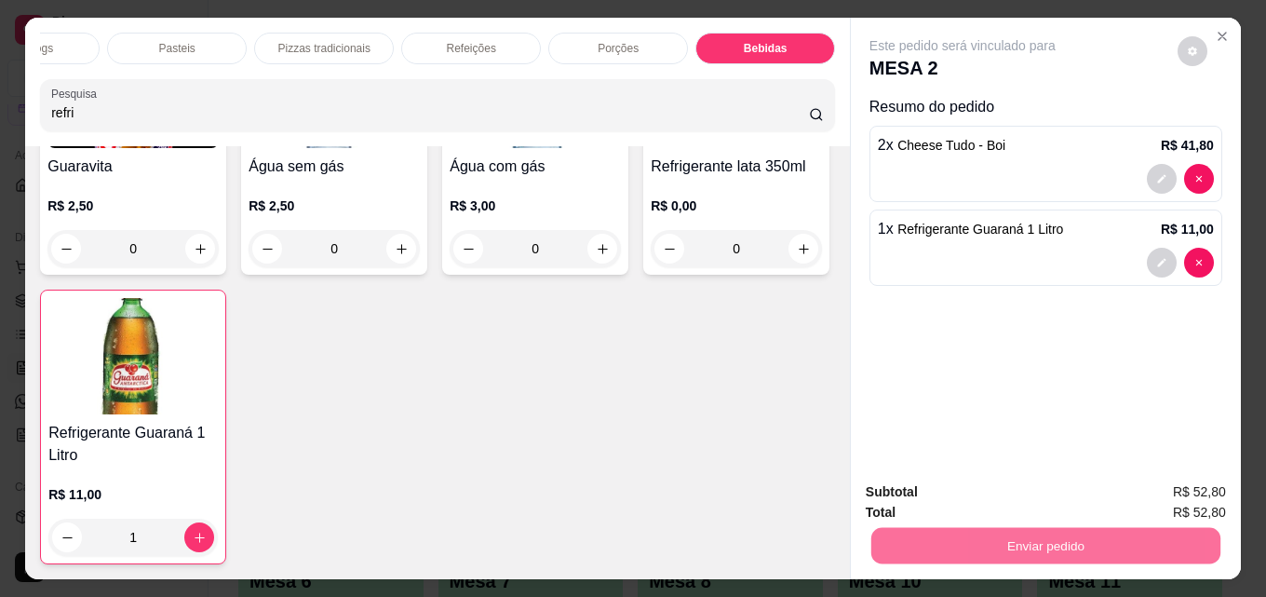
click at [1184, 488] on button "Enviar pedido" at bounding box center [1178, 492] width 102 height 34
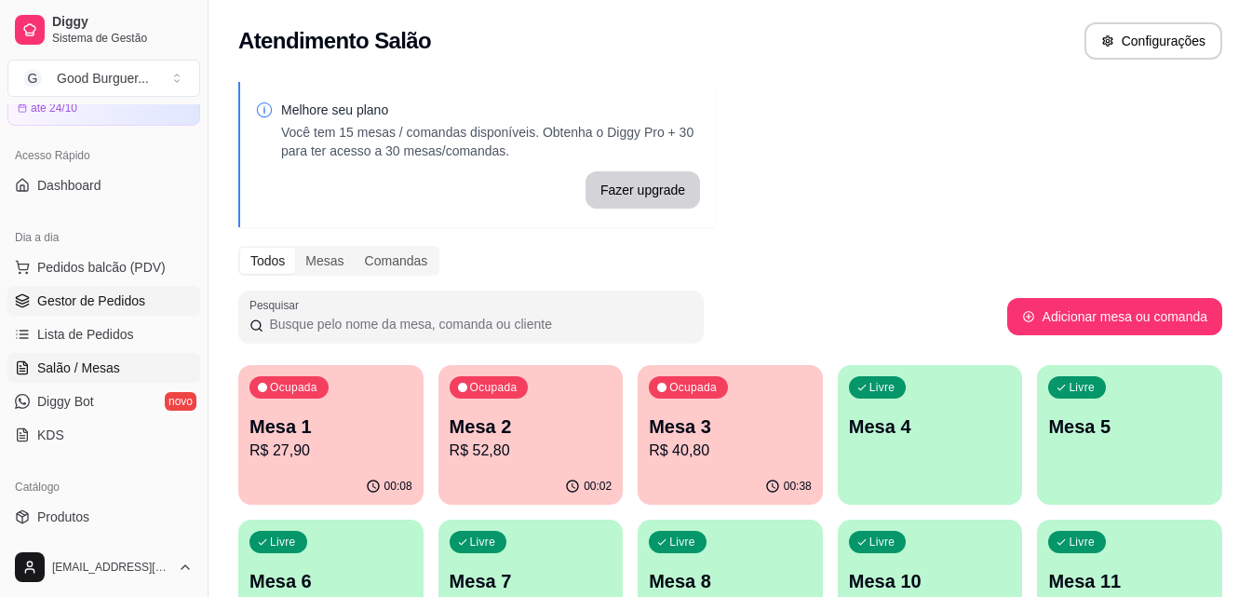
click at [114, 290] on link "Gestor de Pedidos" at bounding box center [103, 301] width 193 height 30
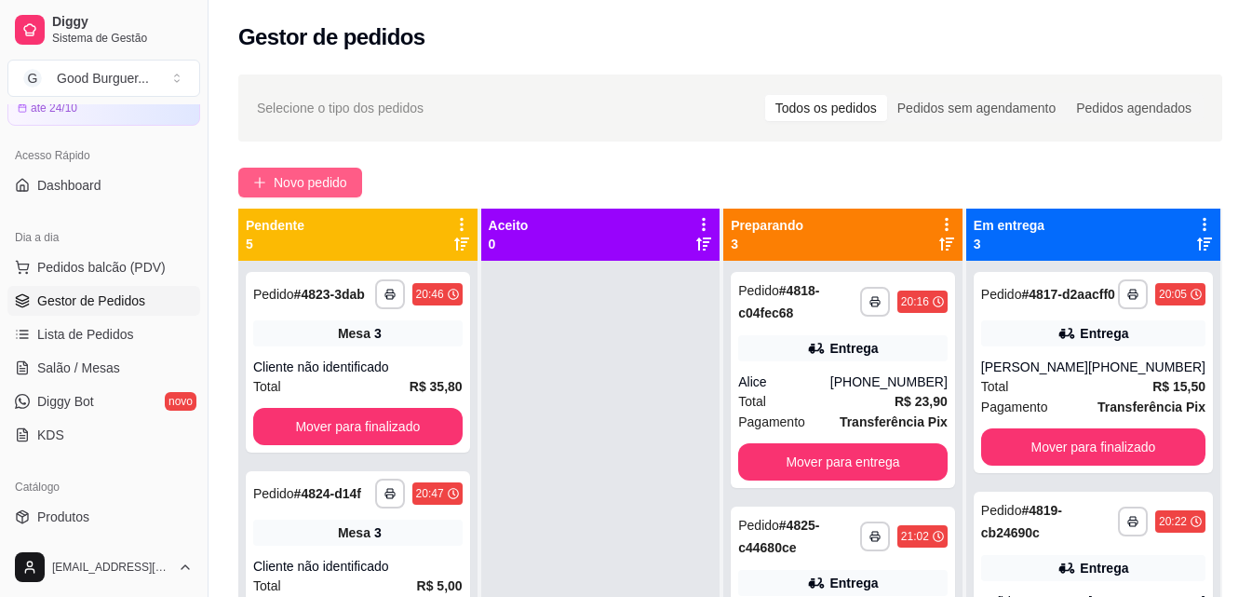
click at [308, 183] on span "Novo pedido" at bounding box center [311, 182] width 74 height 20
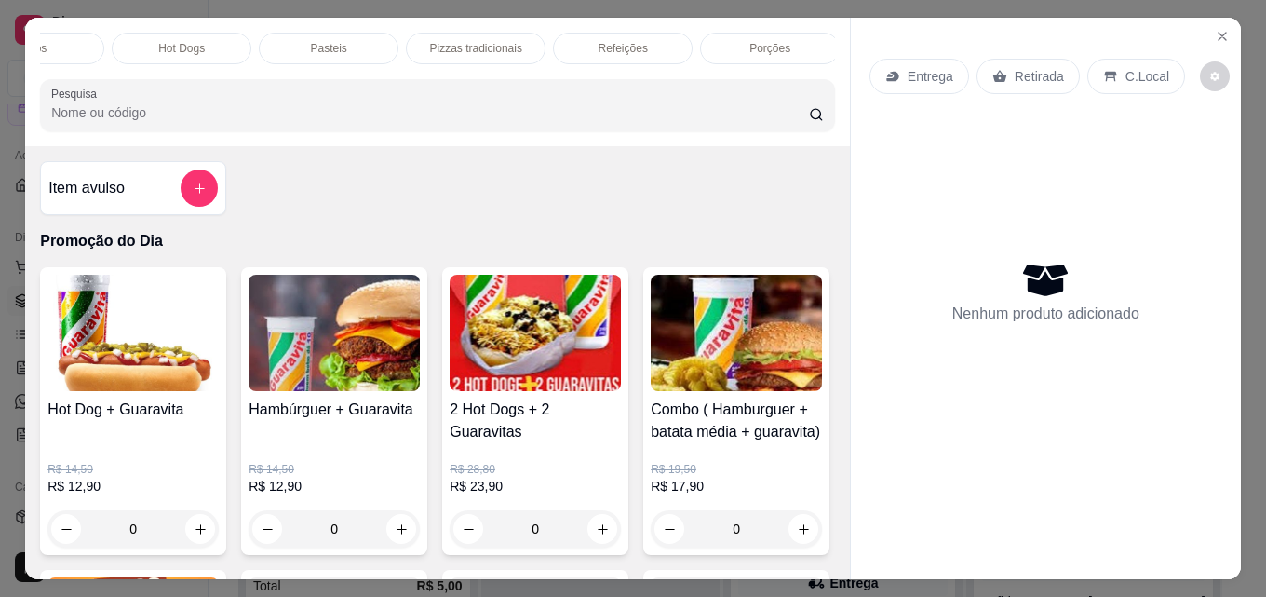
scroll to position [0, 816]
click at [358, 41] on p "Pizzas tradicionais" at bounding box center [324, 48] width 92 height 15
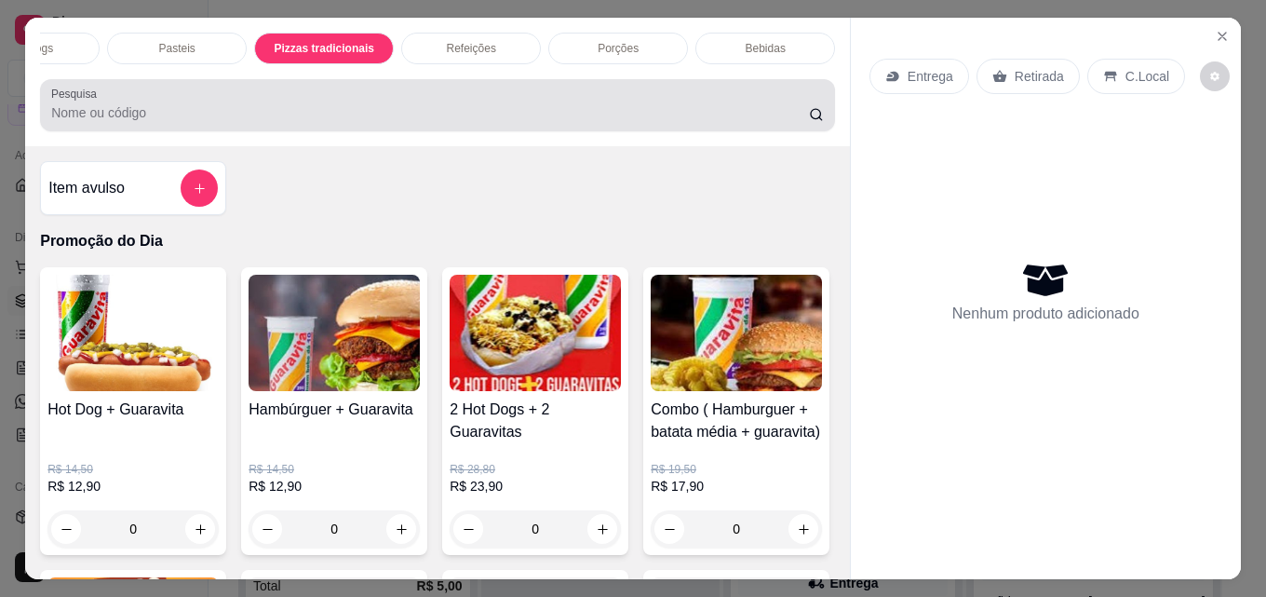
scroll to position [48, 0]
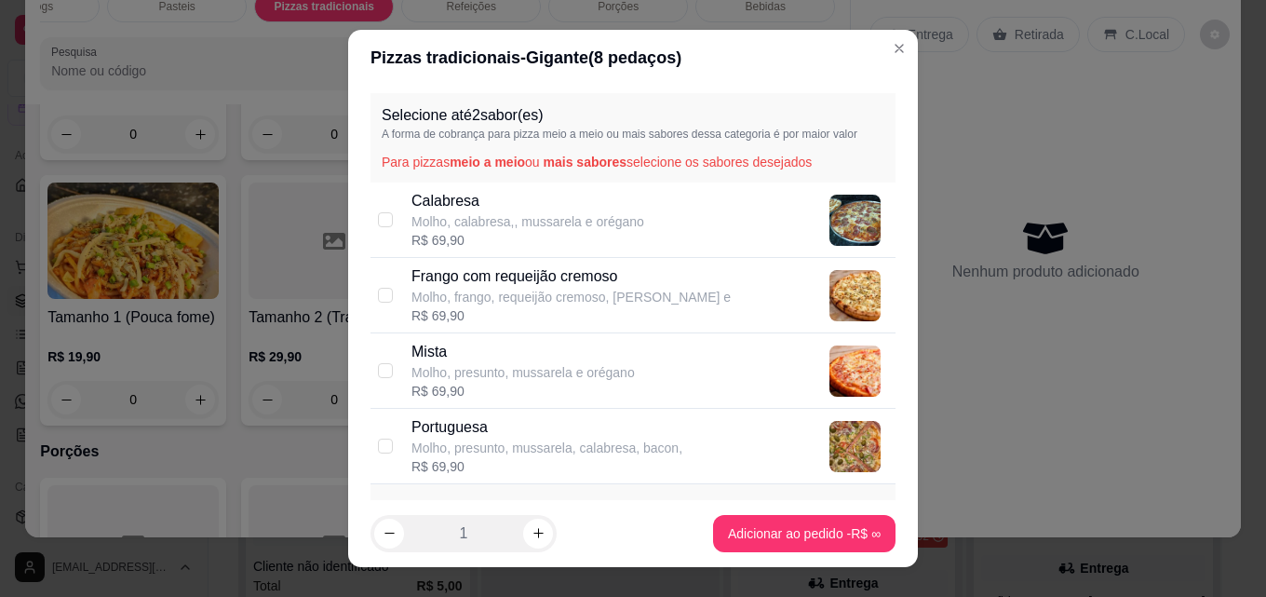
click at [487, 282] on p "Frango com requeijão cremoso" at bounding box center [571, 276] width 319 height 22
checkbox input "true"
click at [494, 438] on p "Portuguesa" at bounding box center [547, 427] width 271 height 22
checkbox input "true"
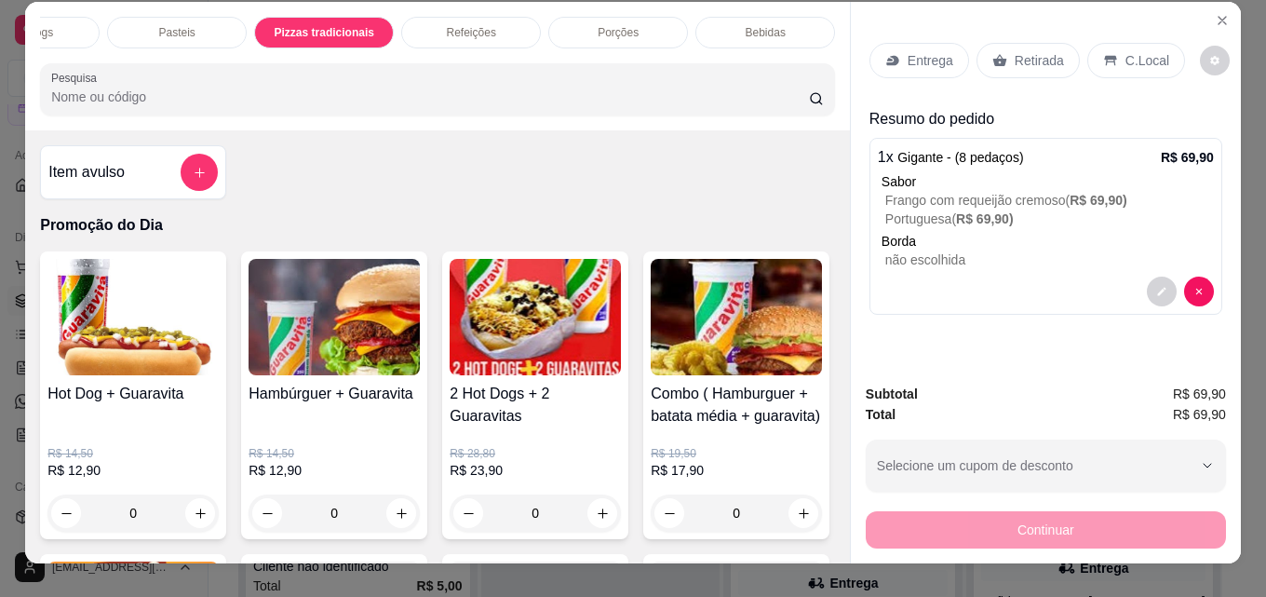
scroll to position [0, 0]
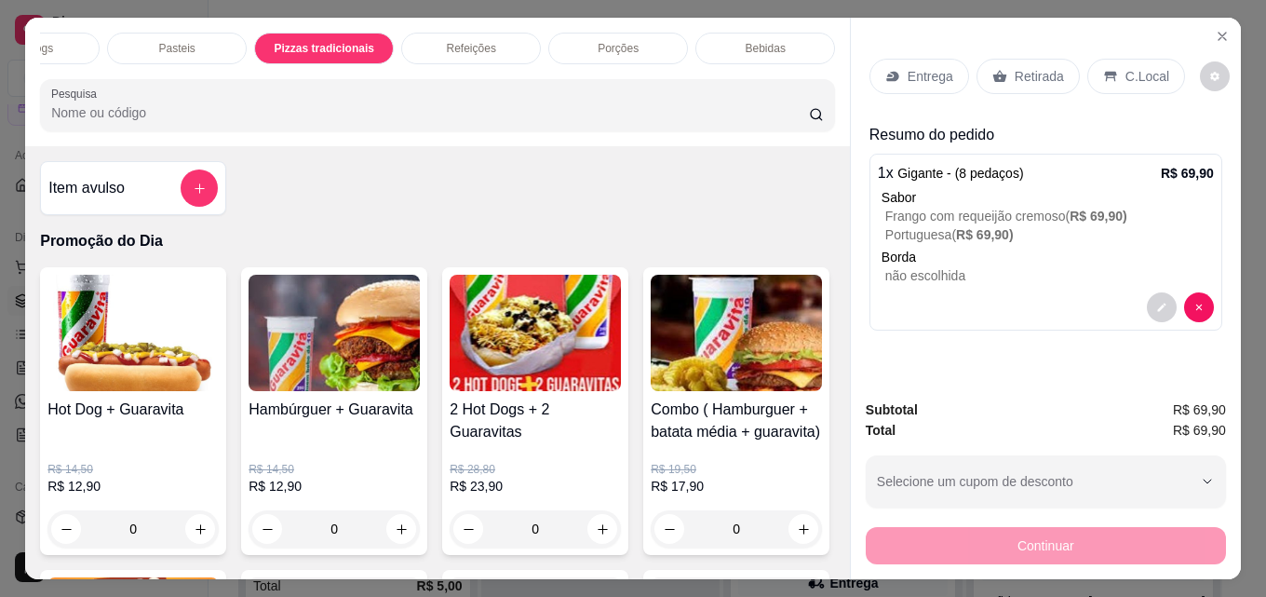
click at [757, 41] on p "Bebidas" at bounding box center [766, 48] width 40 height 15
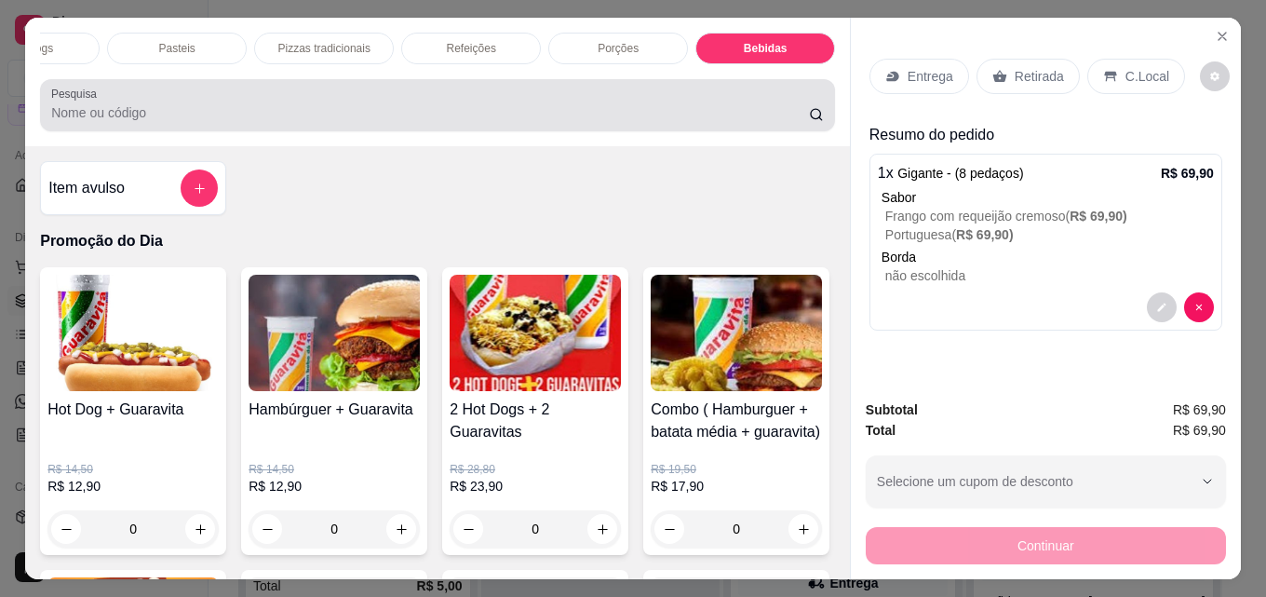
scroll to position [48, 0]
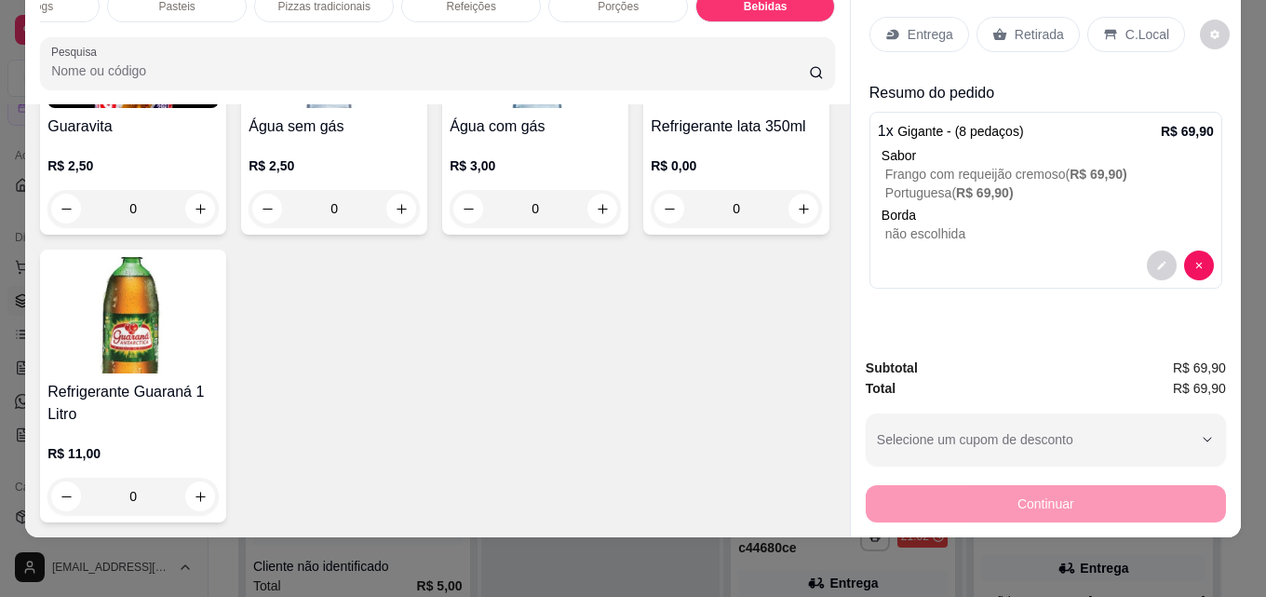
click at [219, 373] on img at bounding box center [132, 315] width 171 height 116
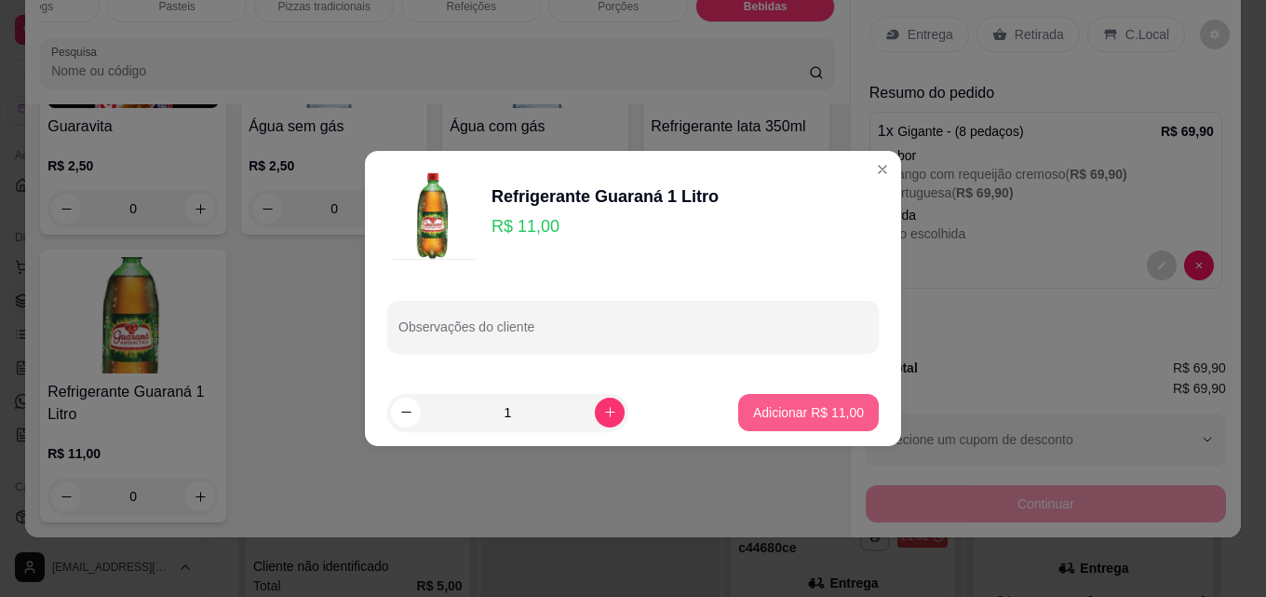
click at [796, 412] on p "Adicionar R$ 11,00" at bounding box center [808, 412] width 111 height 19
type input "1"
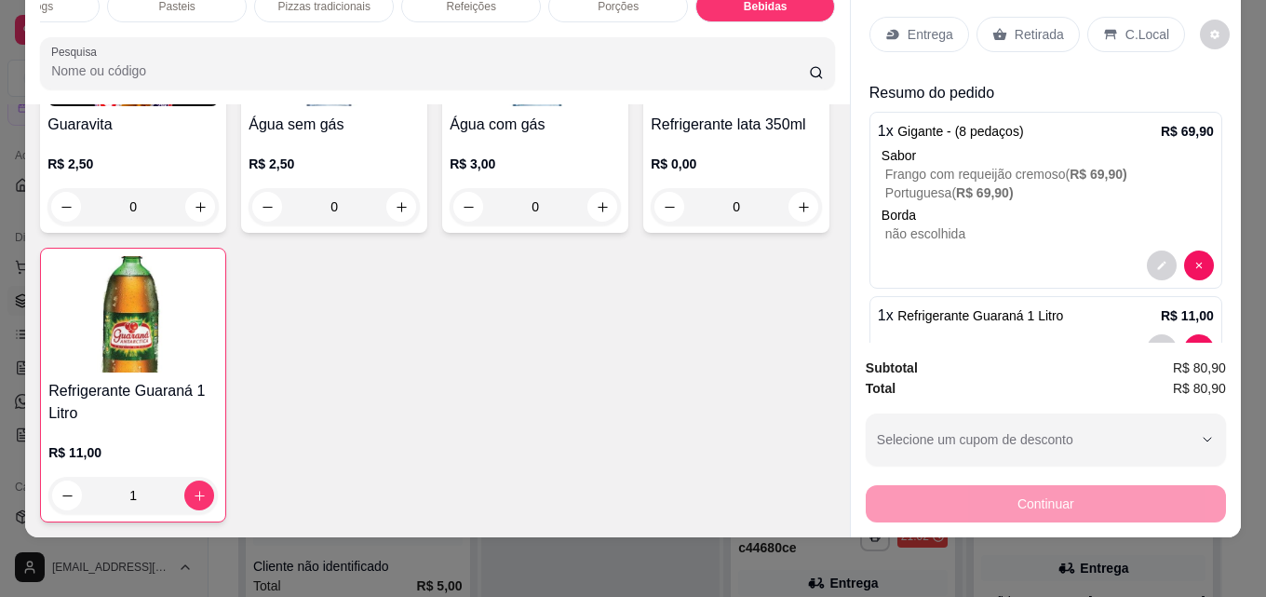
click at [908, 25] on p "Entrega" at bounding box center [931, 34] width 46 height 19
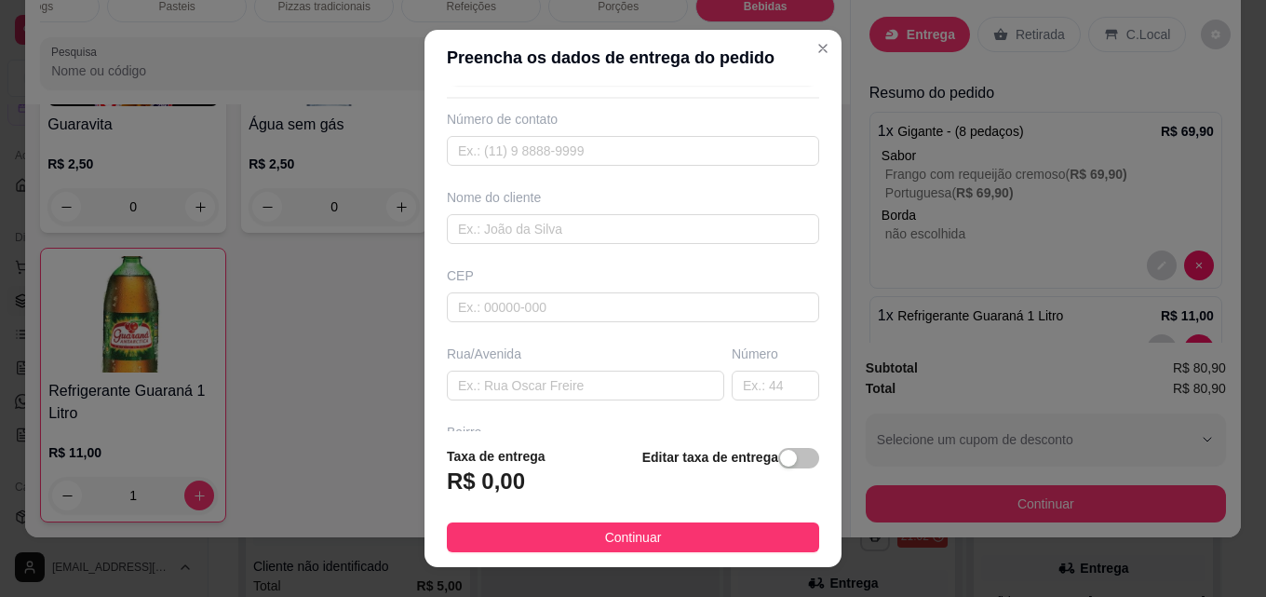
scroll to position [93, 0]
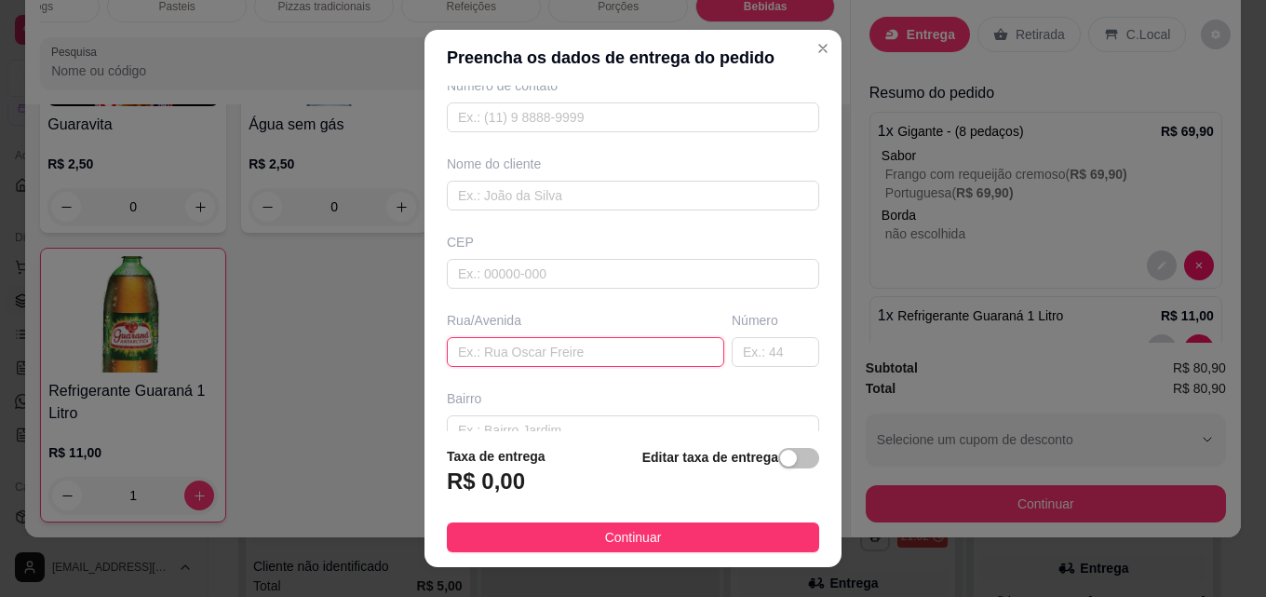
click at [539, 354] on input "text" at bounding box center [586, 352] width 278 height 30
paste input "Balança brauna do Emídio"
click at [506, 353] on input "Balança brauna do Emídio" at bounding box center [586, 352] width 278 height 30
type input "[PERSON_NAME] do Emídio"
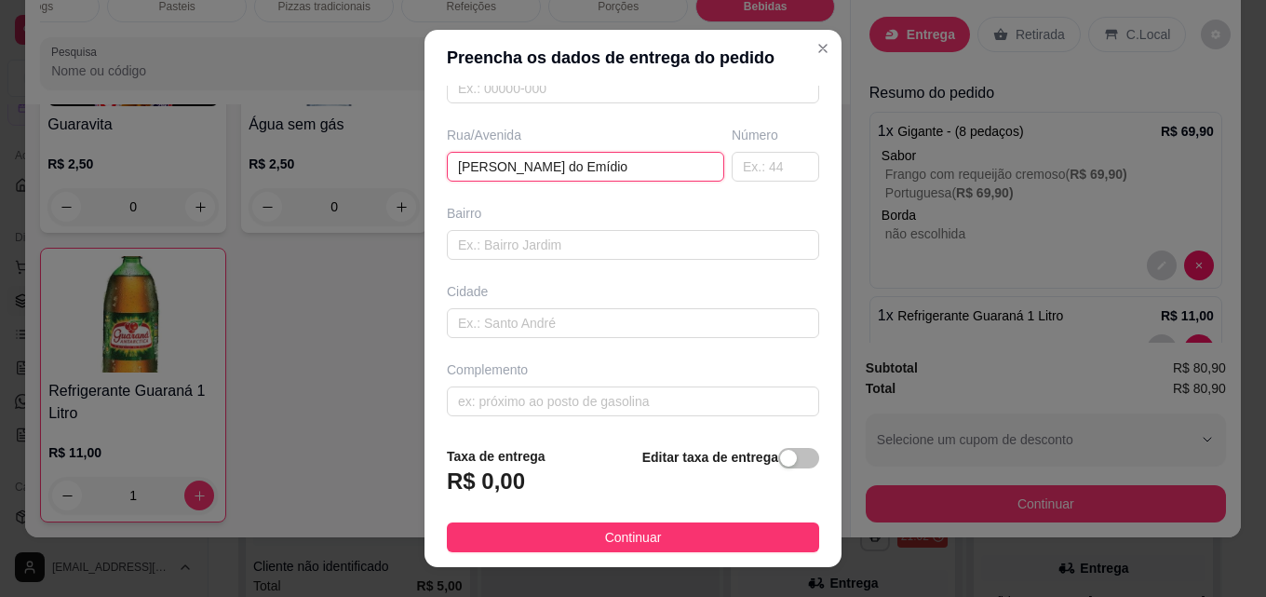
scroll to position [279, 0]
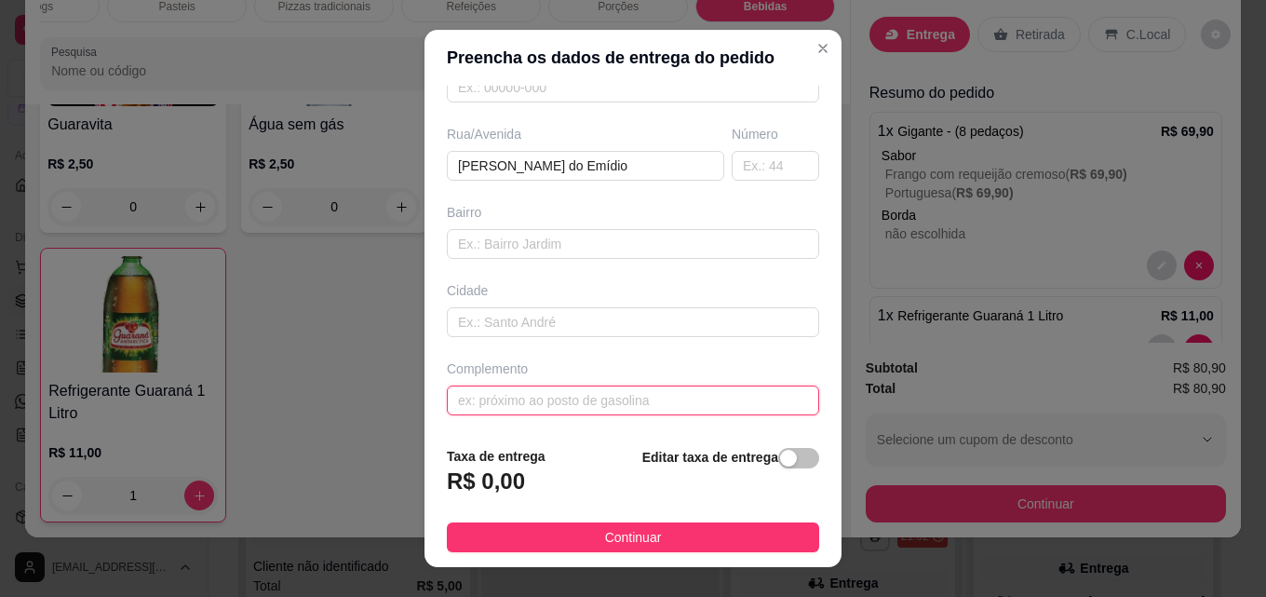
click at [525, 396] on input "text" at bounding box center [633, 401] width 372 height 30
paste input "no final do gran inville"
click at [548, 403] on input "no final do gran inville" at bounding box center [633, 401] width 372 height 30
click at [555, 402] on input "no final do gran inville" at bounding box center [633, 401] width 372 height 30
click at [597, 404] on input "no final do grenville" at bounding box center [633, 401] width 372 height 30
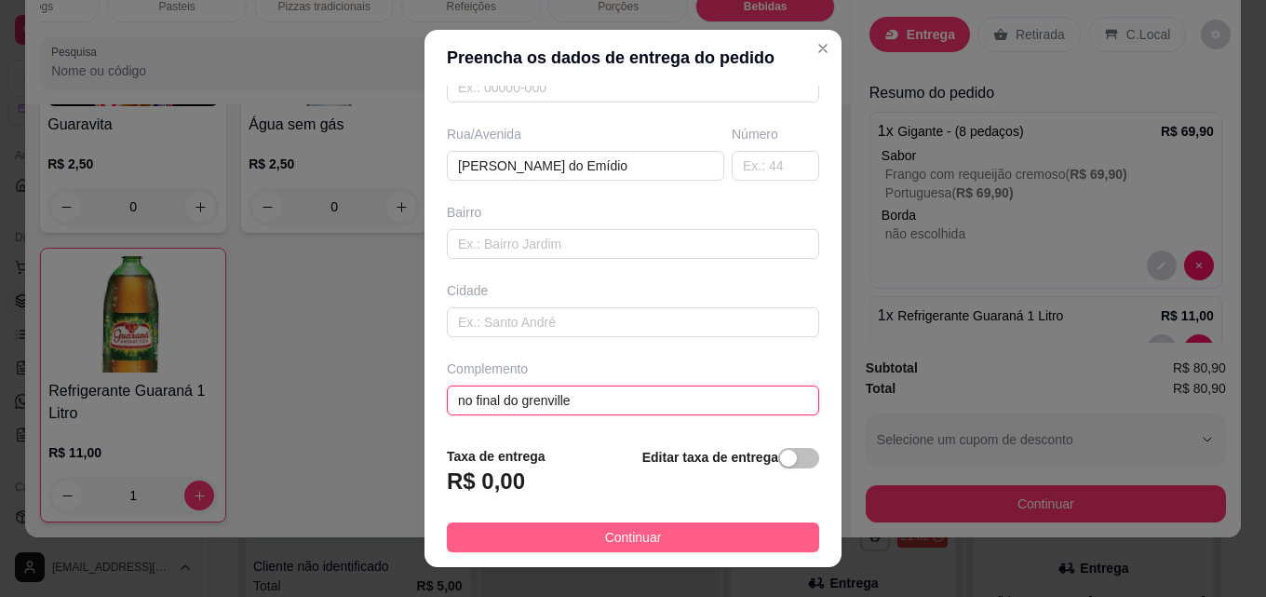
type input "no final do grenville"
click at [637, 536] on span "Continuar" at bounding box center [633, 537] width 57 height 20
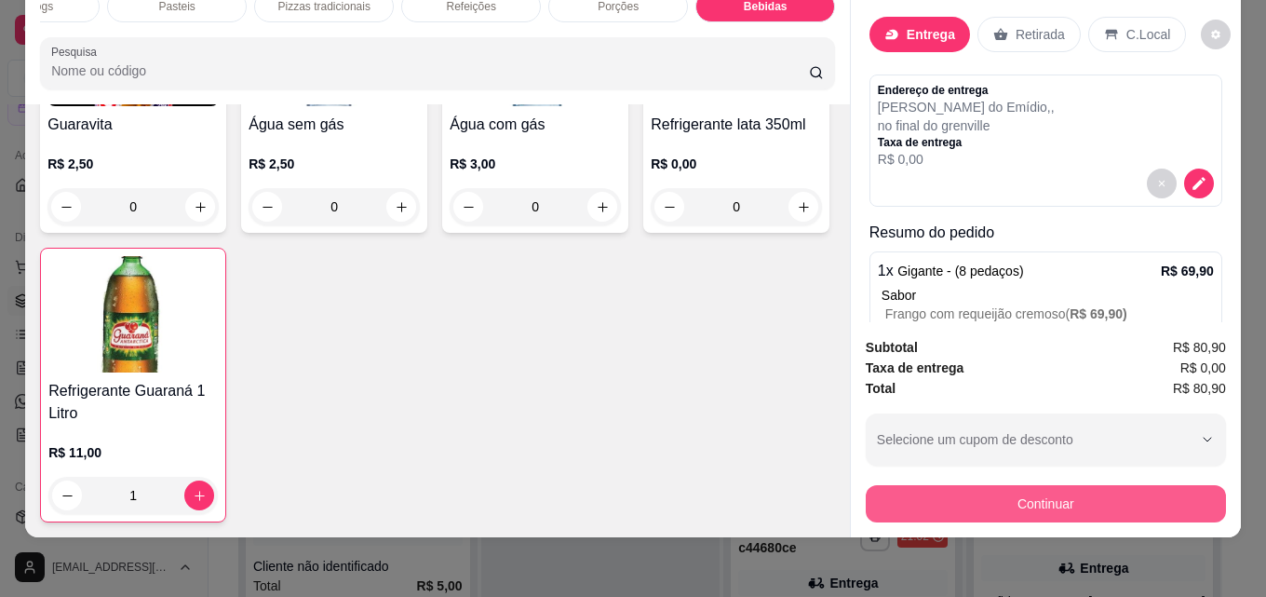
click at [992, 495] on button "Continuar" at bounding box center [1046, 503] width 360 height 37
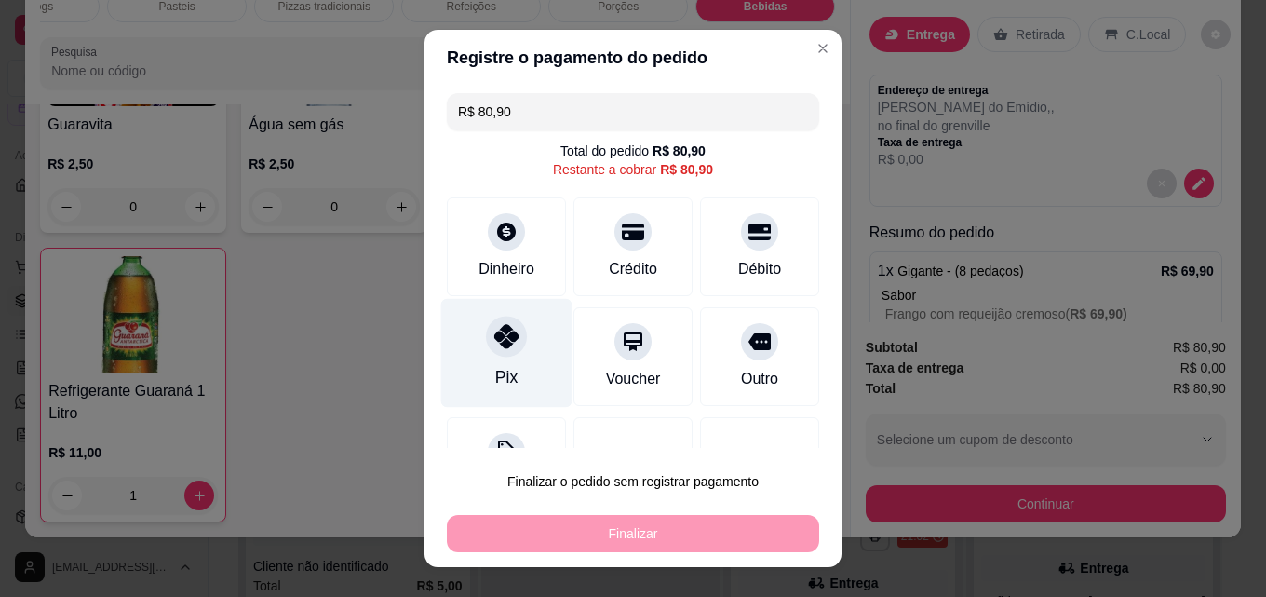
click at [496, 340] on icon at bounding box center [506, 336] width 24 height 24
type input "R$ 0,00"
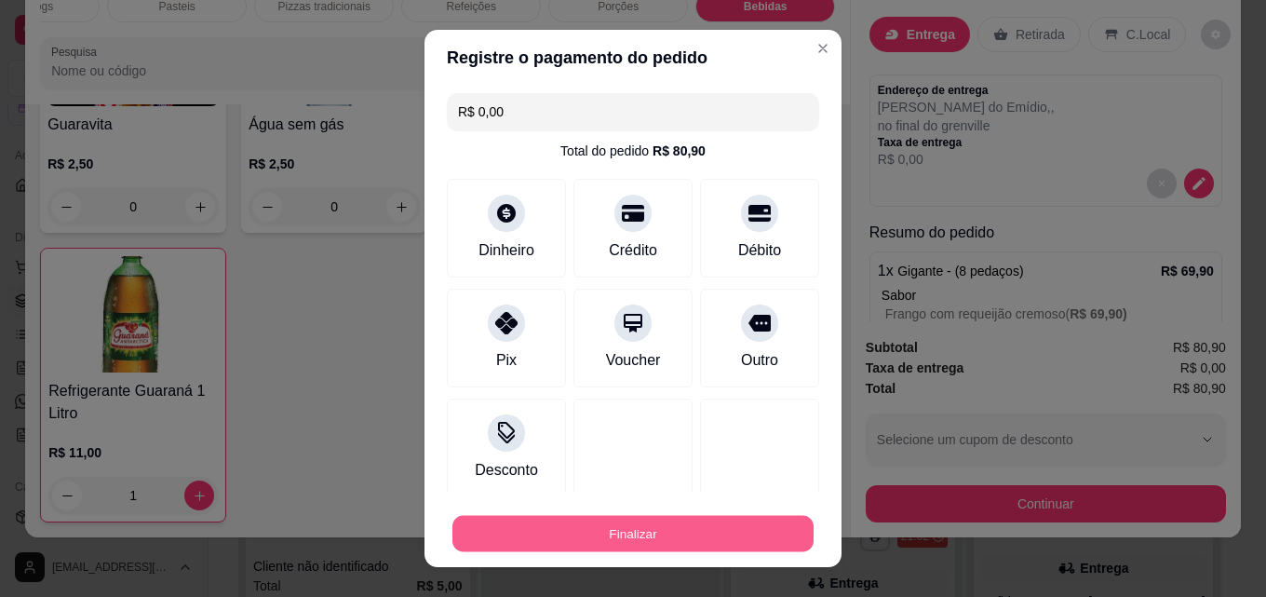
click at [630, 532] on button "Finalizar" at bounding box center [633, 534] width 361 height 36
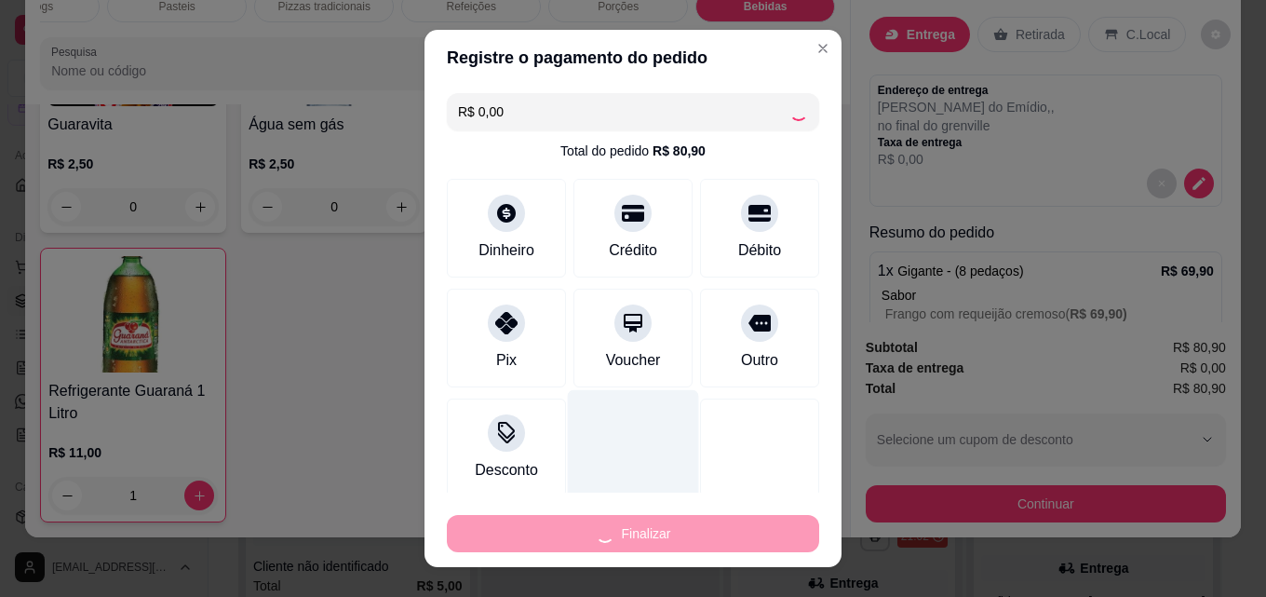
type input "0"
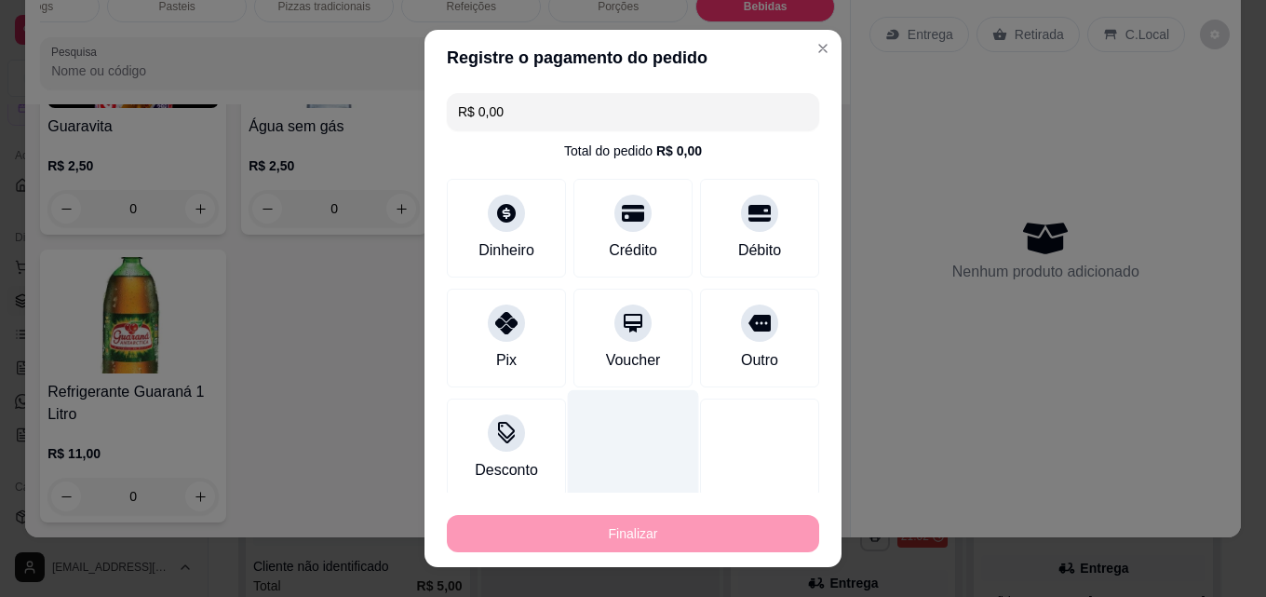
type input "-R$ 80,90"
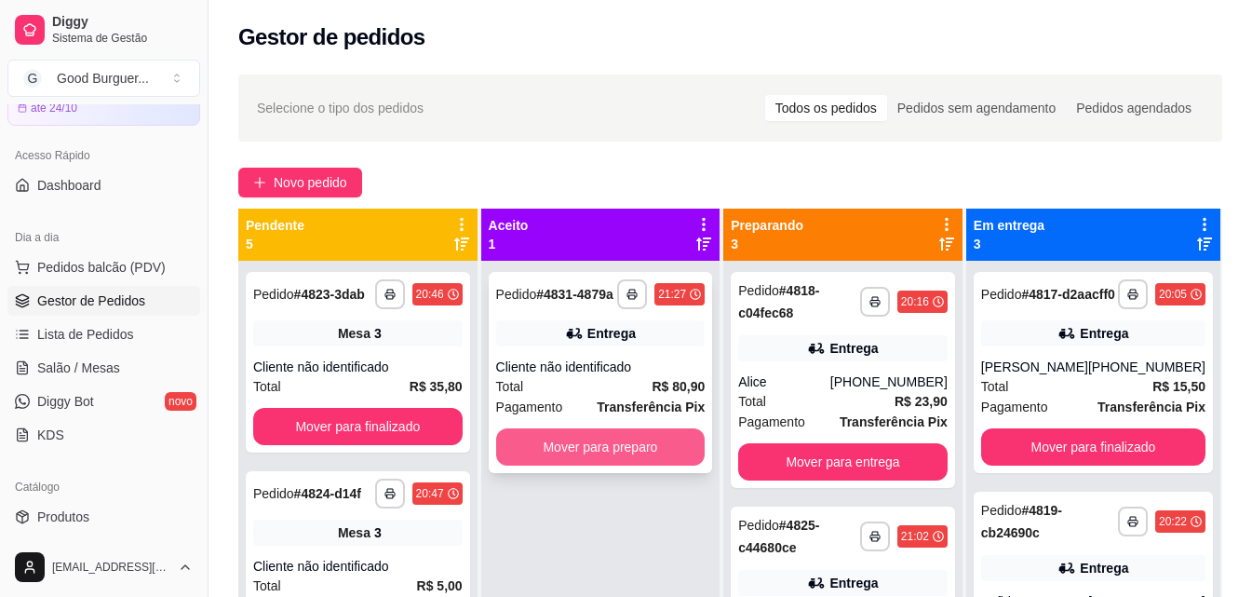
click at [623, 444] on button "Mover para preparo" at bounding box center [601, 446] width 210 height 37
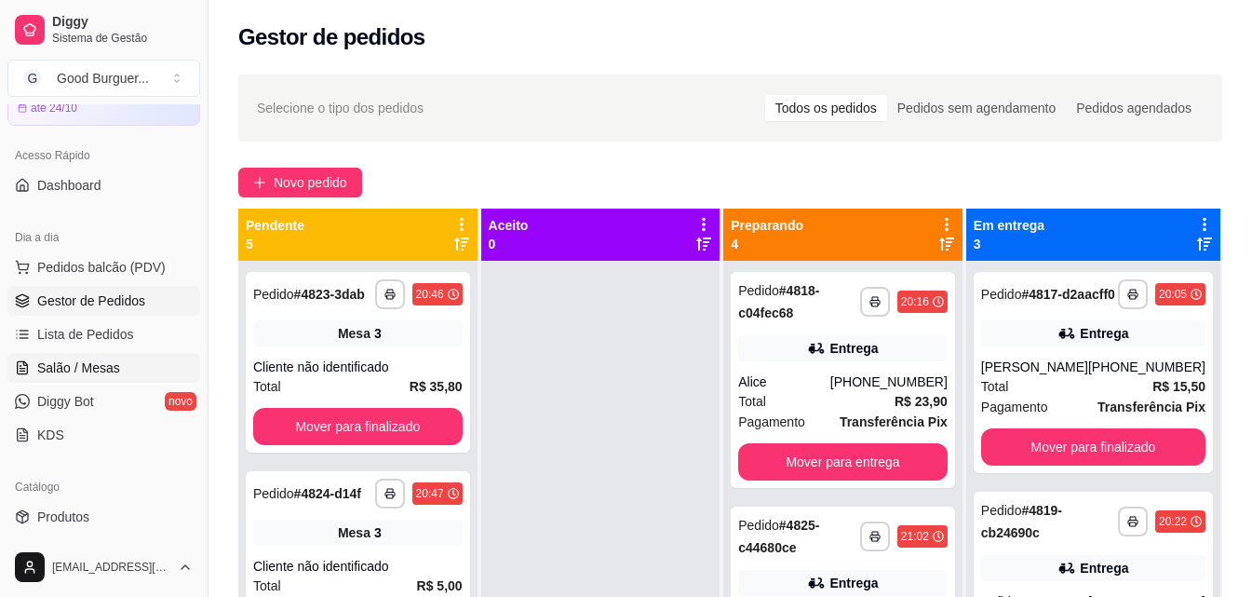
click at [102, 362] on span "Salão / Mesas" at bounding box center [78, 368] width 83 height 19
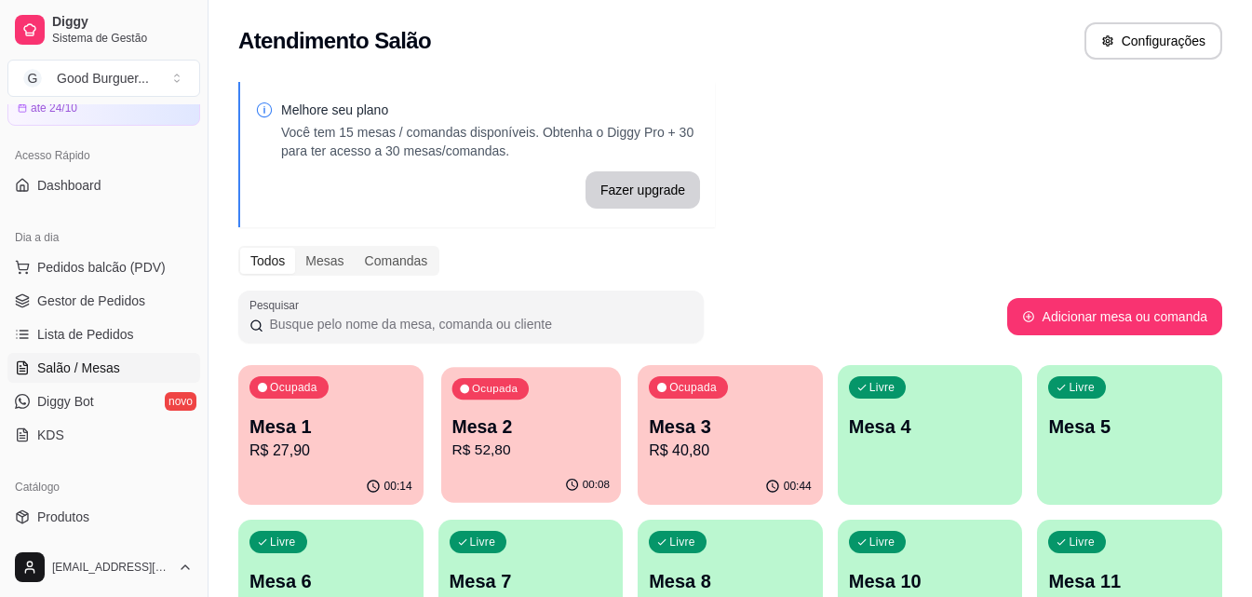
click at [539, 460] on p "R$ 52,80" at bounding box center [530, 450] width 157 height 21
click at [715, 467] on div "Ocupada Mesa 3 R$ 40,80" at bounding box center [731, 417] width 180 height 101
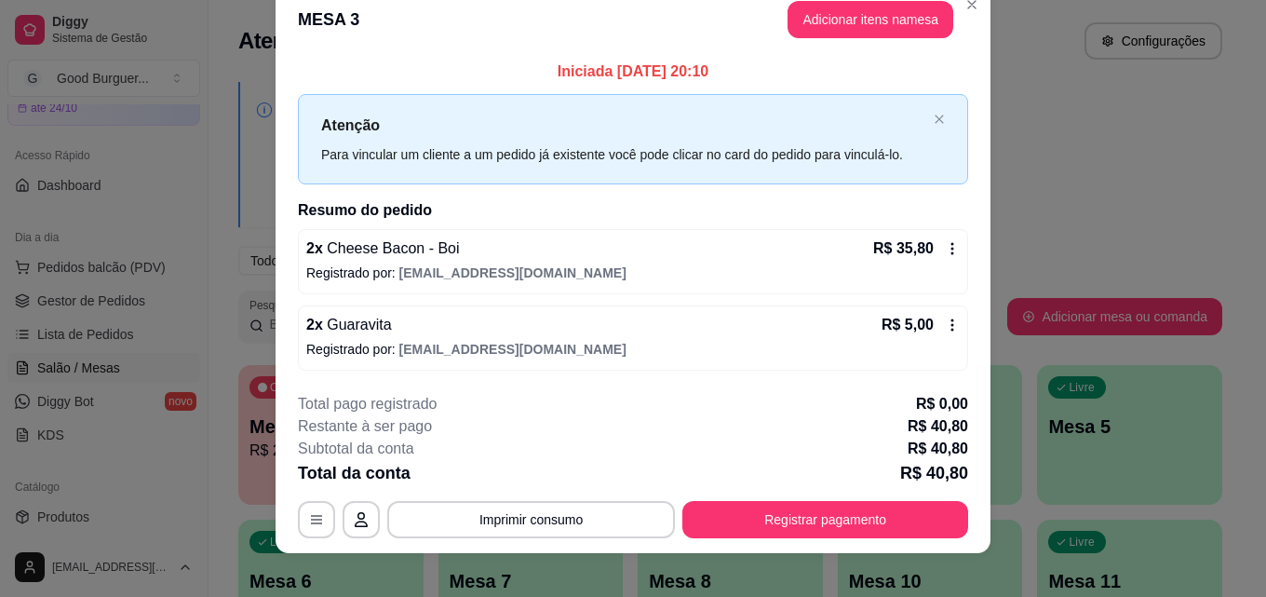
scroll to position [45, 0]
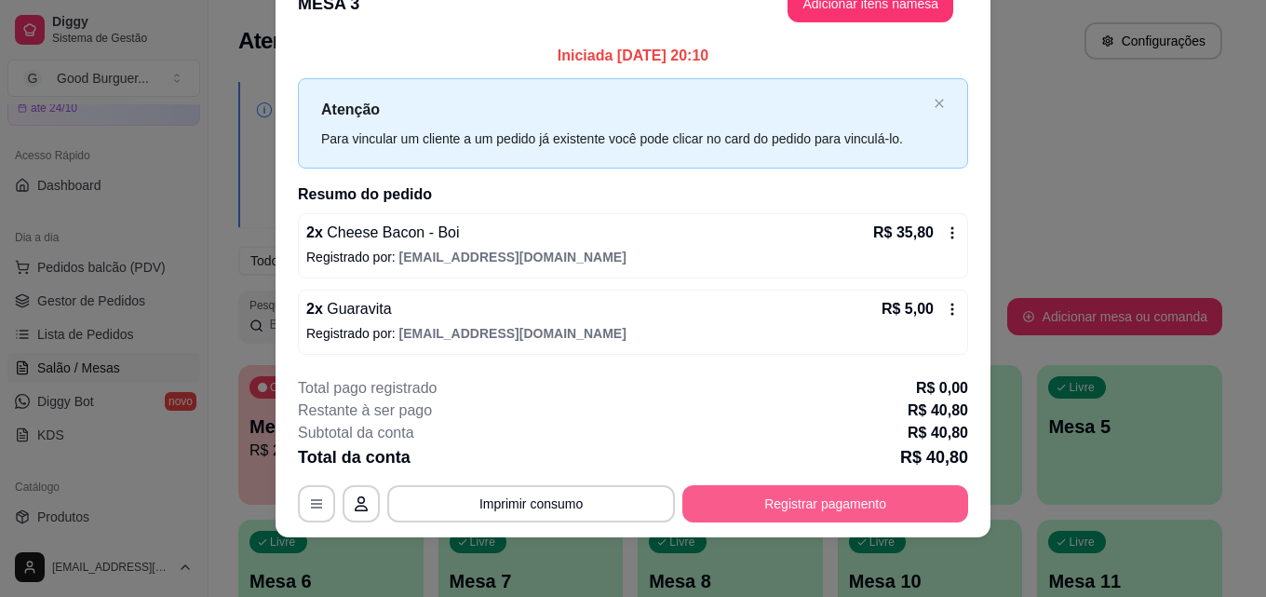
click at [850, 508] on button "Registrar pagamento" at bounding box center [826, 503] width 286 height 37
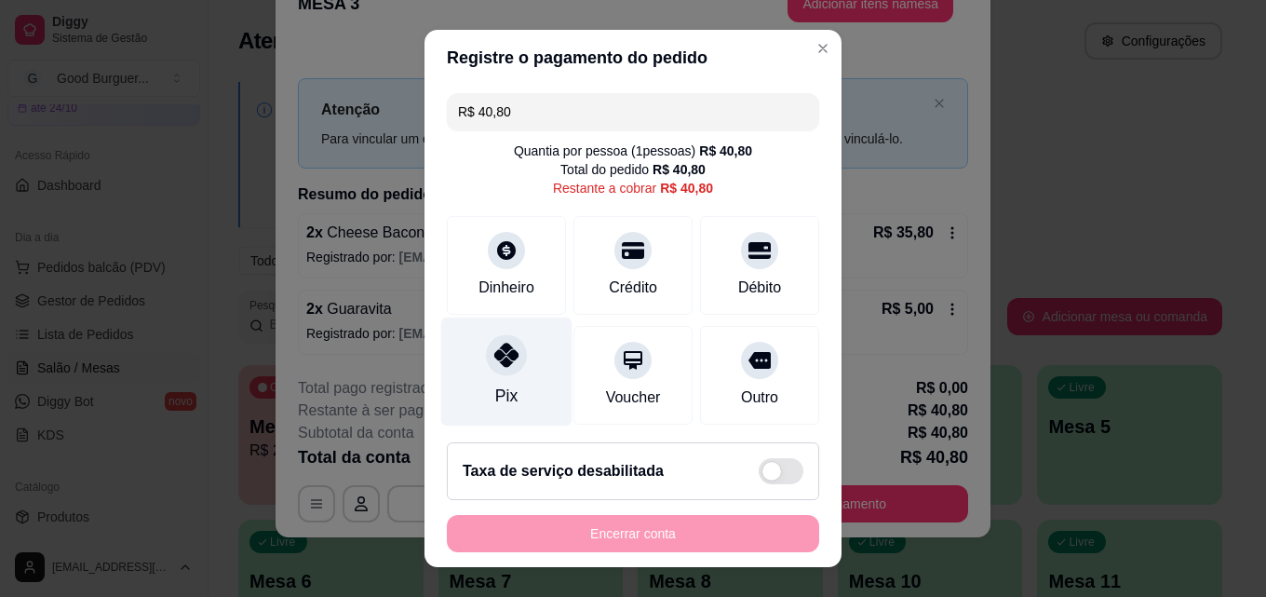
click at [494, 356] on icon at bounding box center [506, 355] width 24 height 24
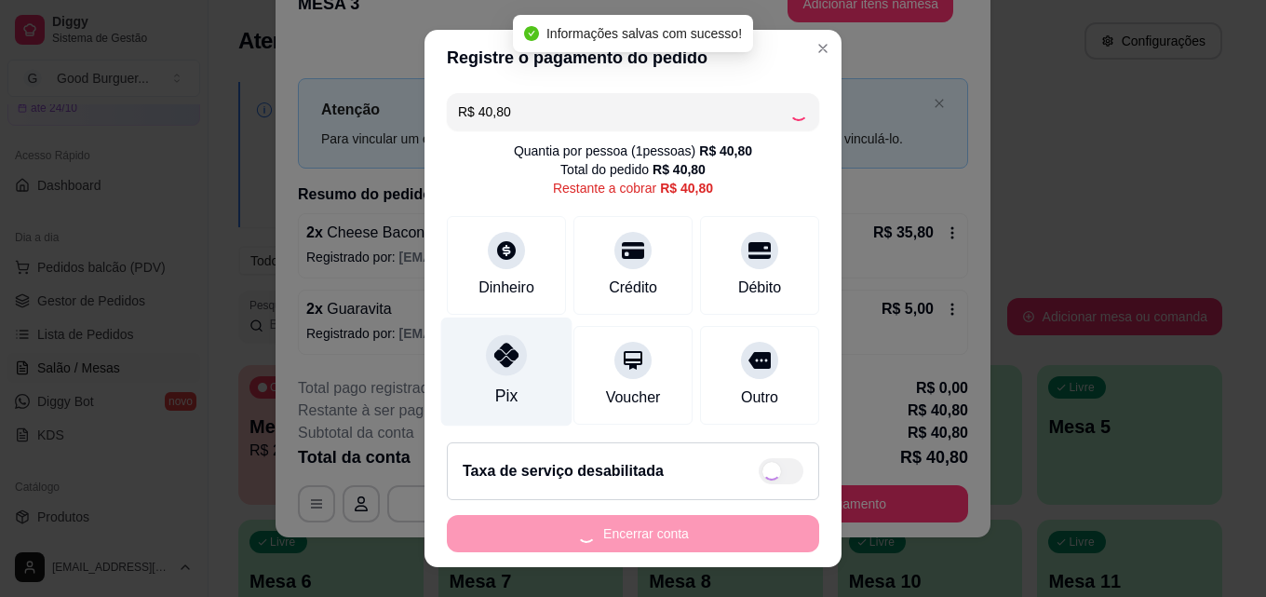
type input "R$ 0,00"
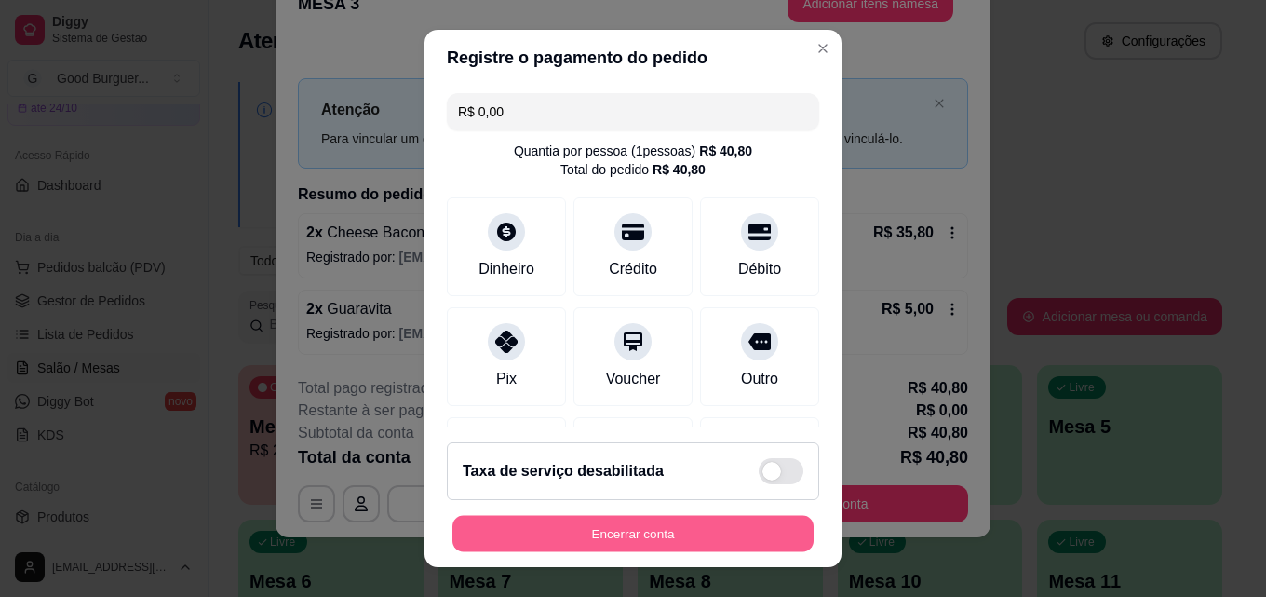
click at [663, 532] on button "Encerrar conta" at bounding box center [633, 534] width 361 height 36
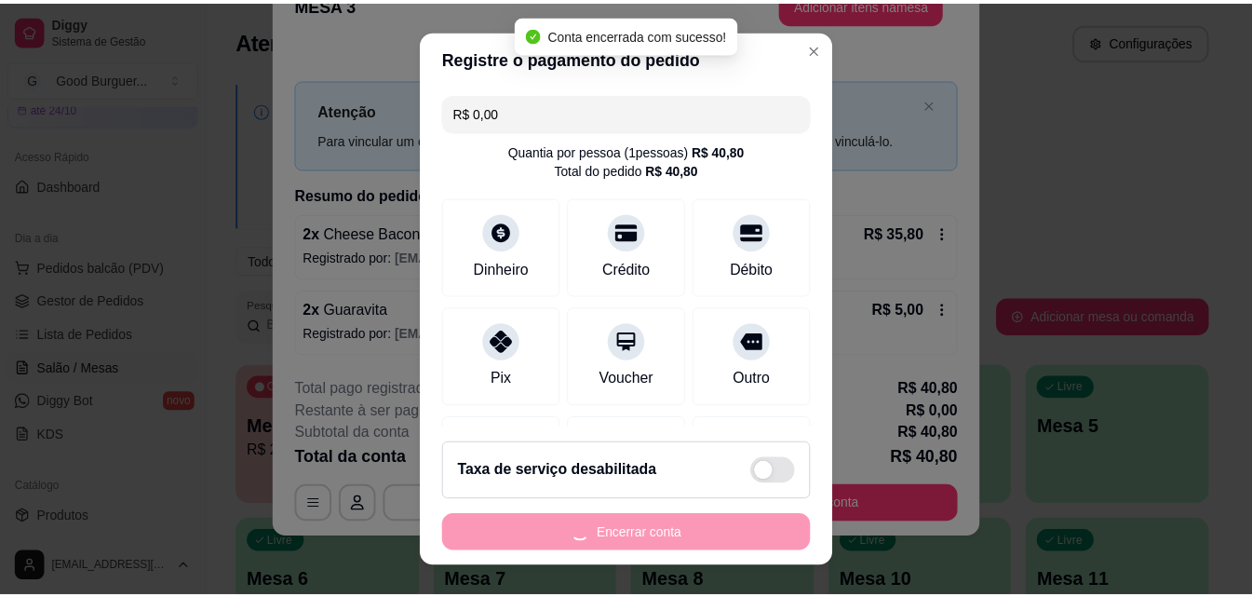
scroll to position [0, 0]
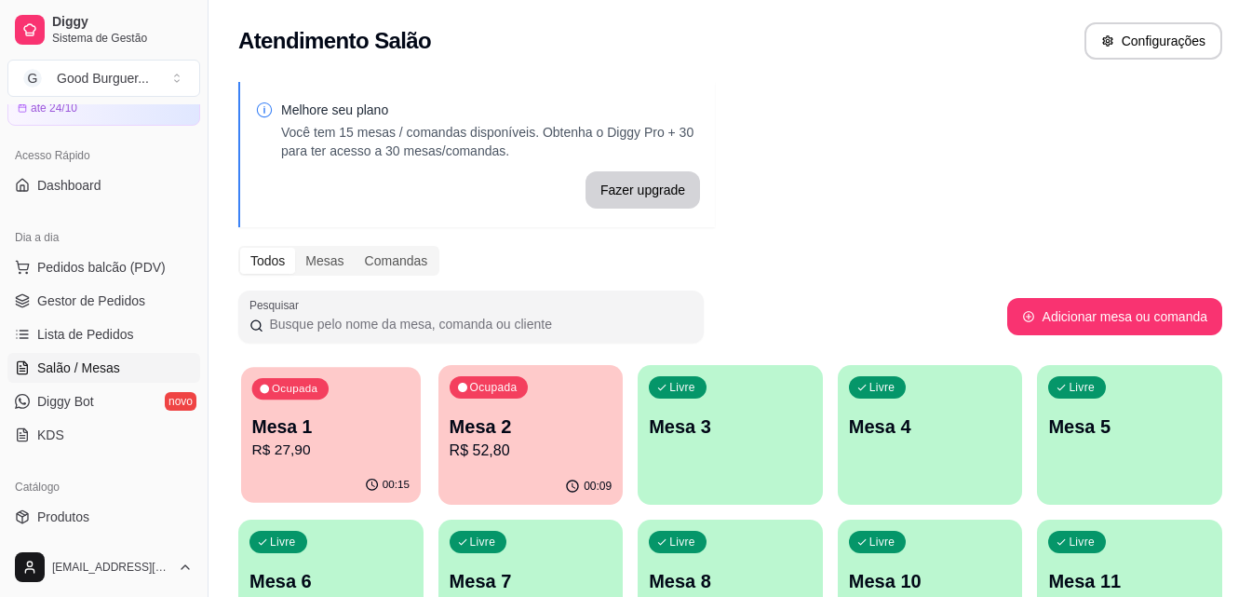
click at [367, 447] on p "R$ 27,90" at bounding box center [330, 450] width 157 height 21
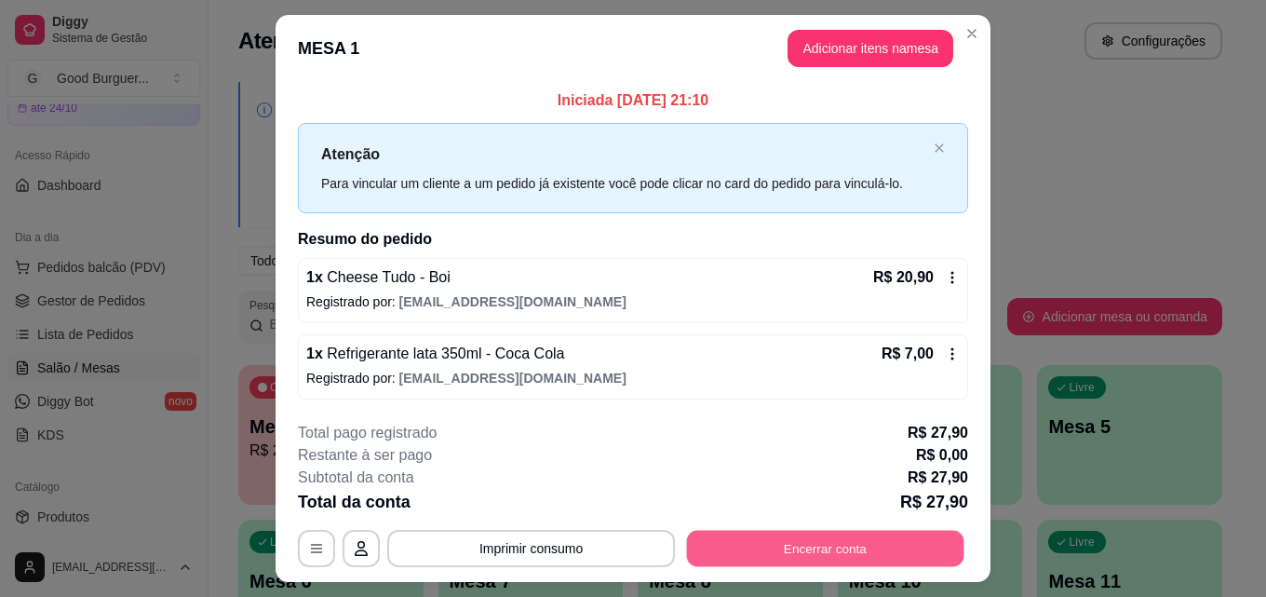
click at [842, 553] on button "Encerrar conta" at bounding box center [826, 549] width 278 height 36
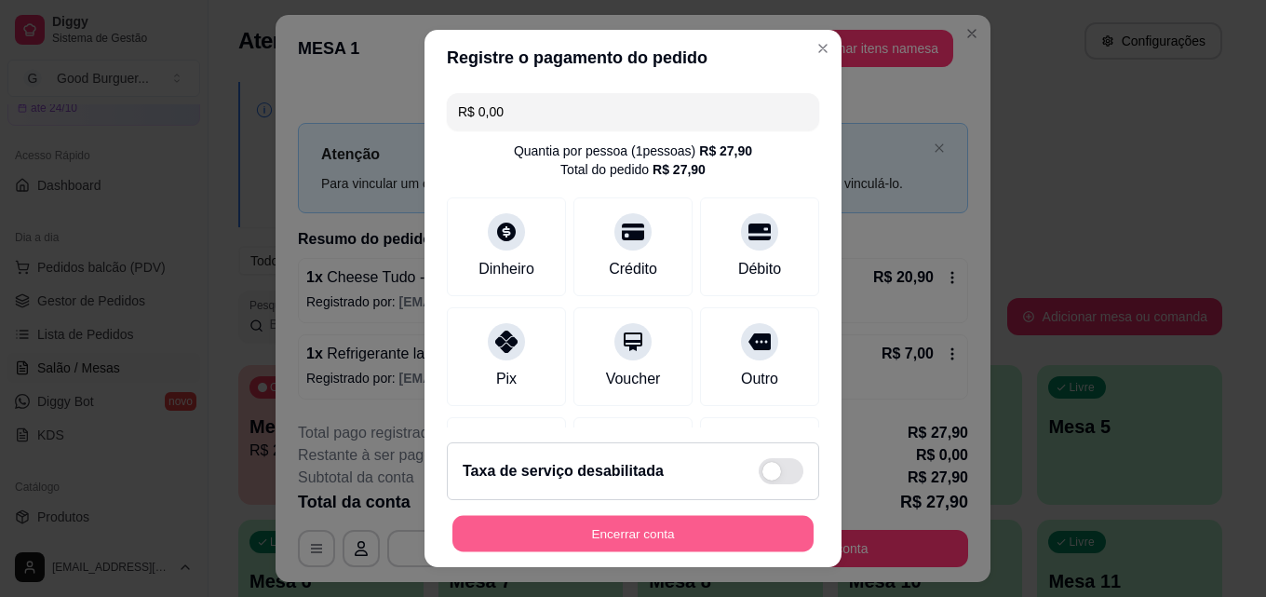
click at [631, 535] on button "Encerrar conta" at bounding box center [633, 534] width 361 height 36
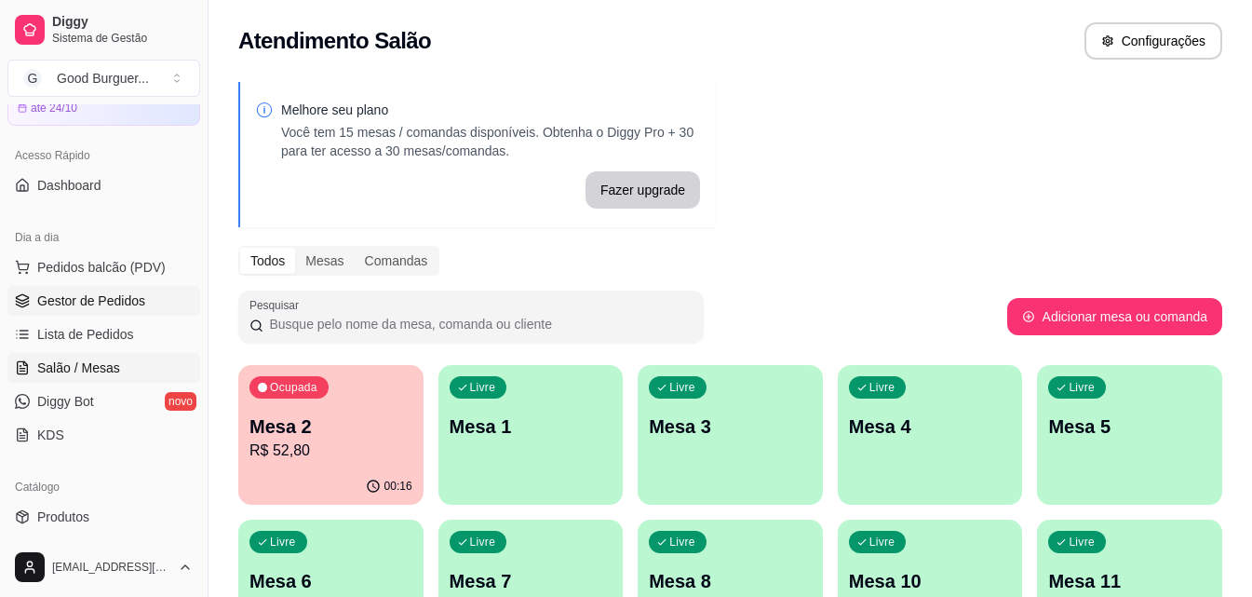
click at [126, 298] on span "Gestor de Pedidos" at bounding box center [91, 300] width 108 height 19
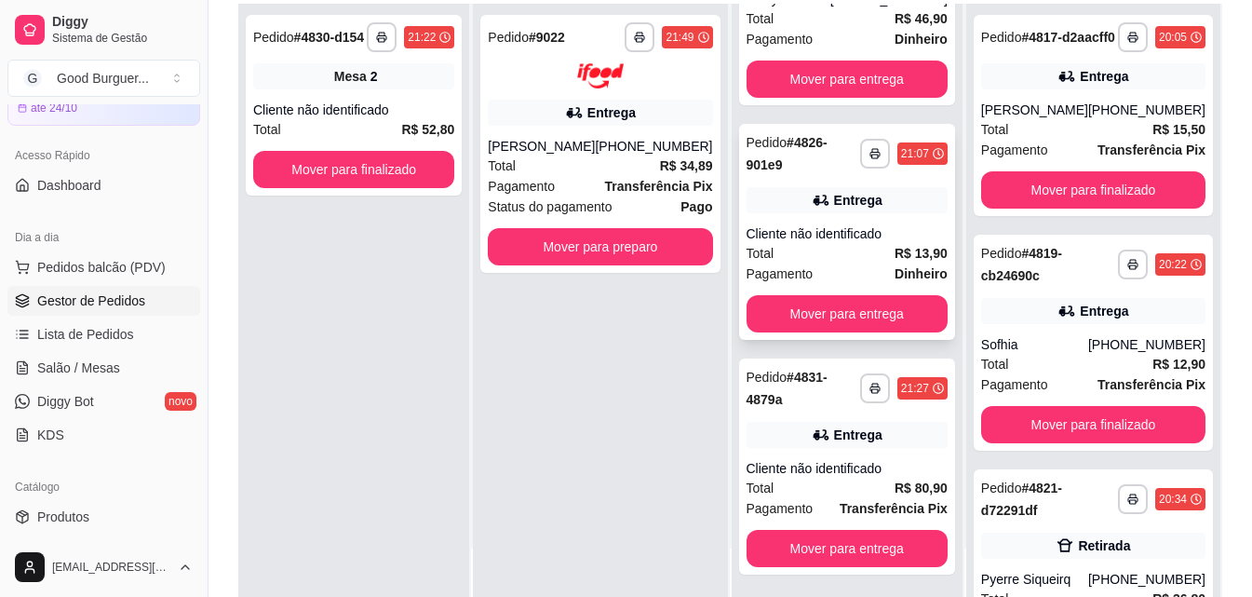
scroll to position [284, 0]
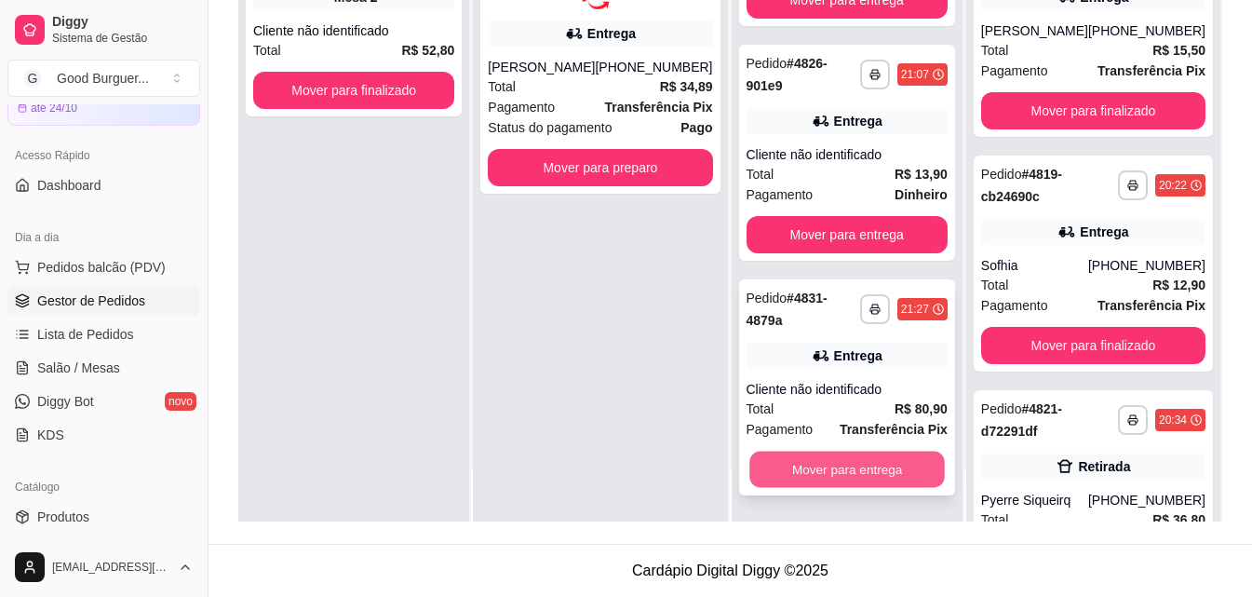
click at [849, 470] on button "Mover para entrega" at bounding box center [848, 470] width 196 height 36
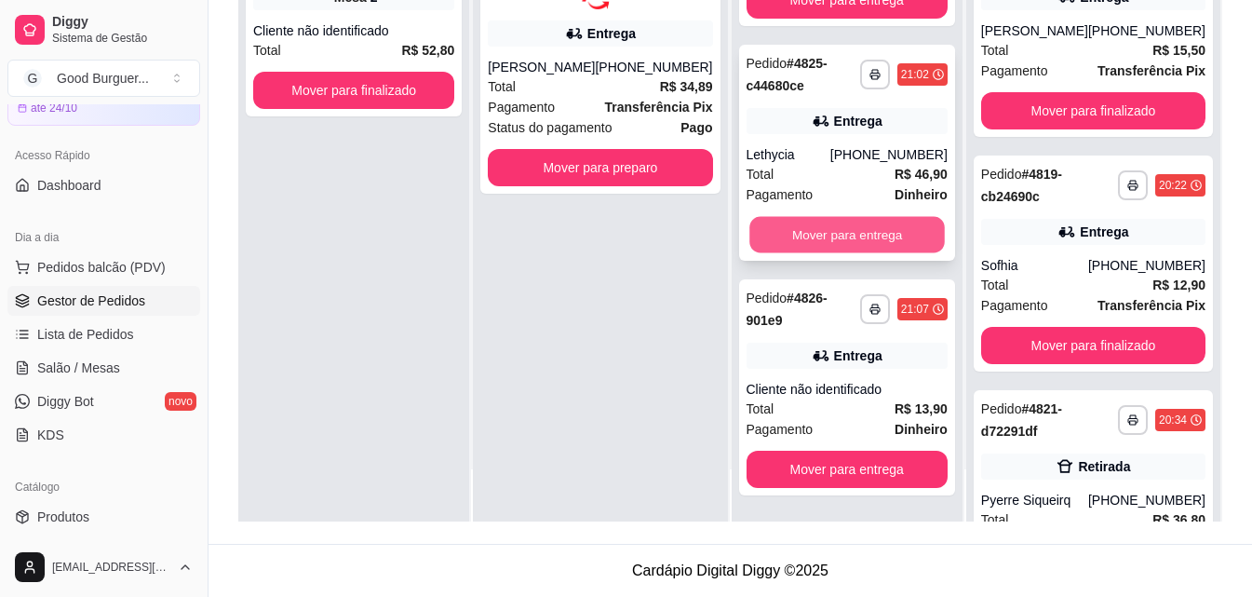
click at [842, 234] on button "Mover para entrega" at bounding box center [848, 235] width 196 height 36
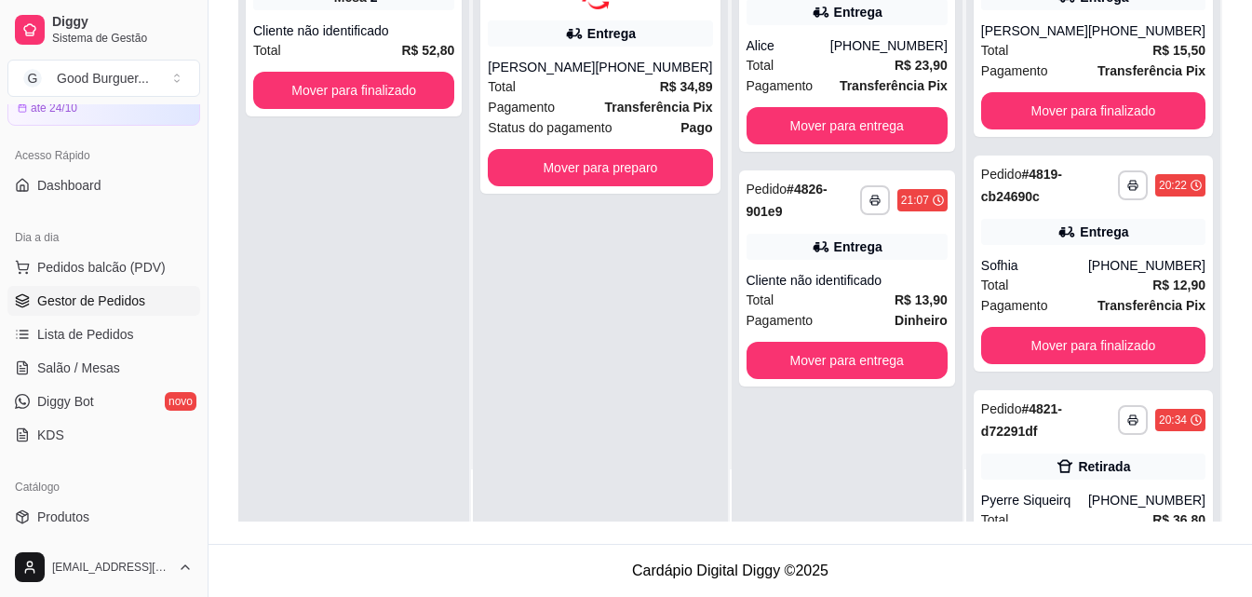
scroll to position [0, 0]
click at [841, 121] on button "Mover para entrega" at bounding box center [848, 126] width 196 height 36
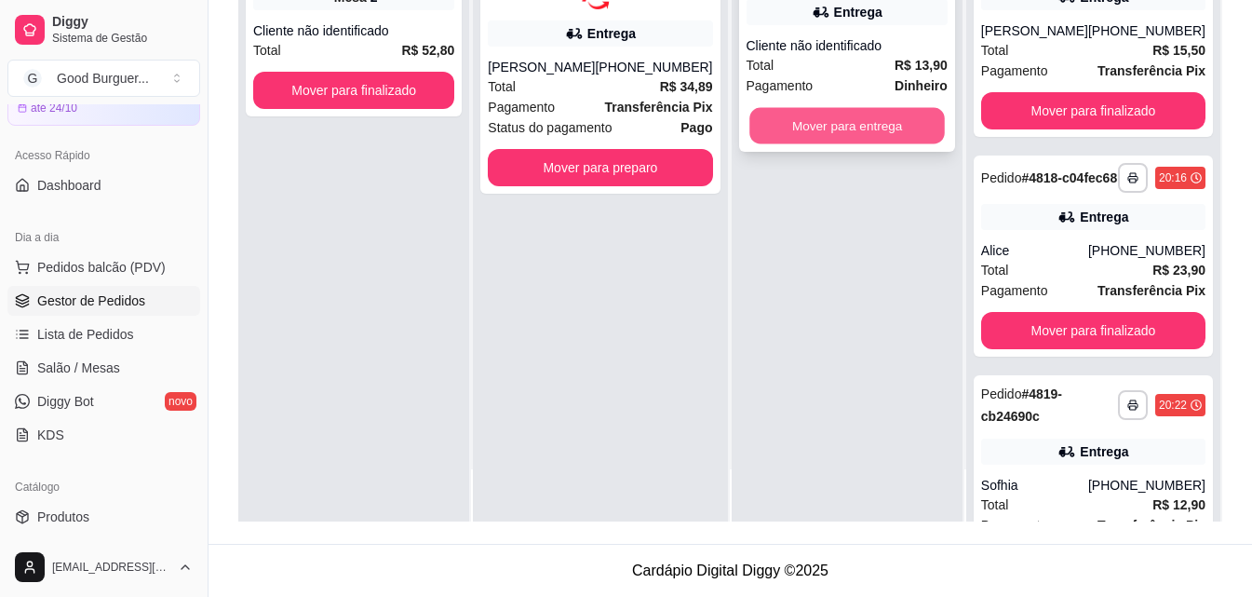
click at [841, 112] on button "Mover para entrega" at bounding box center [848, 126] width 196 height 36
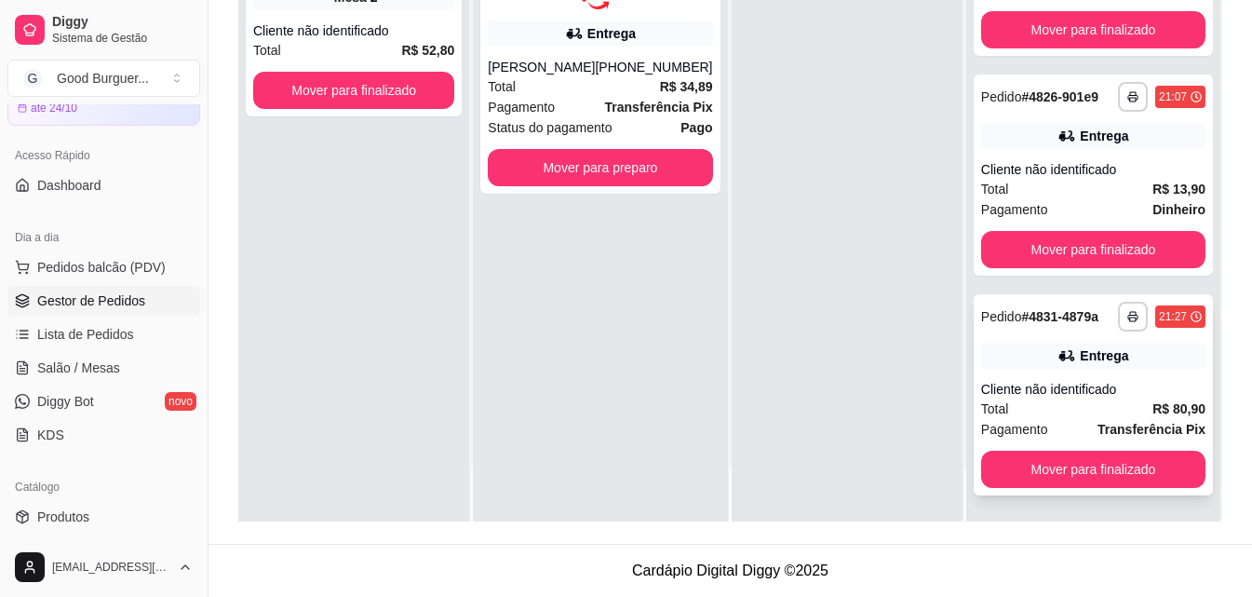
scroll to position [1064, 0]
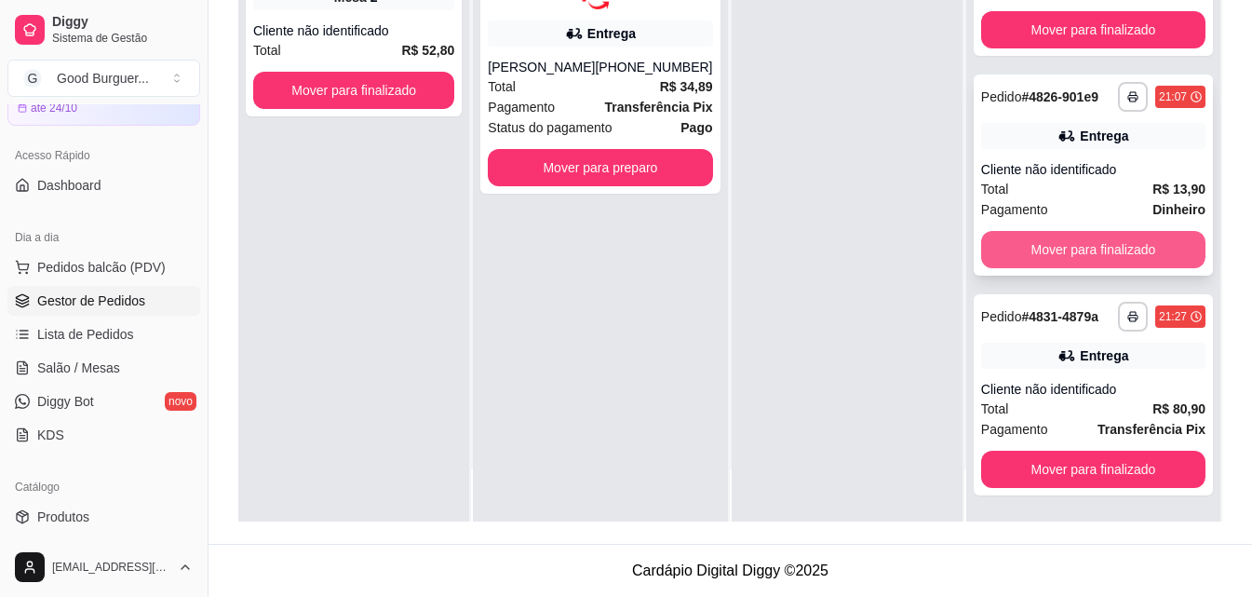
click at [1073, 231] on button "Mover para finalizado" at bounding box center [1093, 249] width 224 height 37
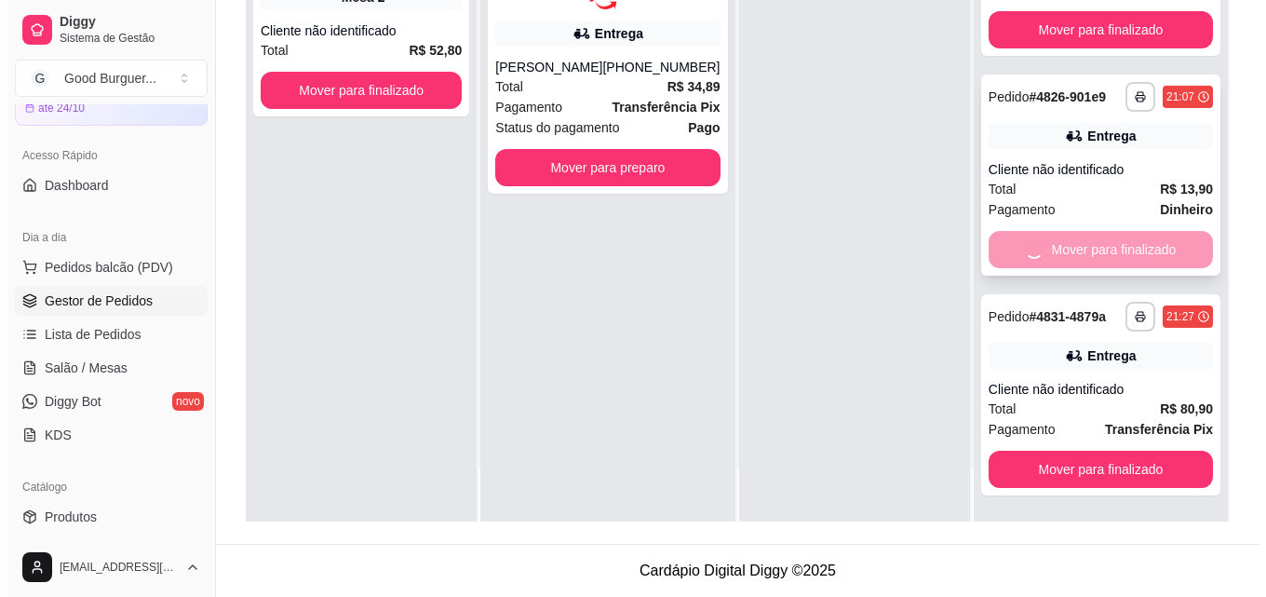
scroll to position [830, 0]
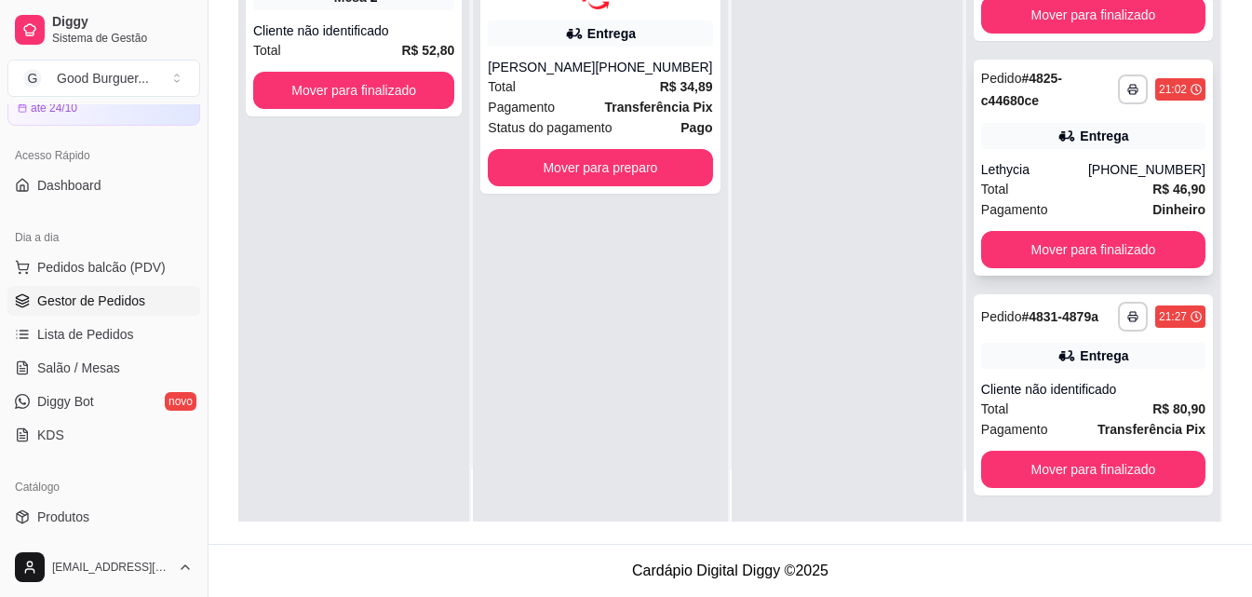
click at [1083, 163] on div "Lethycia" at bounding box center [1034, 169] width 107 height 19
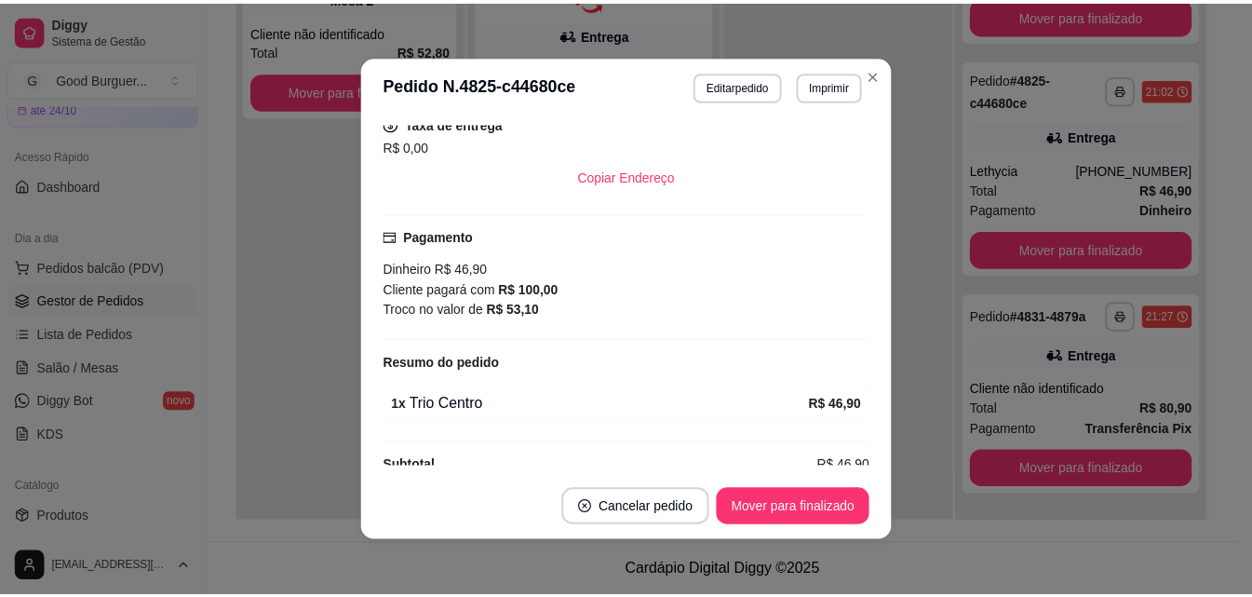
scroll to position [421, 0]
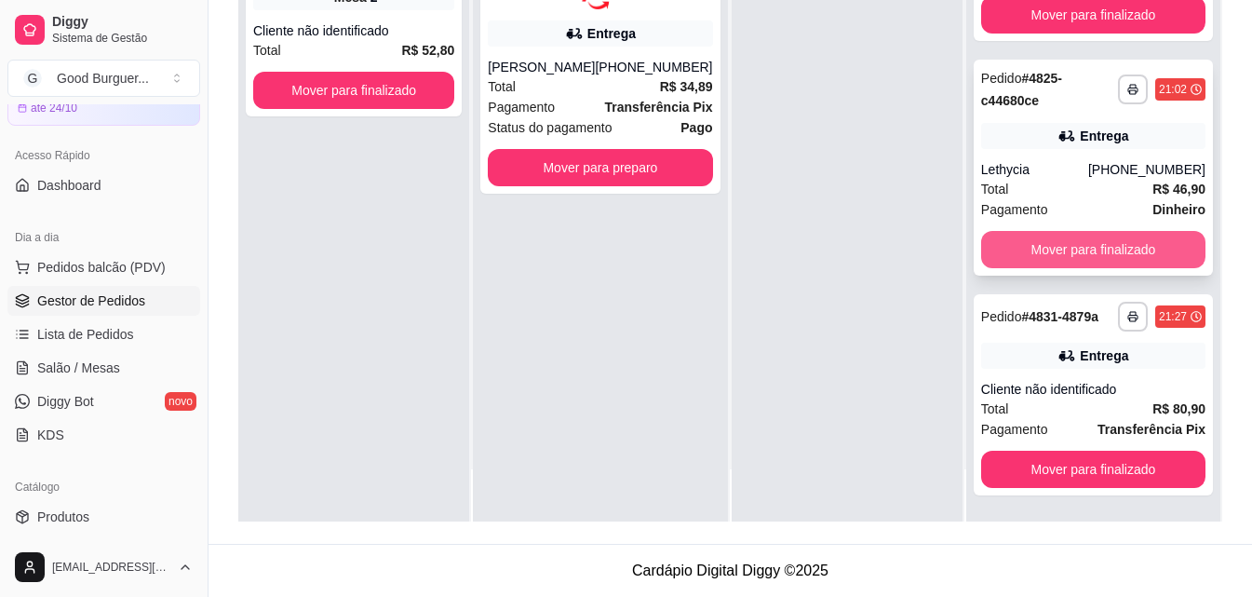
click at [1090, 237] on button "Mover para finalizado" at bounding box center [1093, 249] width 224 height 37
click at [1090, 237] on button "Mover para finalizado" at bounding box center [1093, 250] width 218 height 36
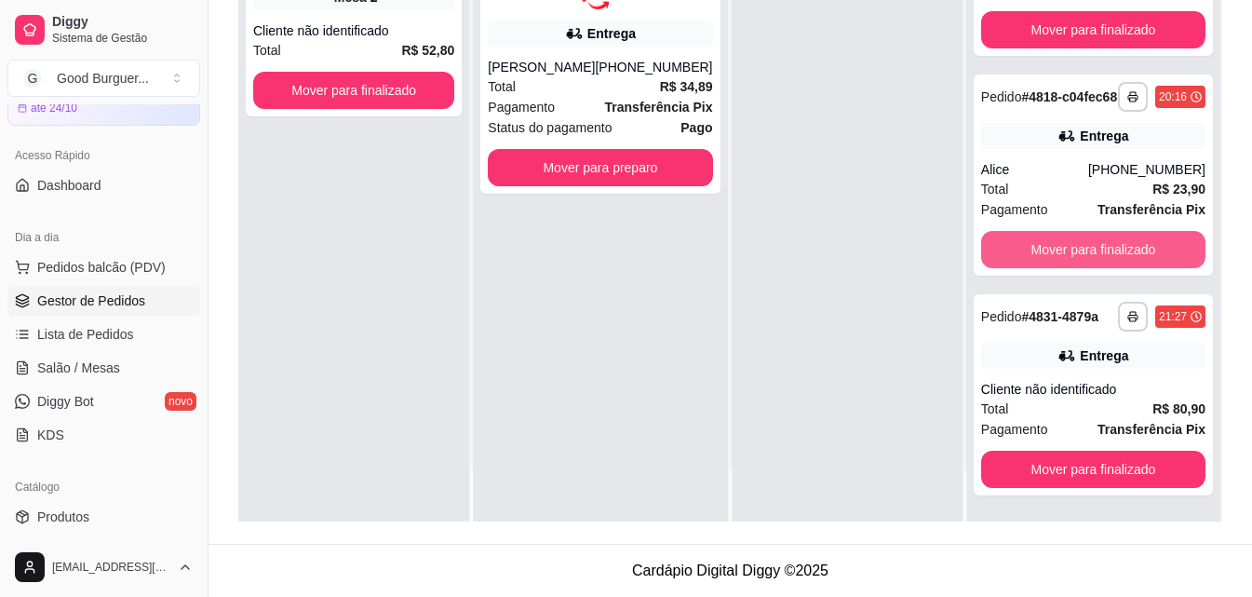
scroll to position [126, 0]
click at [1090, 237] on button "Mover para finalizado" at bounding box center [1093, 249] width 224 height 37
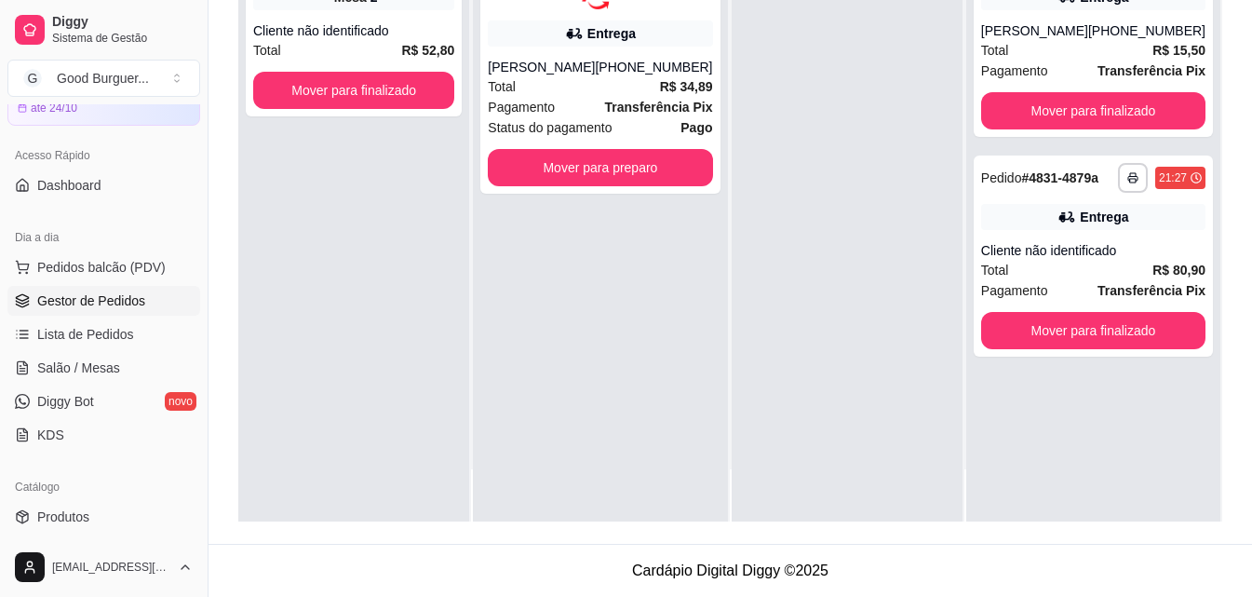
scroll to position [0, 0]
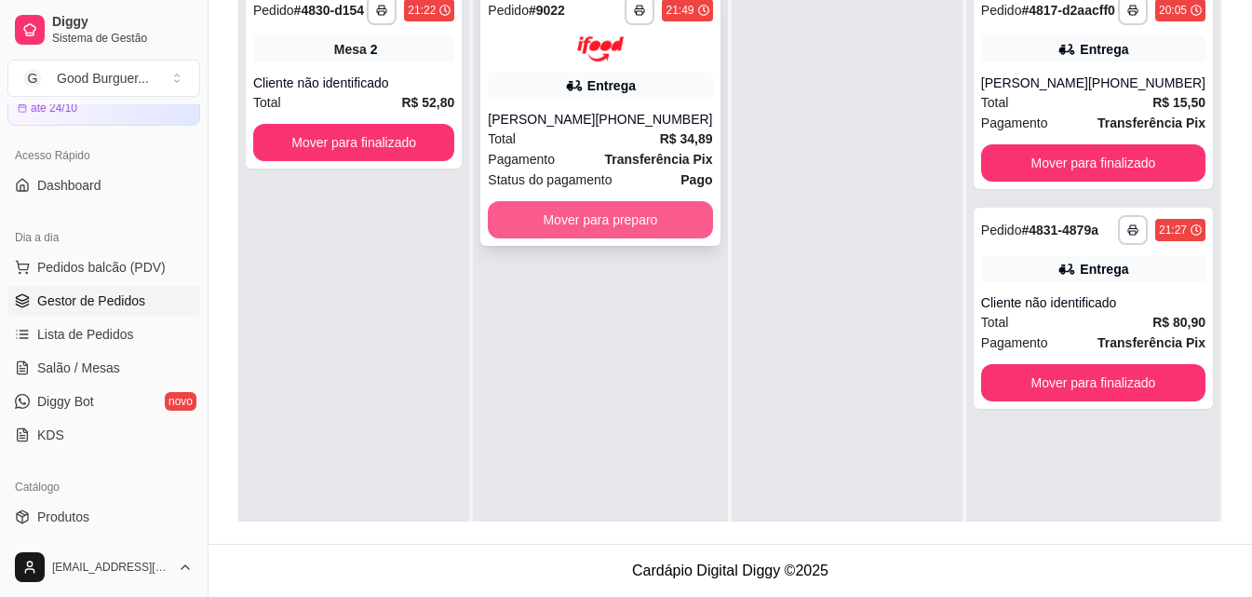
click at [585, 223] on button "Mover para preparo" at bounding box center [600, 219] width 224 height 37
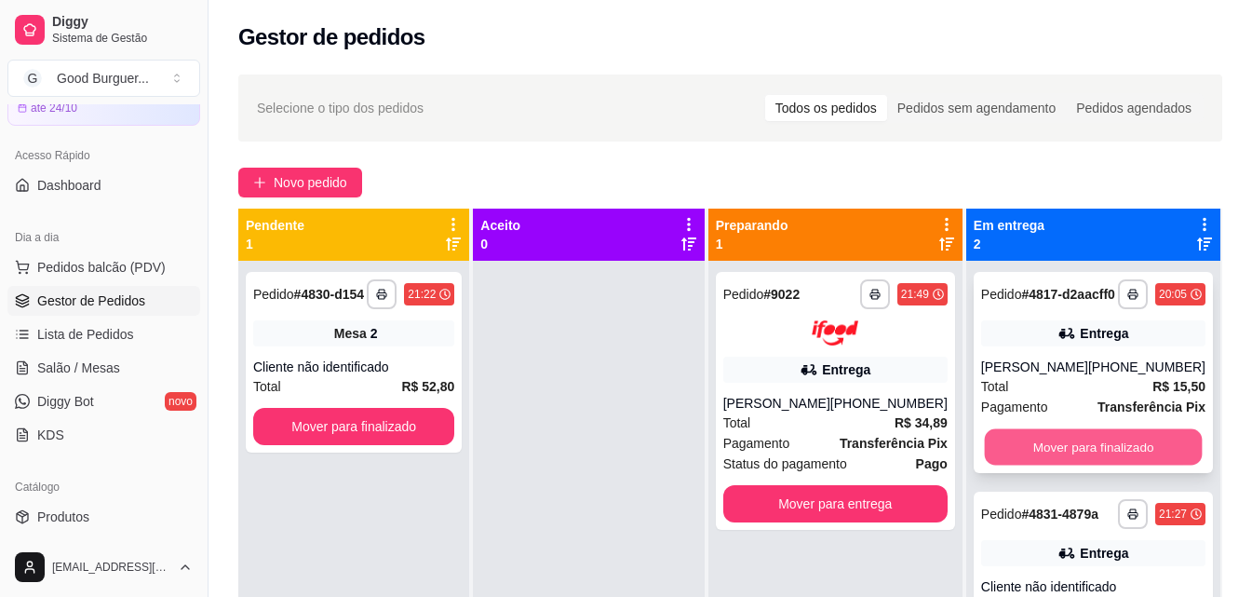
click at [1082, 466] on button "Mover para finalizado" at bounding box center [1093, 447] width 218 height 36
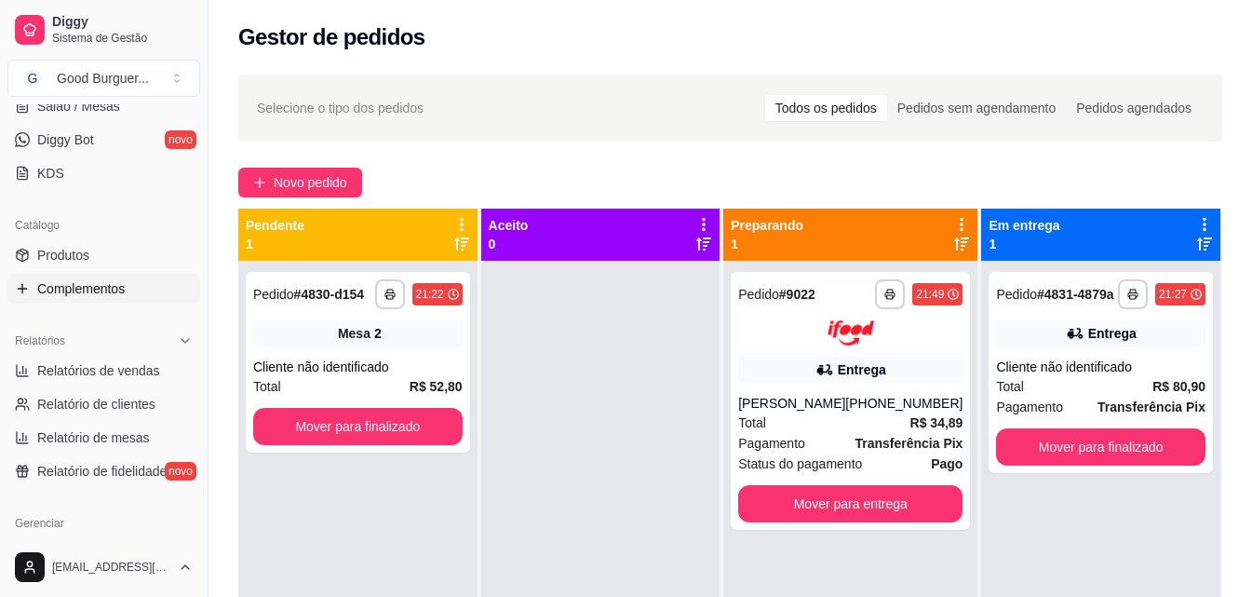
scroll to position [372, 0]
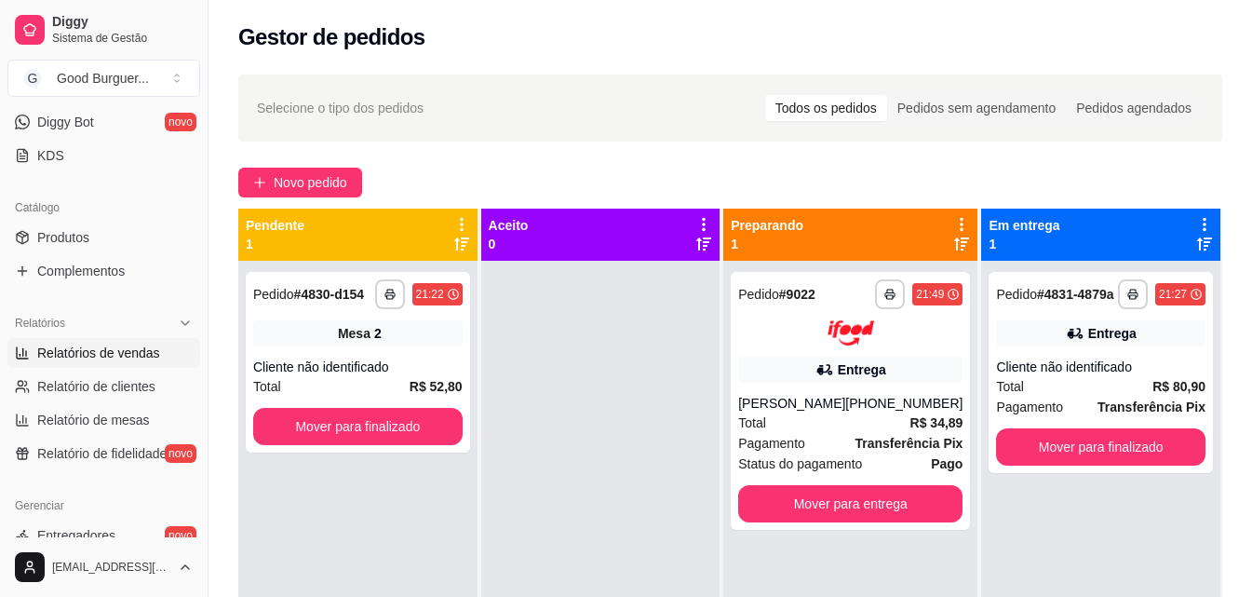
click at [130, 353] on span "Relatórios de vendas" at bounding box center [98, 353] width 123 height 19
select select "ALL"
select select "0"
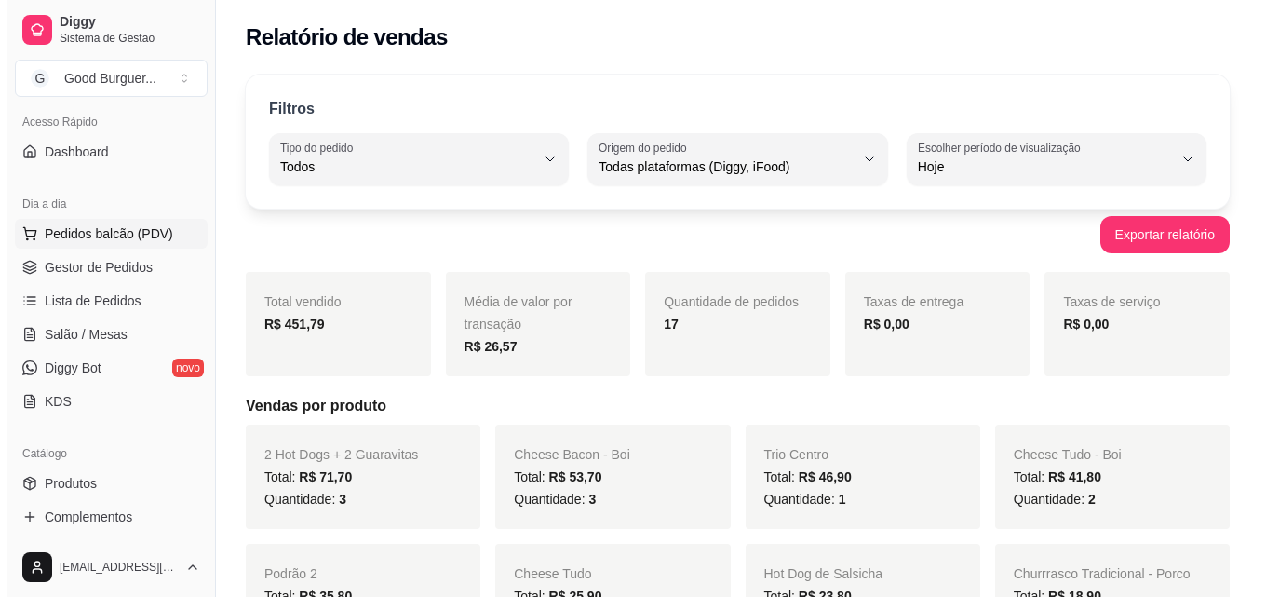
scroll to position [93, 0]
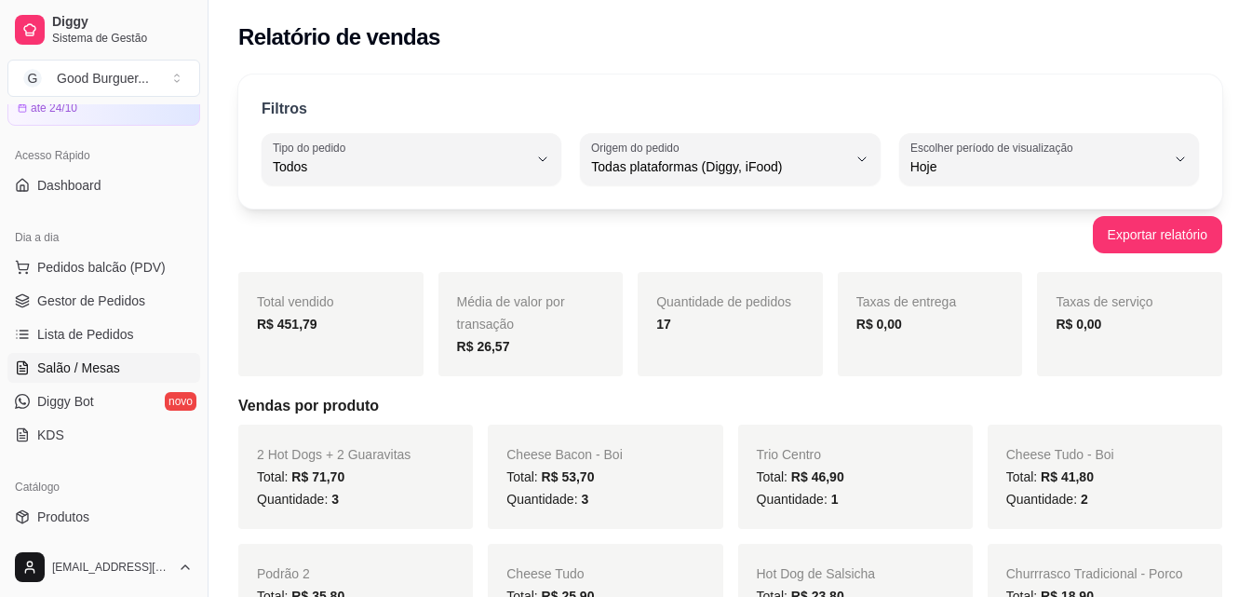
click at [95, 365] on span "Salão / Mesas" at bounding box center [78, 368] width 83 height 19
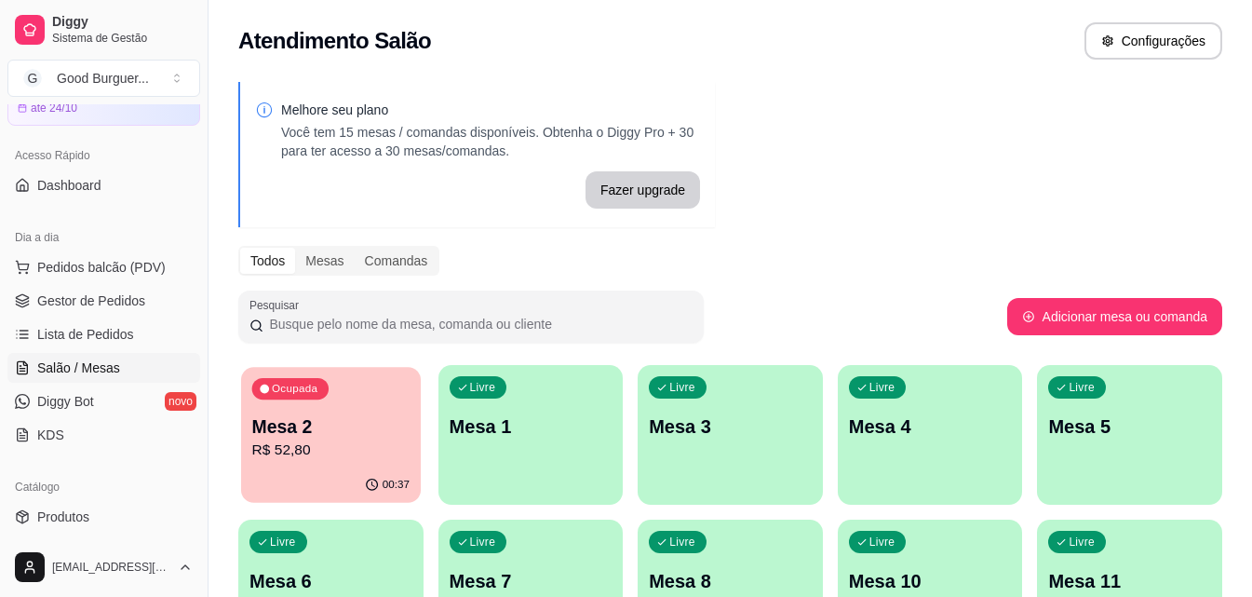
click at [300, 443] on p "R$ 52,80" at bounding box center [330, 450] width 157 height 21
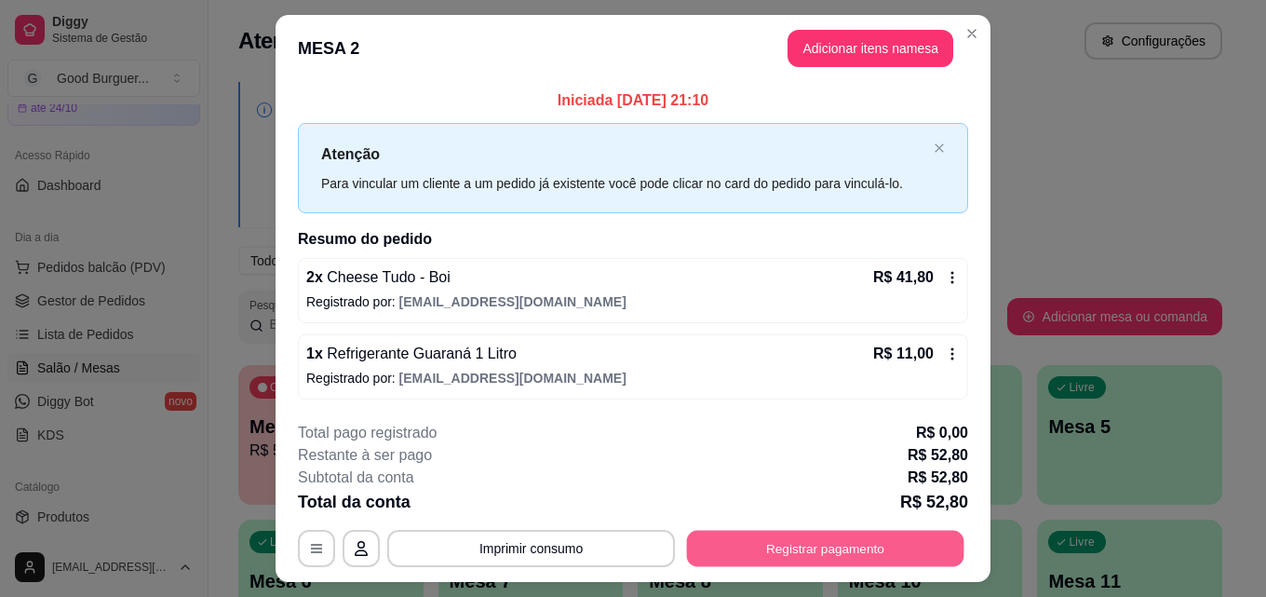
click at [810, 549] on button "Registrar pagamento" at bounding box center [826, 549] width 278 height 36
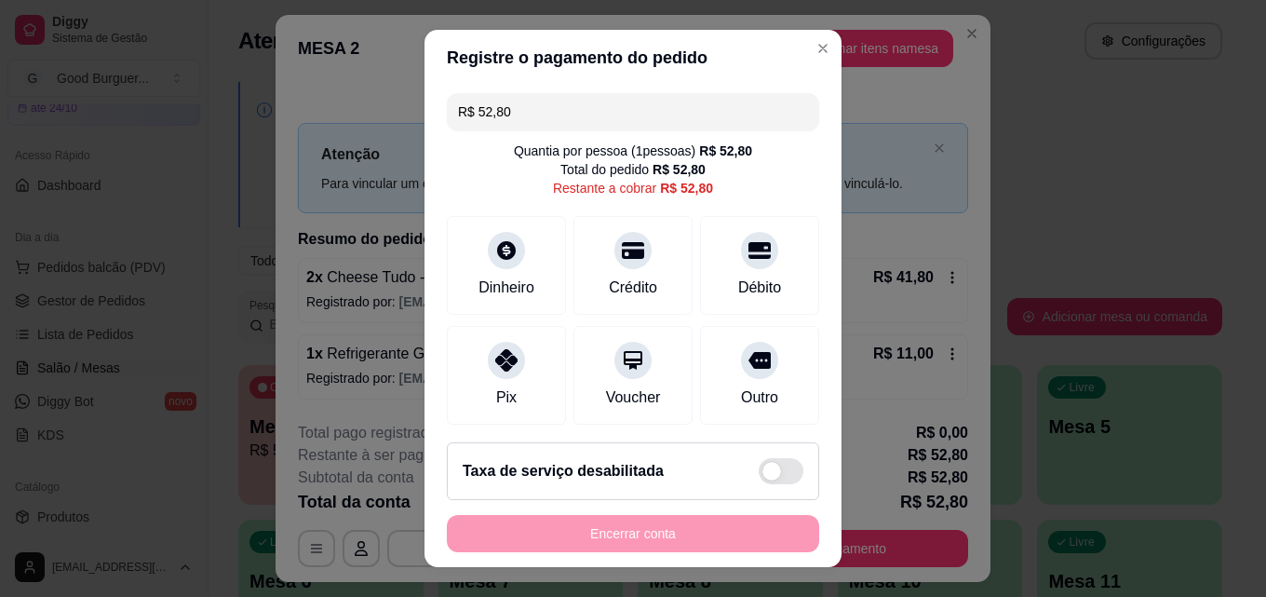
click at [513, 115] on input "R$ 52,80" at bounding box center [633, 111] width 350 height 37
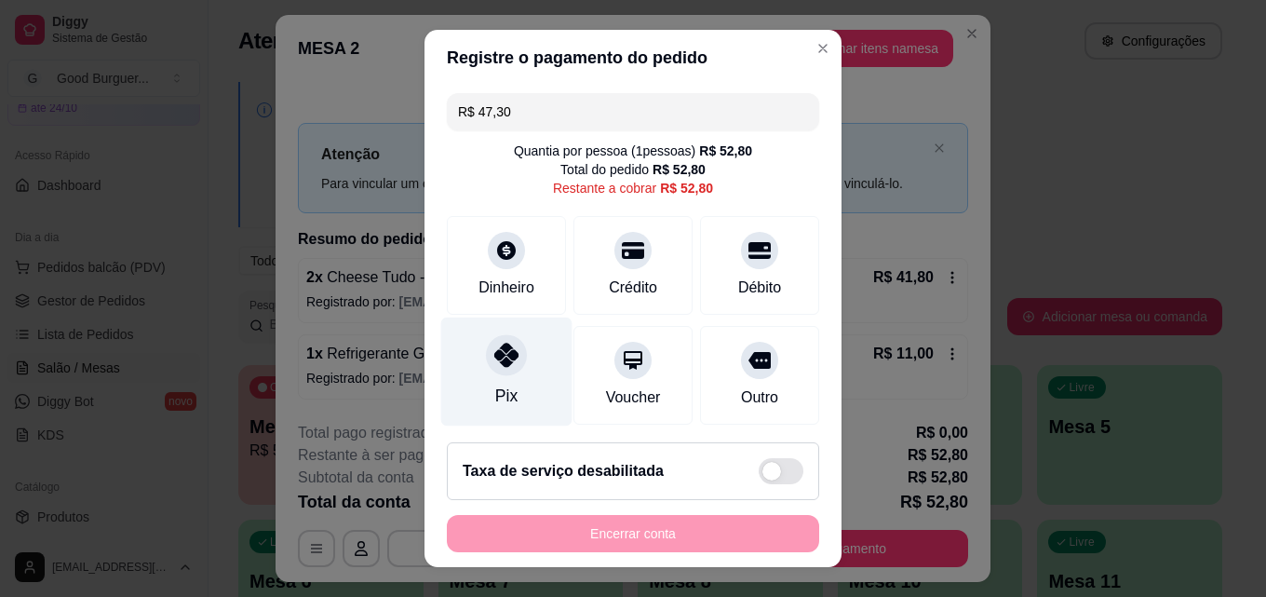
click at [495, 363] on icon at bounding box center [506, 355] width 24 height 24
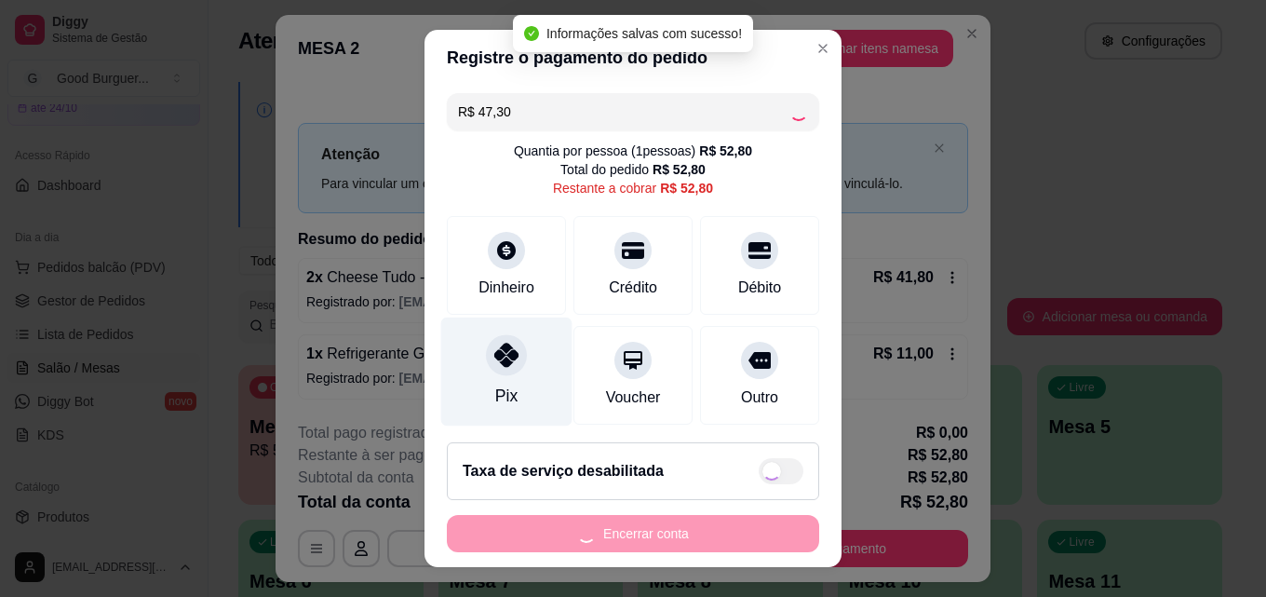
type input "R$ 5,50"
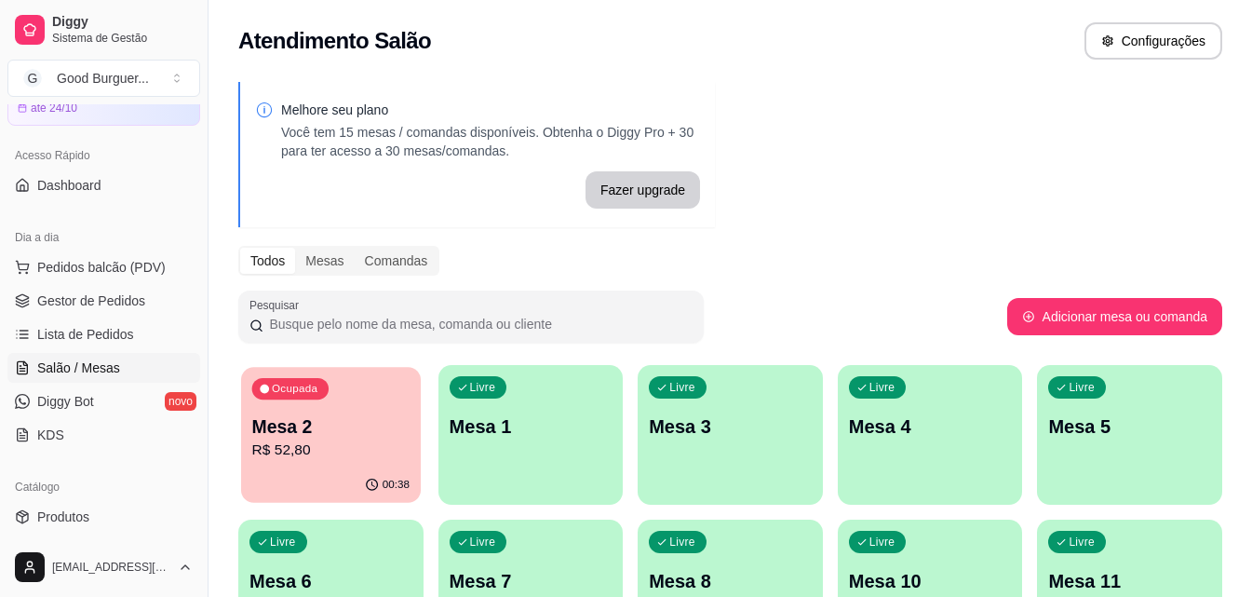
click at [311, 450] on p "R$ 52,80" at bounding box center [330, 450] width 157 height 21
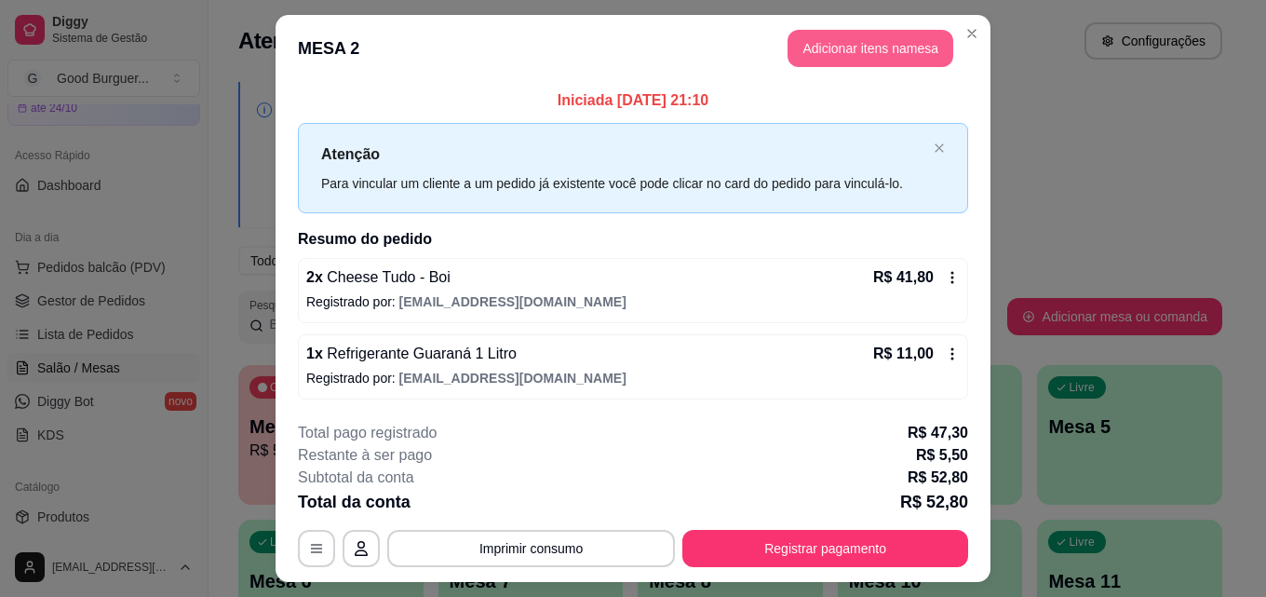
click at [887, 41] on button "Adicionar itens na mesa" at bounding box center [871, 48] width 166 height 37
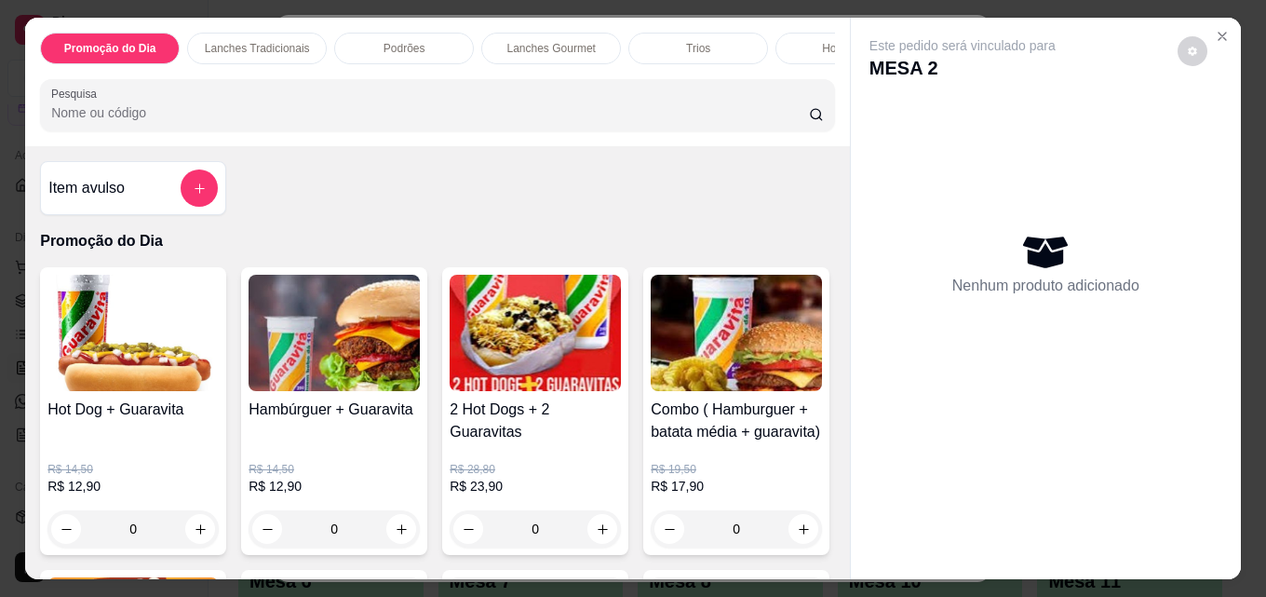
click at [221, 122] on input "Pesquisa" at bounding box center [430, 112] width 758 height 19
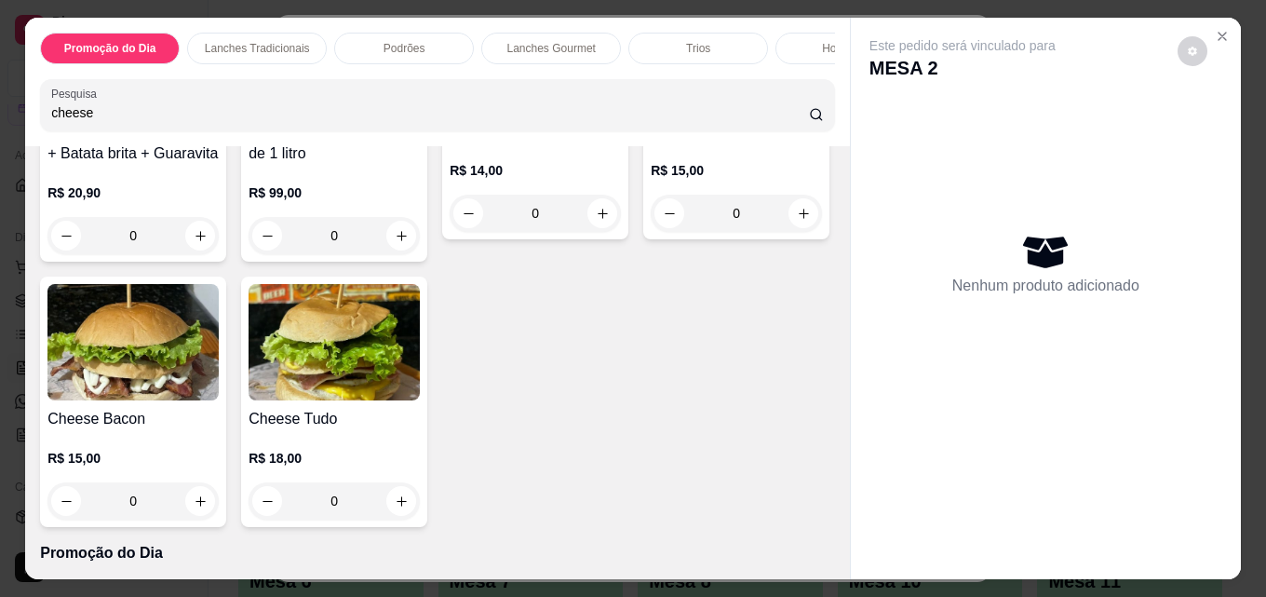
scroll to position [279, 0]
type input "cheese"
click at [420, 398] on img at bounding box center [334, 341] width 171 height 116
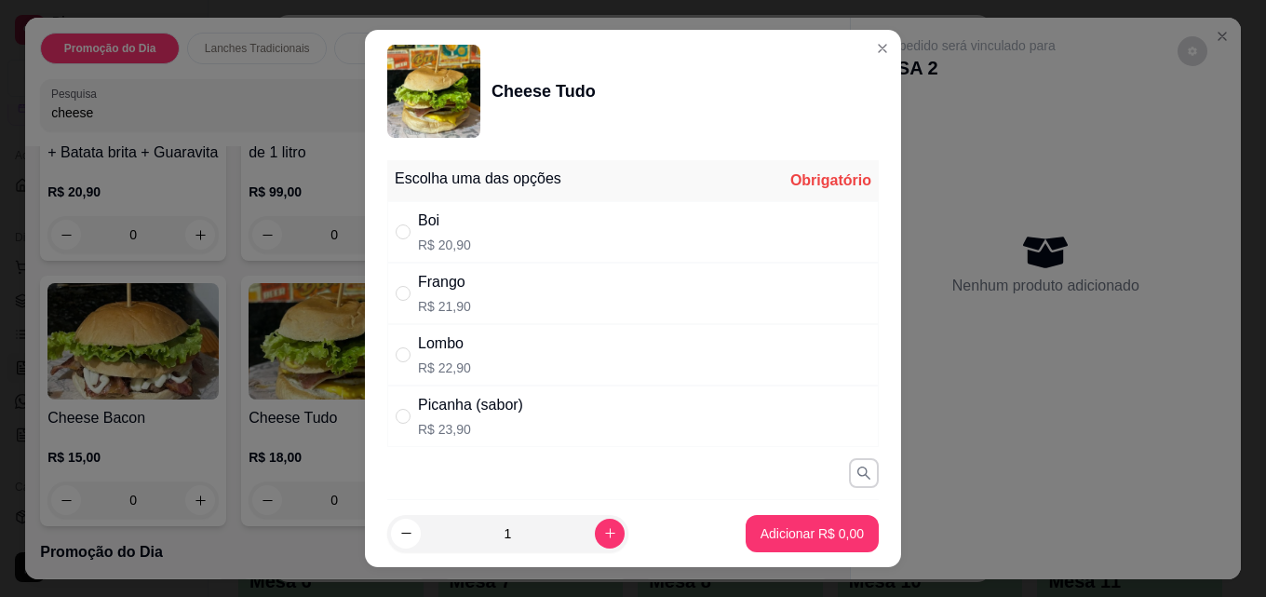
click at [445, 229] on div "Boi" at bounding box center [444, 221] width 53 height 22
radio input "true"
click at [777, 524] on p "Adicionar R$ 20,90" at bounding box center [808, 533] width 111 height 19
type input "1"
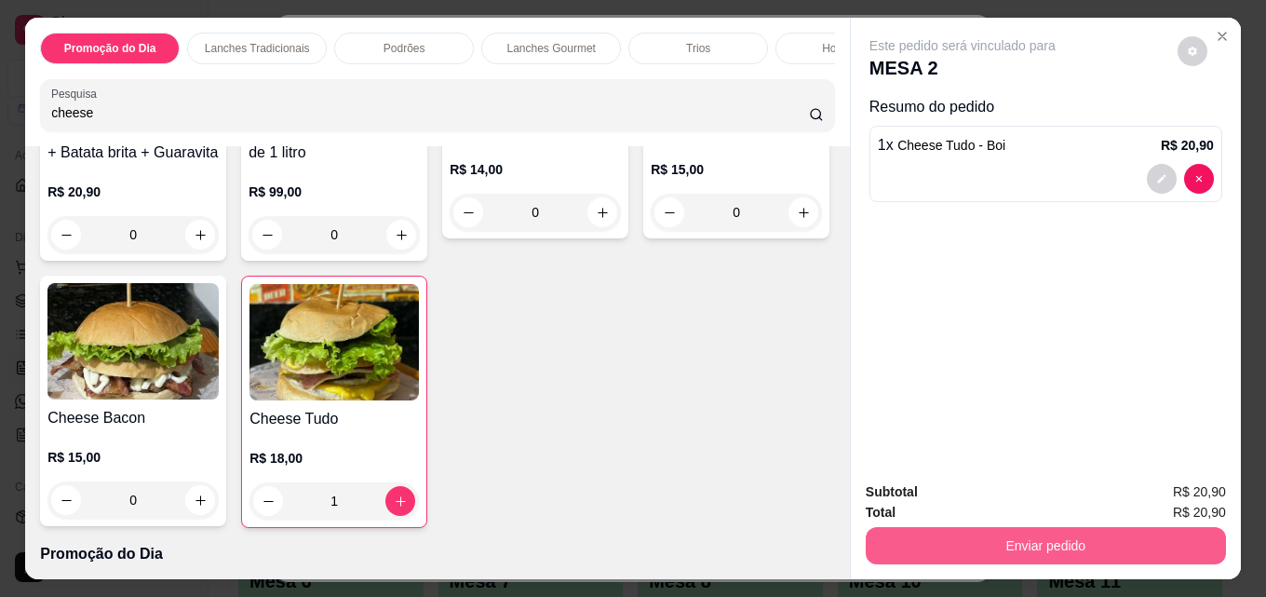
click at [1067, 535] on button "Enviar pedido" at bounding box center [1046, 545] width 360 height 37
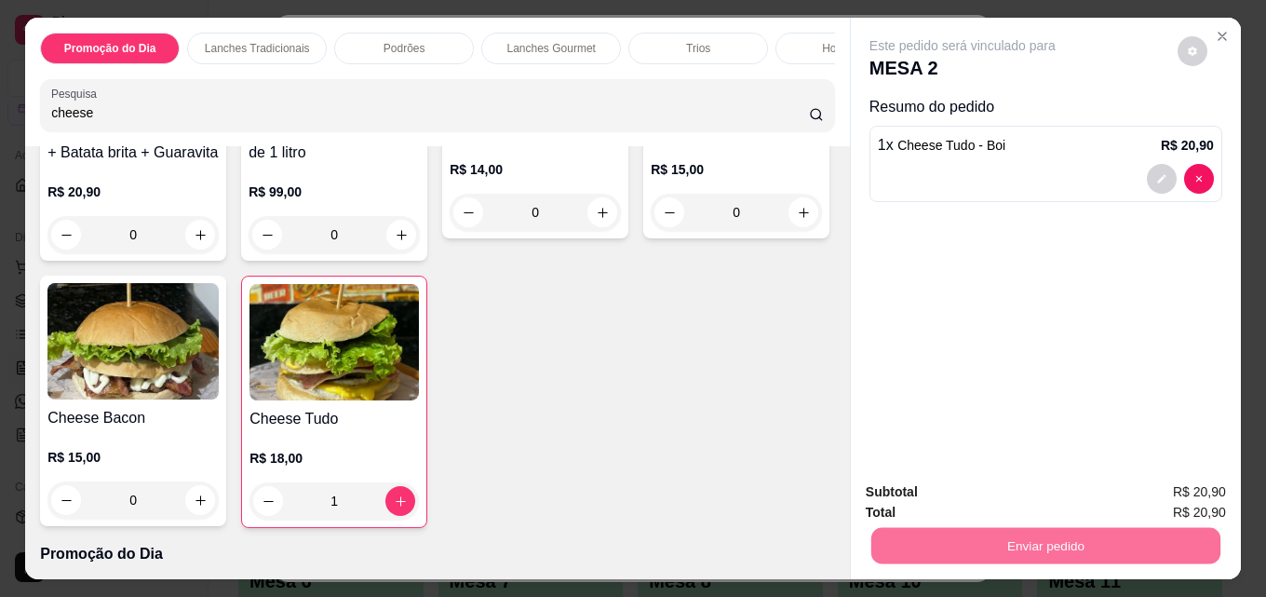
click at [1205, 497] on button "Enviar pedido" at bounding box center [1178, 492] width 102 height 34
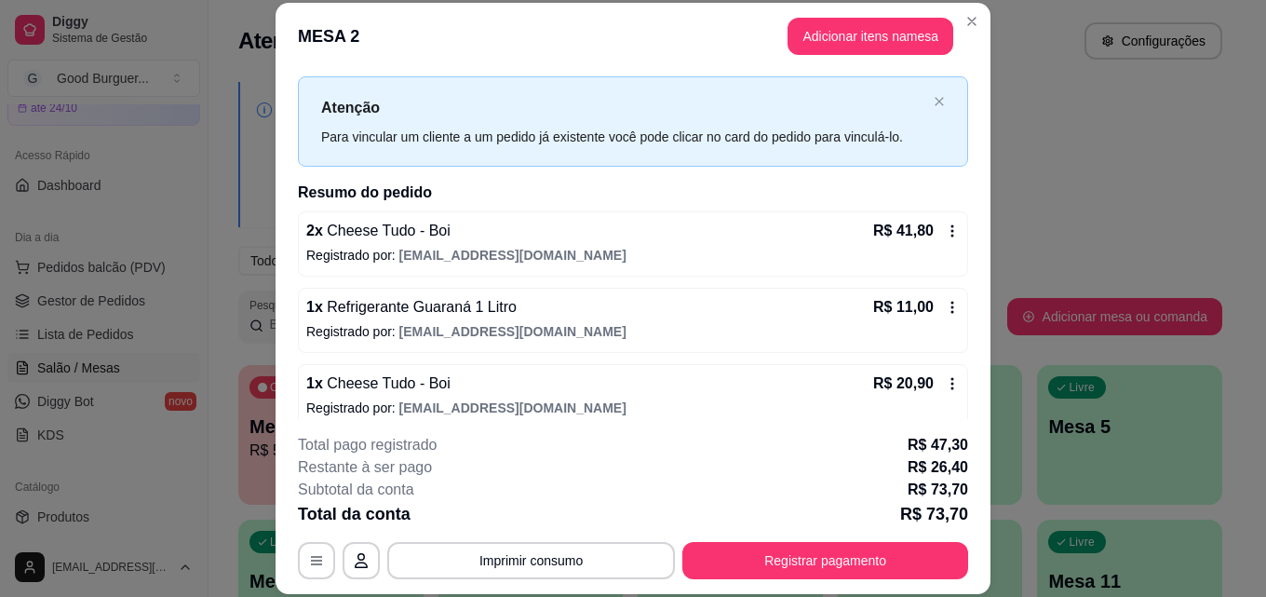
scroll to position [52, 0]
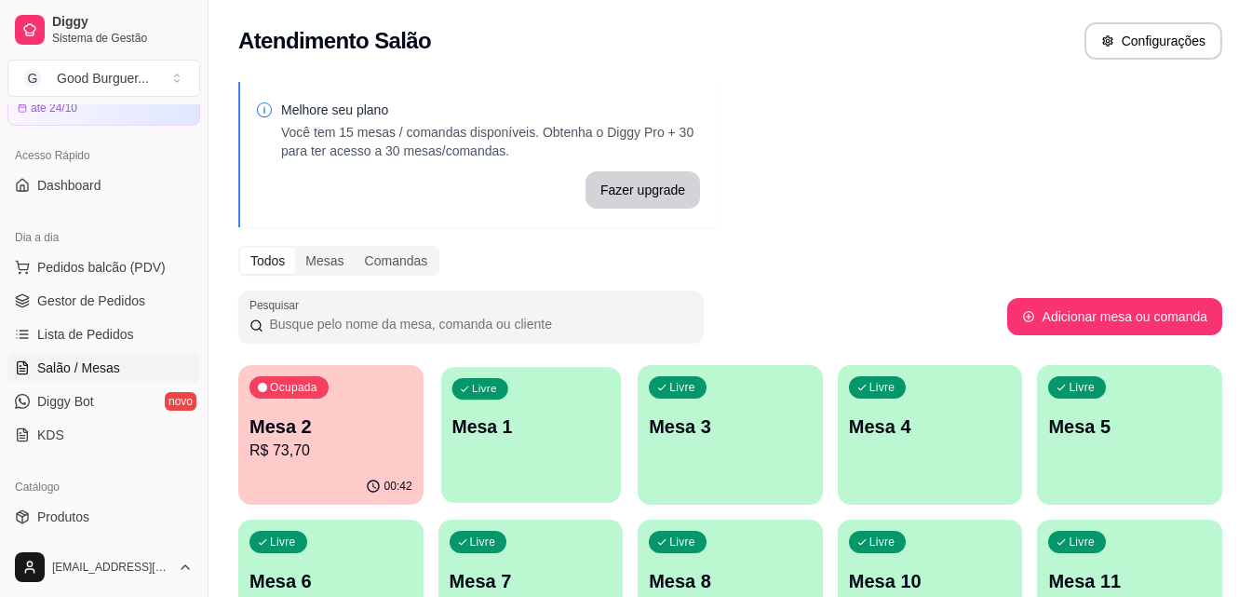
click at [534, 447] on div "Livre Mesa 1" at bounding box center [531, 424] width 180 height 114
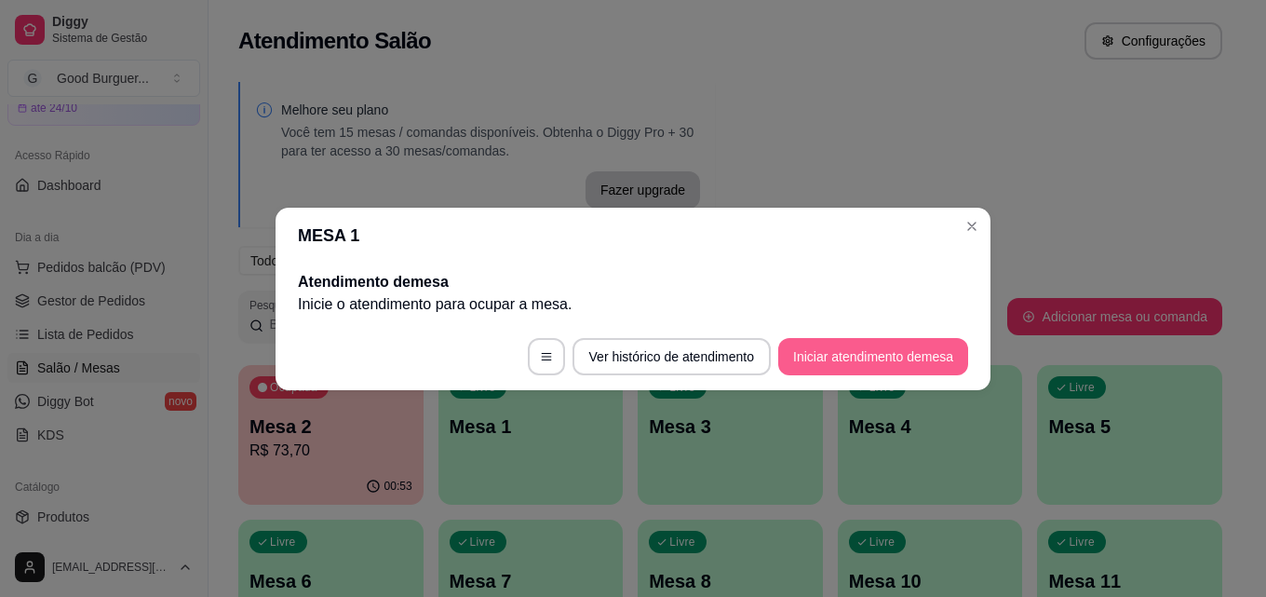
click at [846, 353] on button "Iniciar atendimento de mesa" at bounding box center [873, 356] width 190 height 37
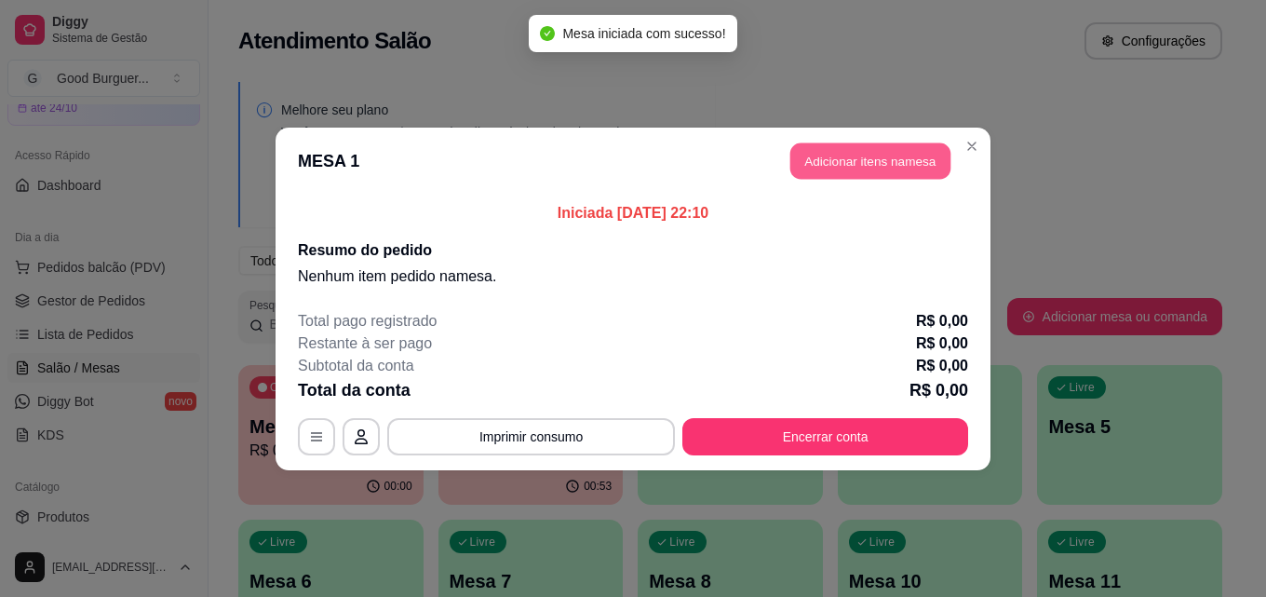
click at [889, 157] on button "Adicionar itens na mesa" at bounding box center [871, 160] width 160 height 36
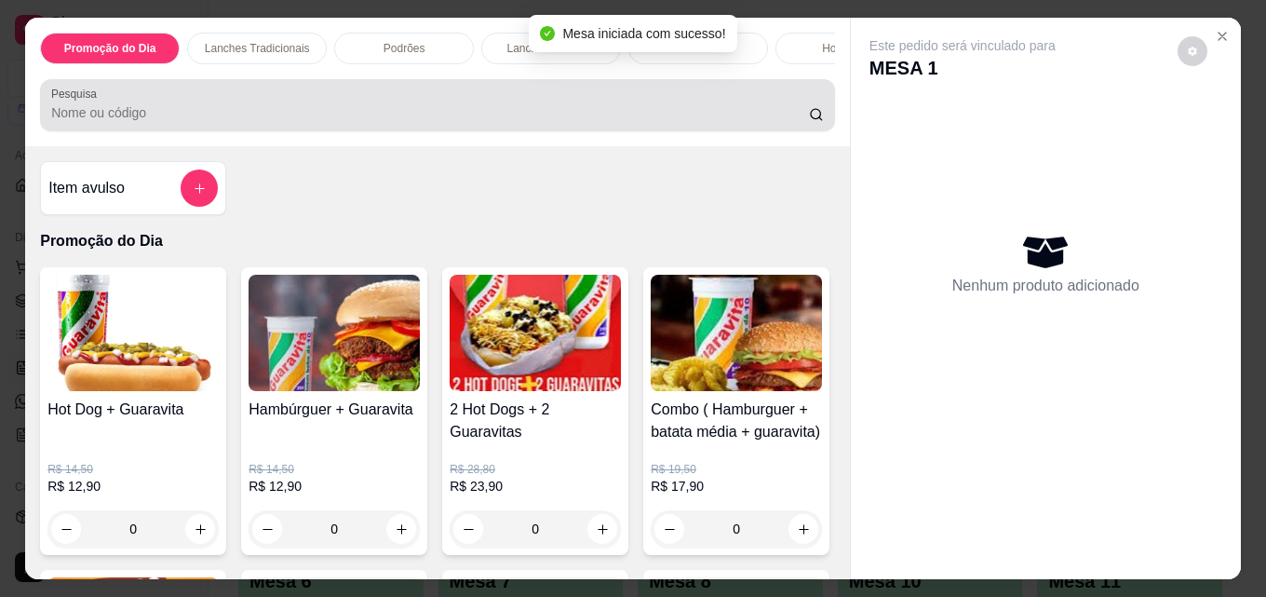
click at [294, 121] on input "Pesquisa" at bounding box center [430, 112] width 758 height 19
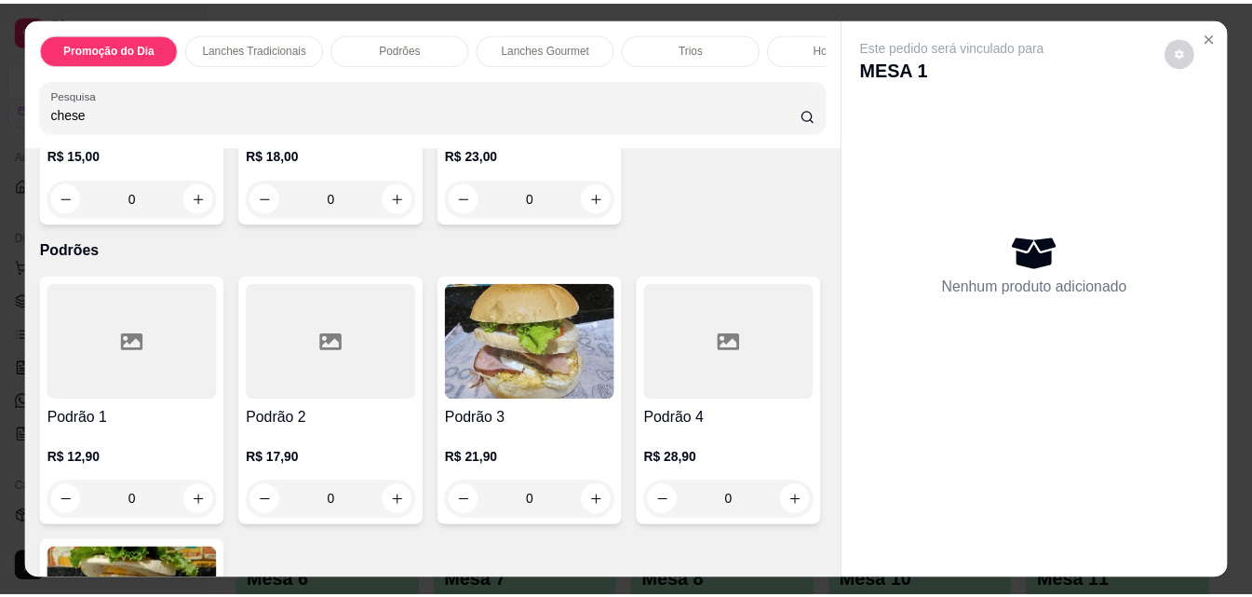
scroll to position [1583, 0]
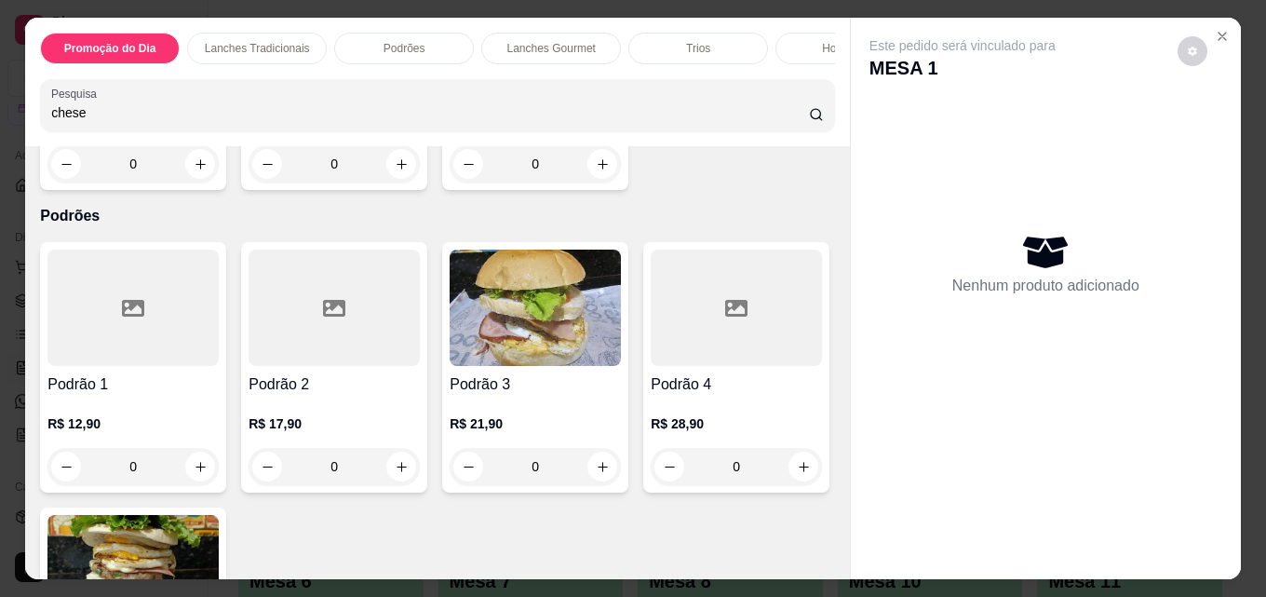
type input "chese"
click at [427, 190] on div "Cheese Tudo R$ 18,00 0" at bounding box center [334, 64] width 186 height 250
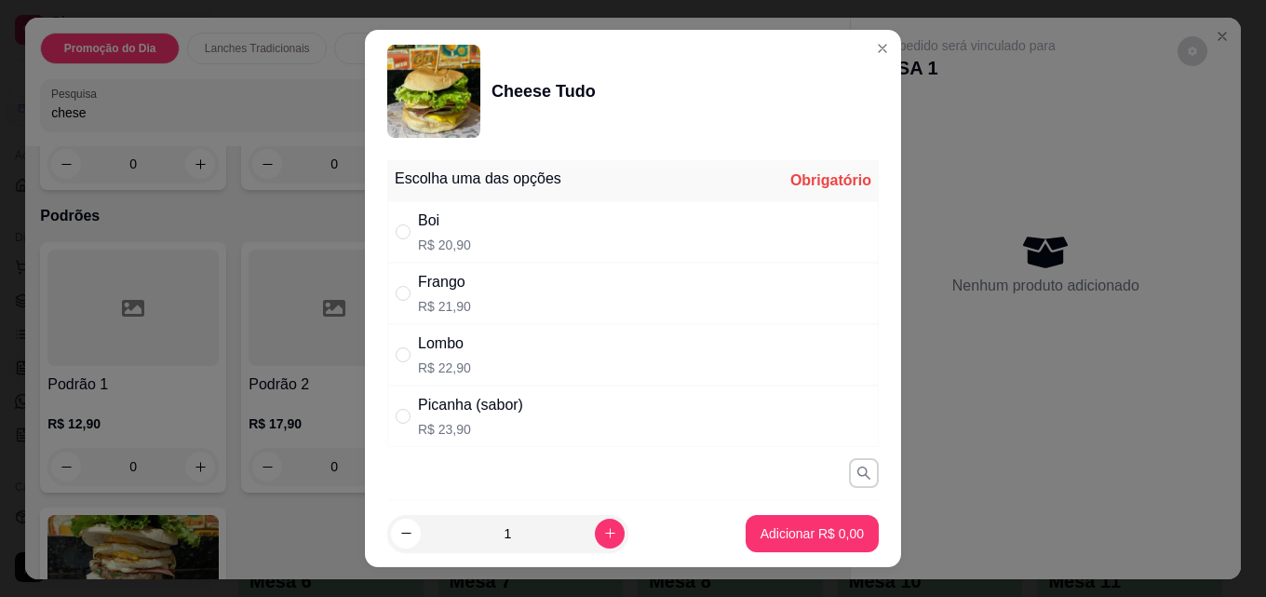
click at [433, 228] on div "Boi" at bounding box center [444, 221] width 53 height 22
radio input "true"
click at [810, 530] on p "Adicionar R$ 20,90" at bounding box center [808, 533] width 111 height 19
type input "1"
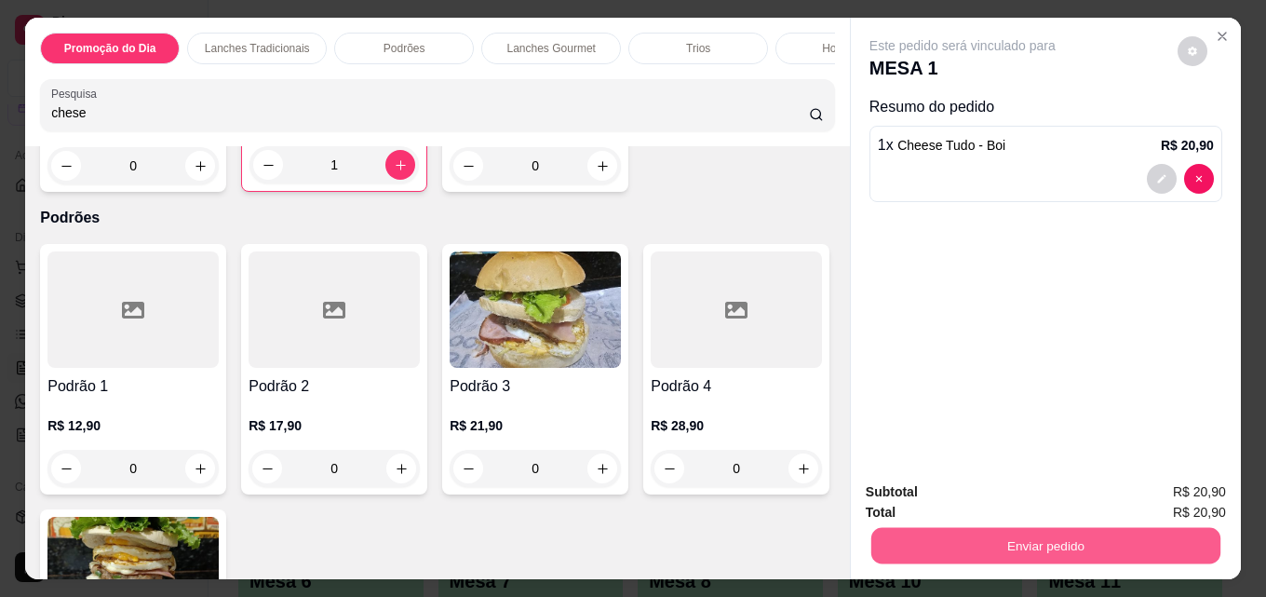
click at [890, 533] on button "Enviar pedido" at bounding box center [1046, 545] width 349 height 36
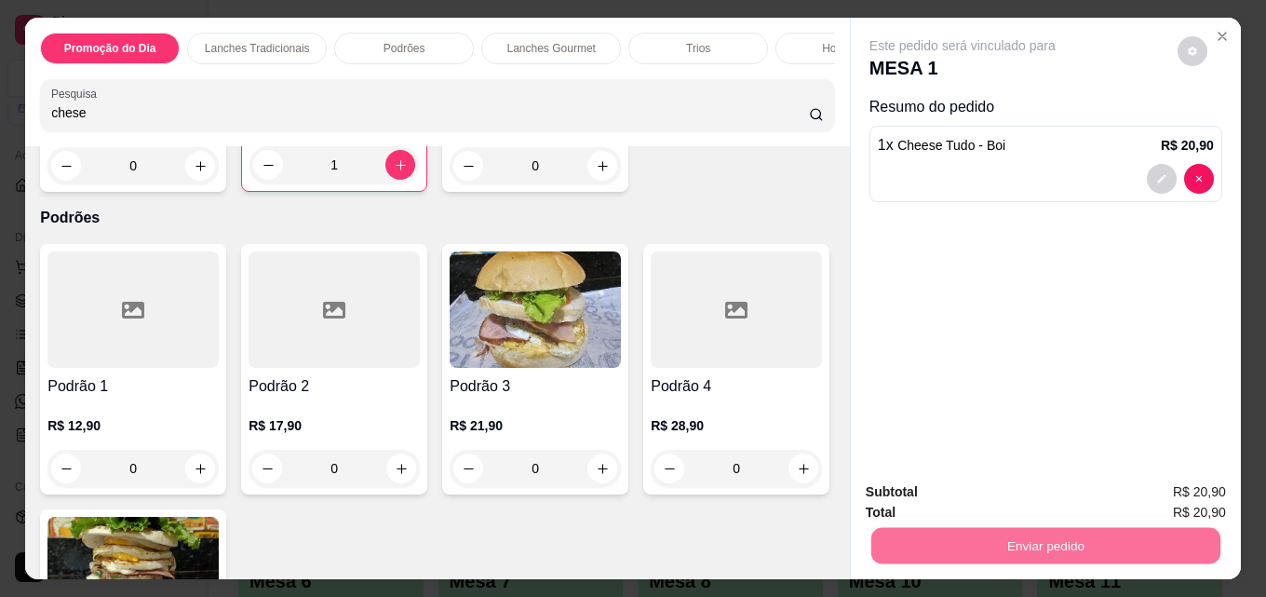
click at [1198, 487] on button "Enviar pedido" at bounding box center [1177, 492] width 105 height 35
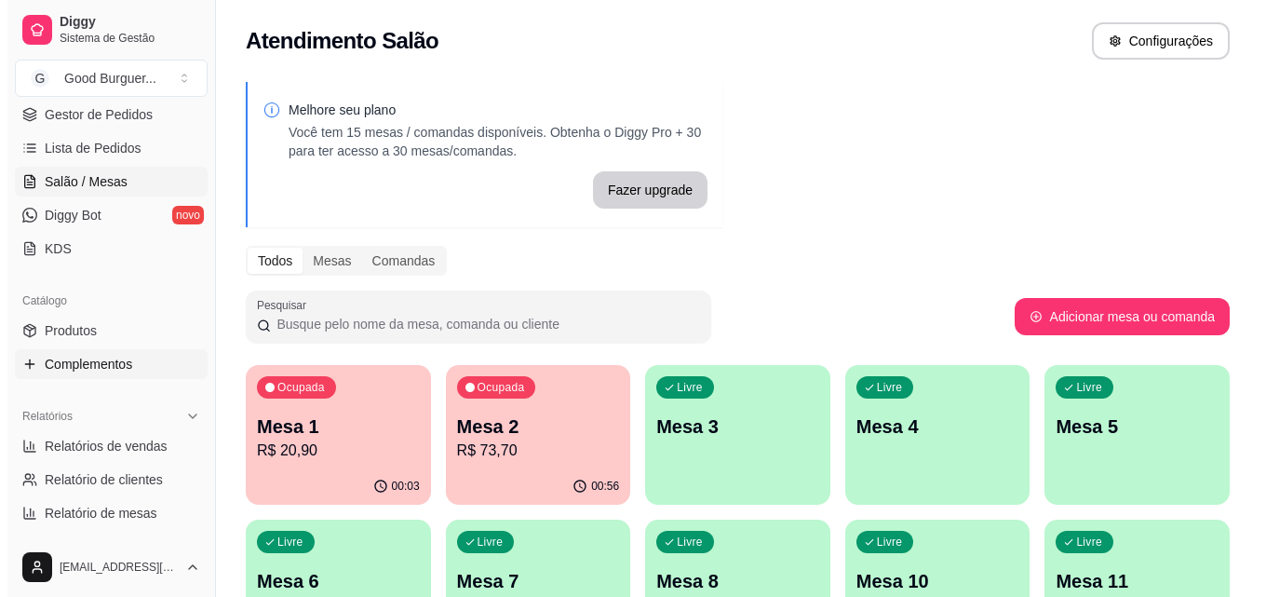
scroll to position [0, 0]
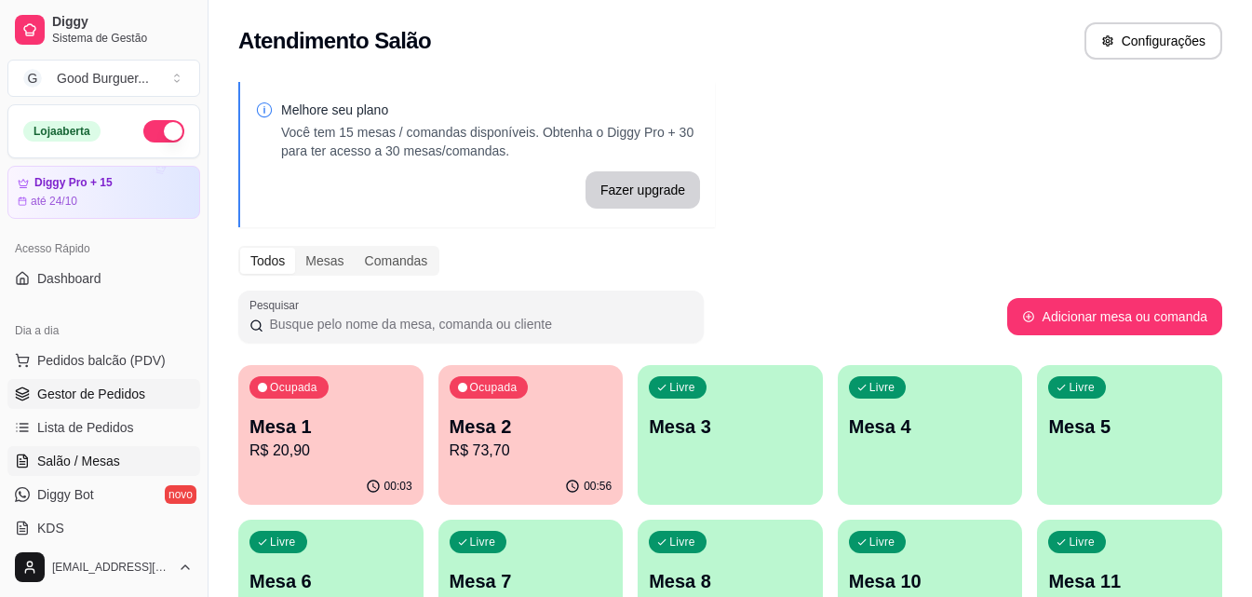
click at [118, 397] on span "Gestor de Pedidos" at bounding box center [91, 394] width 108 height 19
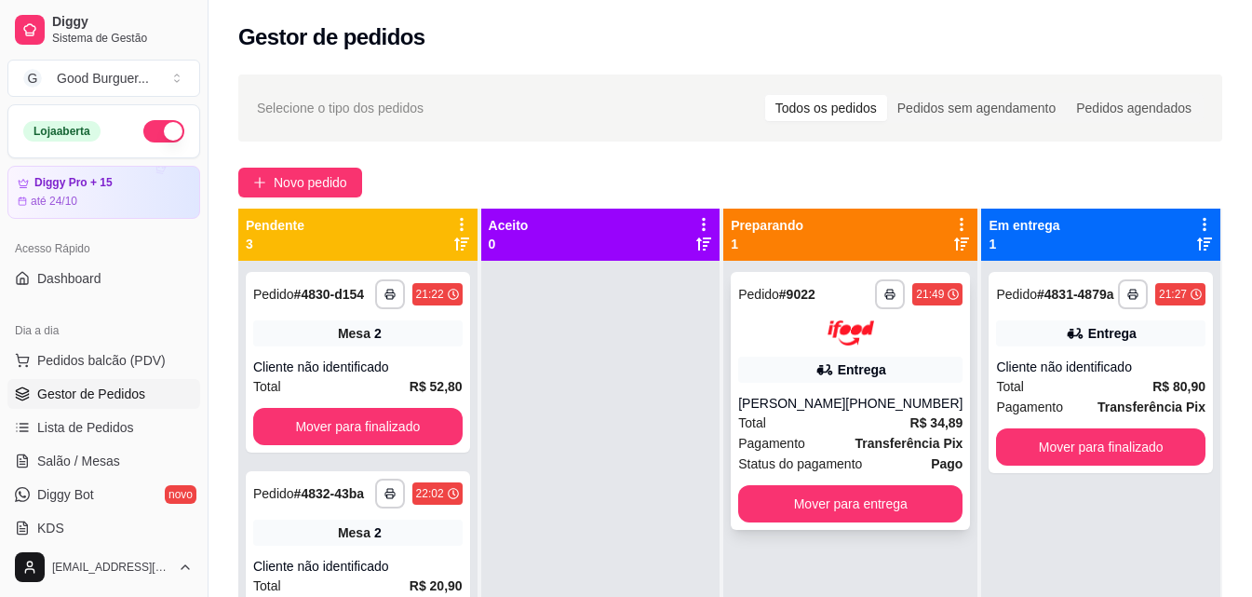
click at [846, 426] on div "Total R$ 34,89" at bounding box center [850, 423] width 224 height 20
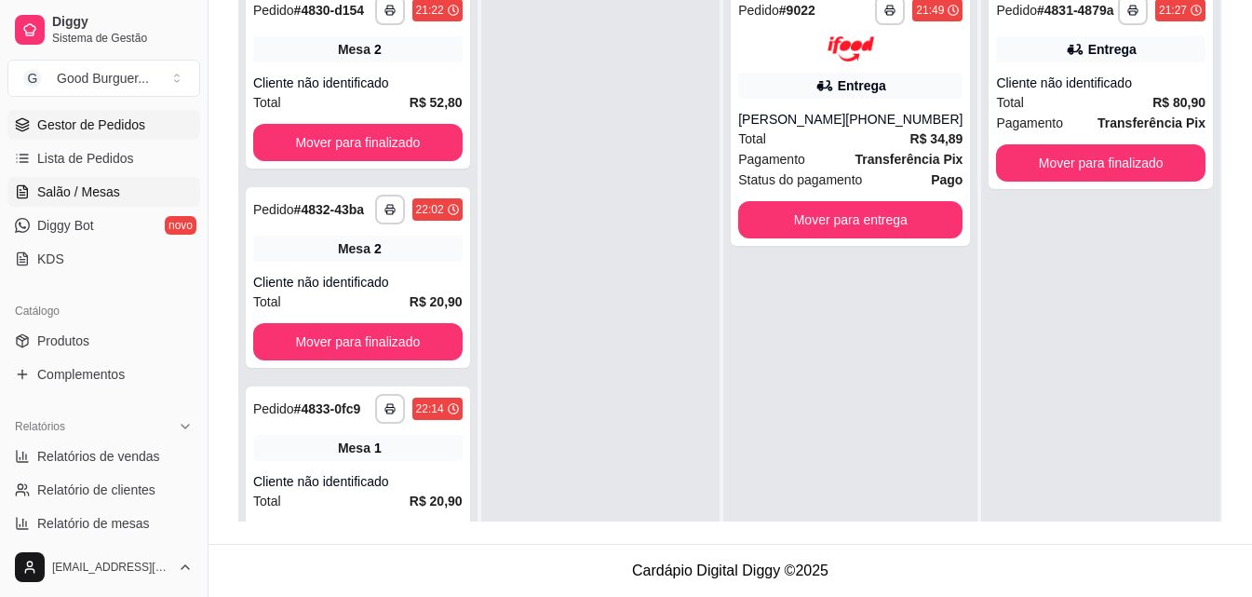
scroll to position [279, 0]
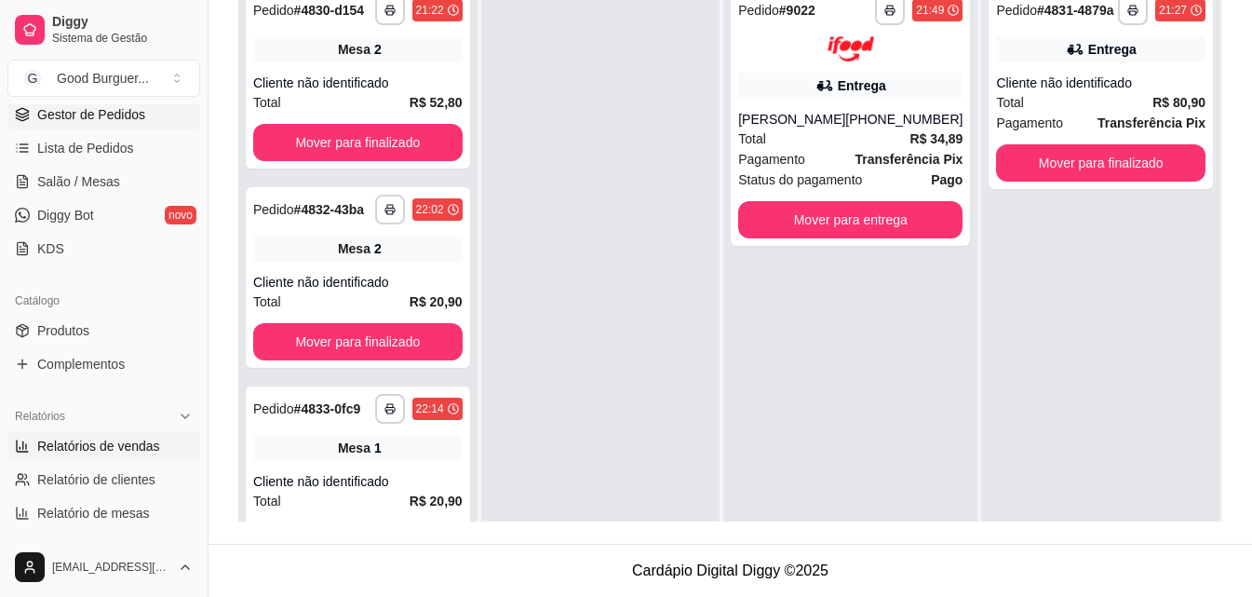
click at [145, 443] on span "Relatórios de vendas" at bounding box center [98, 446] width 123 height 19
select select "ALL"
select select "0"
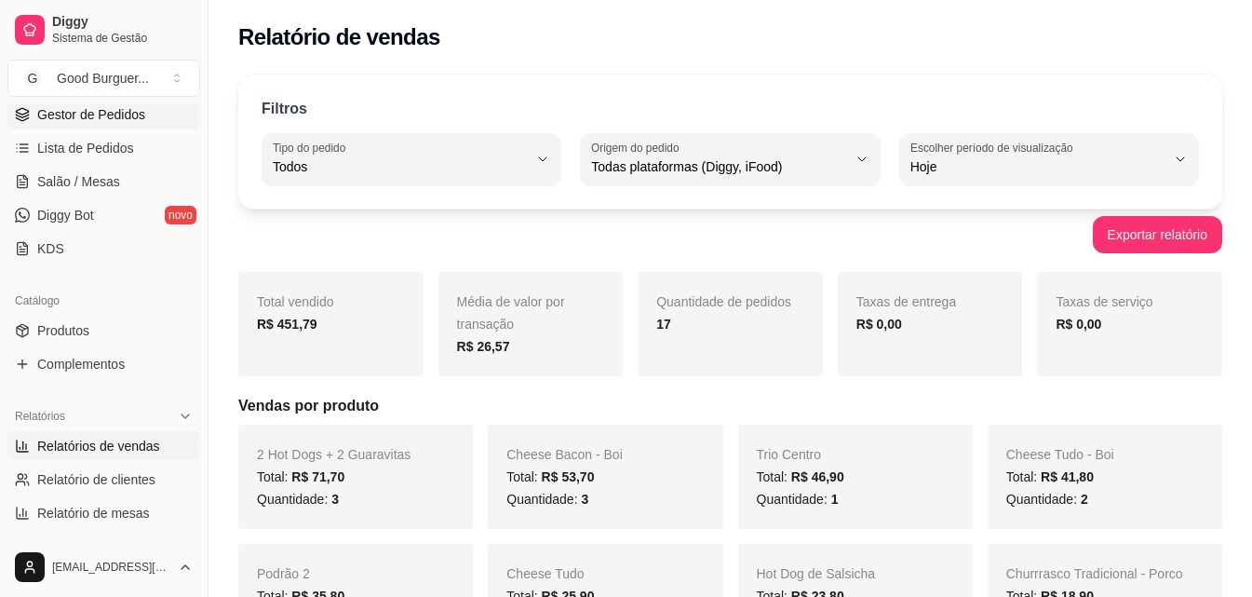
click at [109, 116] on span "Gestor de Pedidos" at bounding box center [91, 114] width 108 height 19
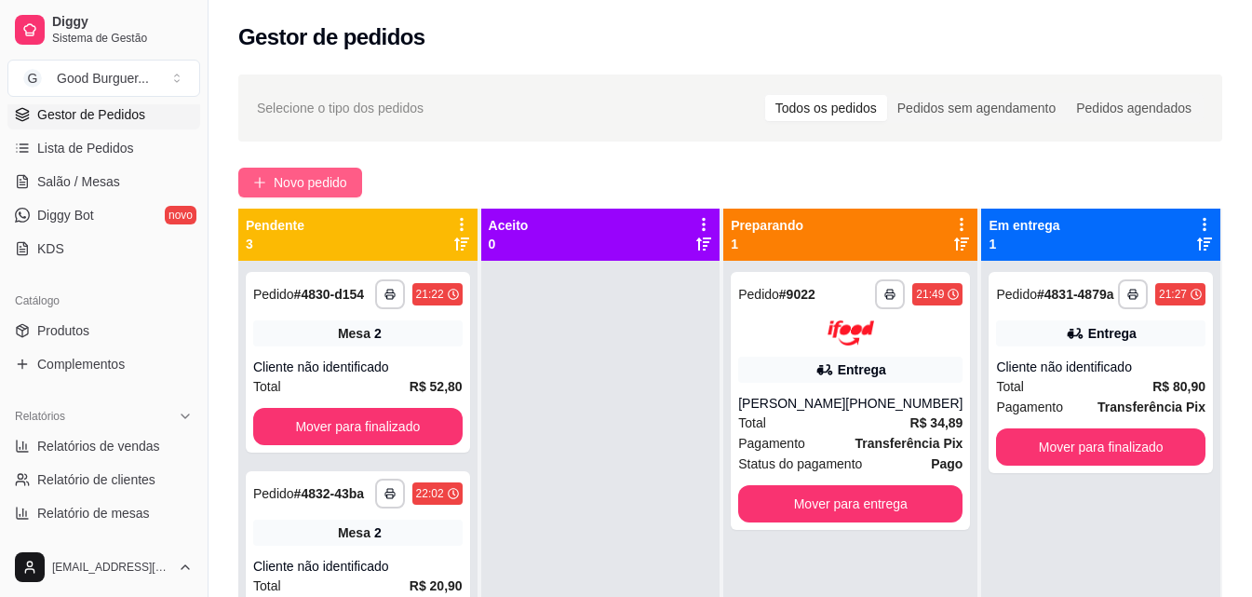
click at [309, 171] on button "Novo pedido" at bounding box center [300, 183] width 124 height 30
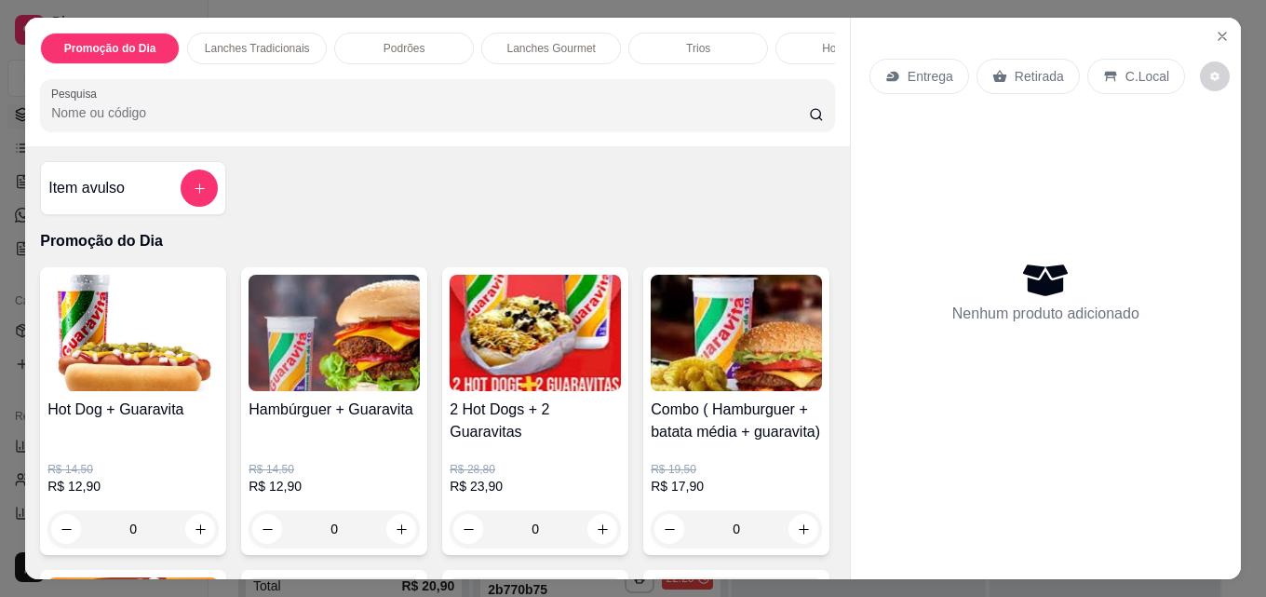
click at [535, 369] on img at bounding box center [535, 333] width 171 height 116
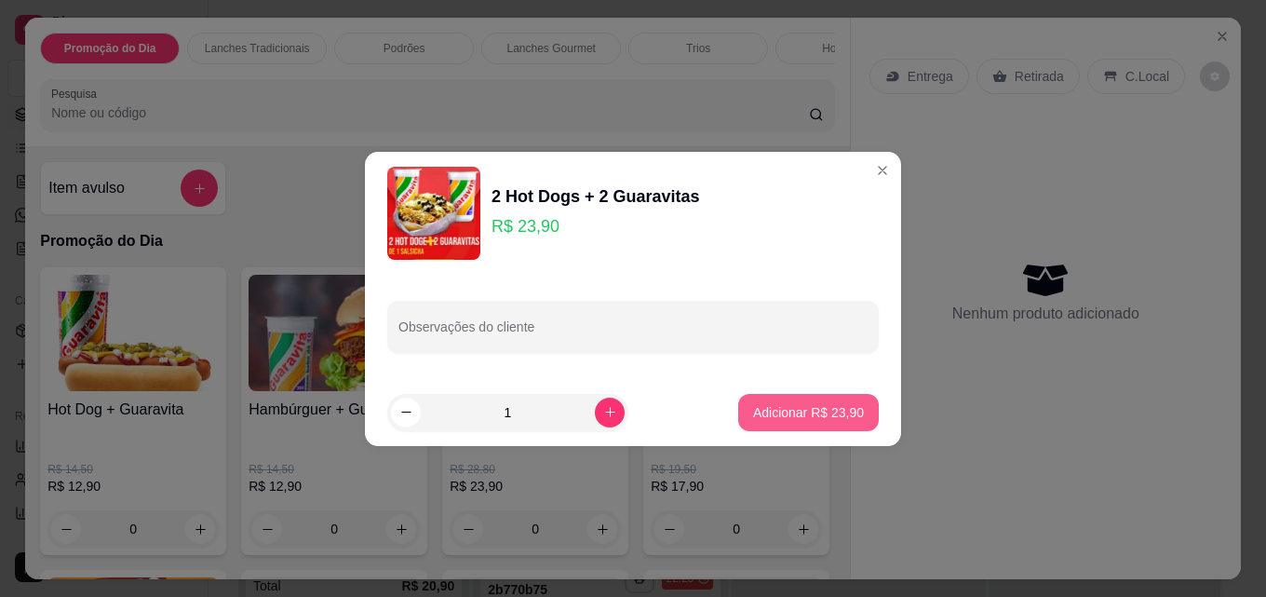
click at [792, 406] on p "Adicionar R$ 23,90" at bounding box center [808, 412] width 111 height 19
type input "1"
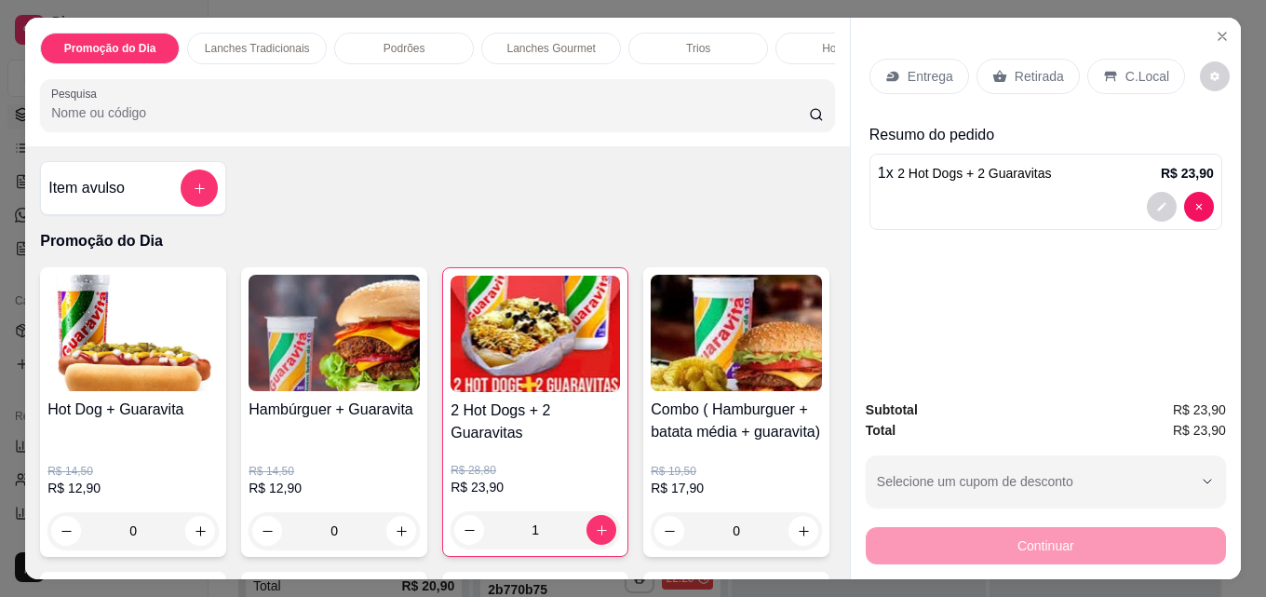
click at [922, 67] on p "Entrega" at bounding box center [931, 76] width 46 height 19
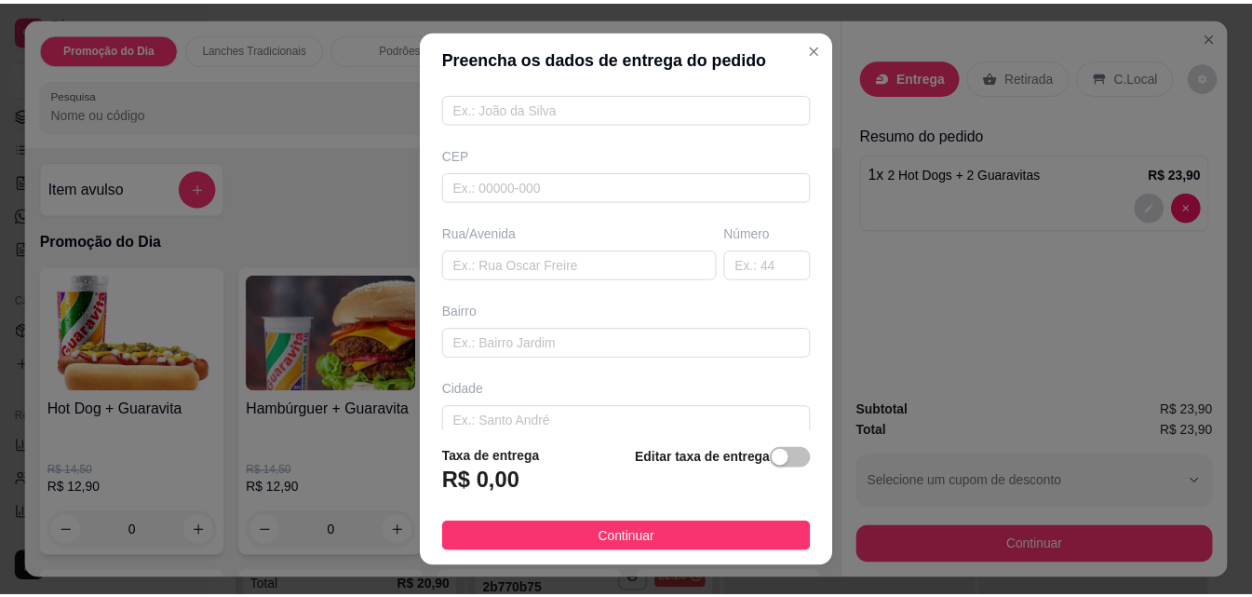
scroll to position [186, 0]
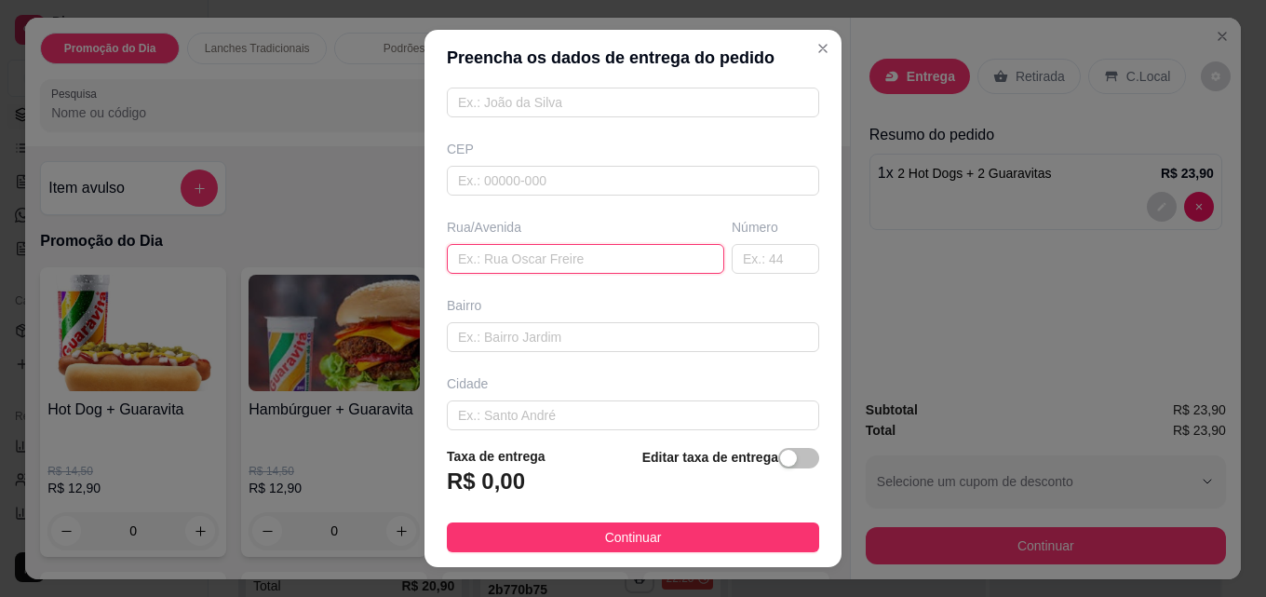
click at [535, 253] on input "text" at bounding box center [586, 259] width 278 height 30
paste input "Dr [PERSON_NAME]"
type input "Dr [PERSON_NAME]"
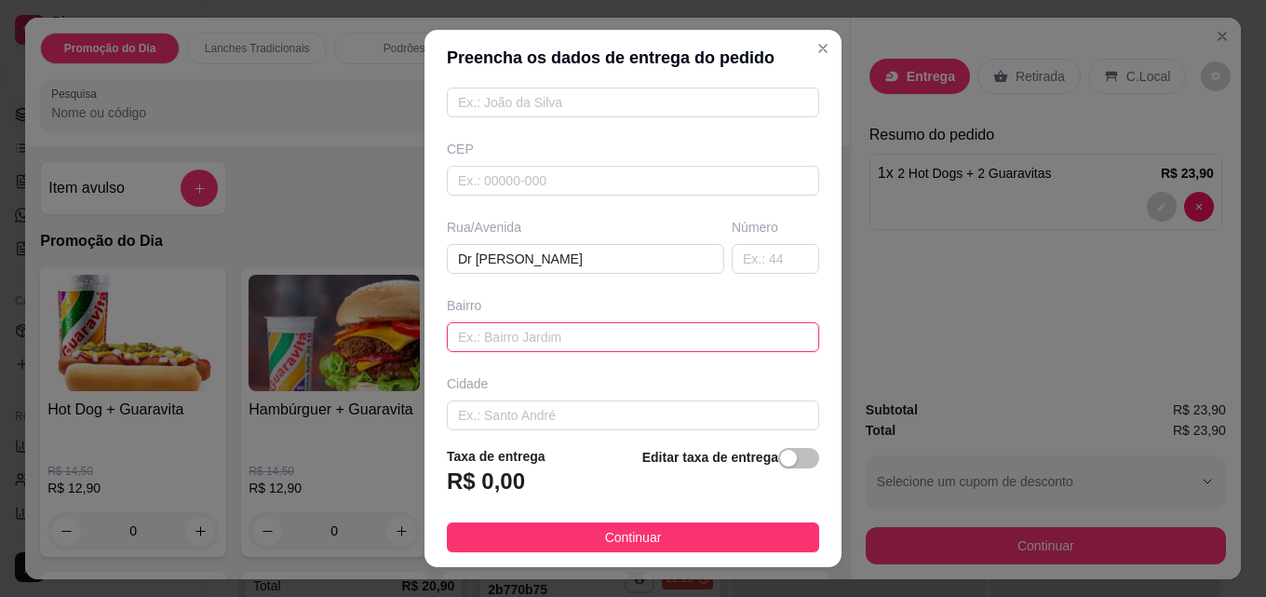
click at [509, 338] on input "text" at bounding box center [633, 337] width 372 height 30
type input "Ilha"
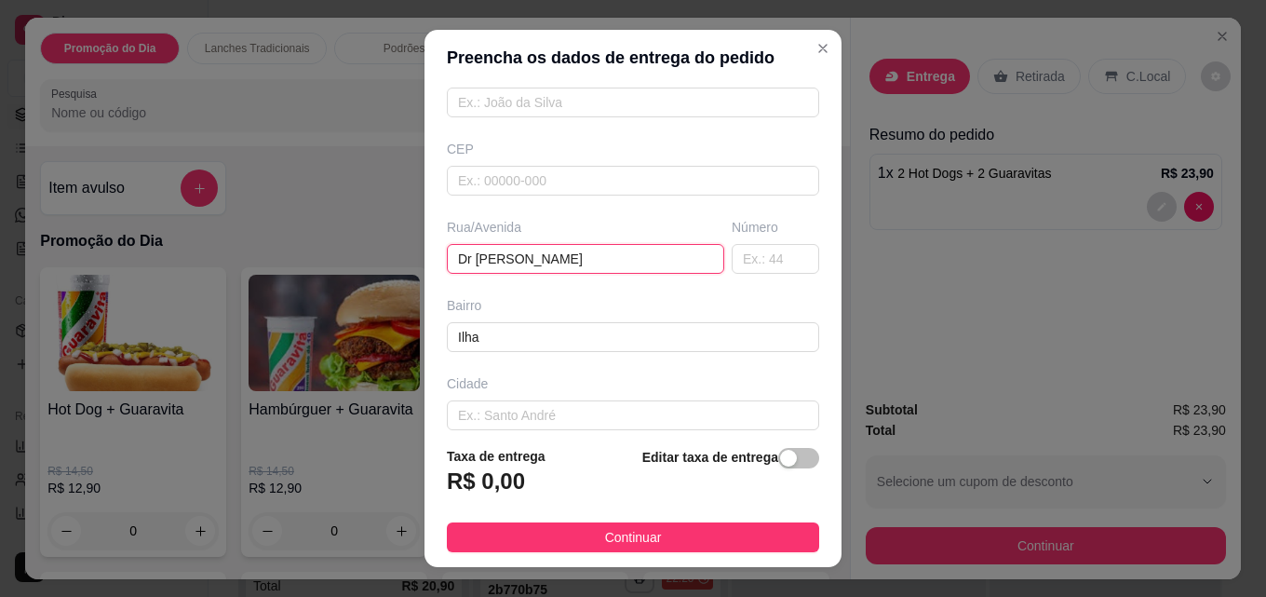
click at [460, 260] on input "Dr [PERSON_NAME]" at bounding box center [586, 259] width 278 height 30
type input "Doutor [PERSON_NAME]"
click at [756, 254] on input "text" at bounding box center [776, 259] width 88 height 30
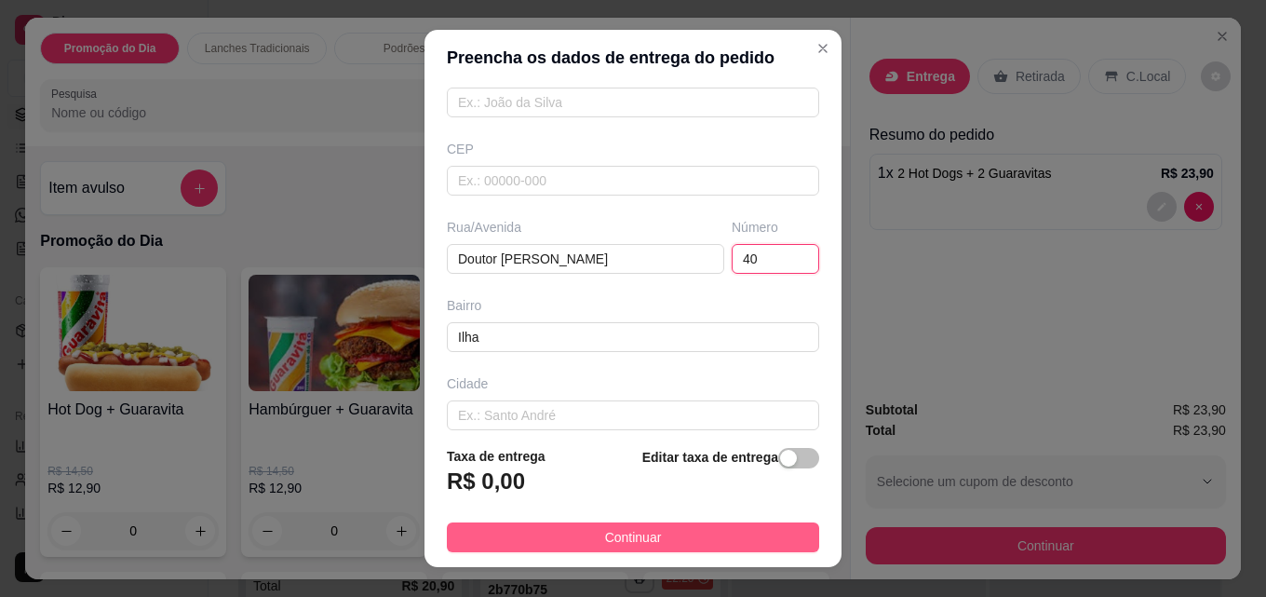
type input "40"
click at [697, 538] on button "Continuar" at bounding box center [633, 537] width 372 height 30
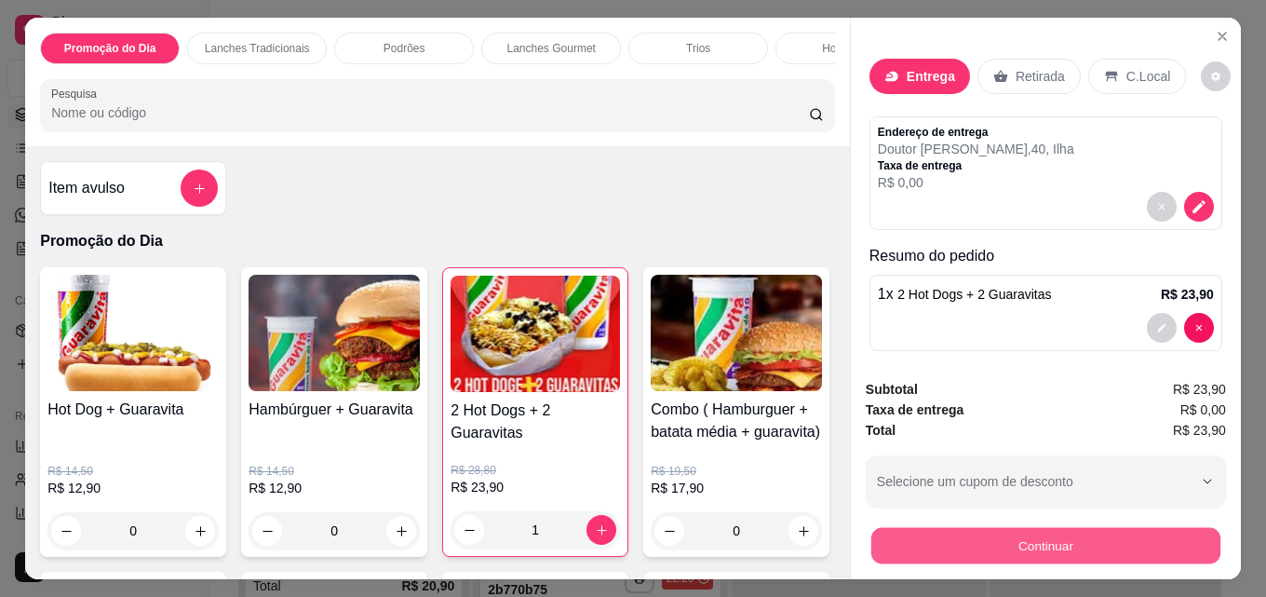
click at [1042, 542] on button "Continuar" at bounding box center [1046, 545] width 349 height 36
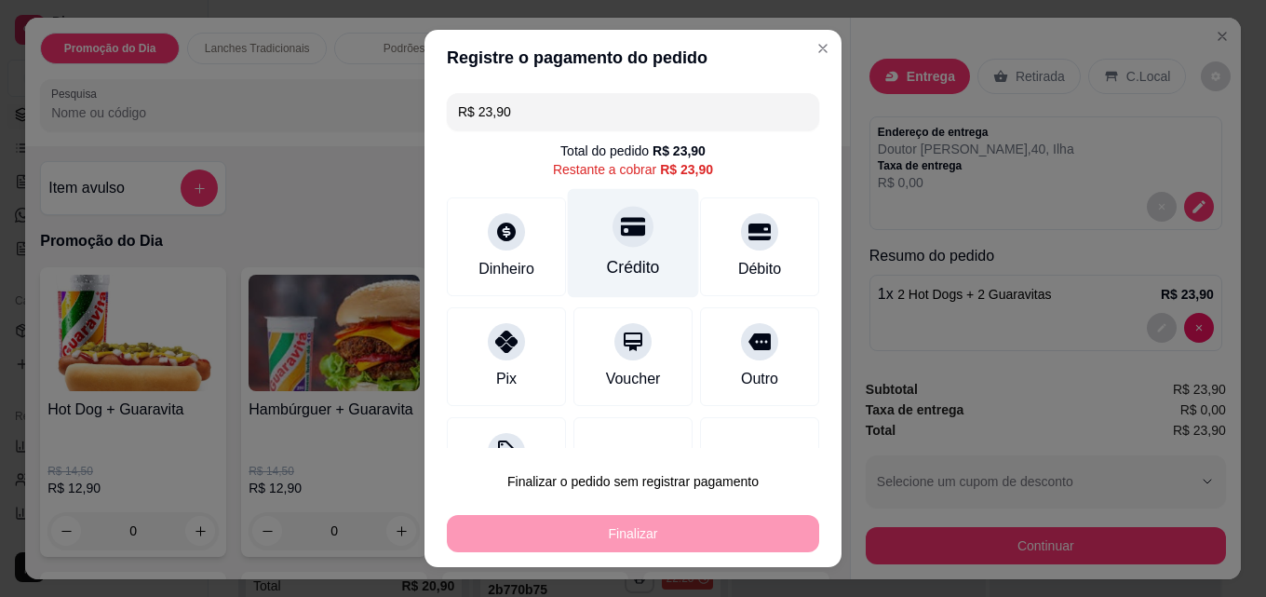
click at [617, 239] on div at bounding box center [633, 226] width 41 height 41
type input "R$ 0,00"
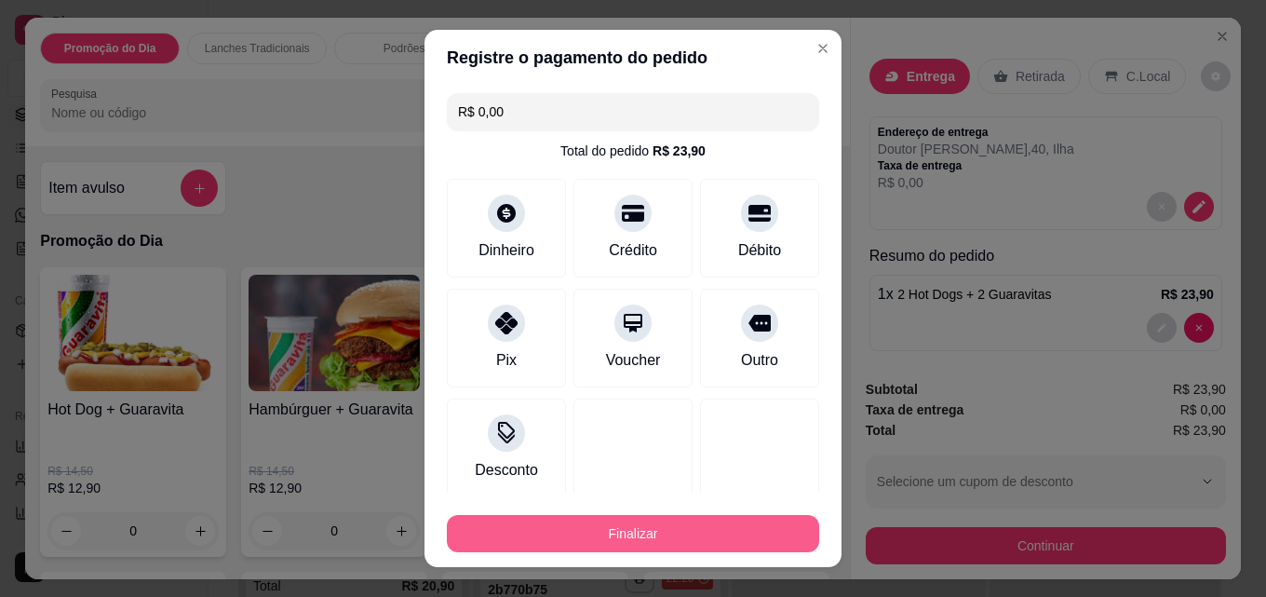
click at [675, 533] on button "Finalizar" at bounding box center [633, 533] width 372 height 37
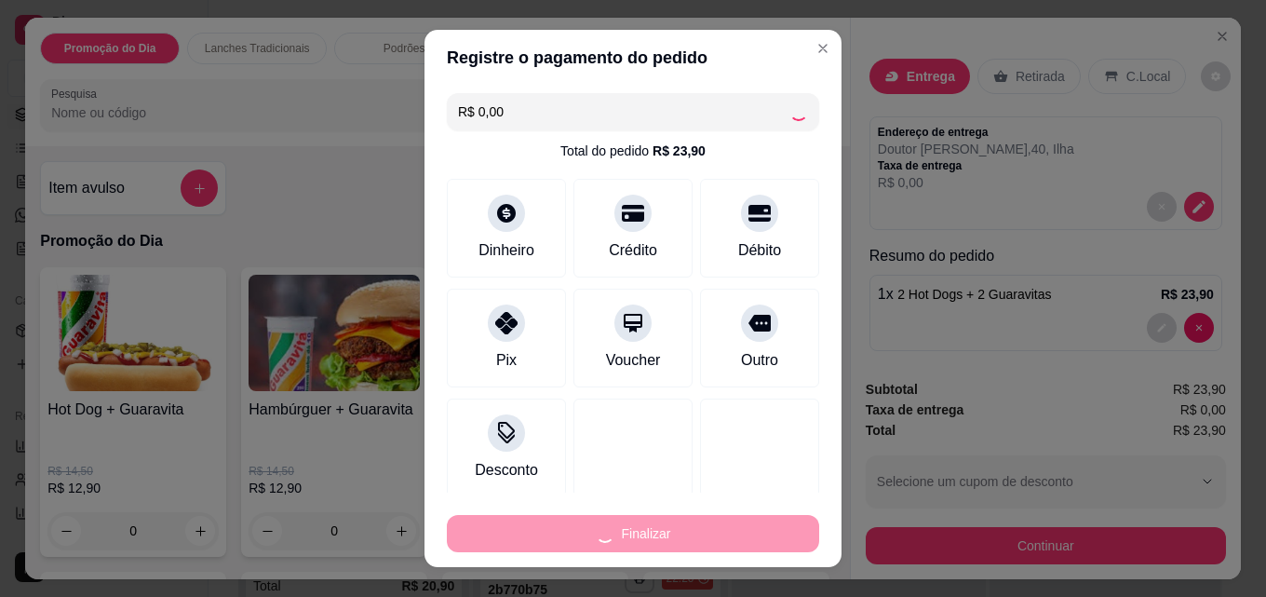
type input "0"
type input "-R$ 23,90"
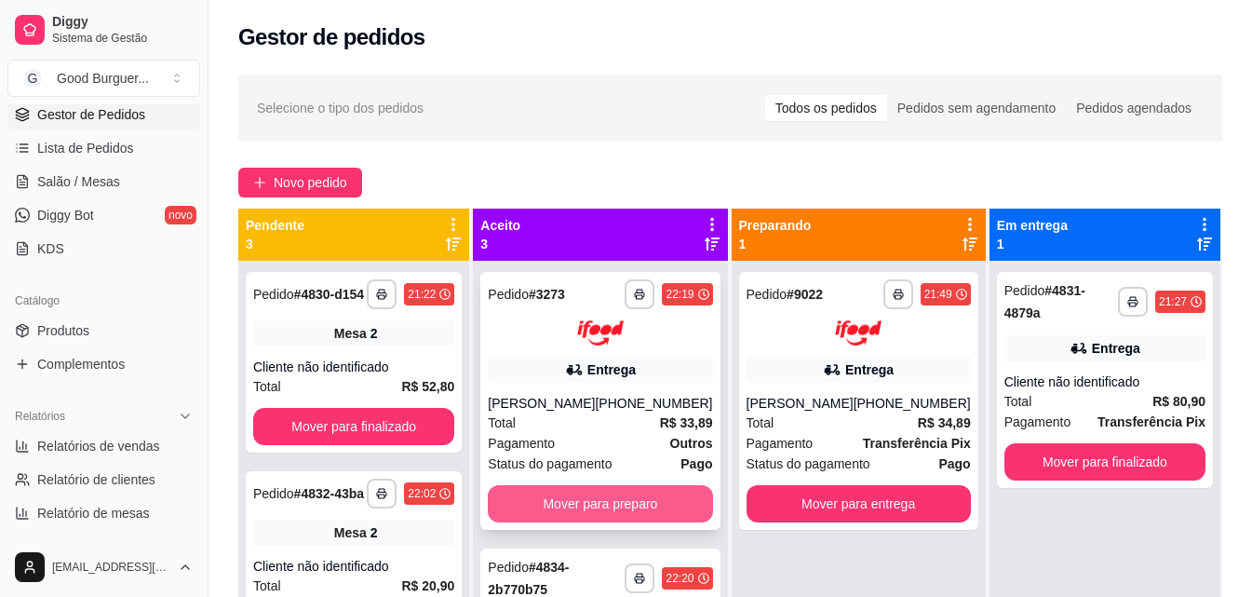
click at [650, 502] on button "Mover para preparo" at bounding box center [600, 503] width 224 height 37
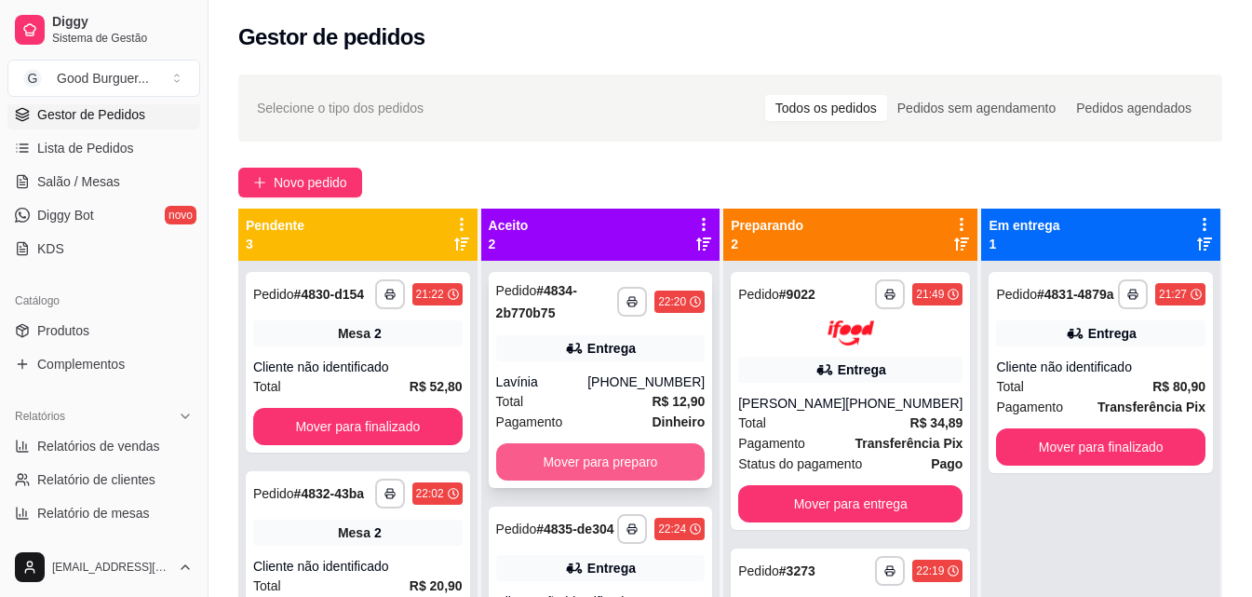
click at [620, 462] on button "Mover para preparo" at bounding box center [601, 461] width 210 height 37
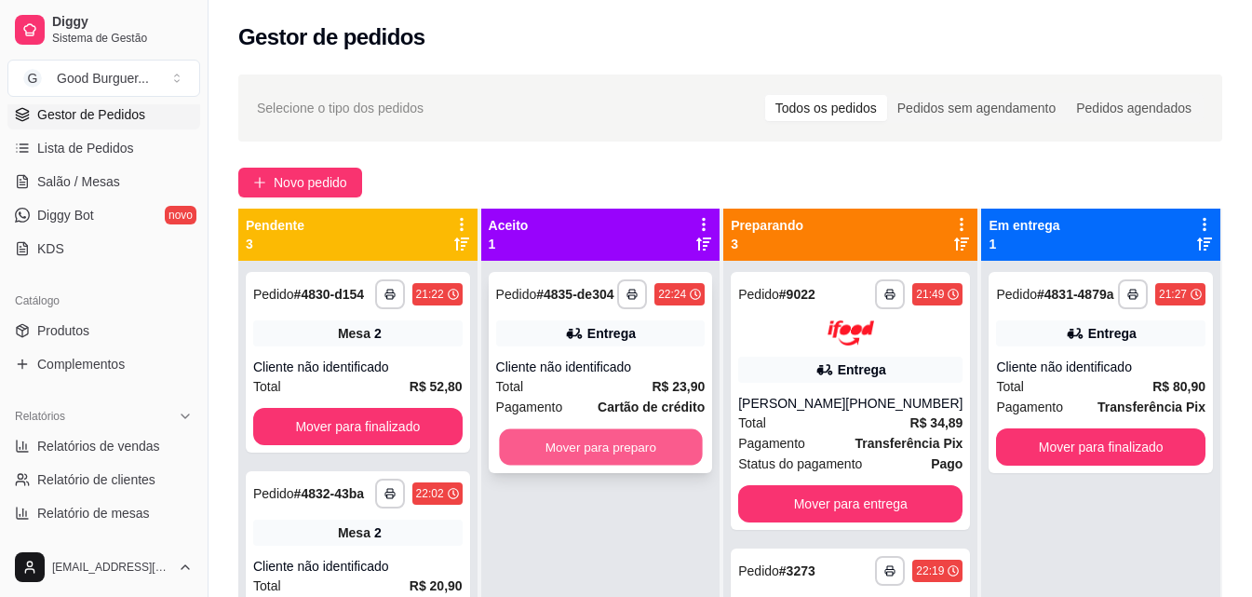
click at [617, 446] on button "Mover para preparo" at bounding box center [600, 447] width 203 height 36
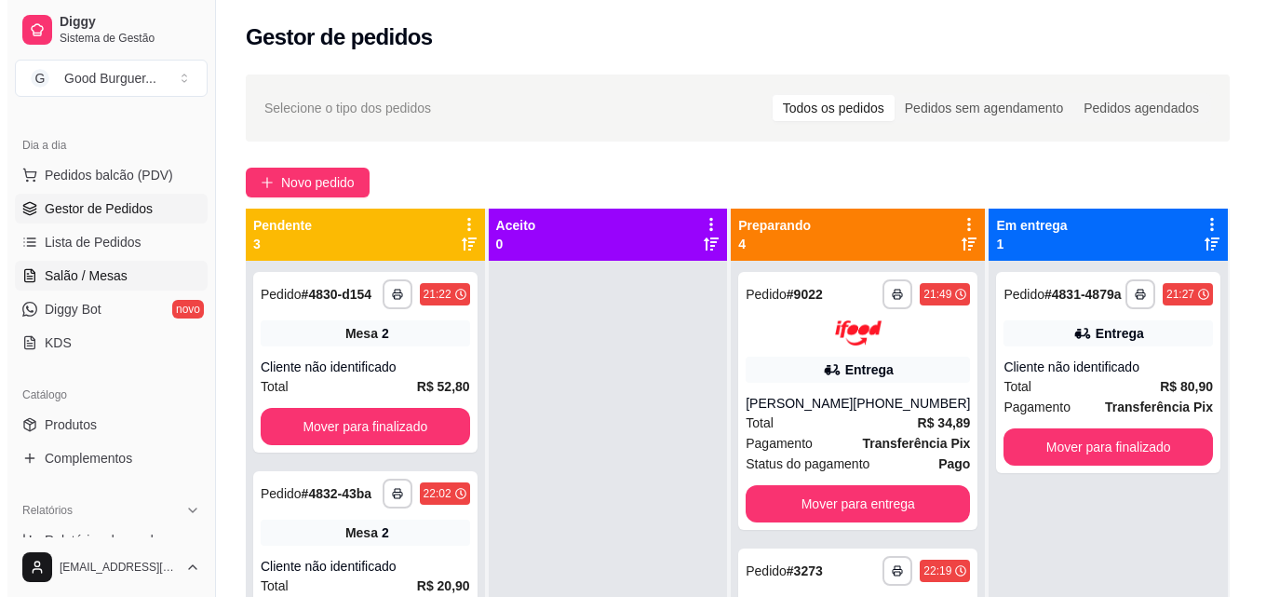
scroll to position [186, 0]
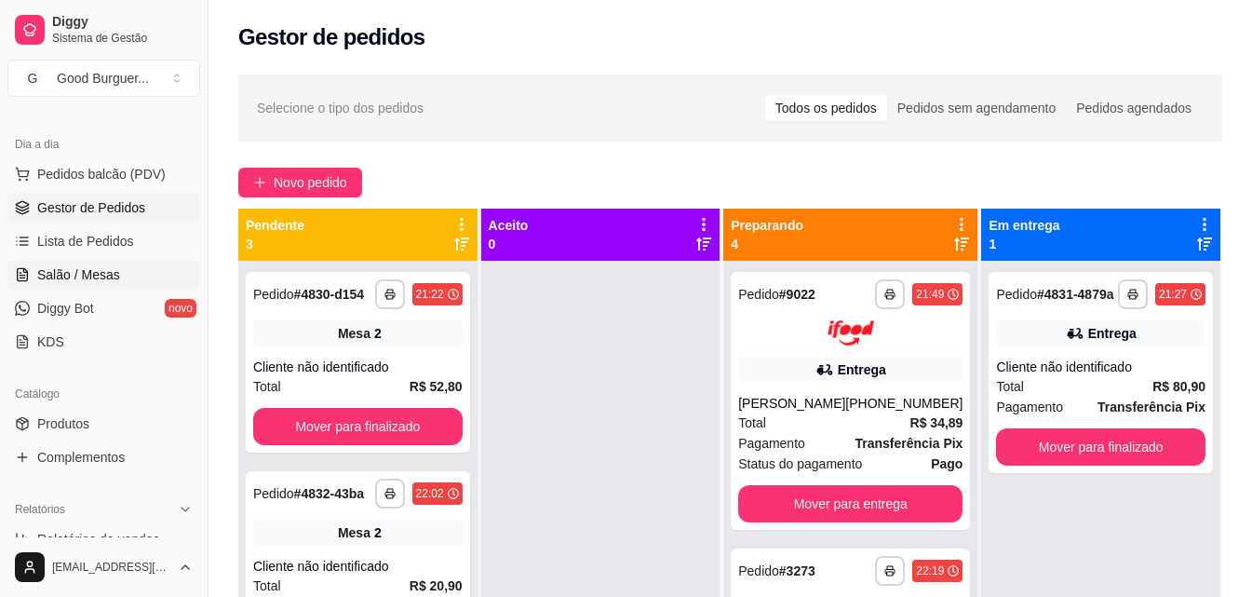
click at [103, 269] on span "Salão / Mesas" at bounding box center [78, 274] width 83 height 19
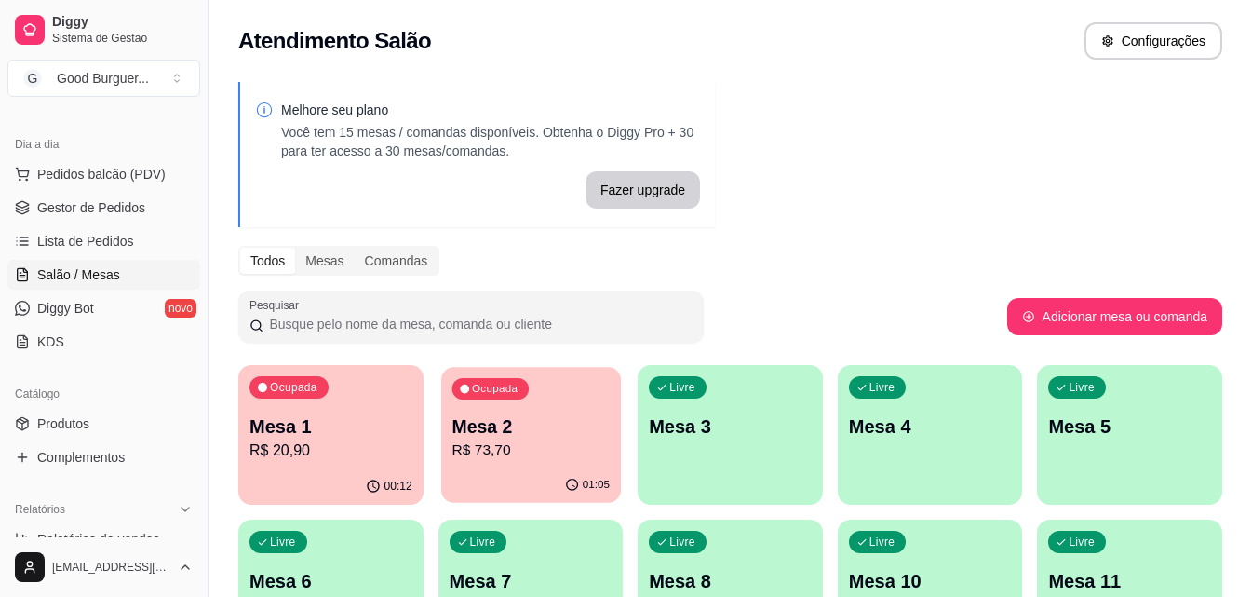
click at [509, 464] on div "Ocupada Mesa 2 R$ 73,70" at bounding box center [531, 417] width 180 height 101
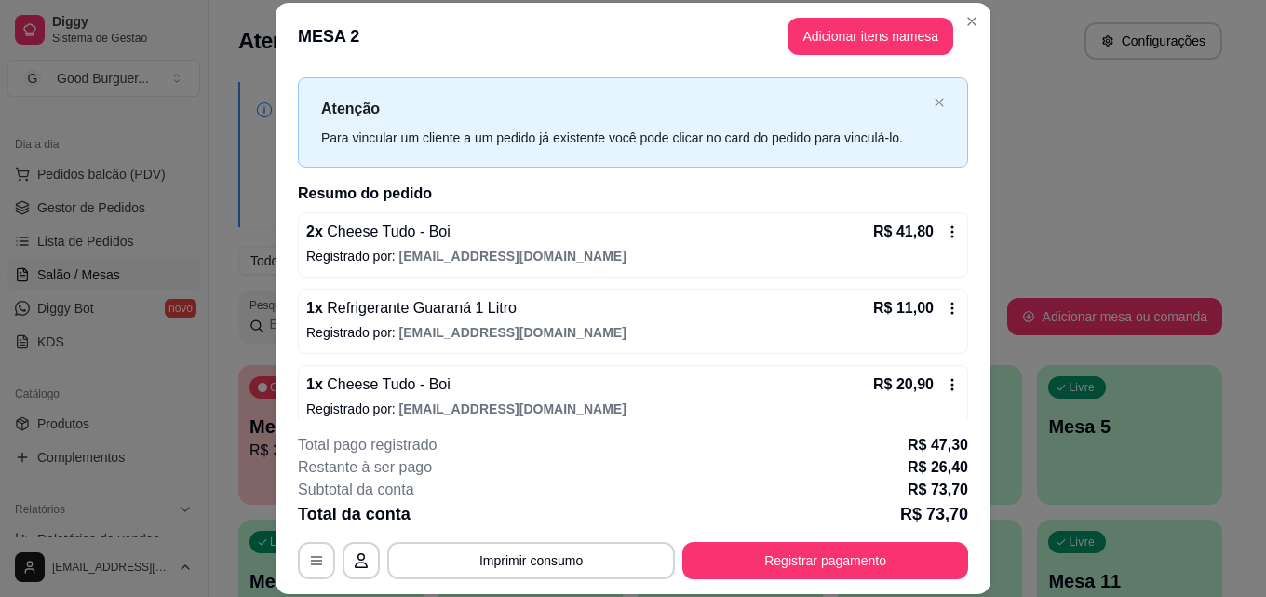
scroll to position [52, 0]
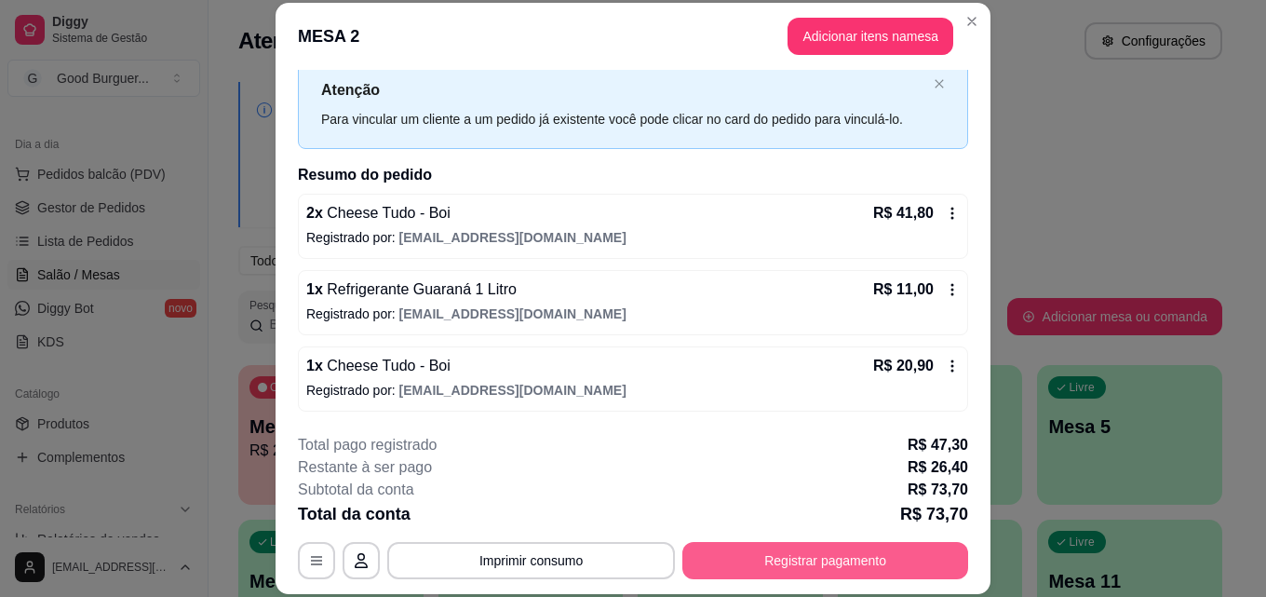
click at [827, 559] on button "Registrar pagamento" at bounding box center [826, 560] width 286 height 37
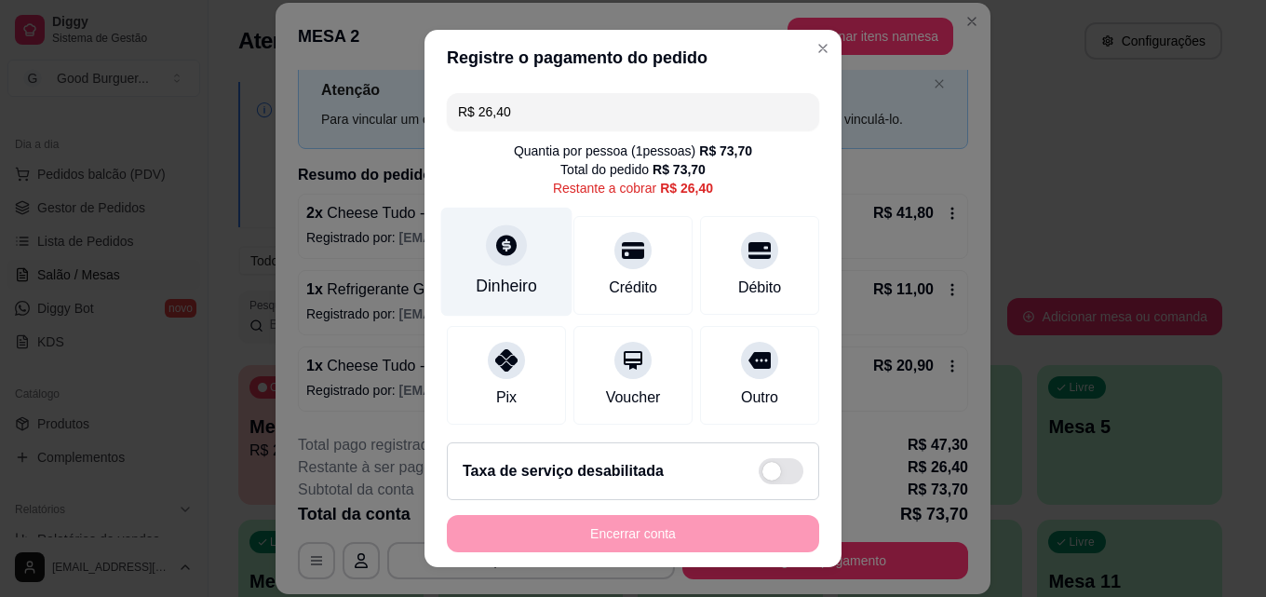
click at [497, 255] on icon at bounding box center [506, 245] width 20 height 20
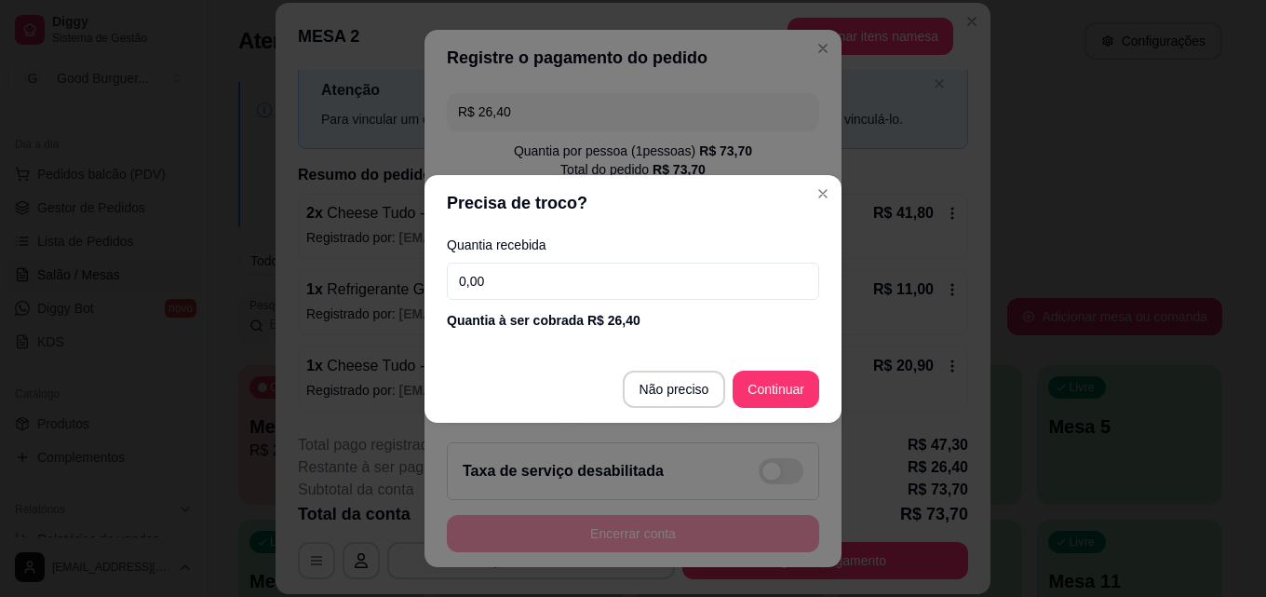
click at [582, 278] on input "0,00" at bounding box center [633, 281] width 372 height 37
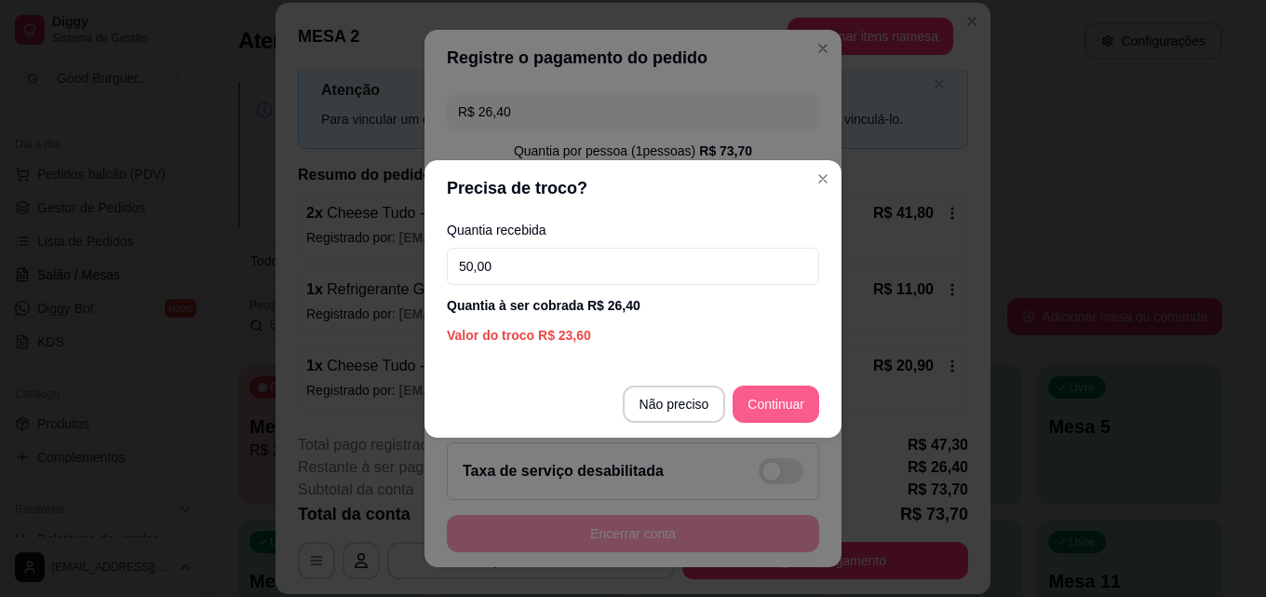
type input "50,00"
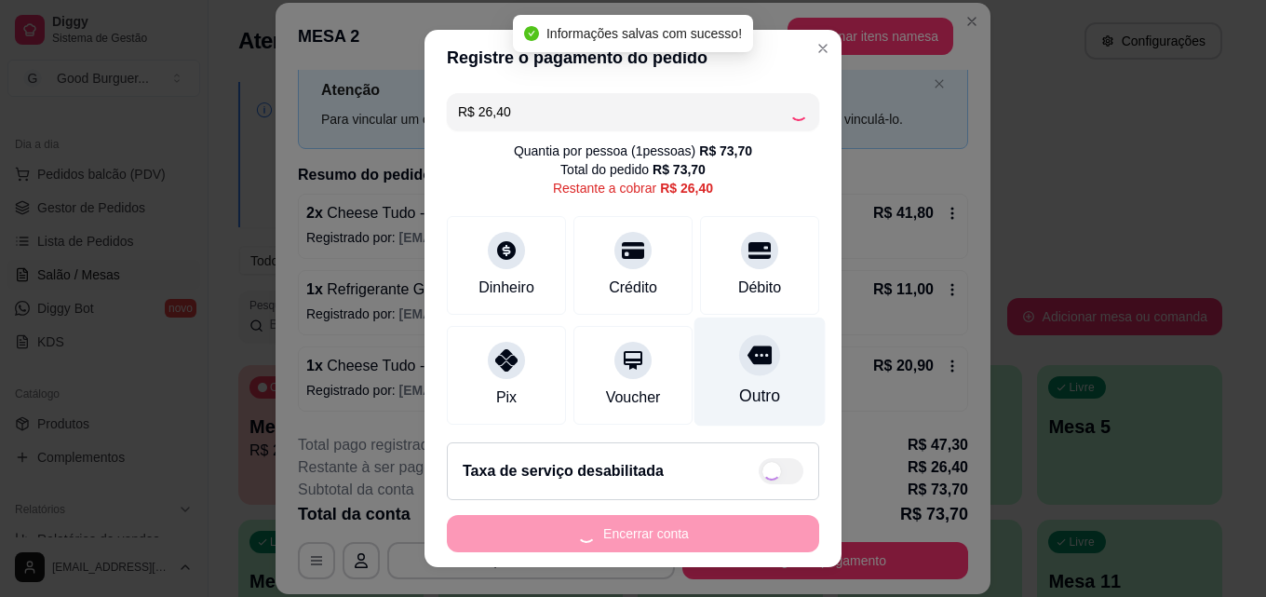
type input "R$ 0,00"
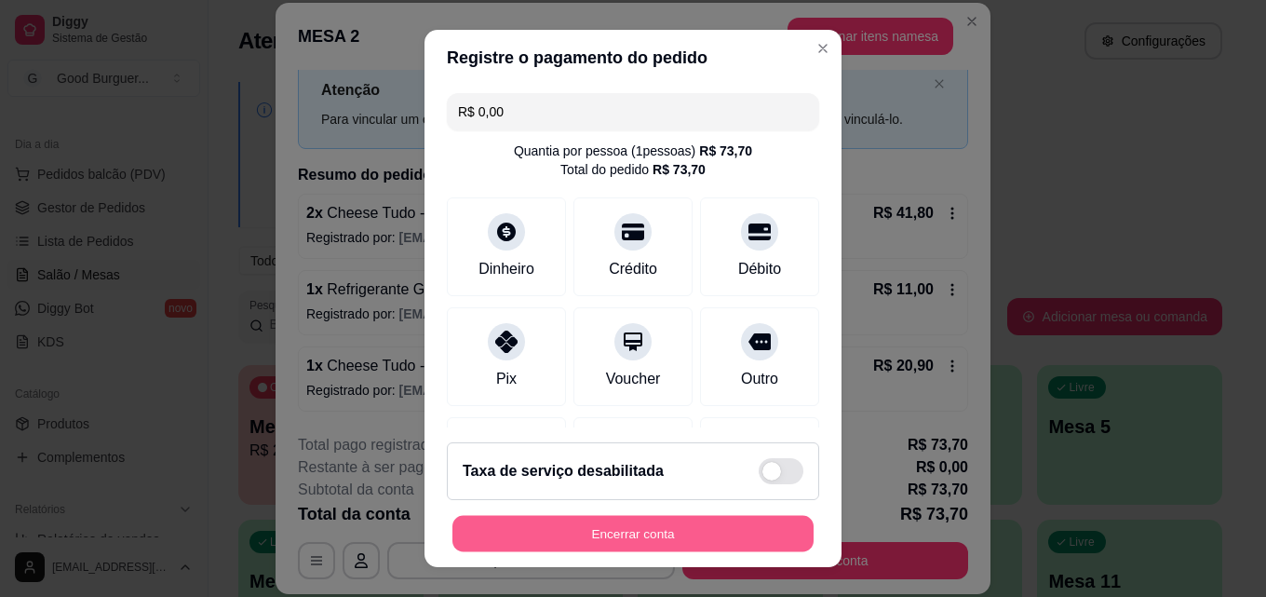
click at [685, 540] on button "Encerrar conta" at bounding box center [633, 534] width 361 height 36
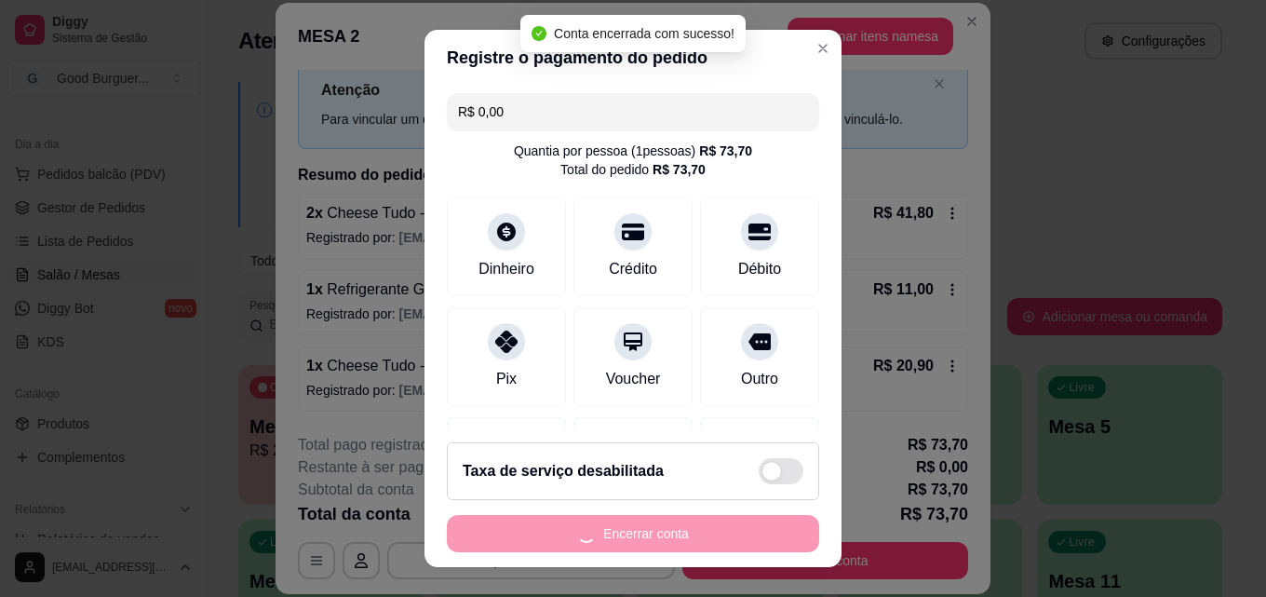
scroll to position [0, 0]
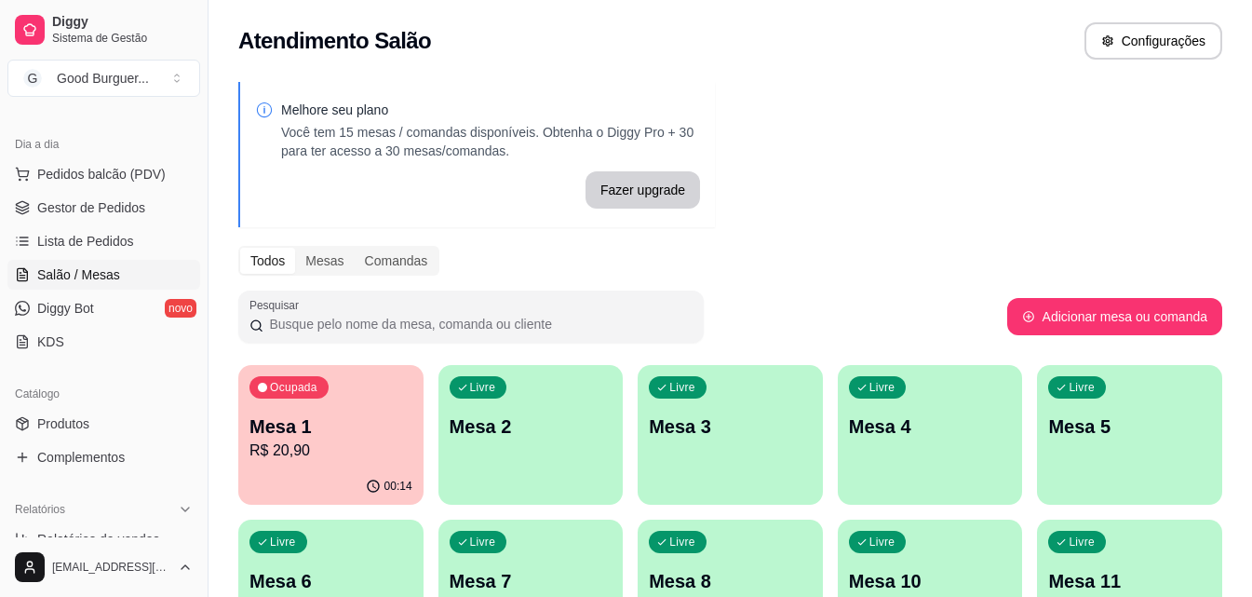
click at [365, 410] on div "Ocupada Mesa 1 R$ 20,90" at bounding box center [330, 416] width 185 height 103
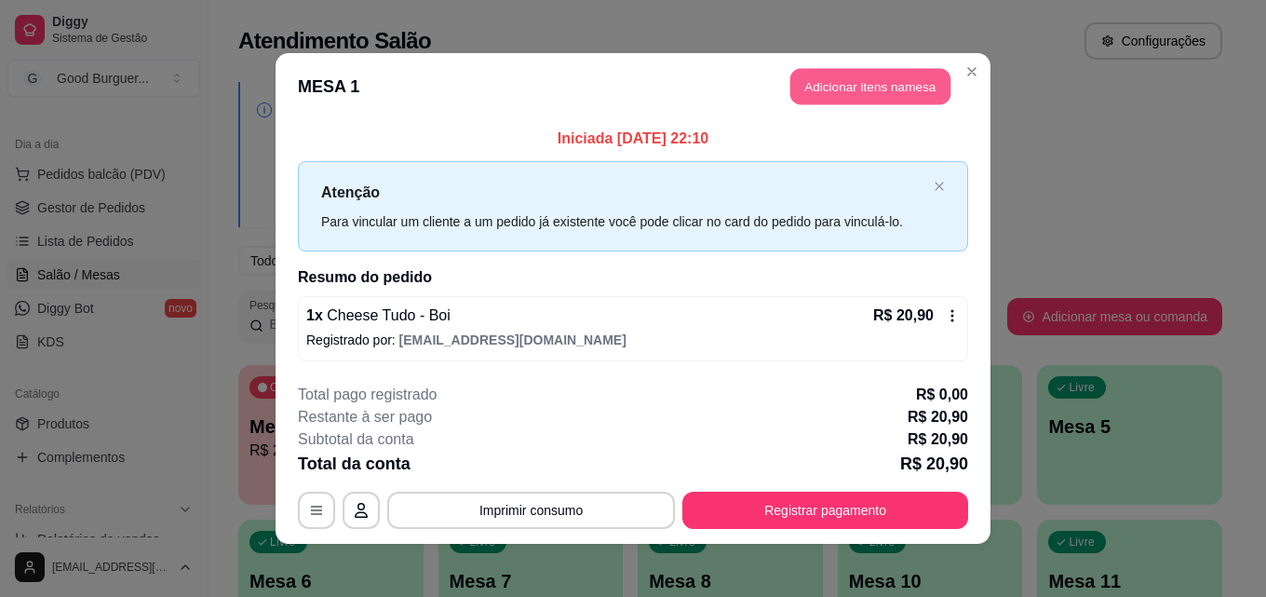
click at [865, 81] on button "Adicionar itens na mesa" at bounding box center [871, 87] width 160 height 36
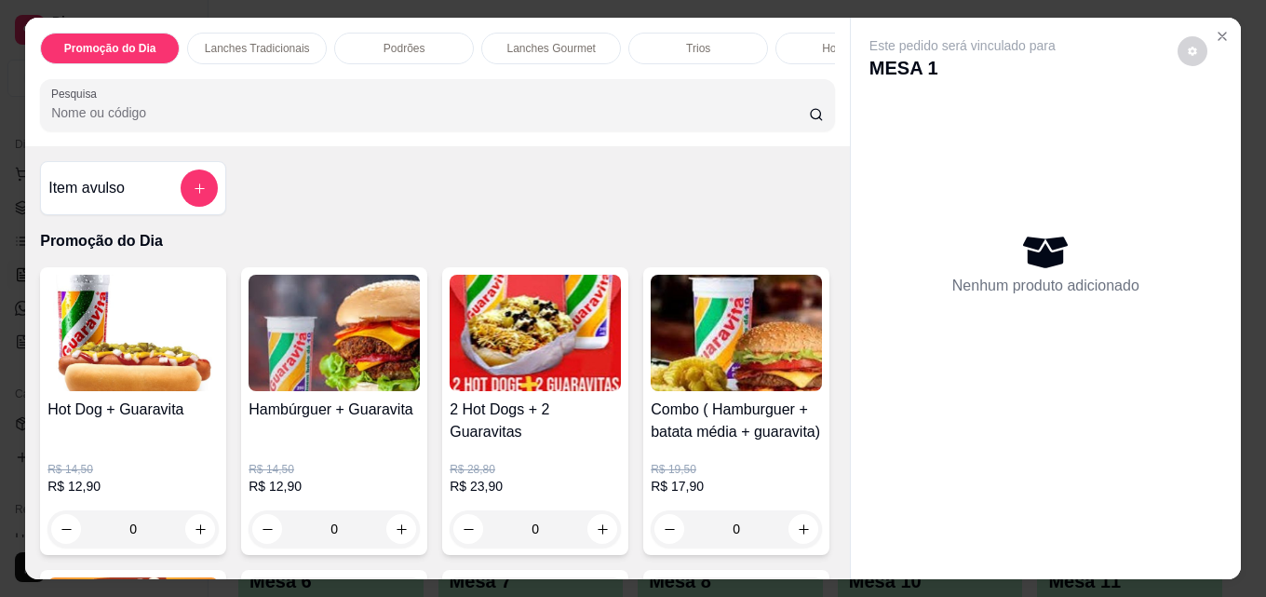
click at [363, 113] on input "Pesquisa" at bounding box center [430, 112] width 758 height 19
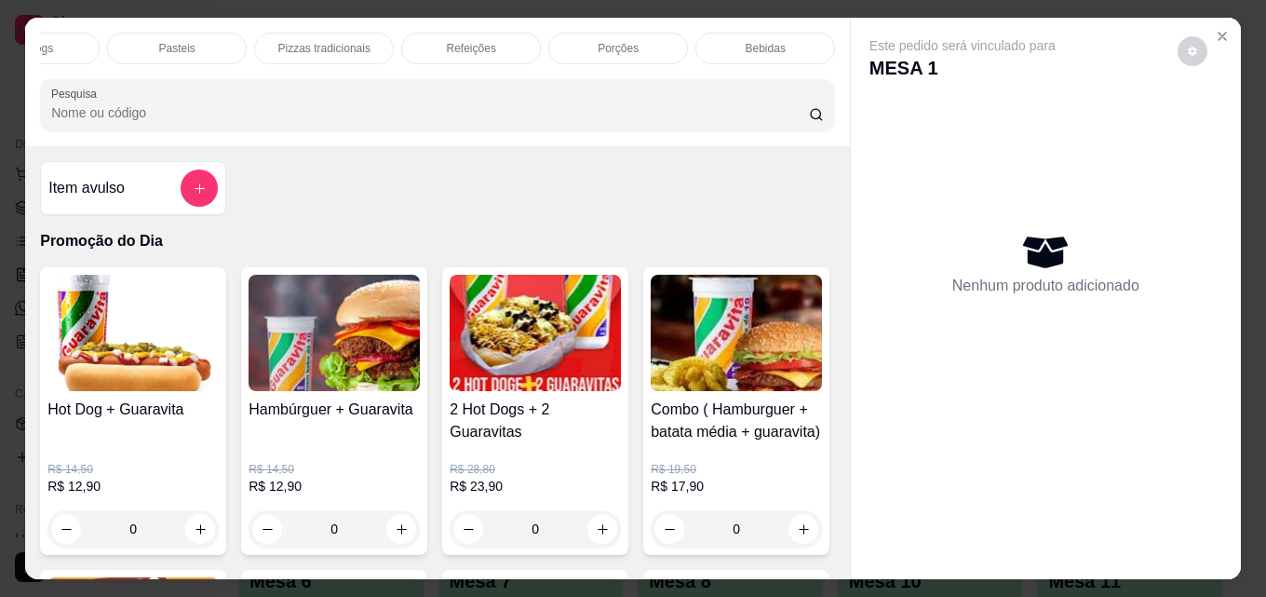
click at [786, 35] on div "Bebidas" at bounding box center [766, 49] width 140 height 32
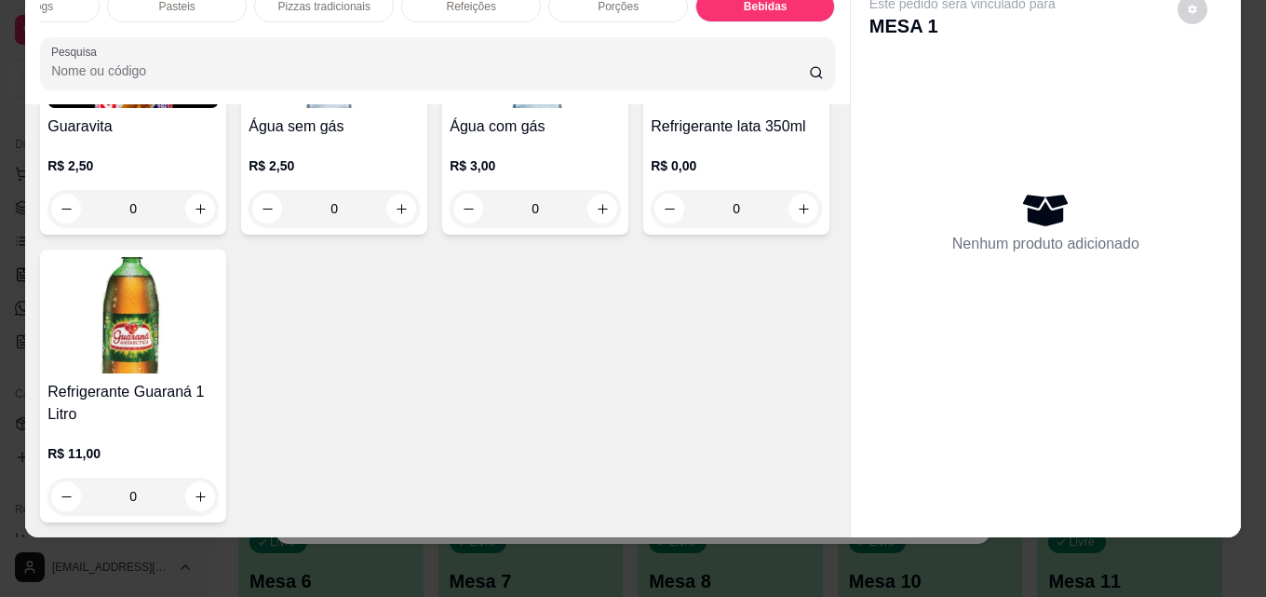
click at [651, 108] on img at bounding box center [736, 50] width 171 height 116
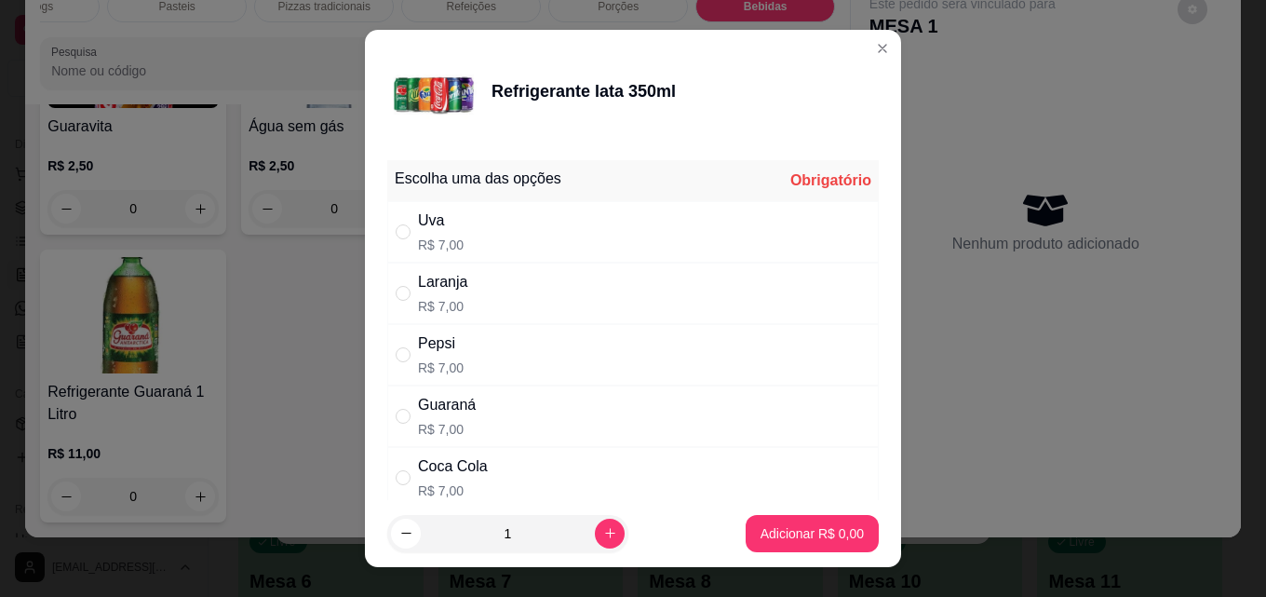
click at [445, 468] on div "Coca Cola" at bounding box center [453, 466] width 70 height 22
radio input "true"
click at [791, 535] on p "Adicionar R$ 7,00" at bounding box center [812, 533] width 101 height 18
type input "1"
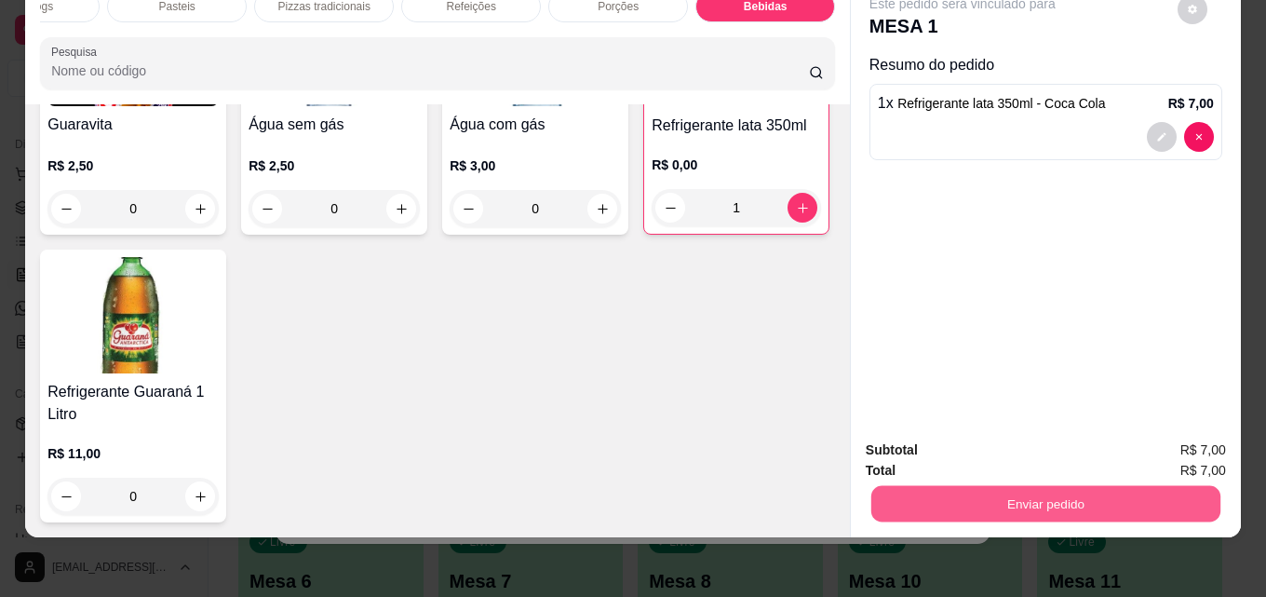
click at [1069, 485] on button "Enviar pedido" at bounding box center [1046, 503] width 349 height 36
click at [1175, 441] on button "Enviar pedido" at bounding box center [1178, 443] width 102 height 34
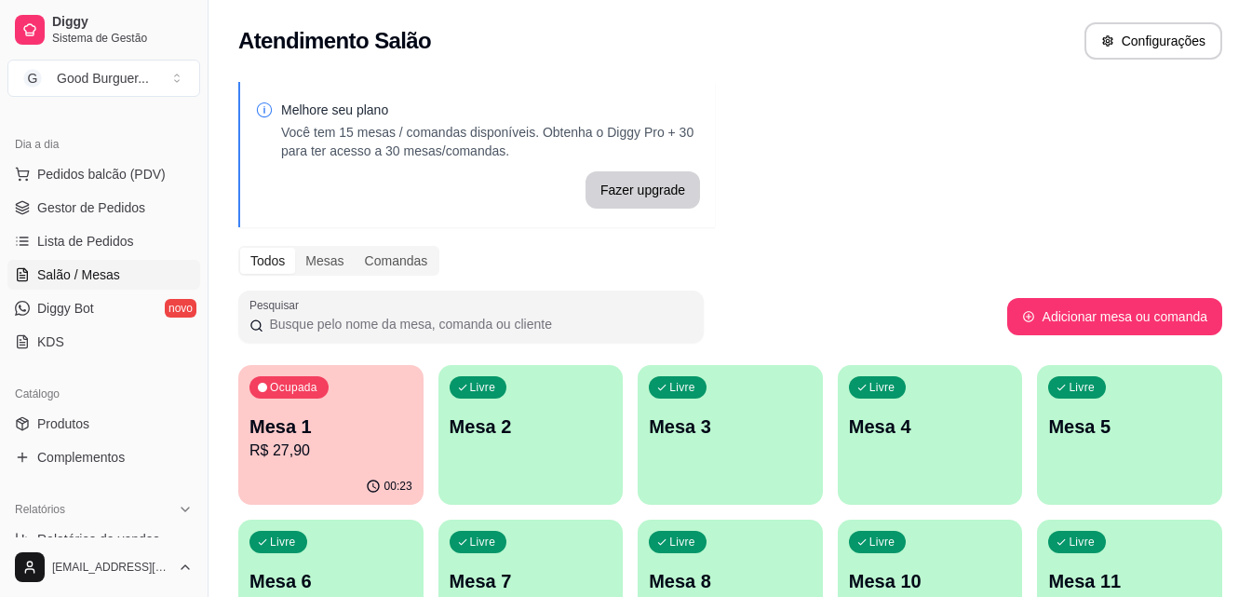
click at [322, 445] on p "R$ 27,90" at bounding box center [331, 451] width 163 height 22
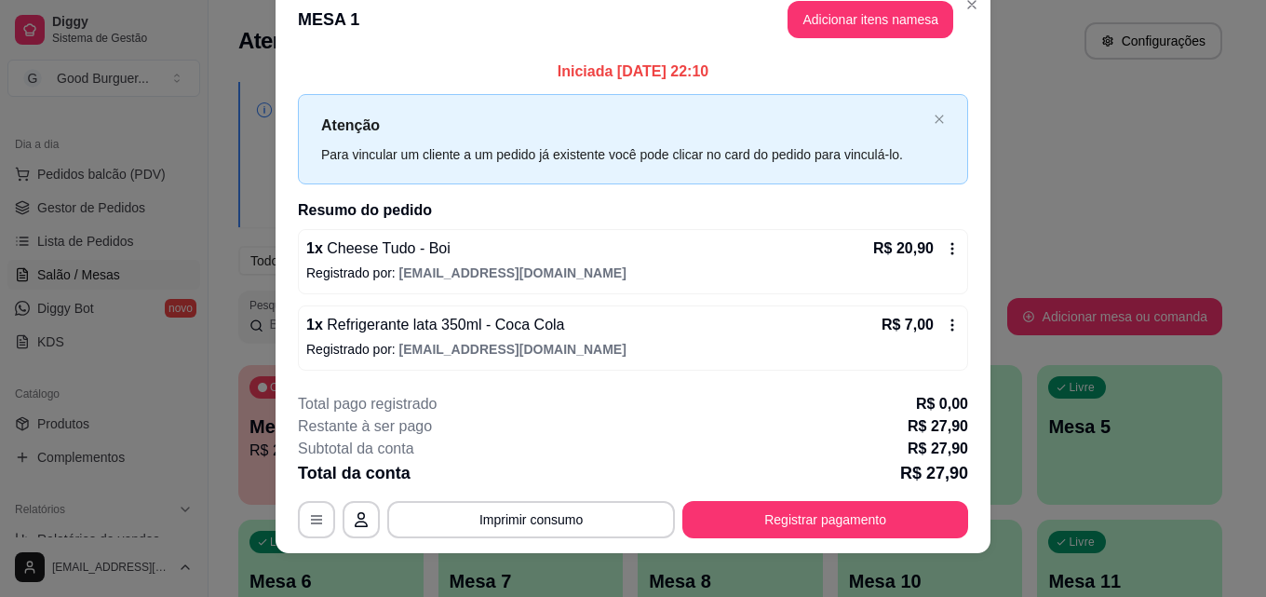
scroll to position [0, 0]
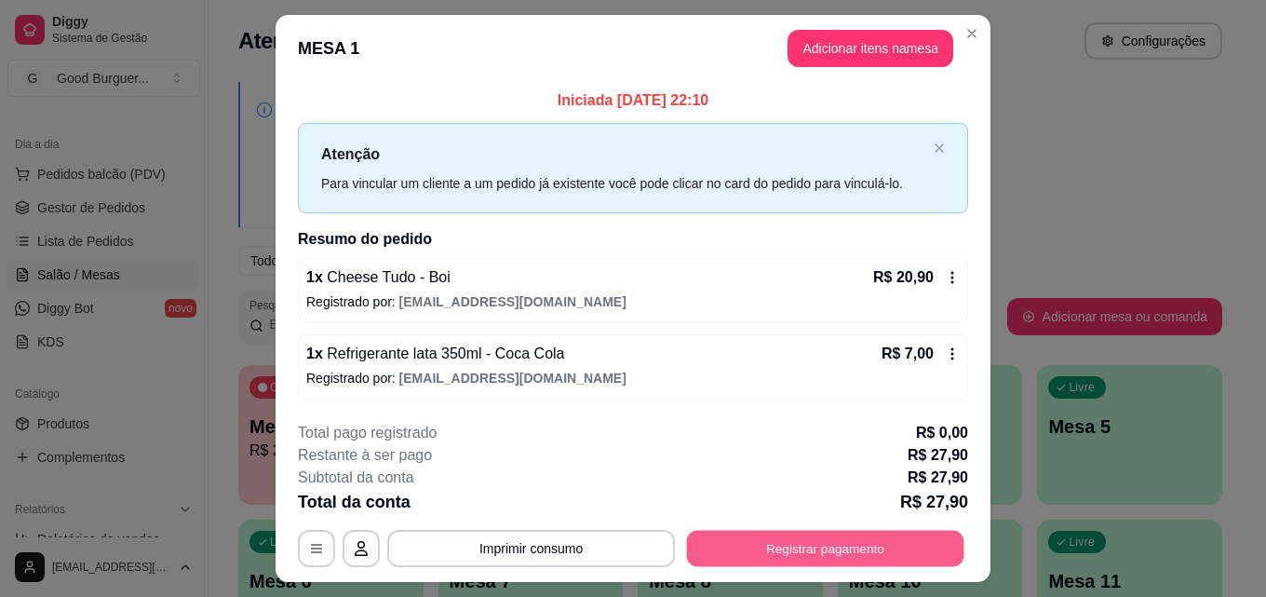
click at [852, 550] on button "Registrar pagamento" at bounding box center [826, 549] width 278 height 36
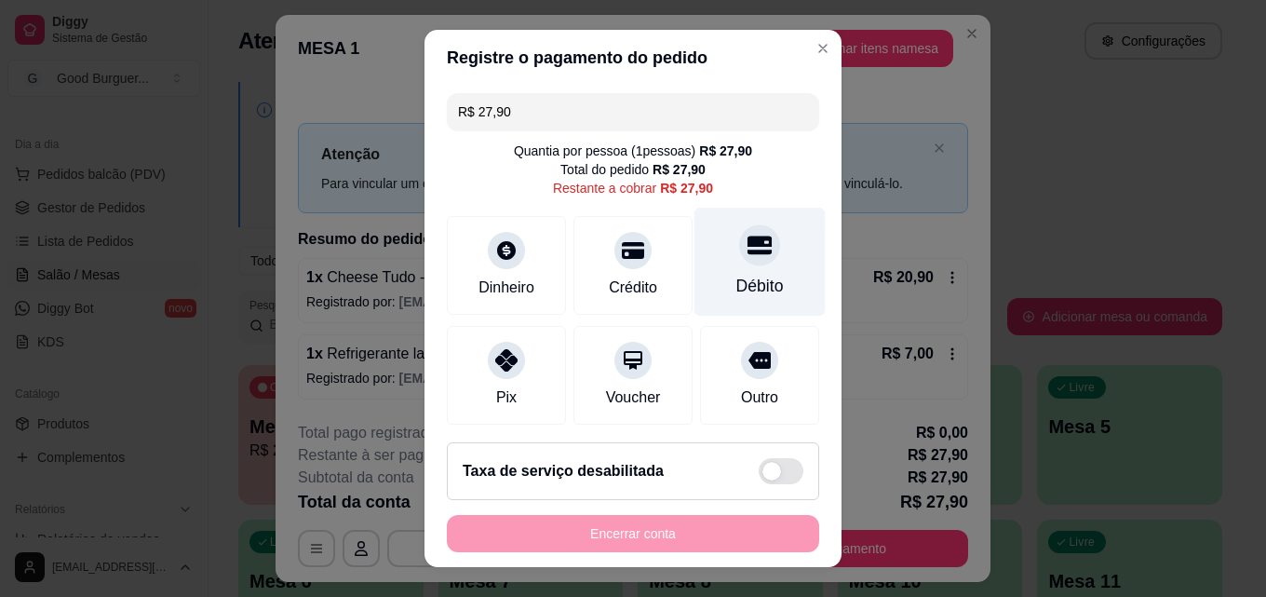
click at [748, 252] on icon at bounding box center [760, 246] width 24 height 19
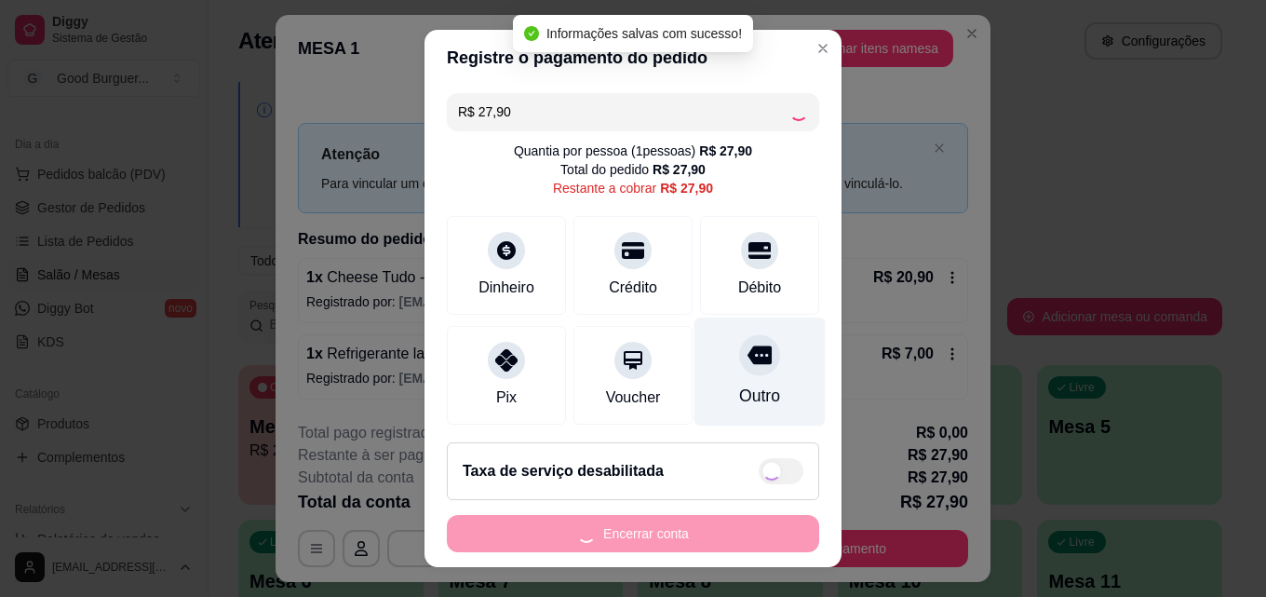
type input "R$ 0,00"
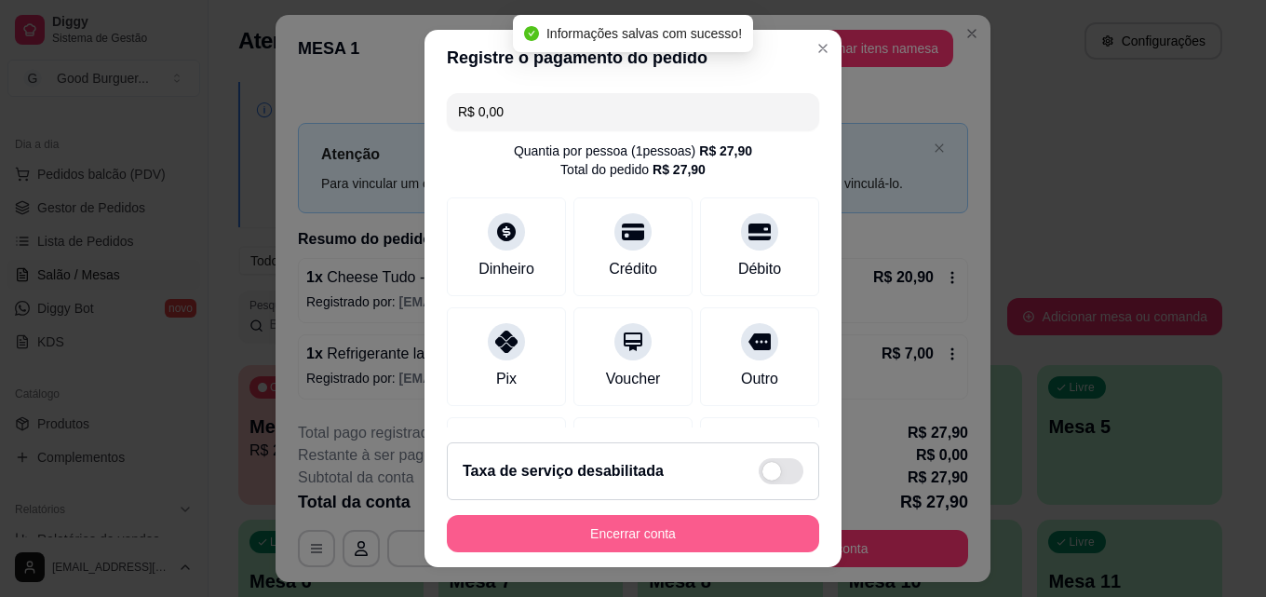
click at [701, 538] on button "Encerrar conta" at bounding box center [633, 533] width 372 height 37
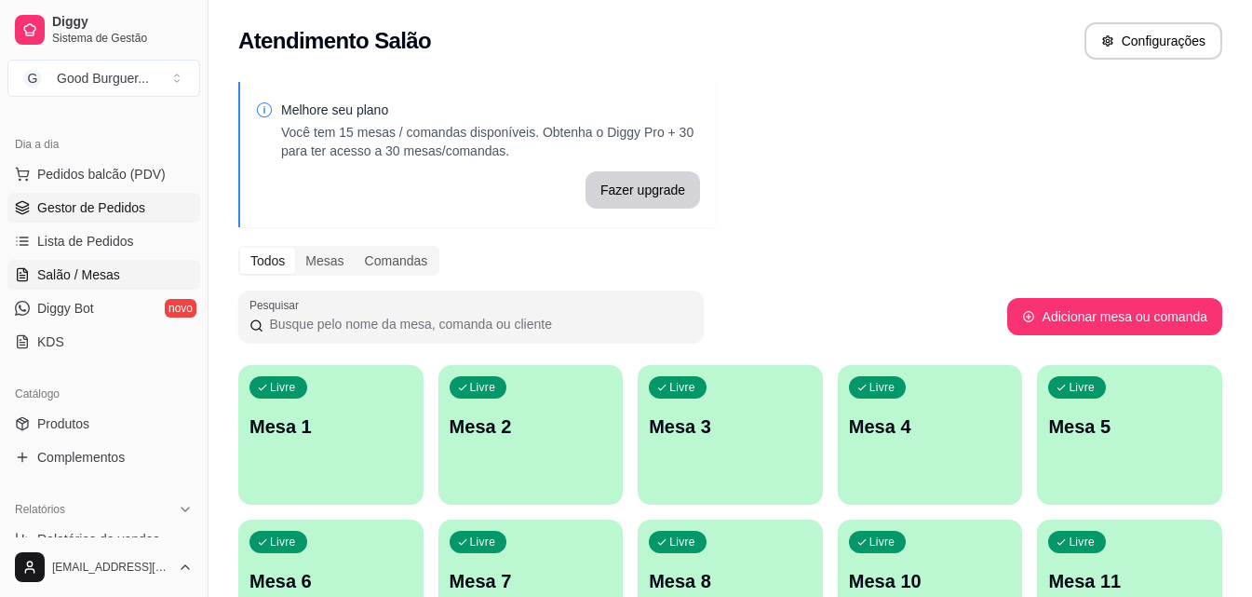
click at [105, 212] on span "Gestor de Pedidos" at bounding box center [91, 207] width 108 height 19
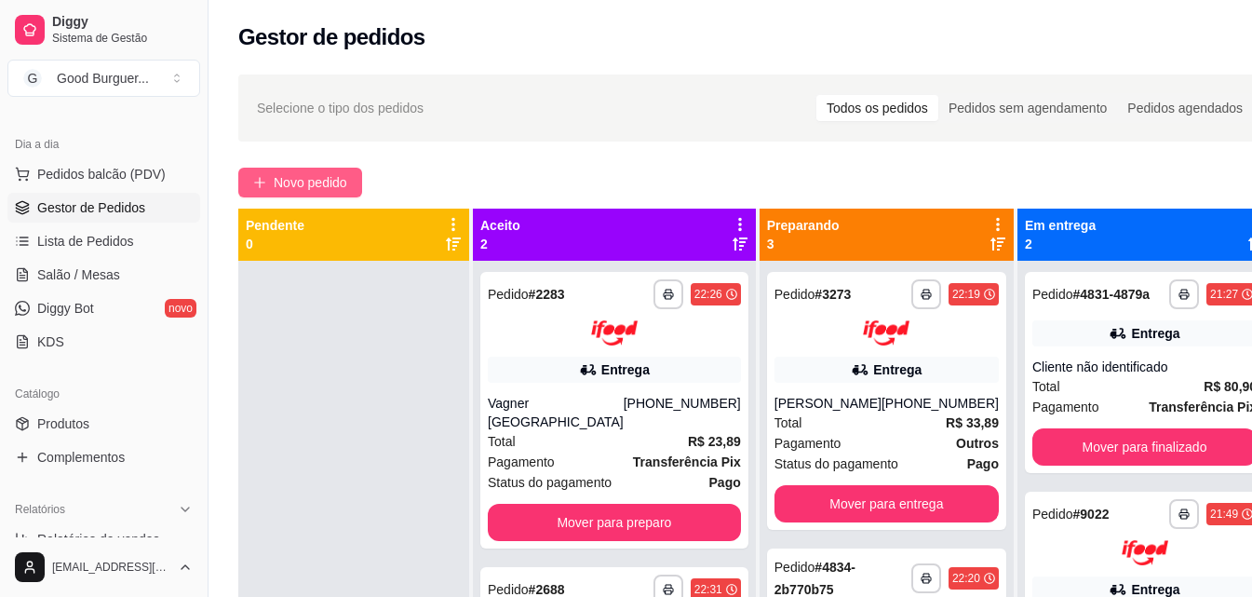
click at [313, 178] on span "Novo pedido" at bounding box center [311, 182] width 74 height 20
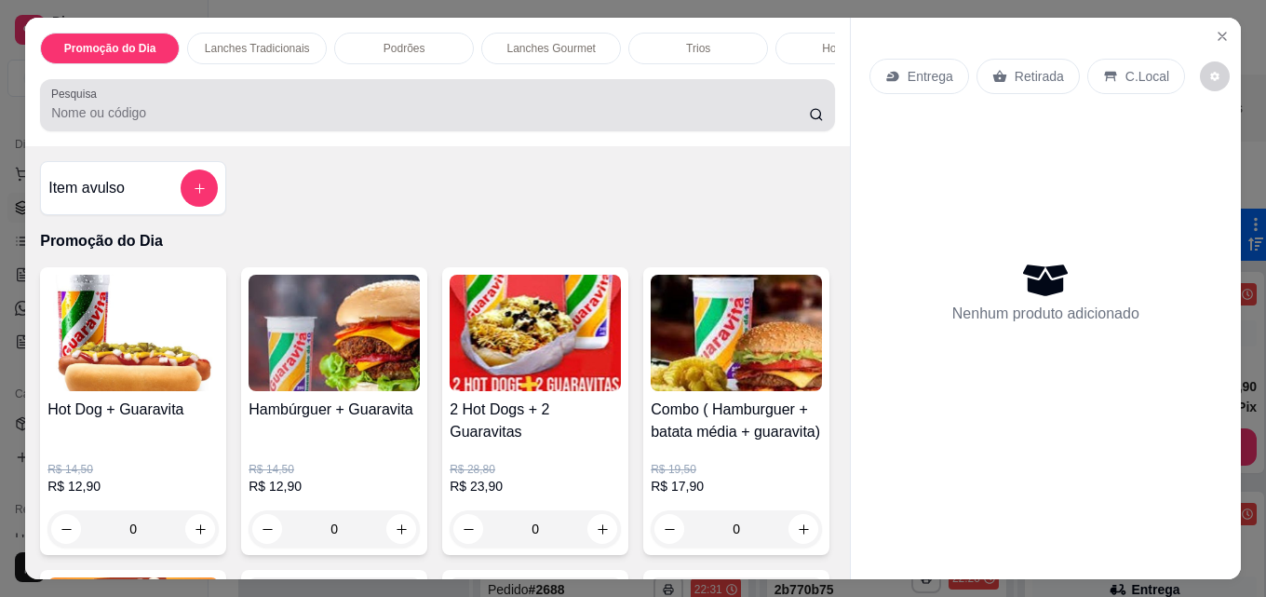
click at [283, 110] on input "Pesquisa" at bounding box center [430, 112] width 758 height 19
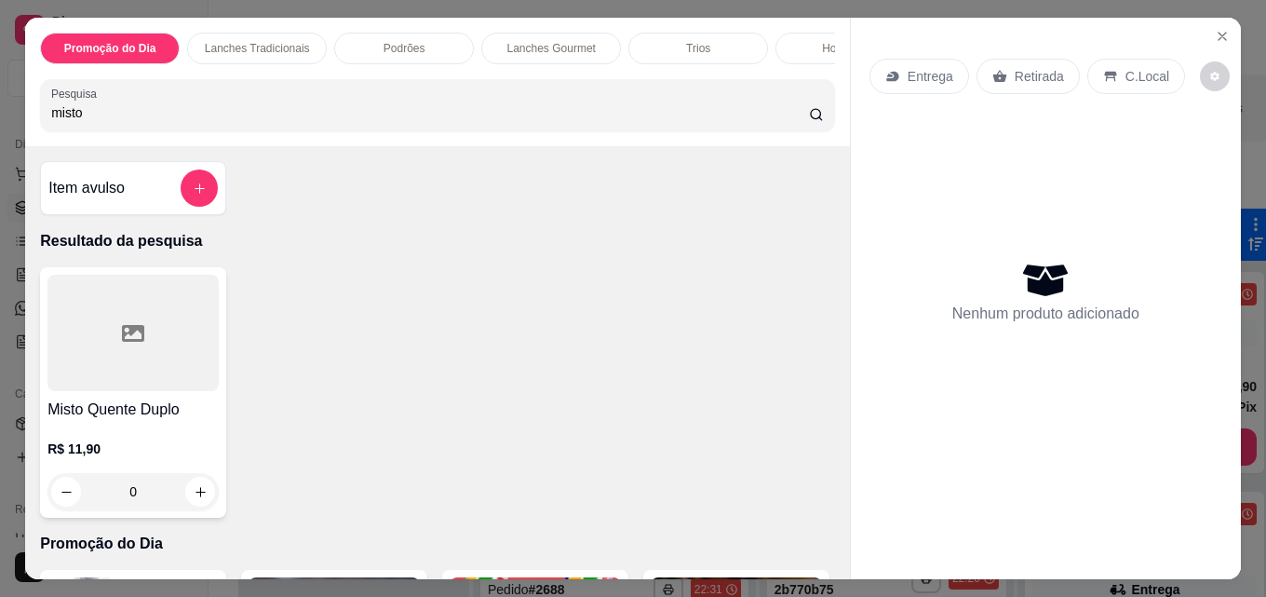
type input "misto"
click at [156, 341] on div at bounding box center [132, 333] width 171 height 116
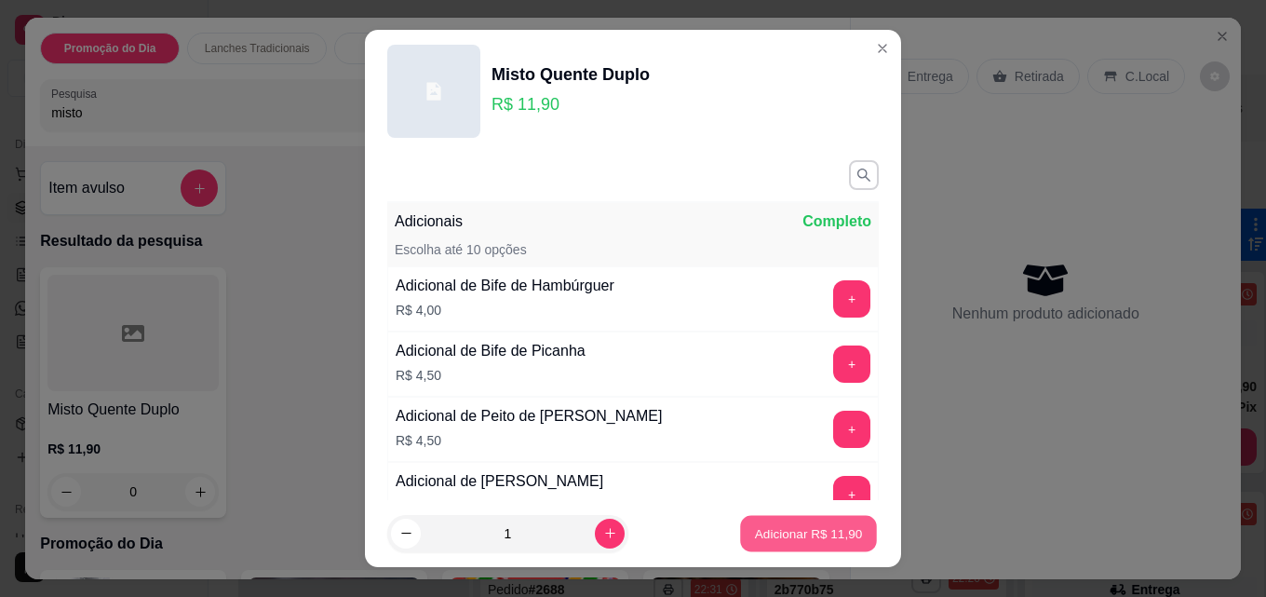
click at [766, 531] on p "Adicionar R$ 11,90" at bounding box center [809, 533] width 108 height 18
type input "1"
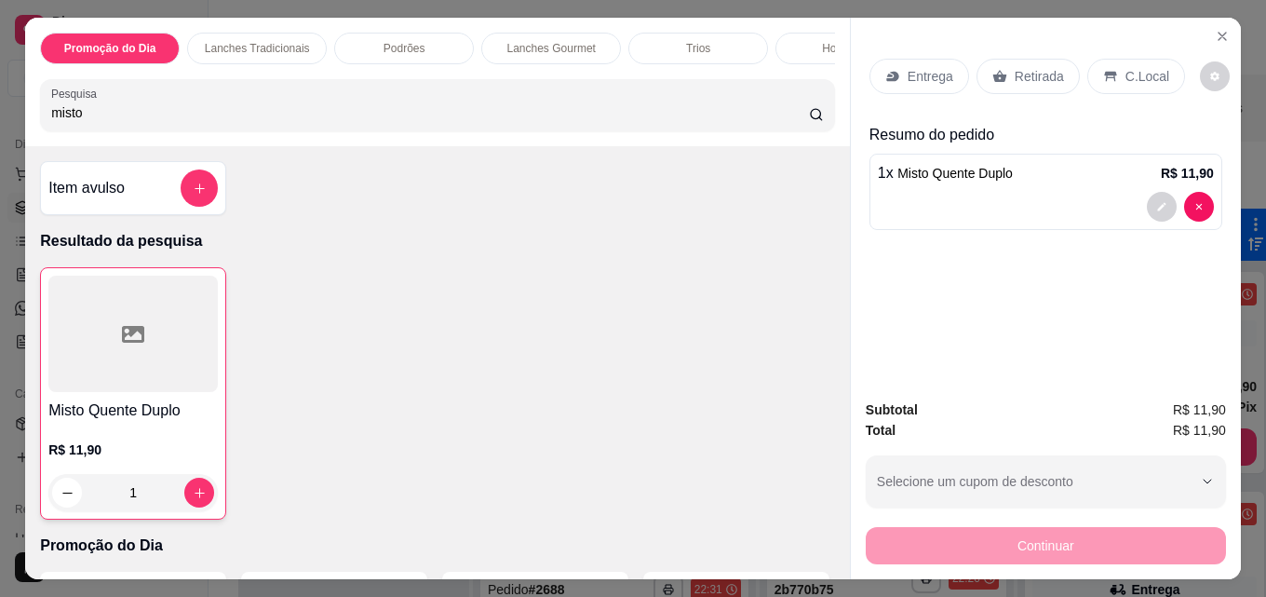
click at [908, 76] on p "Entrega" at bounding box center [931, 76] width 46 height 19
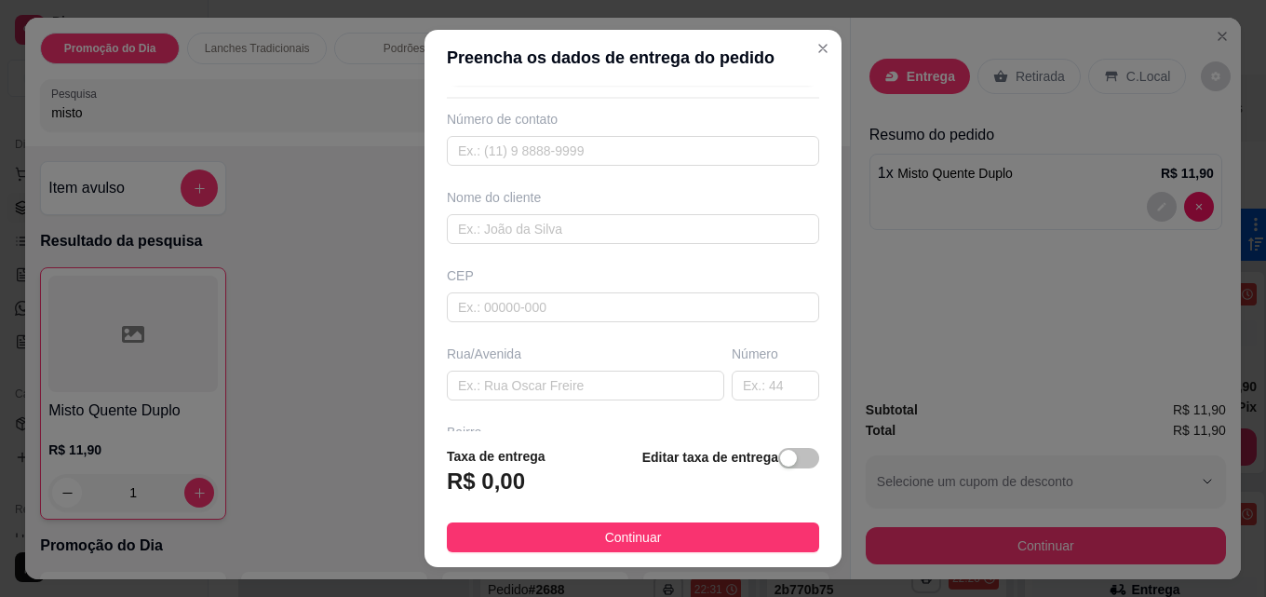
scroll to position [93, 0]
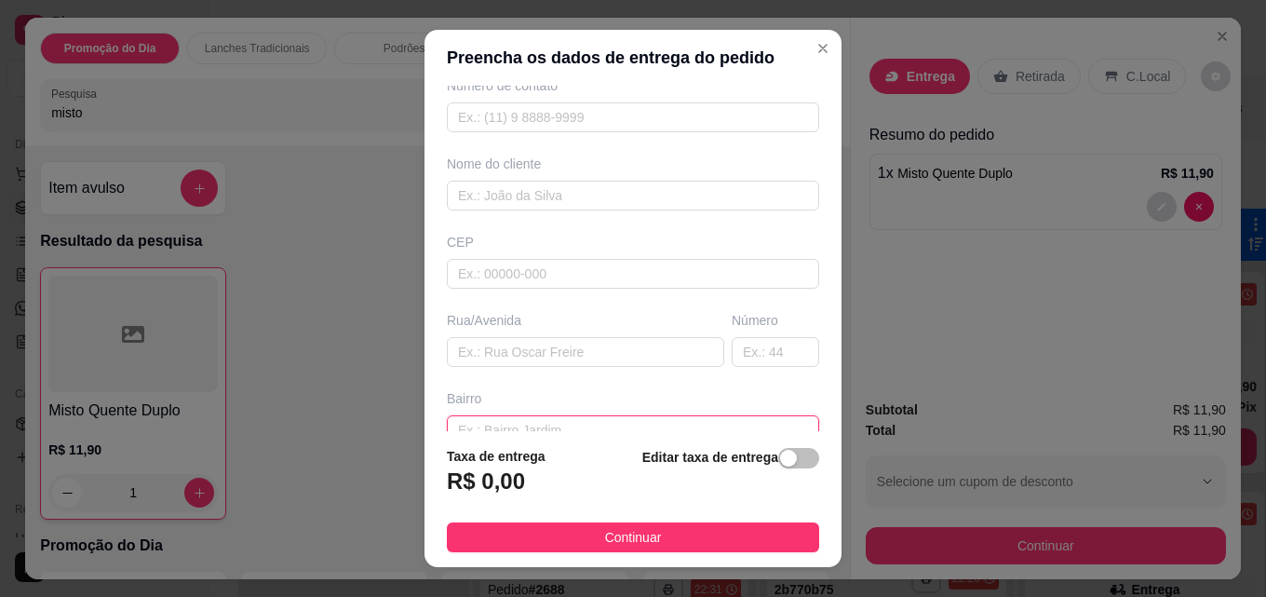
click at [545, 430] on input "text" at bounding box center [633, 430] width 372 height 30
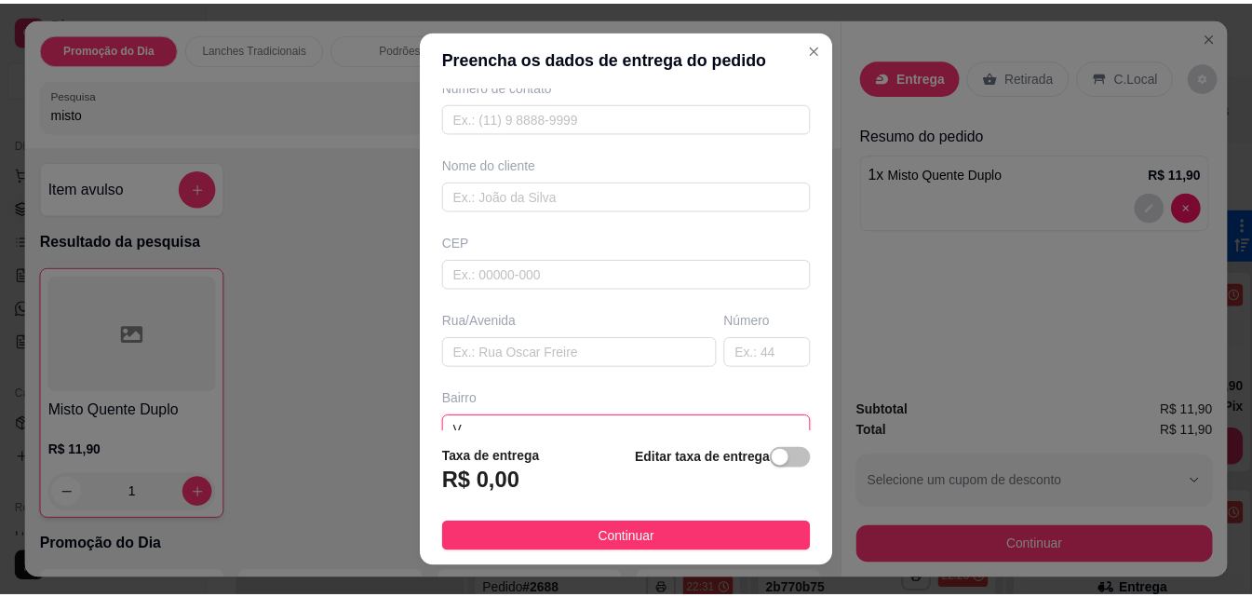
scroll to position [102, 0]
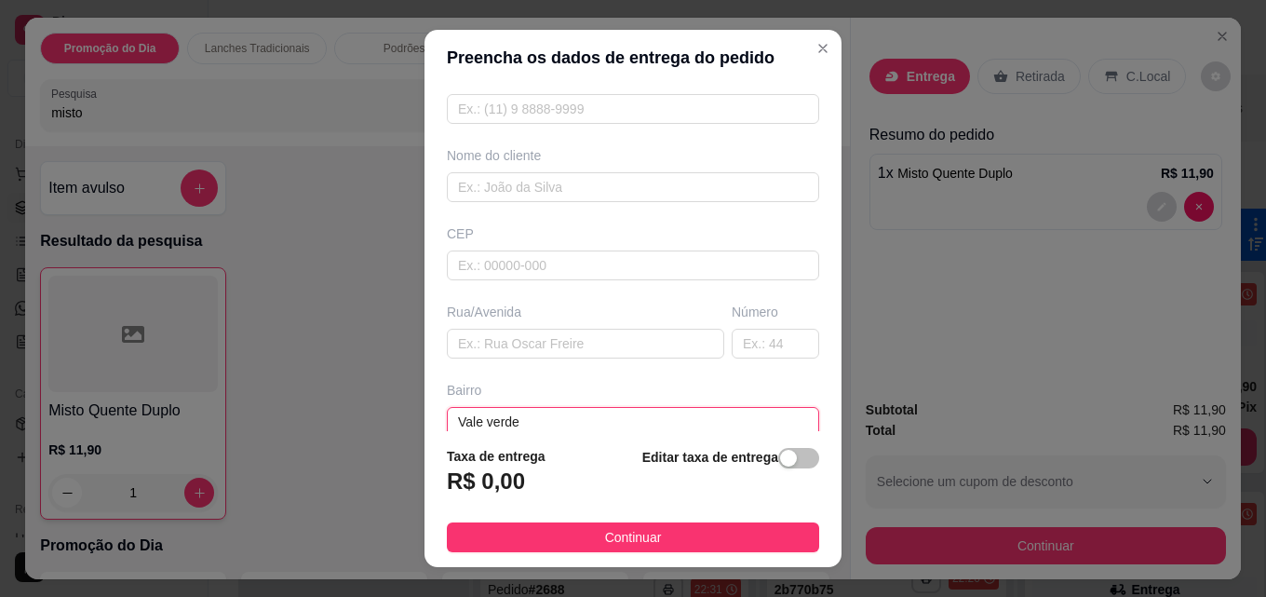
type input "Vale verde"
click at [732, 320] on div "Número" at bounding box center [776, 312] width 88 height 19
click at [732, 318] on div "Número" at bounding box center [776, 312] width 88 height 19
click at [741, 349] on input "text" at bounding box center [776, 344] width 88 height 30
type input "706"
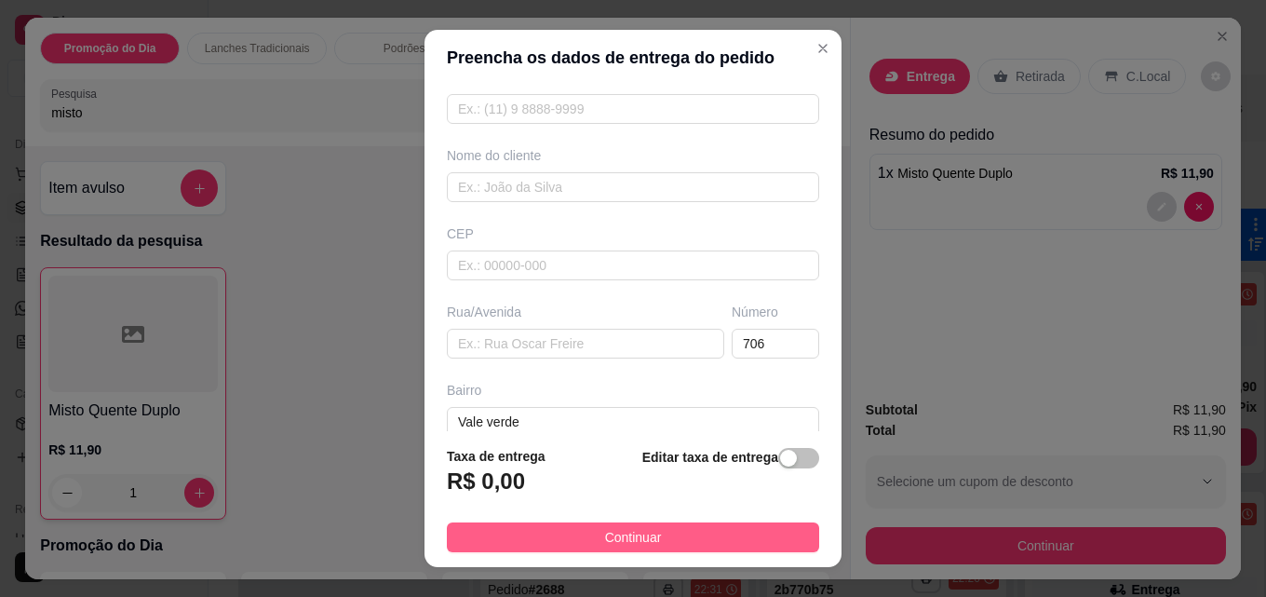
click at [634, 537] on span "Continuar" at bounding box center [633, 537] width 57 height 20
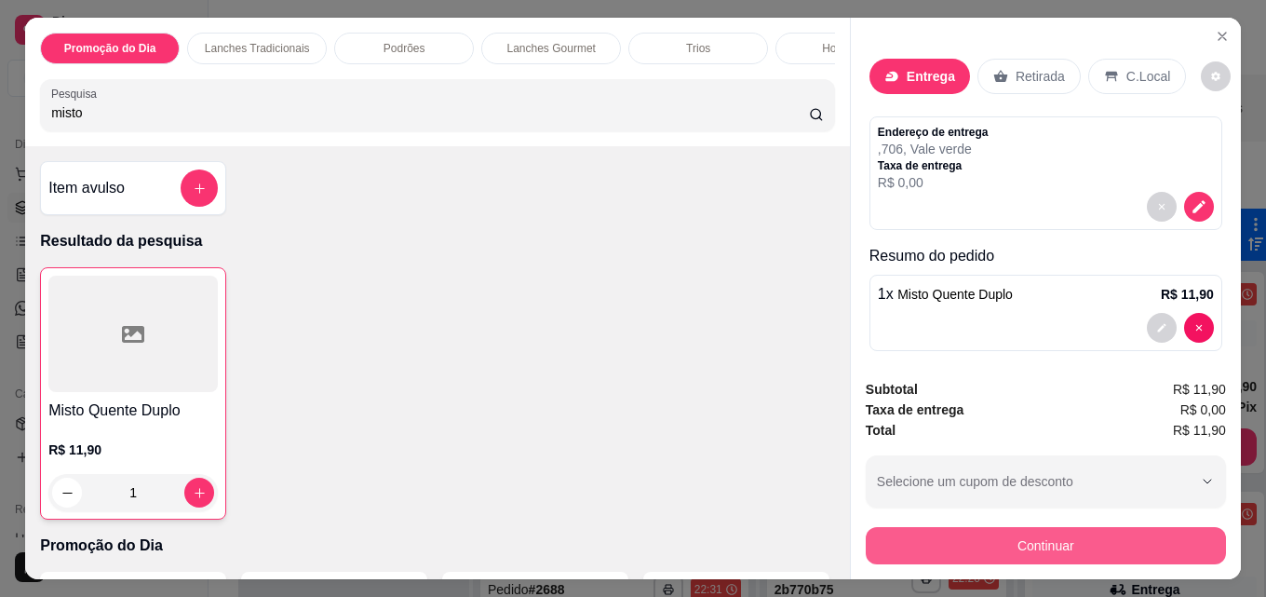
click at [1049, 541] on button "Continuar" at bounding box center [1046, 545] width 360 height 37
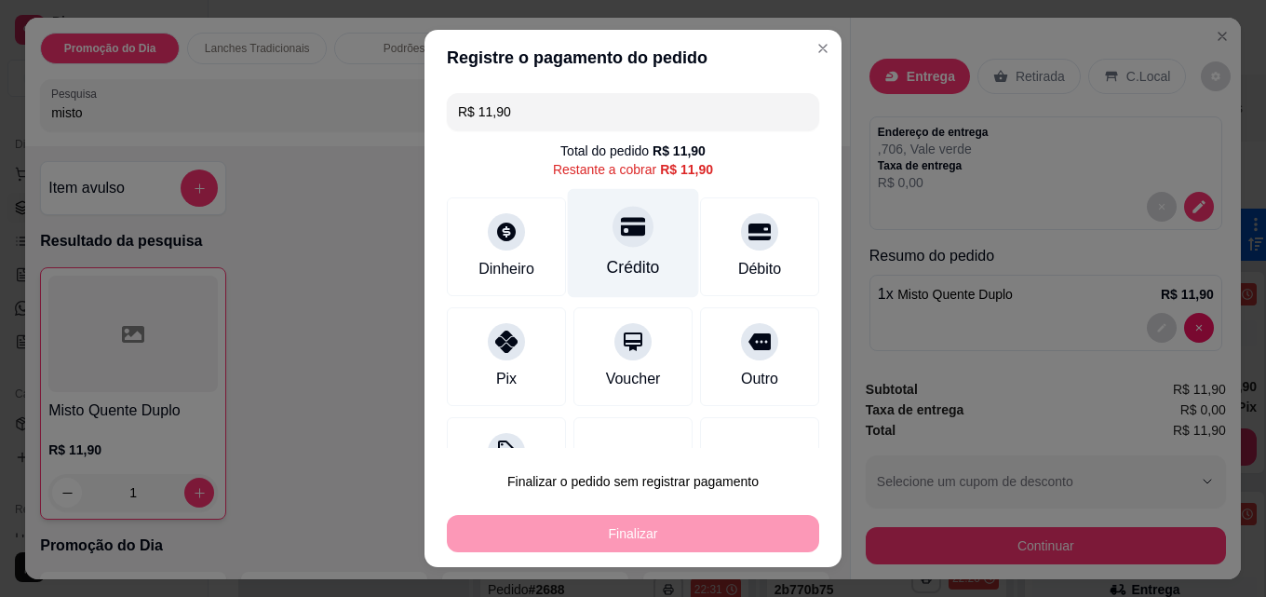
click at [621, 224] on icon at bounding box center [633, 226] width 24 height 24
type input "R$ 0,00"
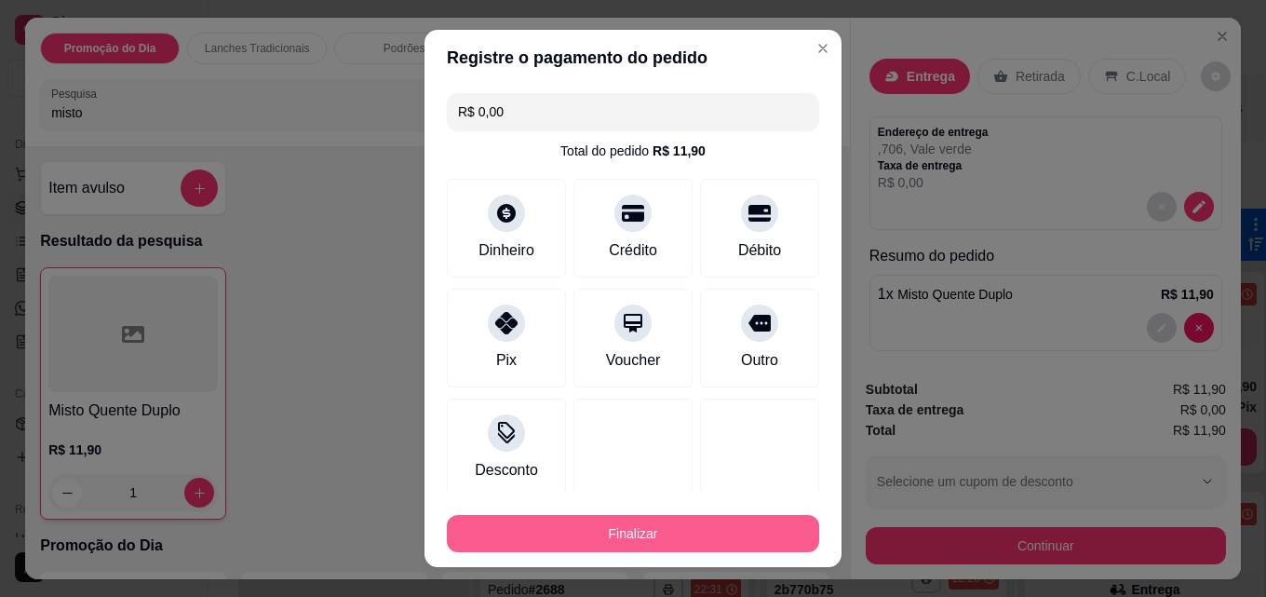
click at [670, 531] on button "Finalizar" at bounding box center [633, 533] width 372 height 37
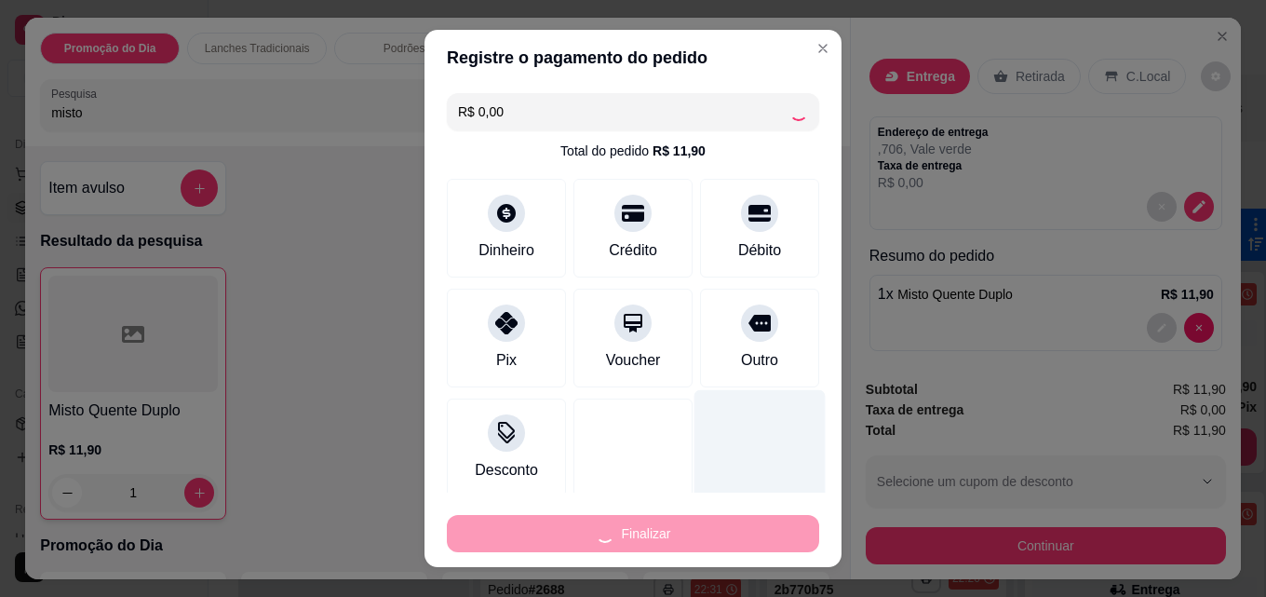
type input "0"
type input "-R$ 11,90"
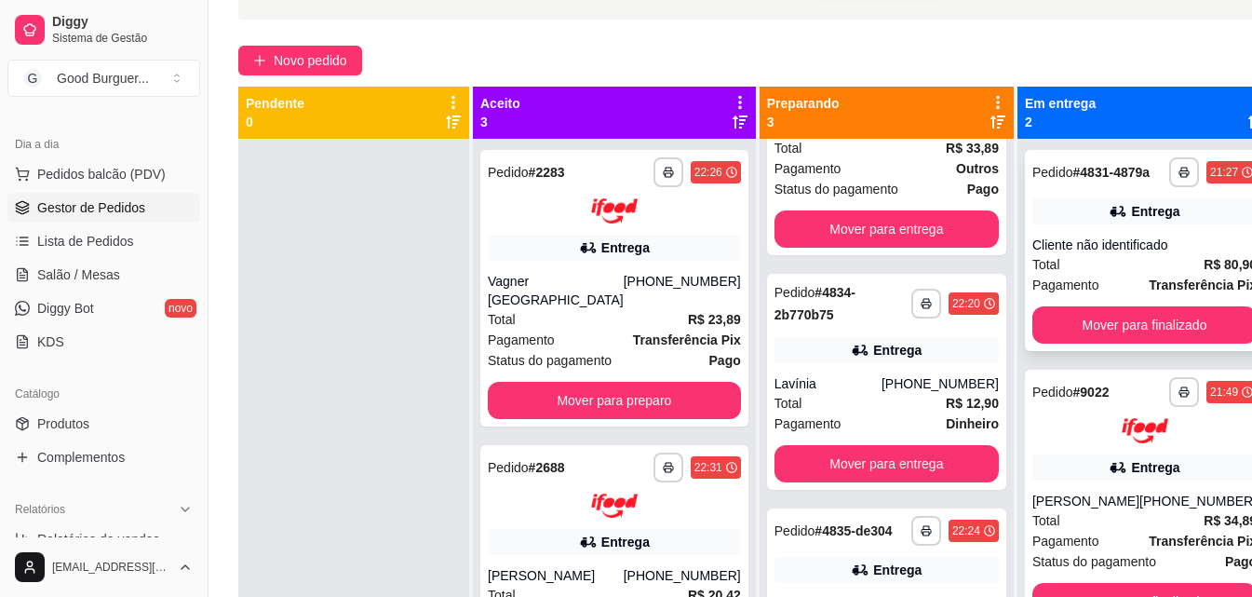
scroll to position [98, 0]
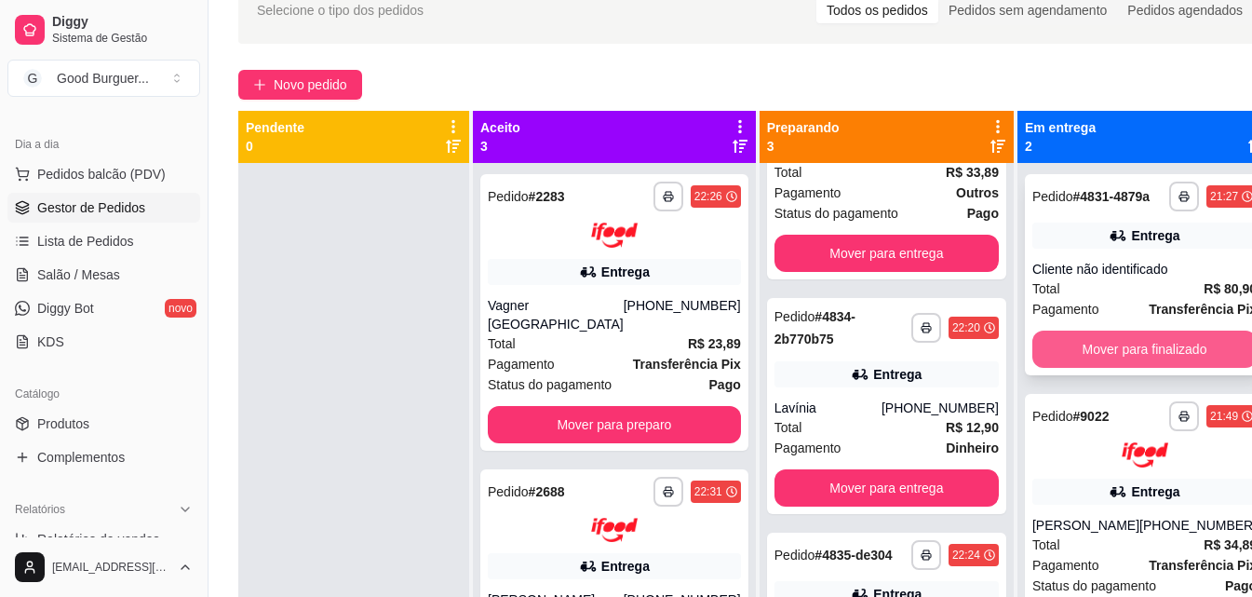
click at [1093, 350] on button "Mover para finalizado" at bounding box center [1145, 349] width 224 height 37
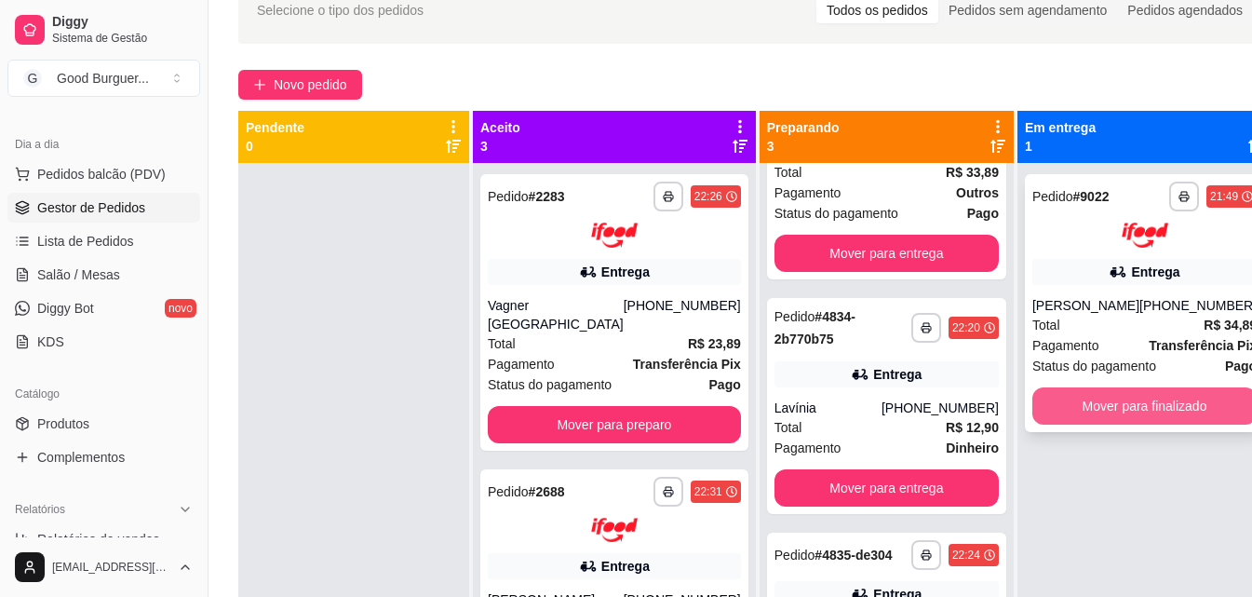
click at [1098, 403] on button "Mover para finalizado" at bounding box center [1145, 405] width 224 height 37
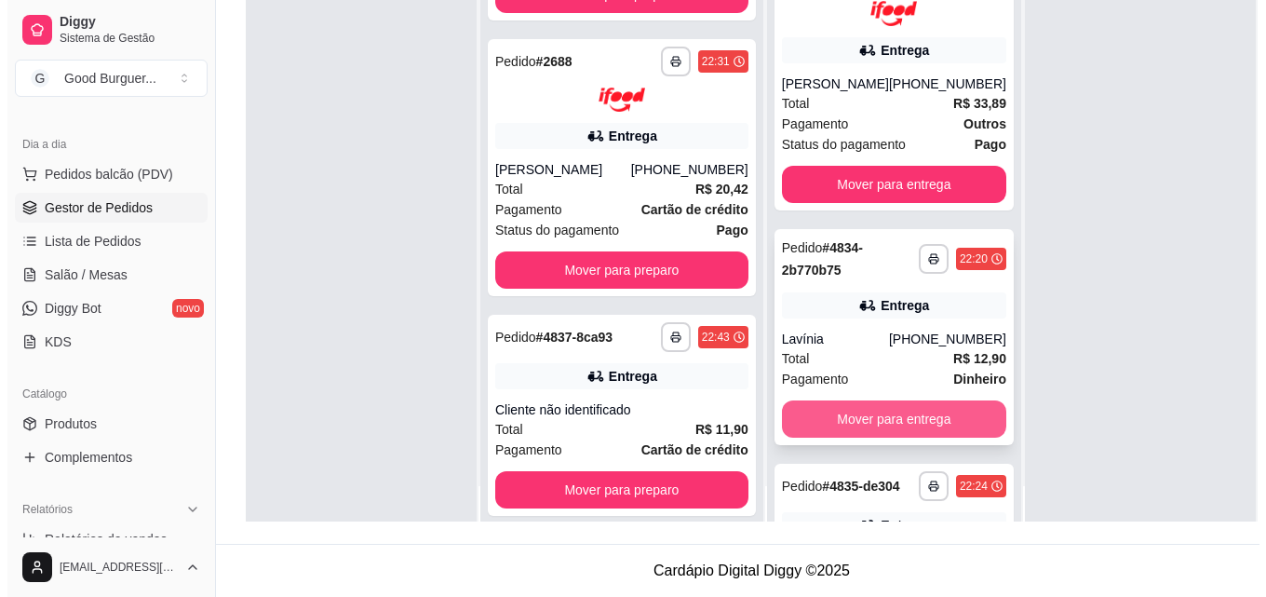
scroll to position [52, 0]
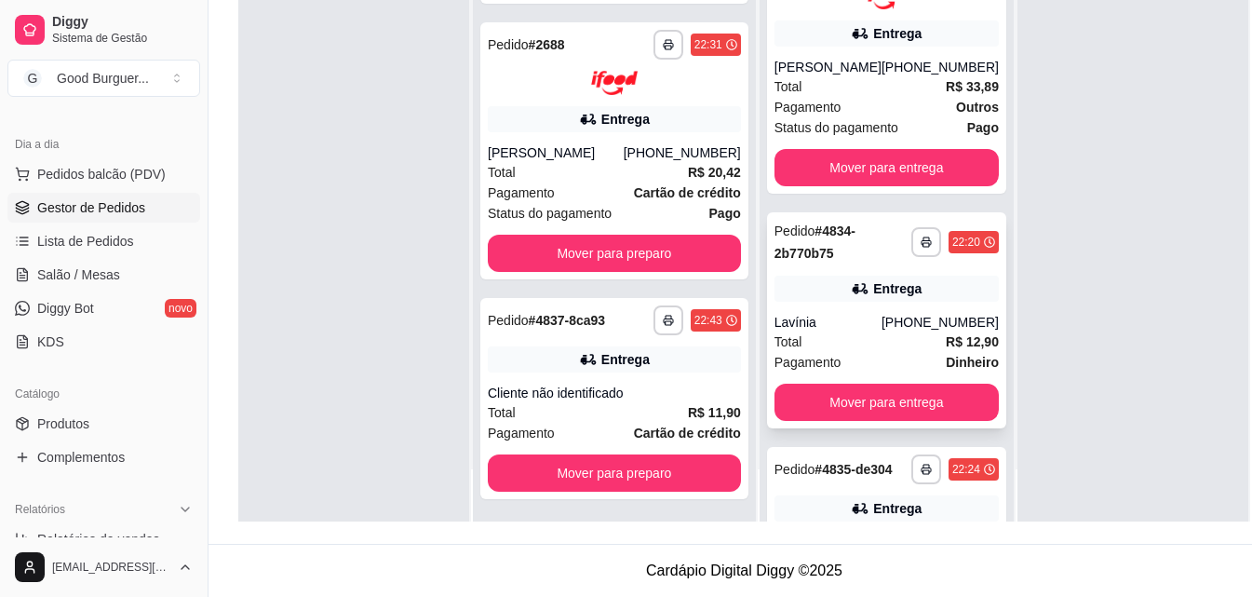
click at [830, 332] on div "Total R$ 12,90" at bounding box center [887, 342] width 224 height 20
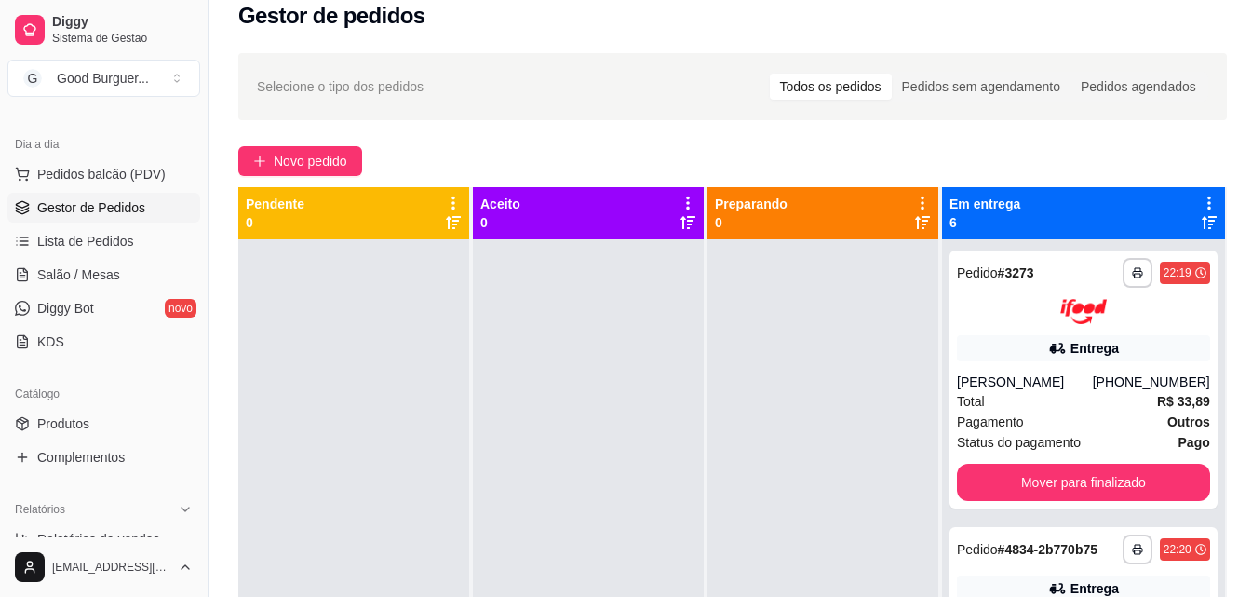
scroll to position [0, 0]
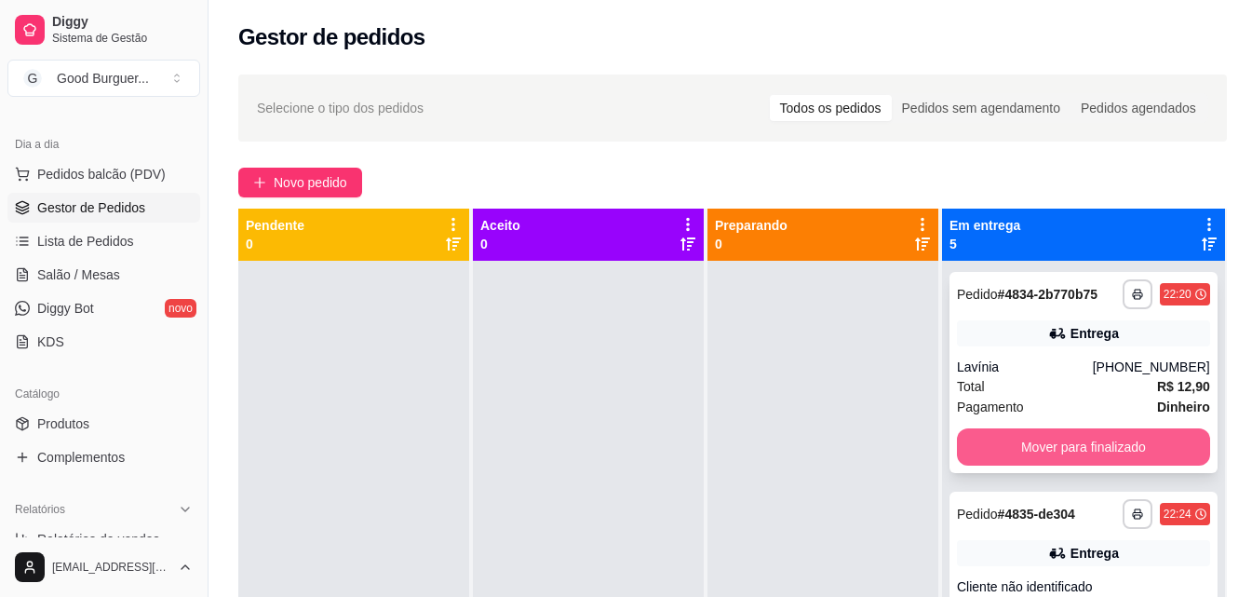
click at [1118, 466] on button "Mover para finalizado" at bounding box center [1083, 446] width 253 height 37
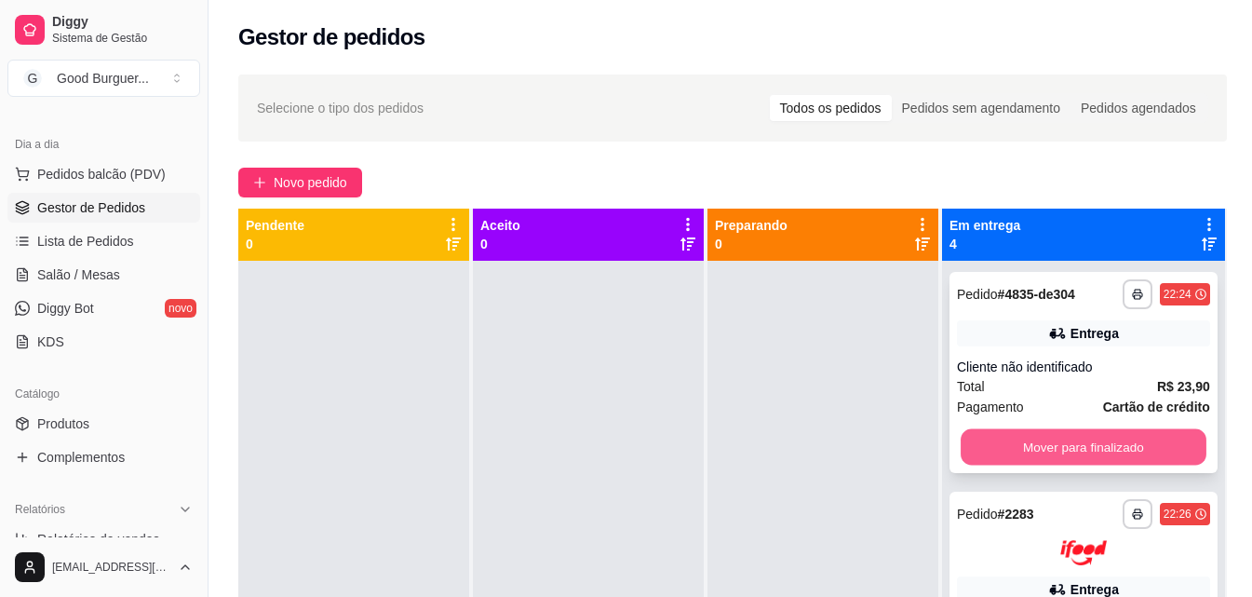
click at [1113, 466] on button "Mover para finalizado" at bounding box center [1084, 447] width 246 height 36
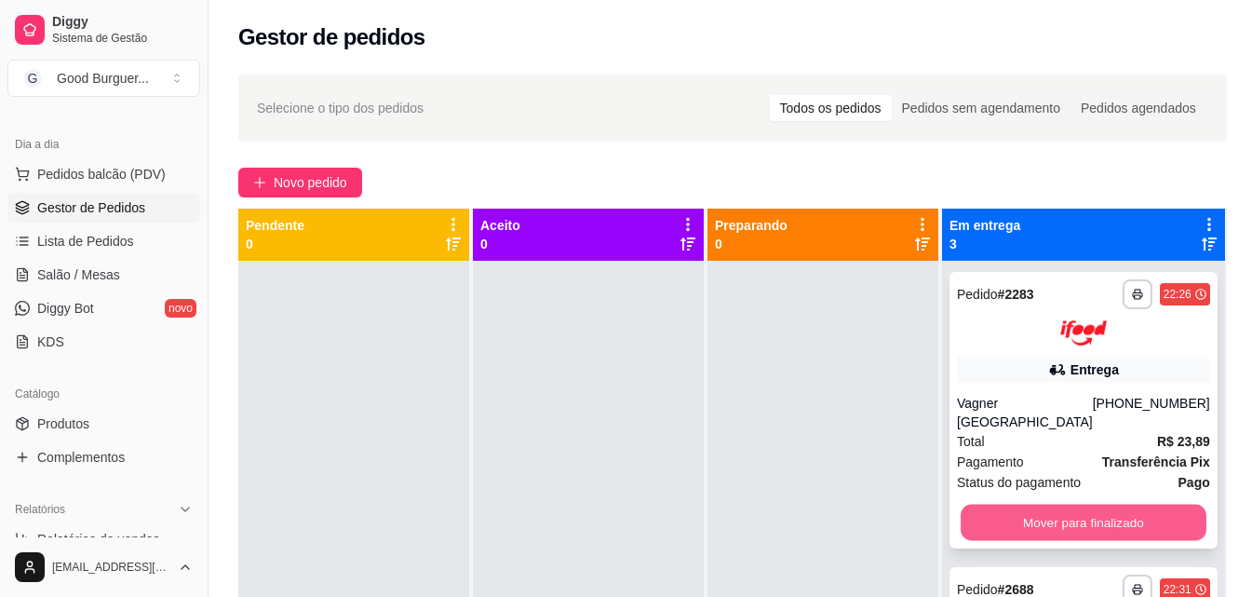
click at [1108, 514] on button "Mover para finalizado" at bounding box center [1084, 522] width 246 height 36
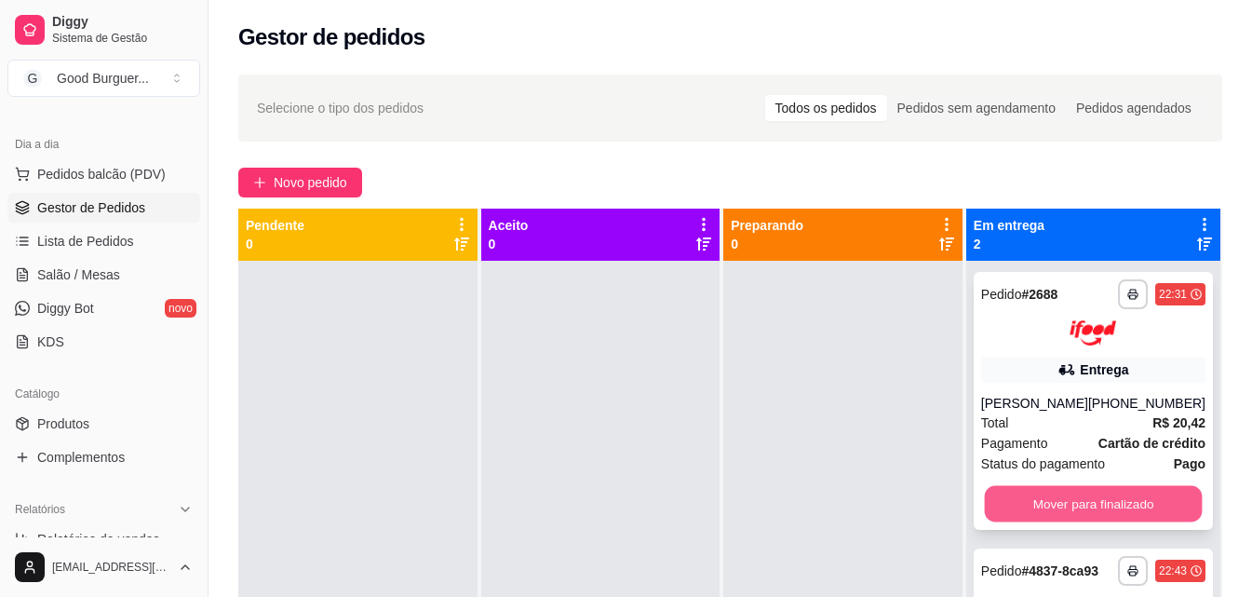
click at [1108, 515] on button "Mover para finalizado" at bounding box center [1093, 503] width 218 height 36
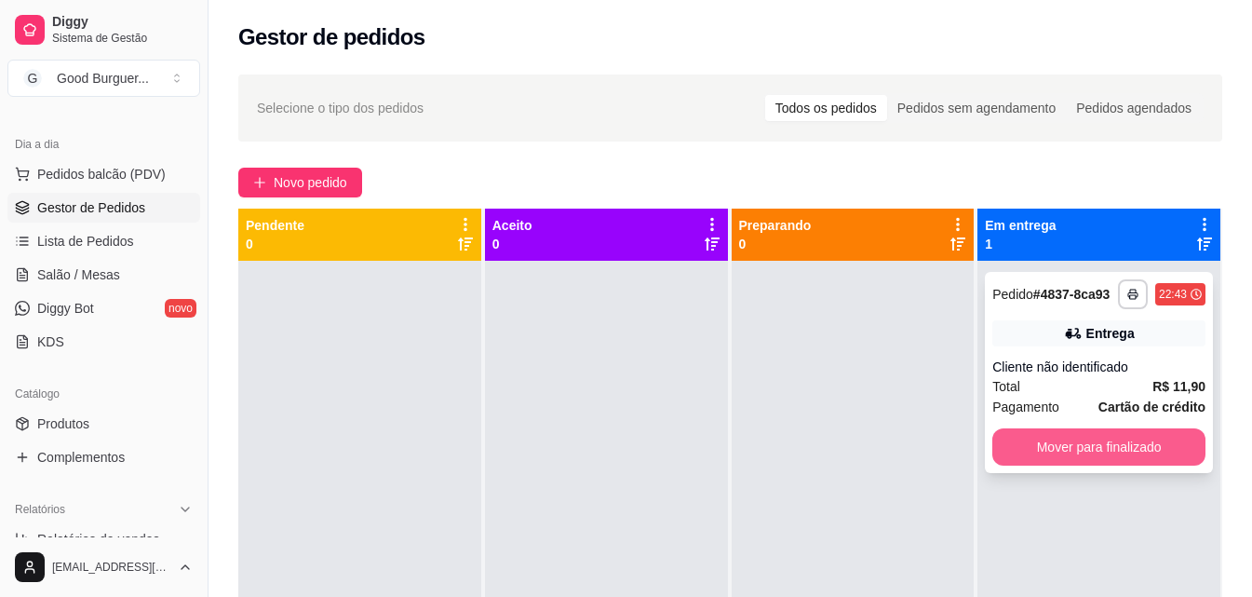
click at [1122, 445] on button "Mover para finalizado" at bounding box center [1099, 446] width 213 height 37
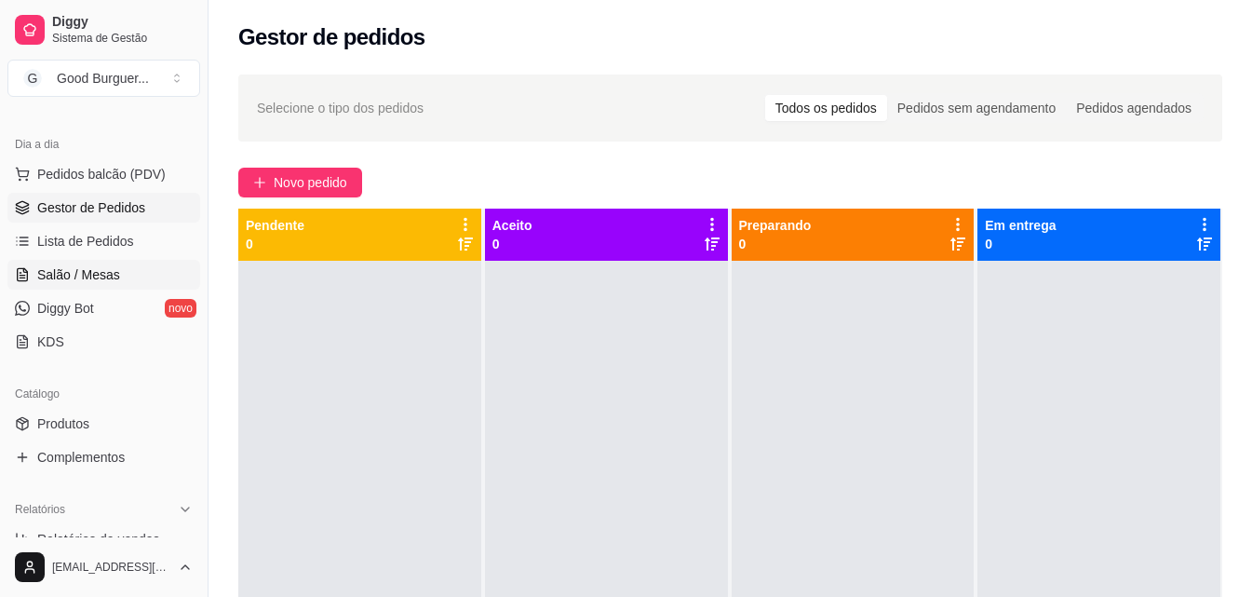
scroll to position [93, 0]
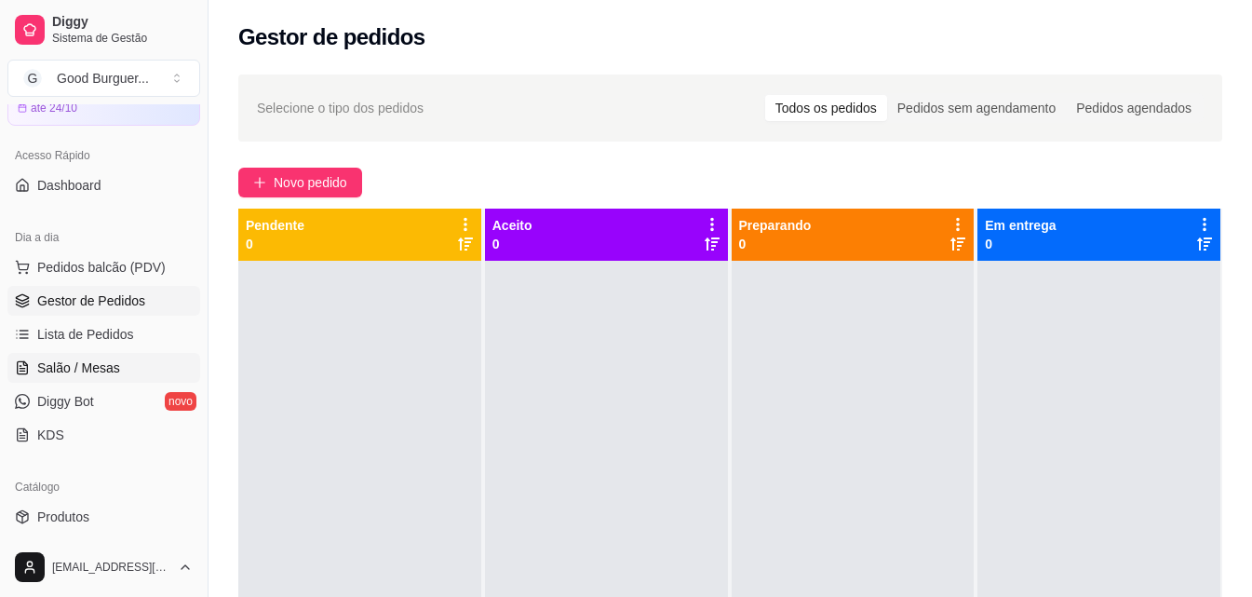
click at [103, 362] on span "Salão / Mesas" at bounding box center [78, 368] width 83 height 19
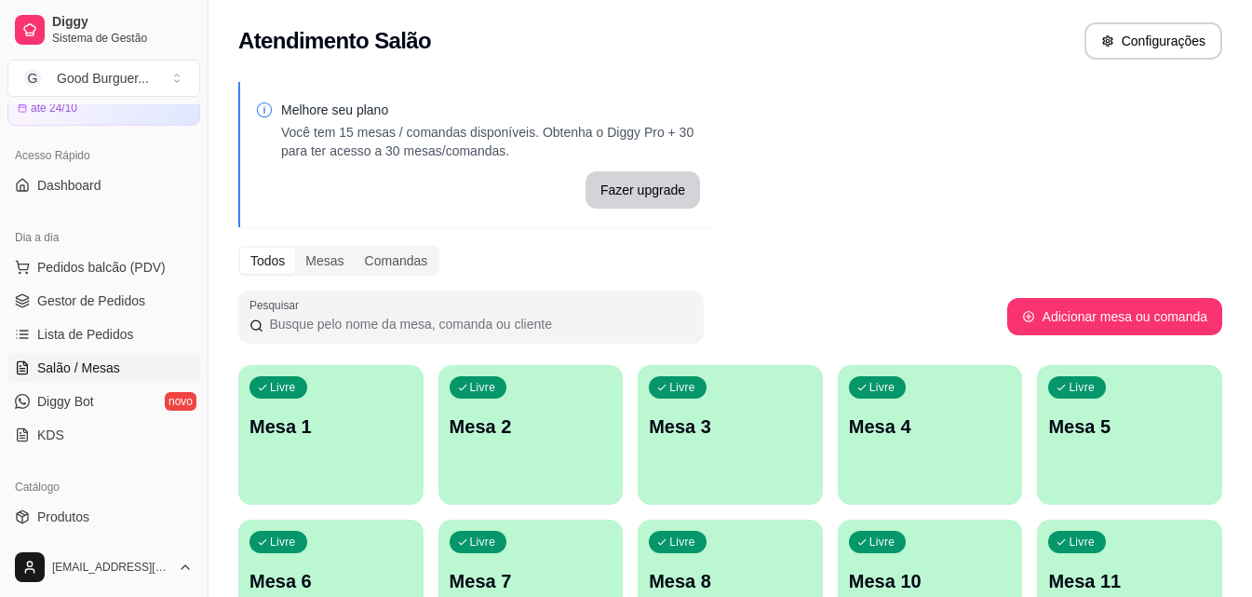
click at [332, 432] on p "Mesa 1" at bounding box center [331, 426] width 163 height 26
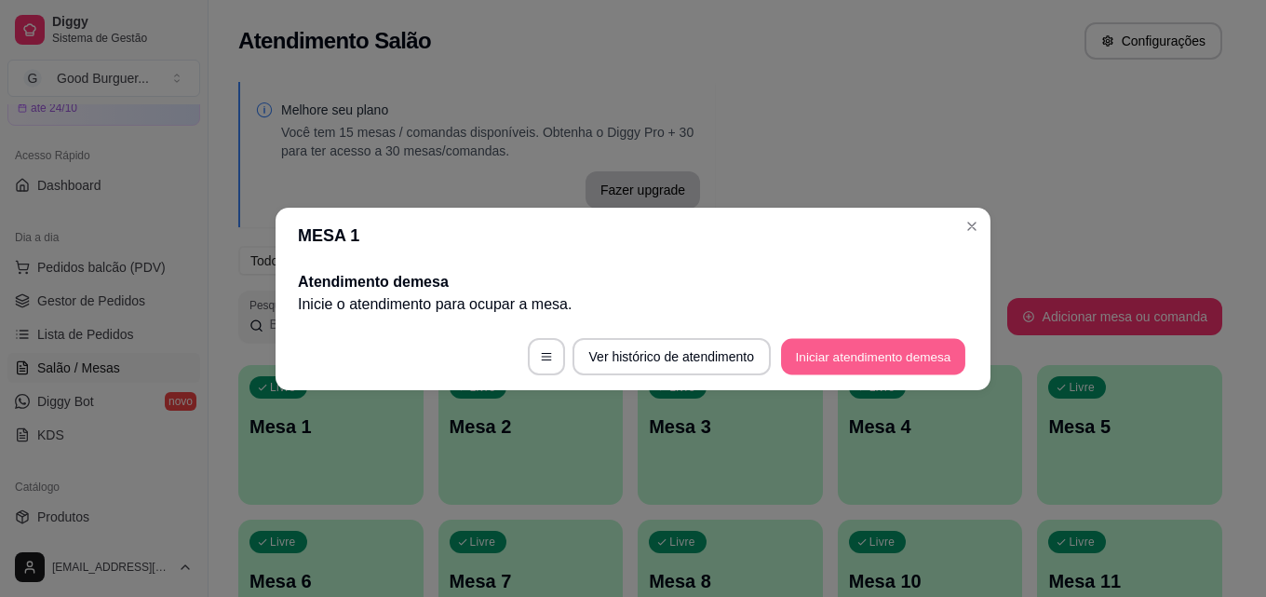
click at [873, 353] on button "Iniciar atendimento de mesa" at bounding box center [873, 356] width 184 height 36
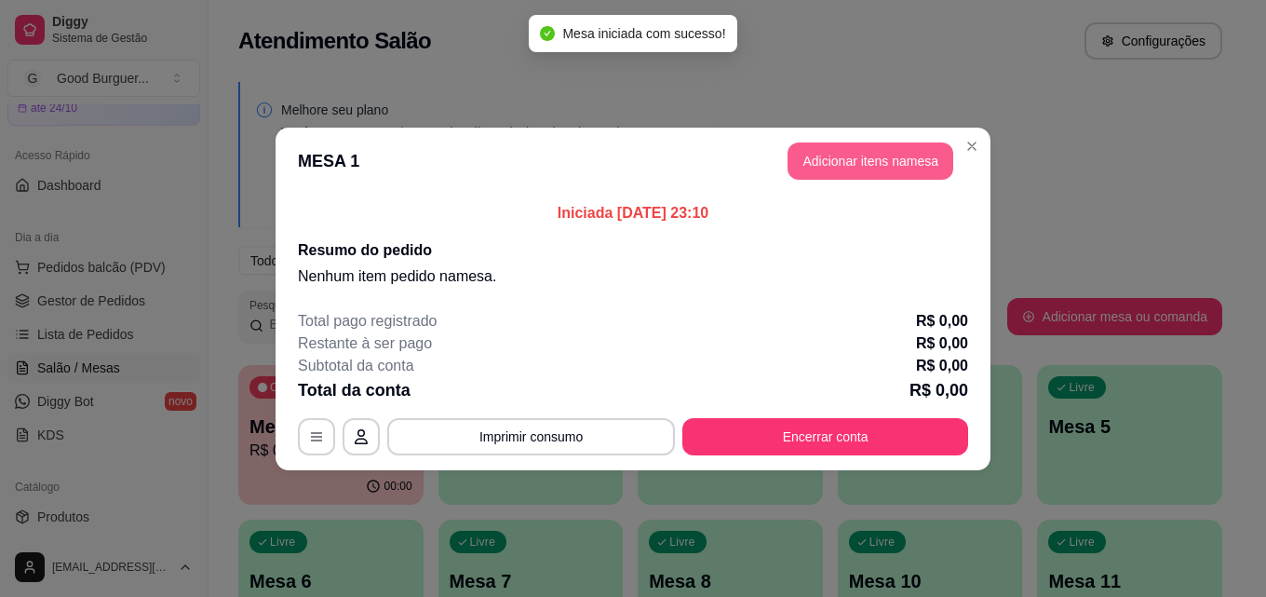
click at [865, 159] on button "Adicionar itens na mesa" at bounding box center [871, 160] width 166 height 37
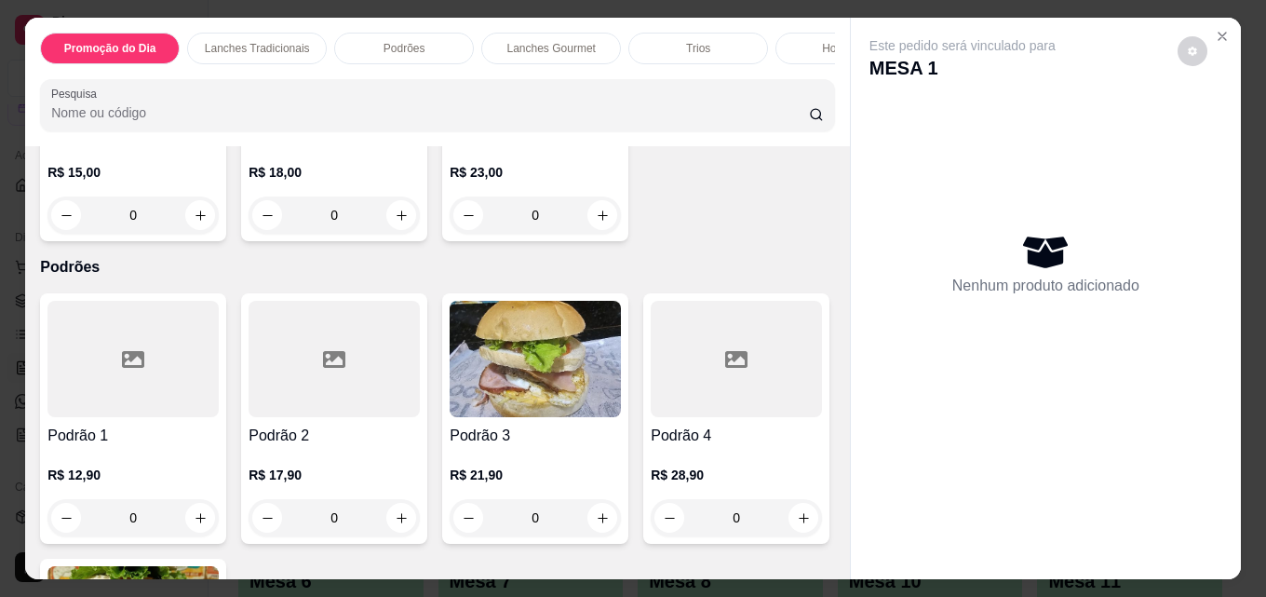
scroll to position [1490, 0]
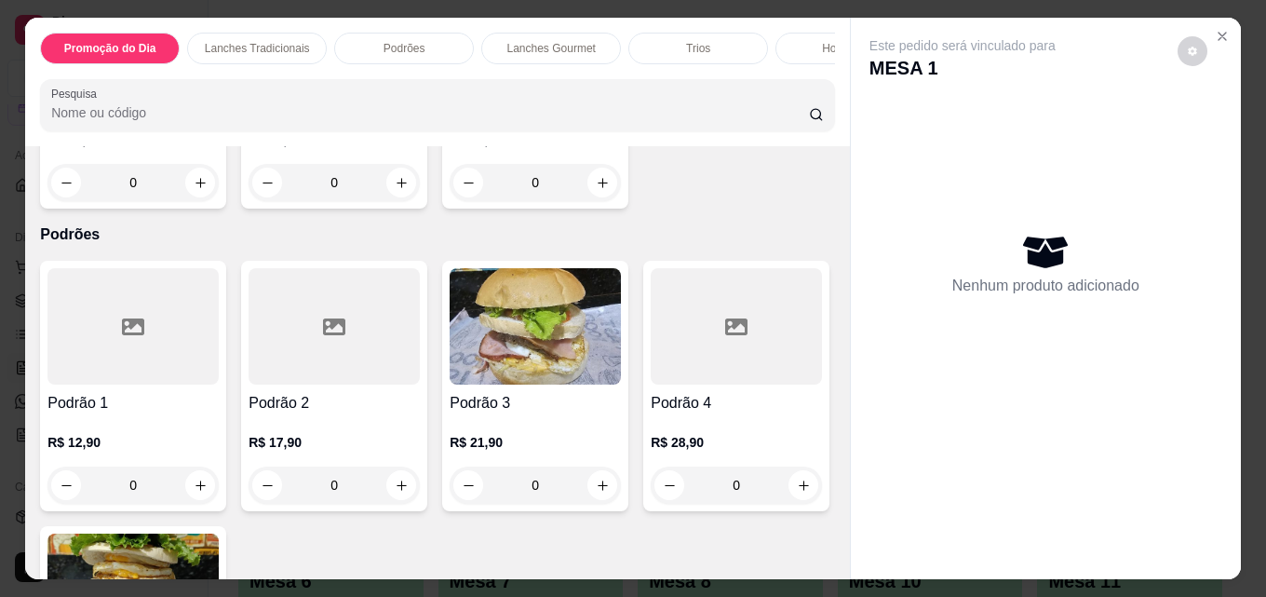
click at [420, 82] on img at bounding box center [334, 24] width 171 height 116
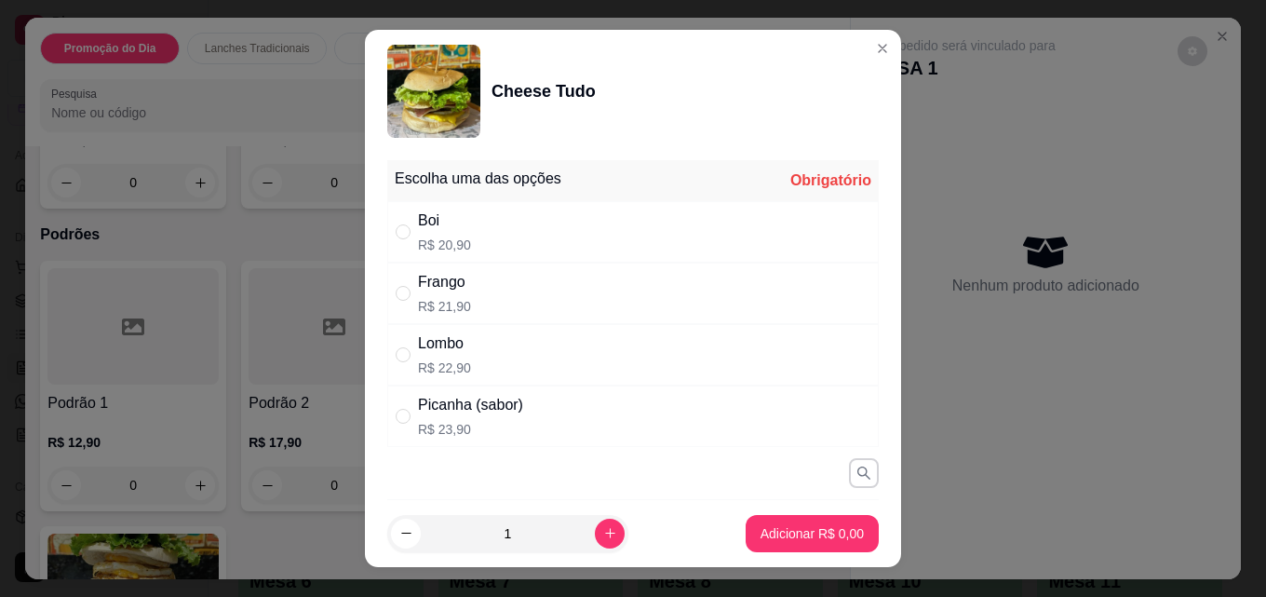
click at [430, 224] on div "Boi" at bounding box center [444, 221] width 53 height 22
radio input "true"
click at [802, 527] on p "Adicionar R$ 20,90" at bounding box center [809, 533] width 108 height 18
type input "1"
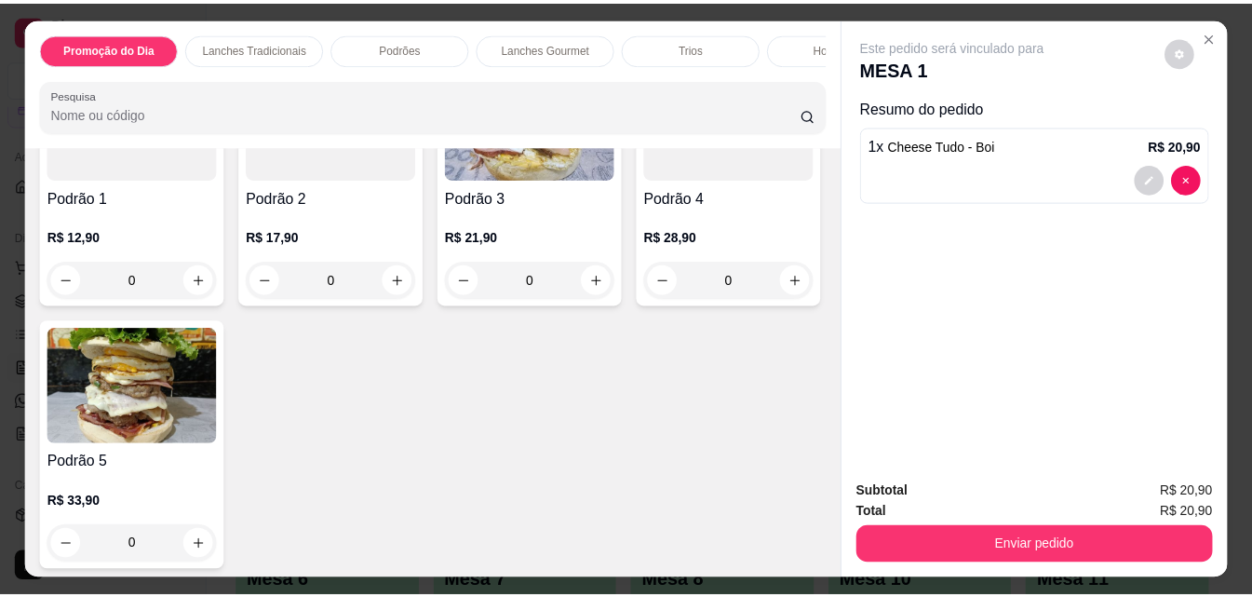
scroll to position [1676, 0]
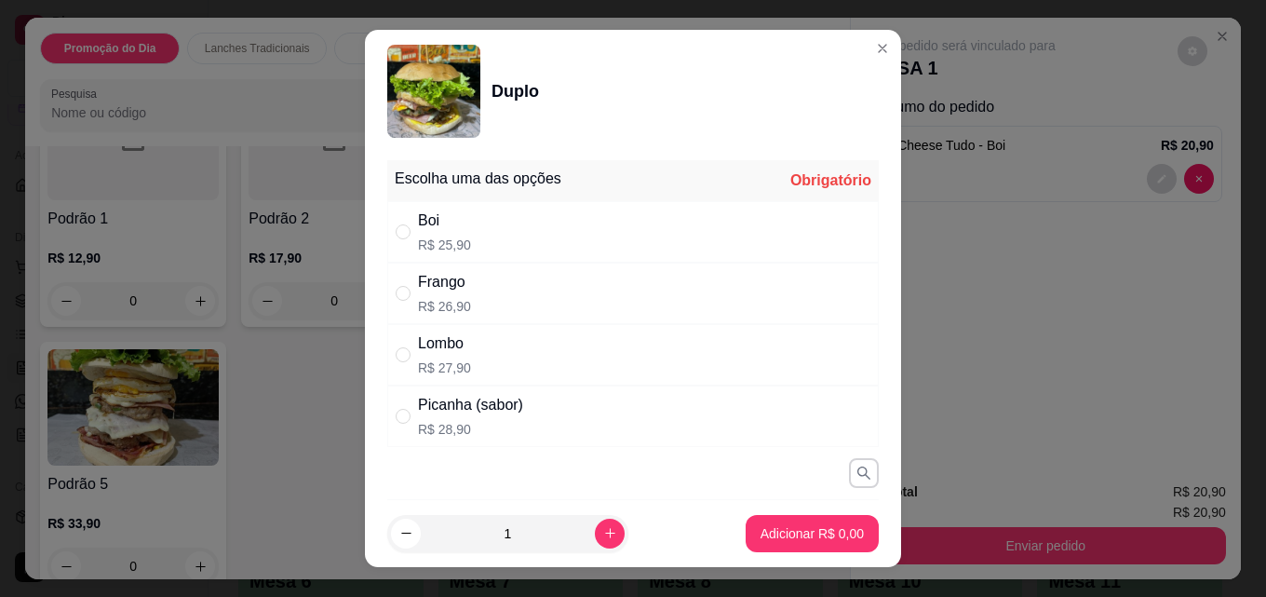
click at [448, 233] on div "Boi R$ 25,90" at bounding box center [444, 232] width 53 height 45
radio input "true"
click at [809, 538] on p "Adicionar R$ 25,90" at bounding box center [809, 533] width 108 height 18
type input "1"
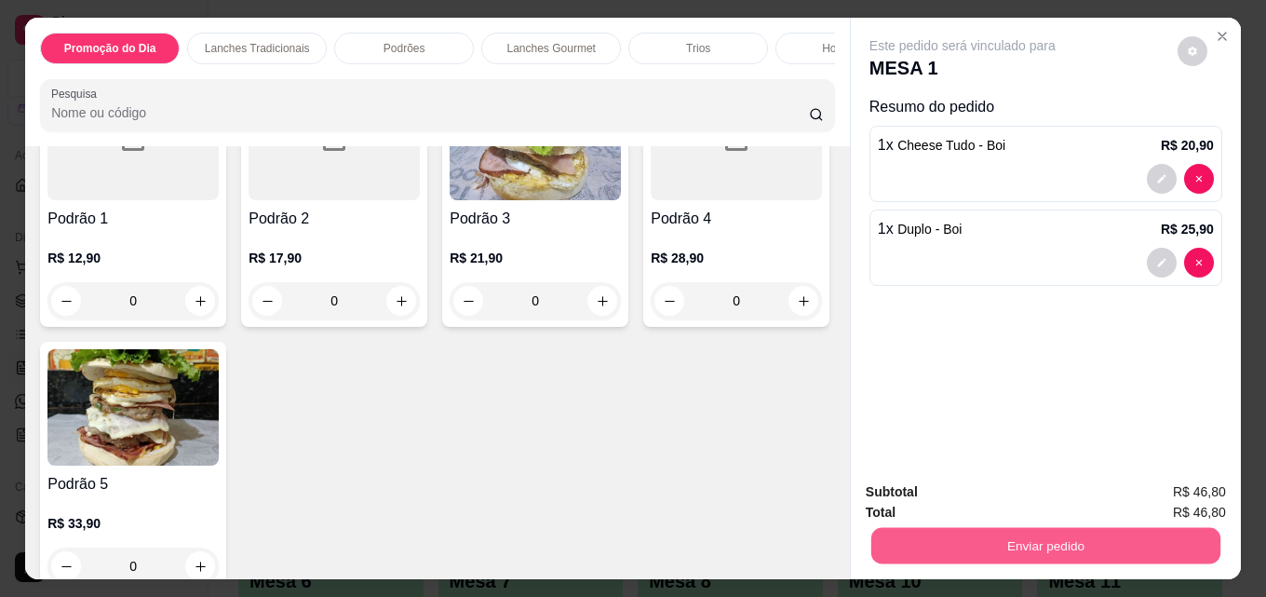
click at [1111, 538] on button "Enviar pedido" at bounding box center [1046, 545] width 349 height 36
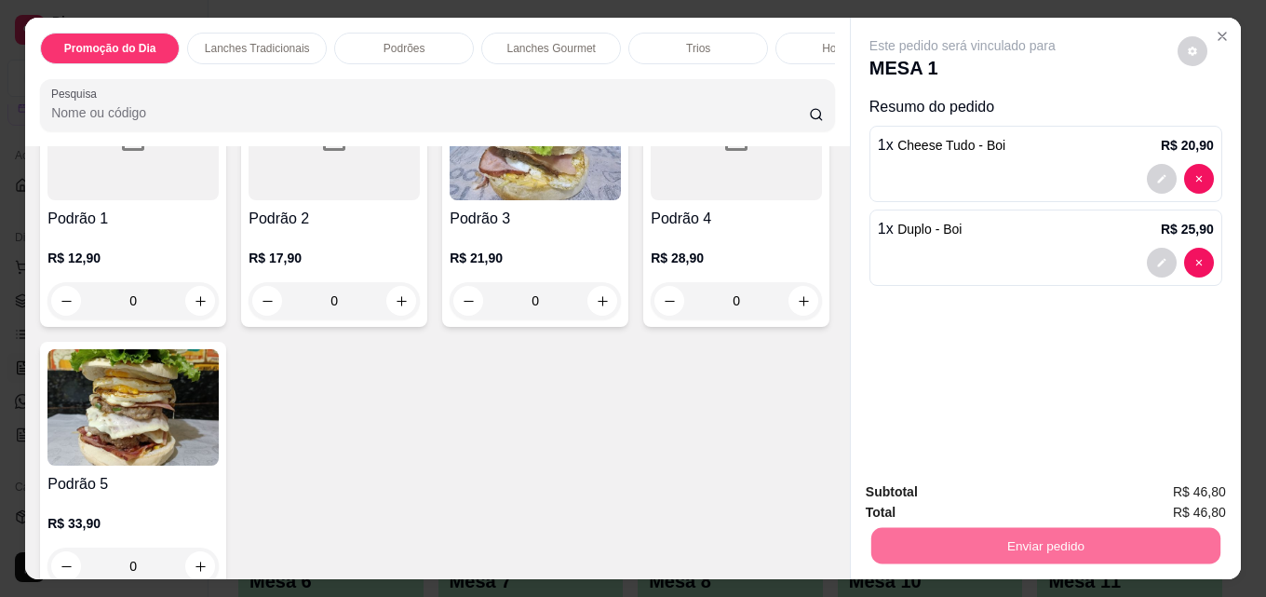
click at [1165, 491] on button "Enviar pedido" at bounding box center [1177, 492] width 105 height 35
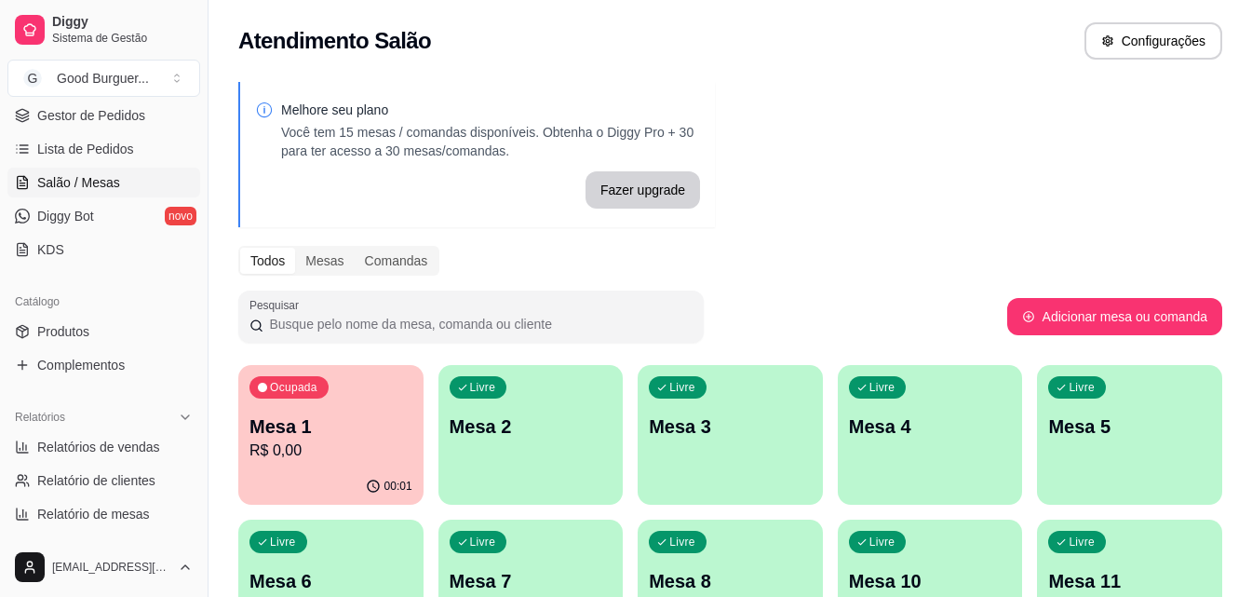
scroll to position [279, 0]
click at [141, 447] on span "Relatórios de vendas" at bounding box center [98, 446] width 123 height 19
select select "ALL"
select select "0"
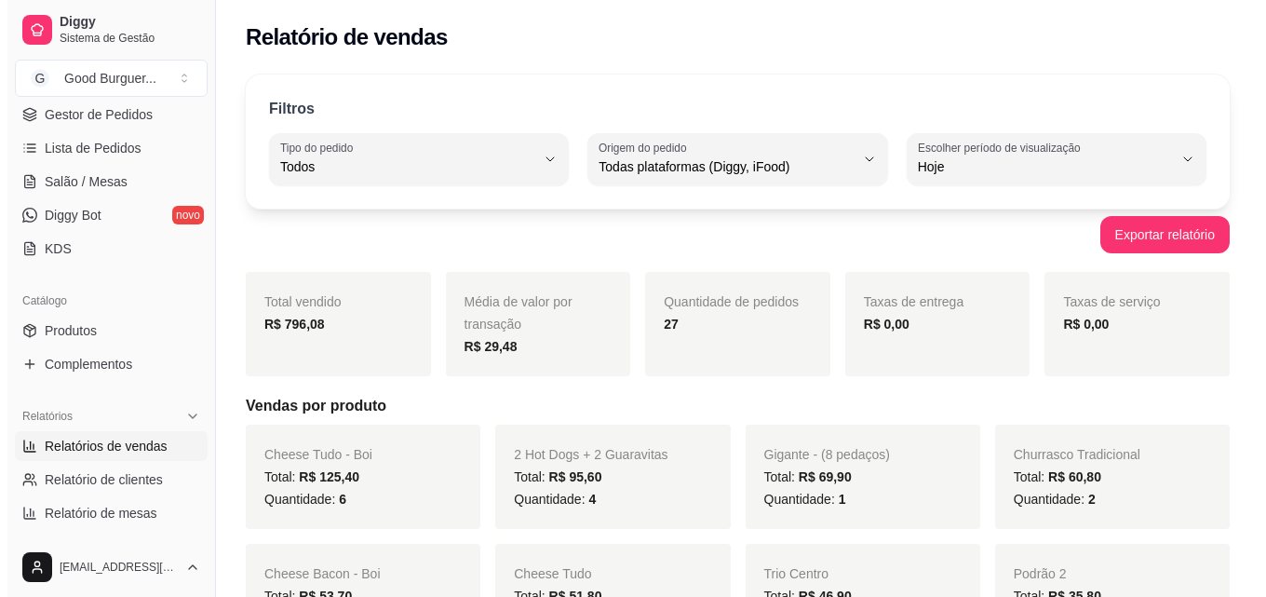
scroll to position [186, 0]
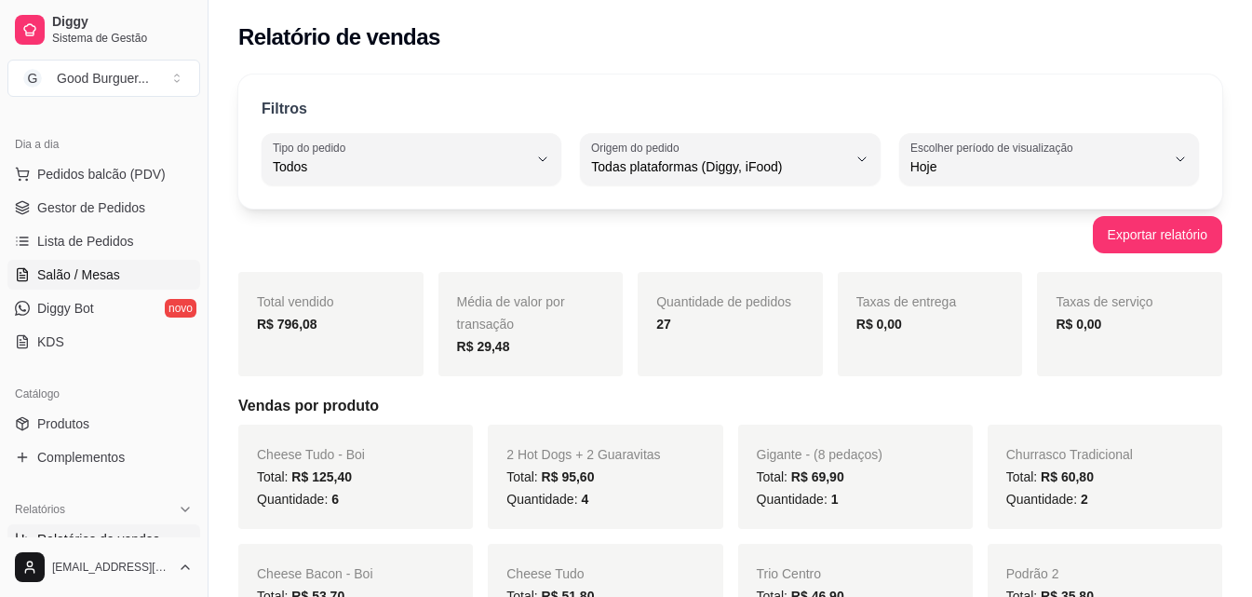
click at [97, 276] on span "Salão / Mesas" at bounding box center [78, 274] width 83 height 19
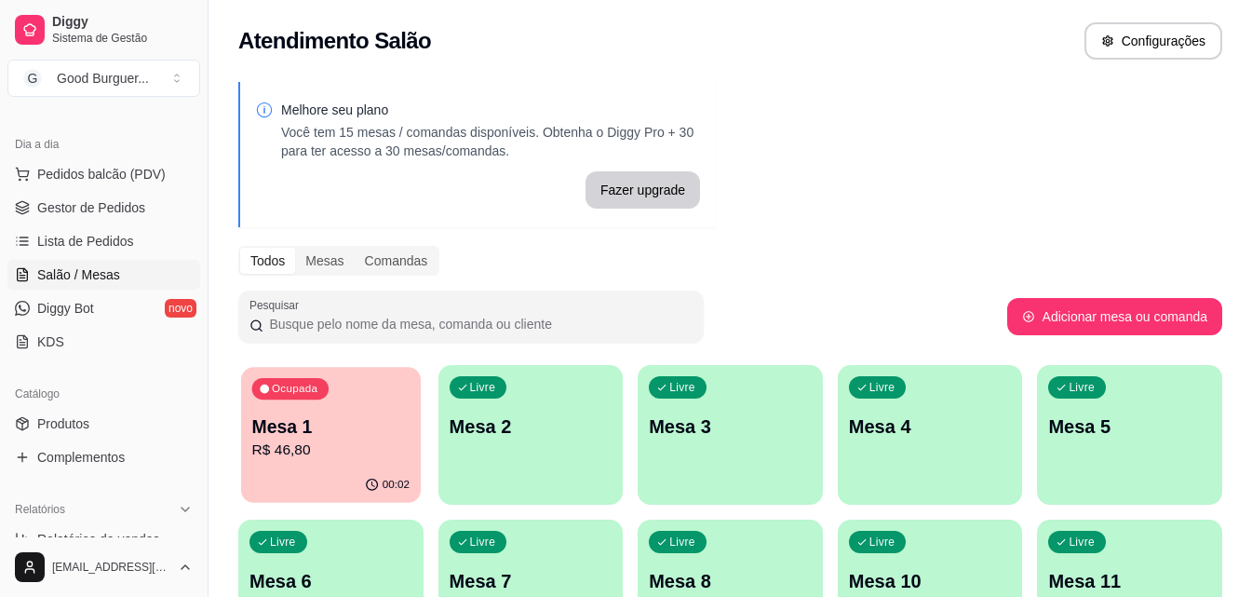
click at [370, 444] on p "R$ 46,80" at bounding box center [330, 450] width 157 height 21
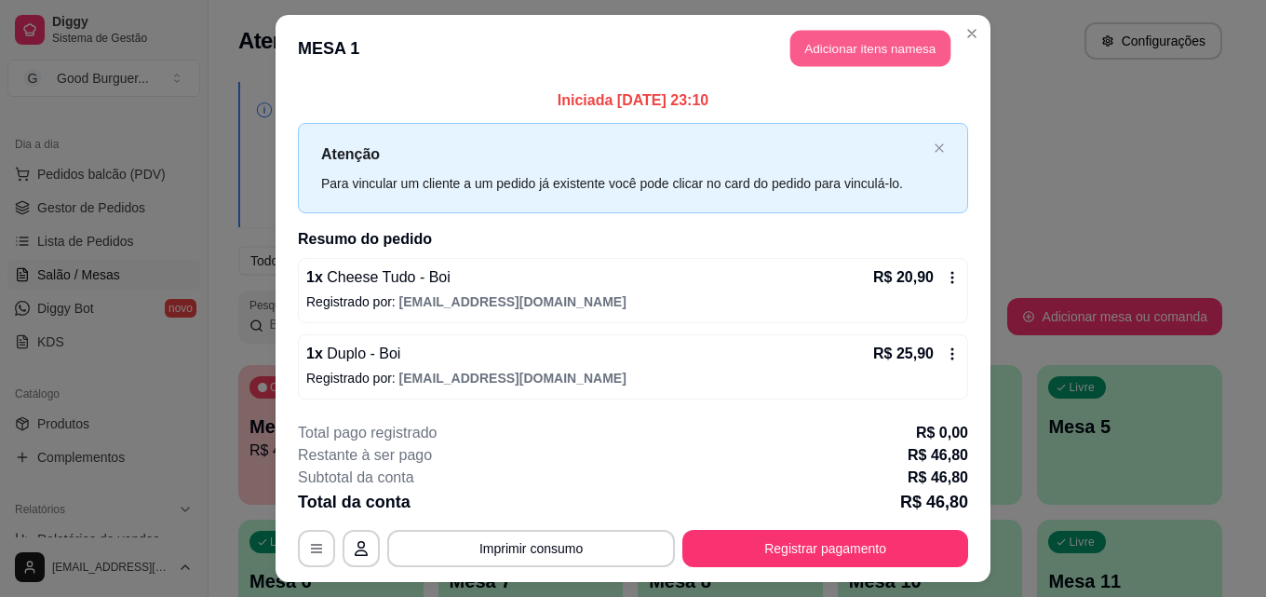
click at [840, 45] on button "Adicionar itens na mesa" at bounding box center [871, 49] width 160 height 36
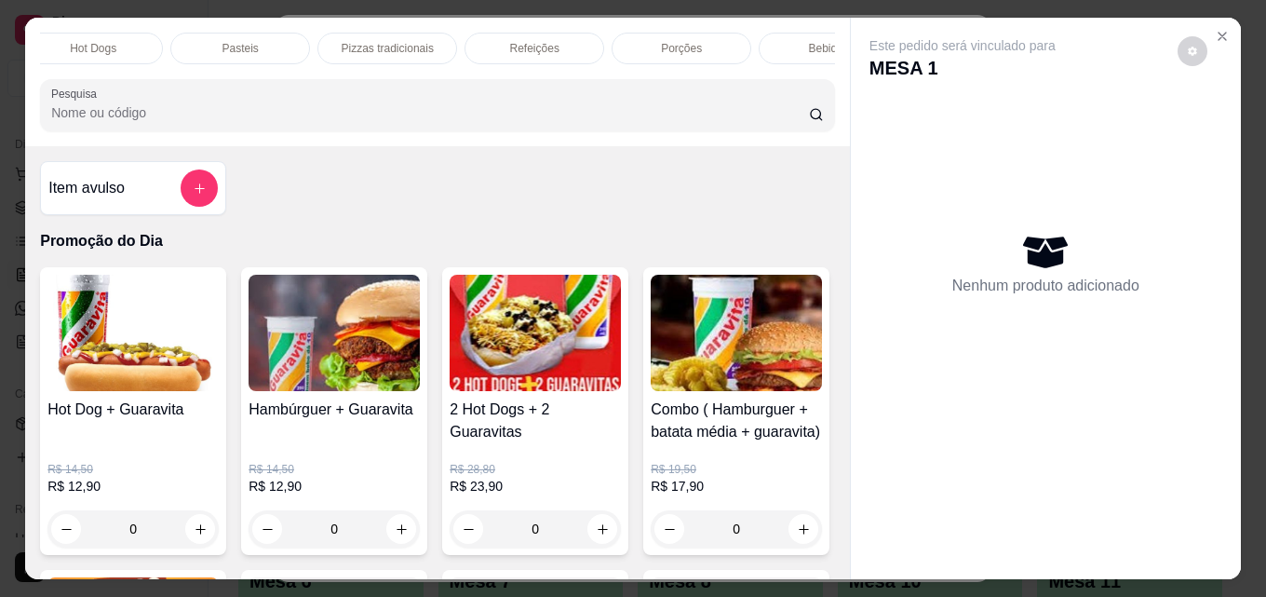
scroll to position [0, 816]
click at [746, 41] on p "Bebidas" at bounding box center [766, 48] width 40 height 15
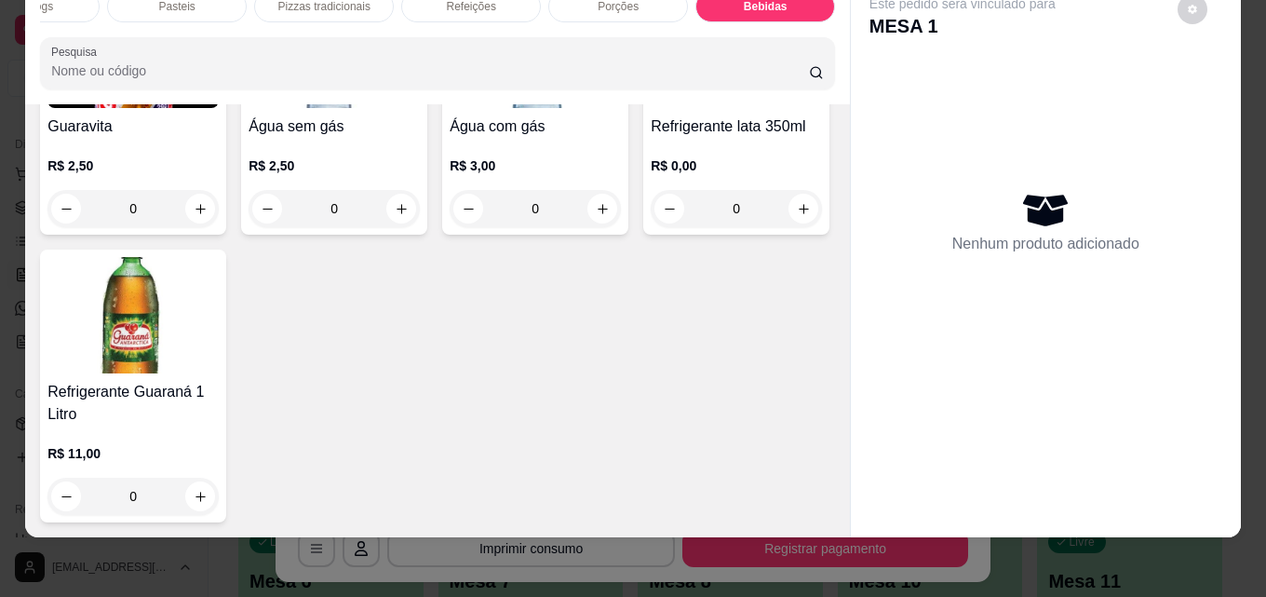
click at [651, 108] on img at bounding box center [736, 50] width 171 height 116
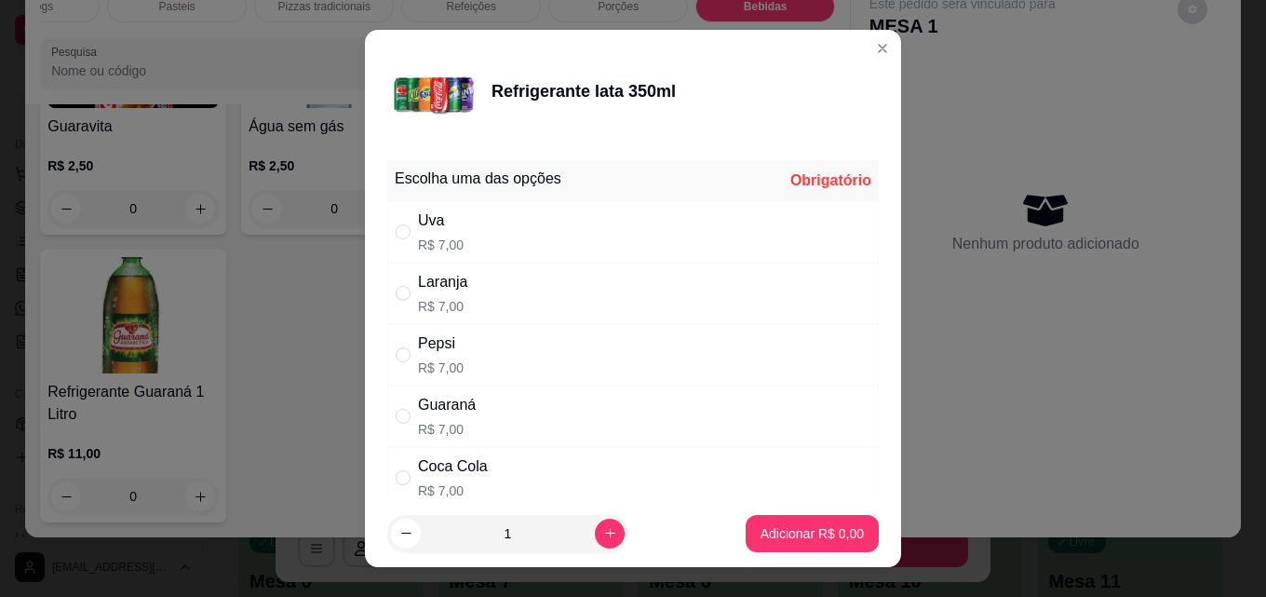
click at [443, 476] on div "Coca Cola" at bounding box center [453, 466] width 70 height 22
radio input "true"
click at [598, 540] on button "increase-product-quantity" at bounding box center [610, 534] width 30 height 30
type input "2"
click at [769, 534] on p "Adicionar R$ 14,00" at bounding box center [808, 533] width 111 height 19
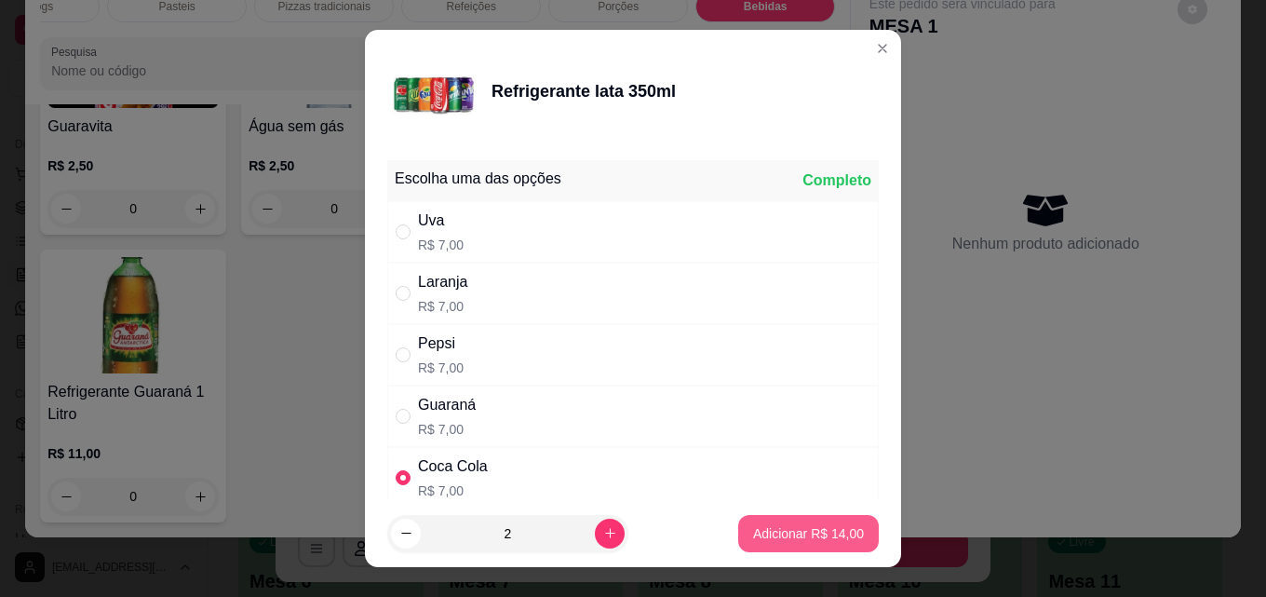
type input "2"
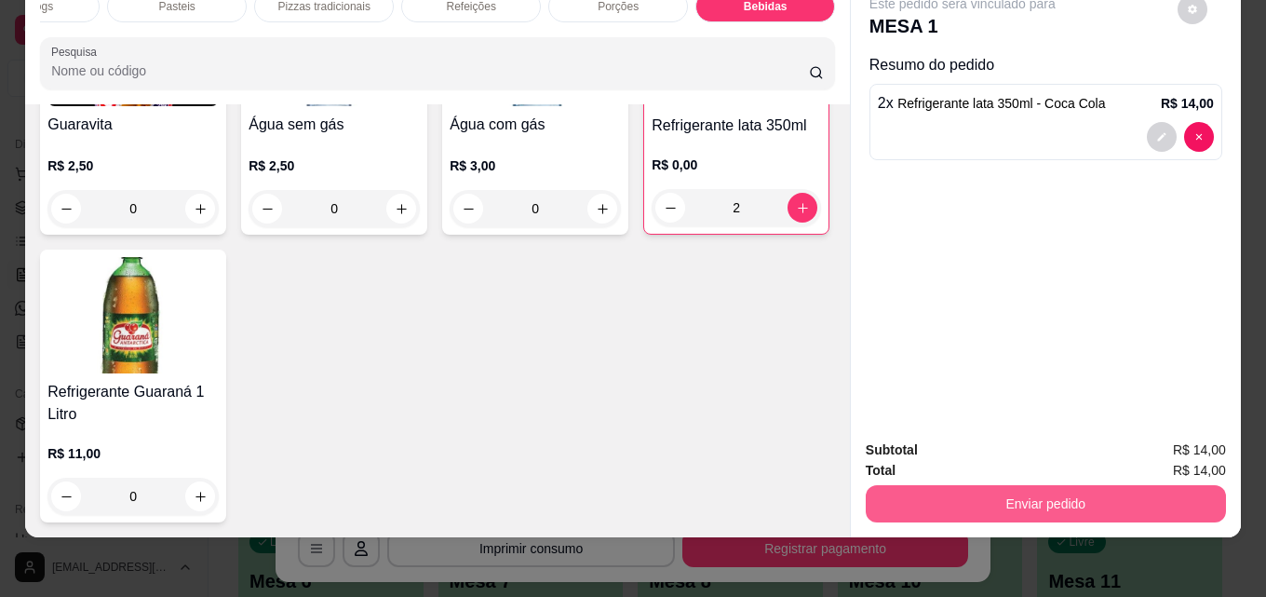
click at [1012, 491] on button "Enviar pedido" at bounding box center [1046, 503] width 360 height 37
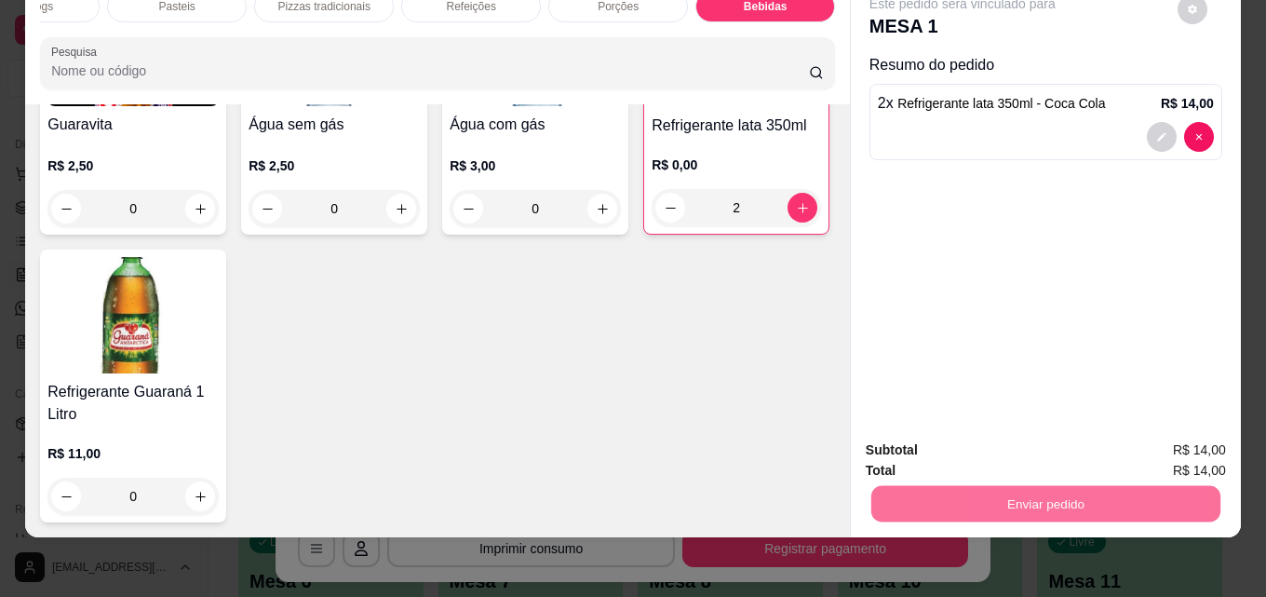
click at [1168, 432] on button "Enviar pedido" at bounding box center [1177, 443] width 105 height 35
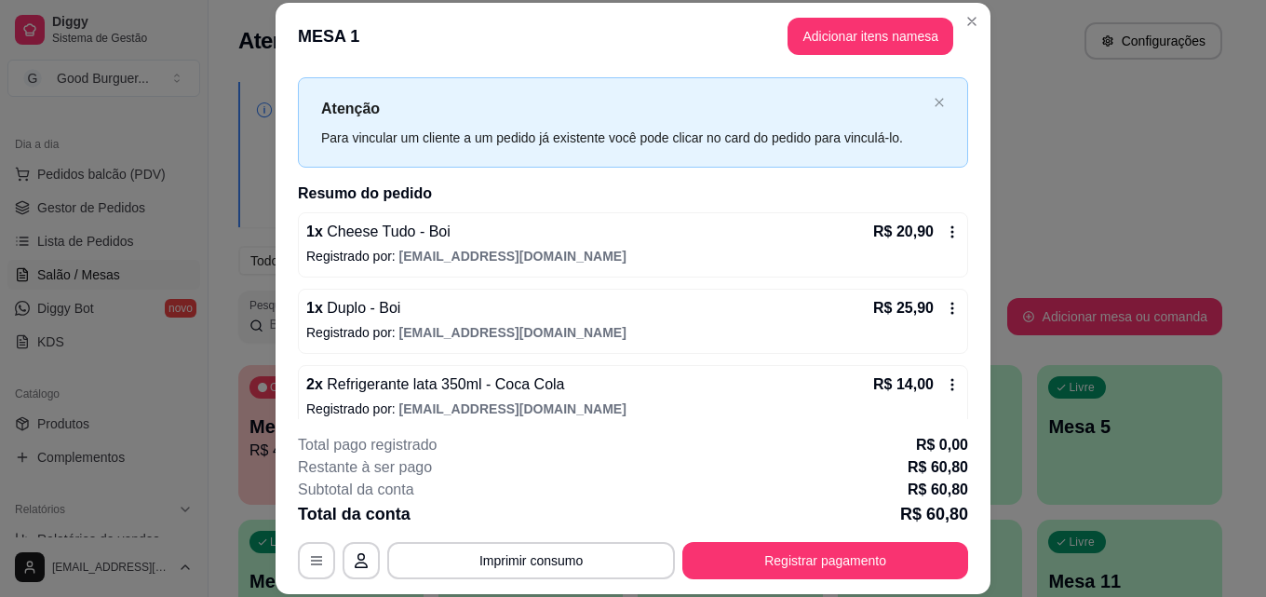
scroll to position [52, 0]
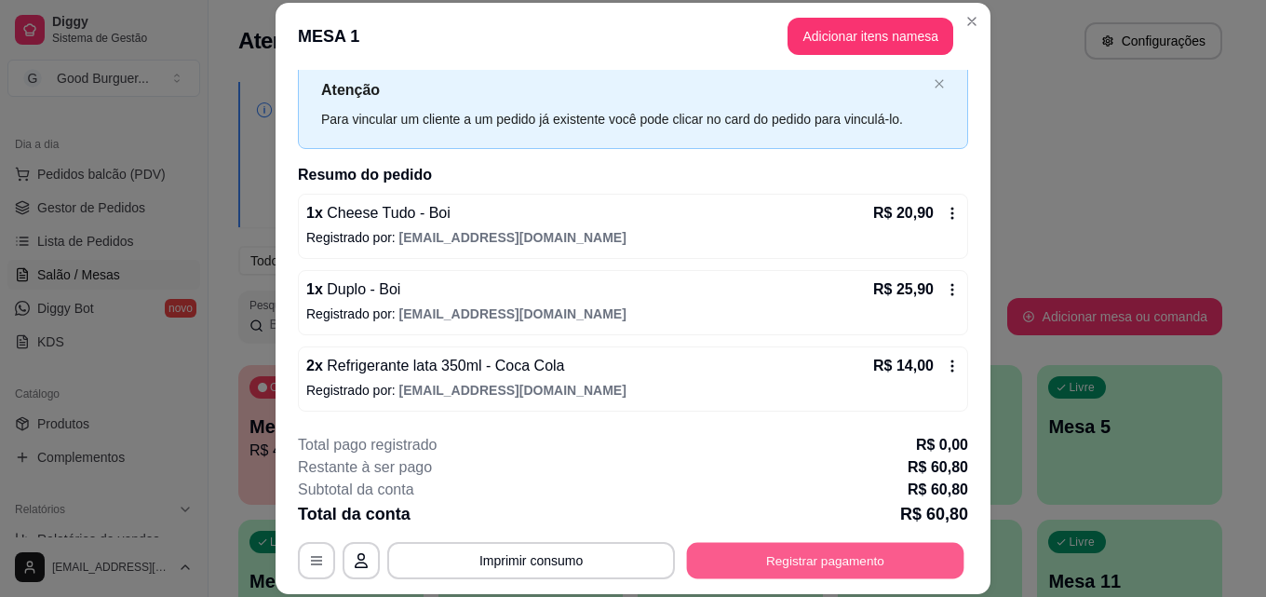
click at [820, 565] on button "Registrar pagamento" at bounding box center [826, 560] width 278 height 36
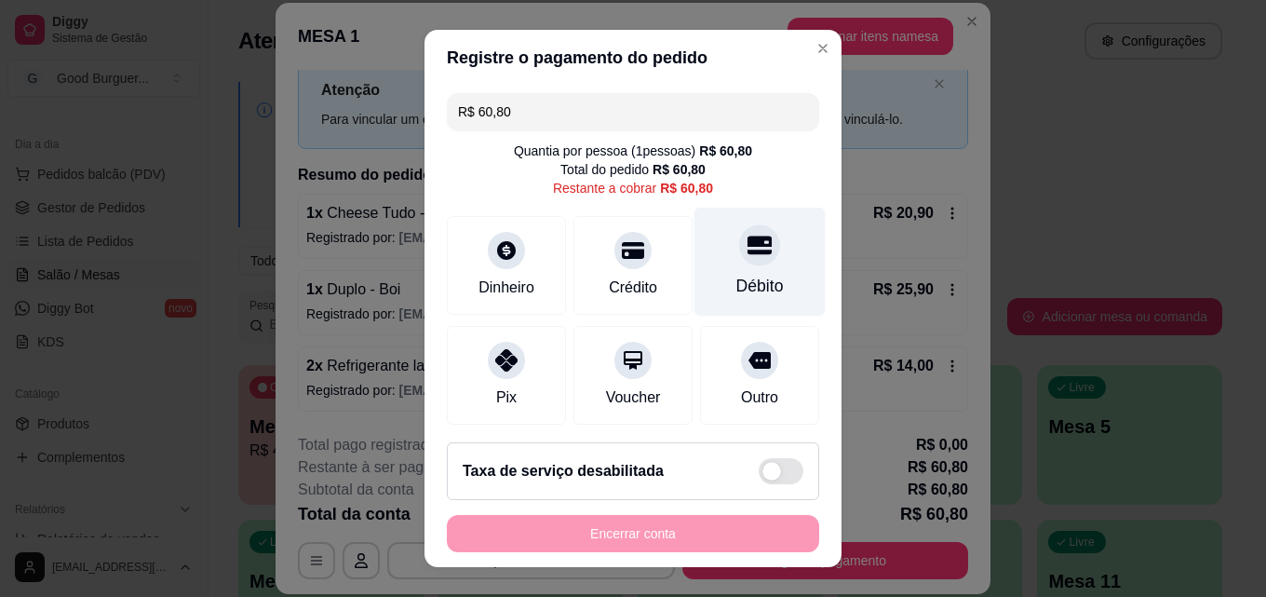
click at [748, 251] on icon at bounding box center [760, 246] width 24 height 19
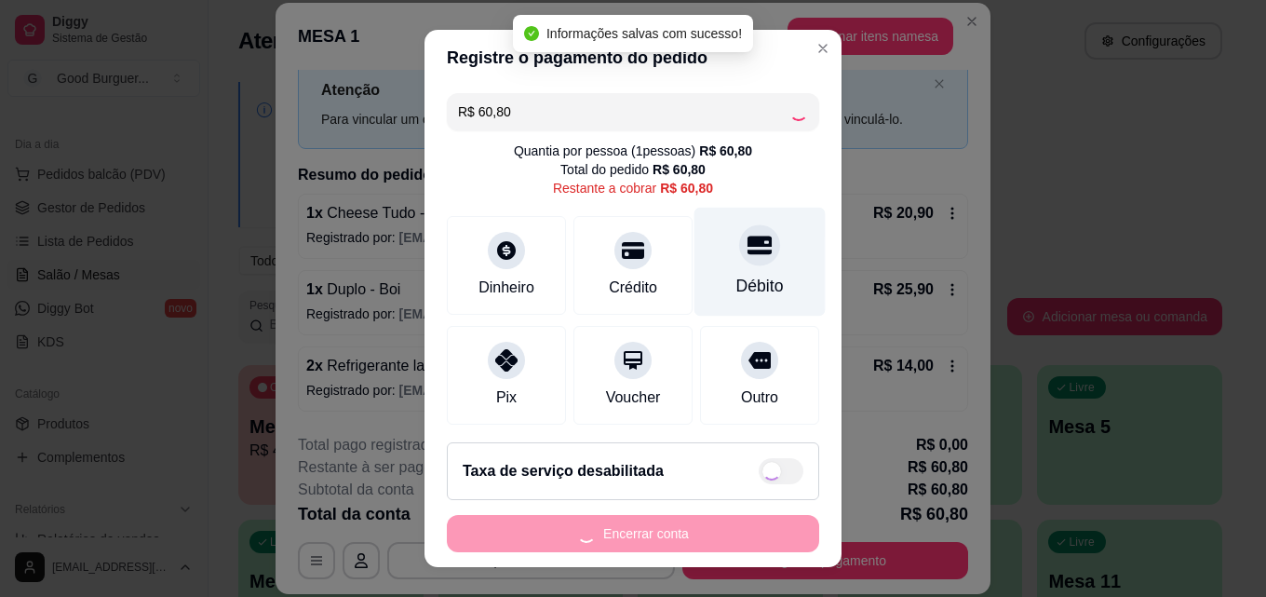
type input "R$ 0,00"
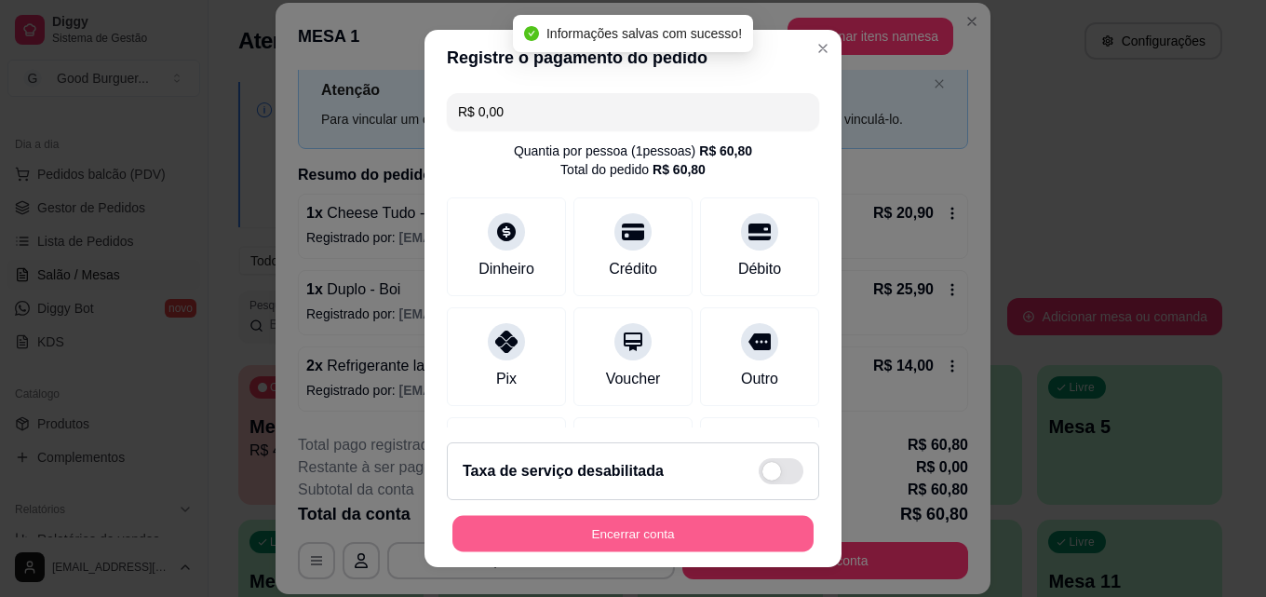
click at [747, 537] on button "Encerrar conta" at bounding box center [633, 534] width 361 height 36
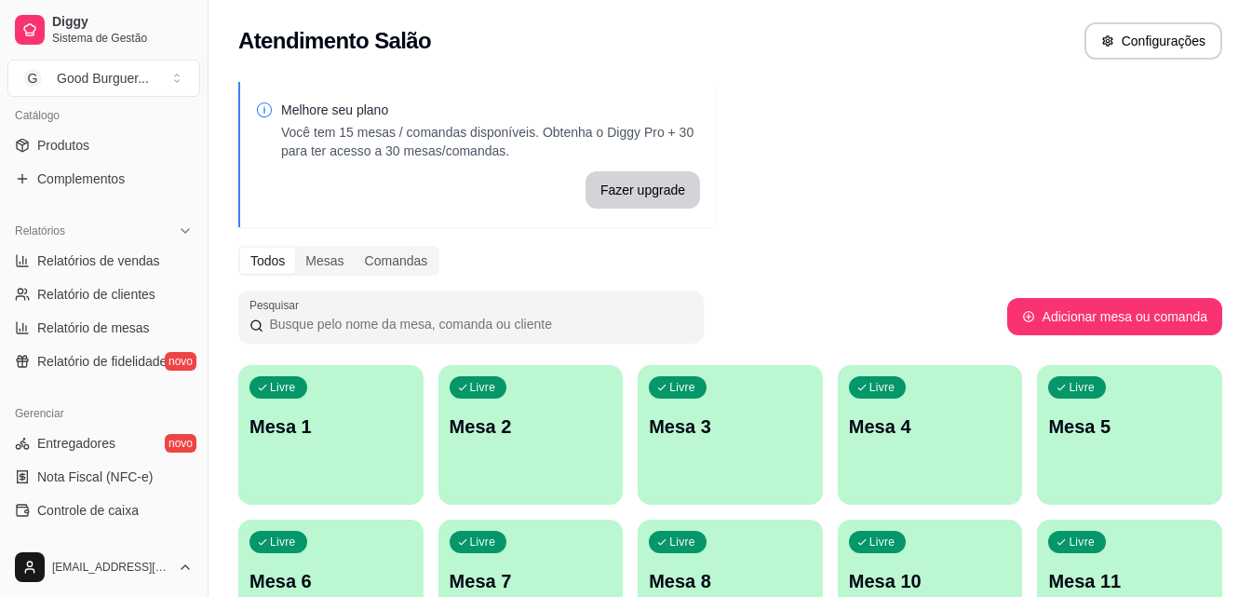
scroll to position [466, 0]
click at [119, 261] on span "Relatórios de vendas" at bounding box center [98, 259] width 123 height 19
select select "ALL"
select select "0"
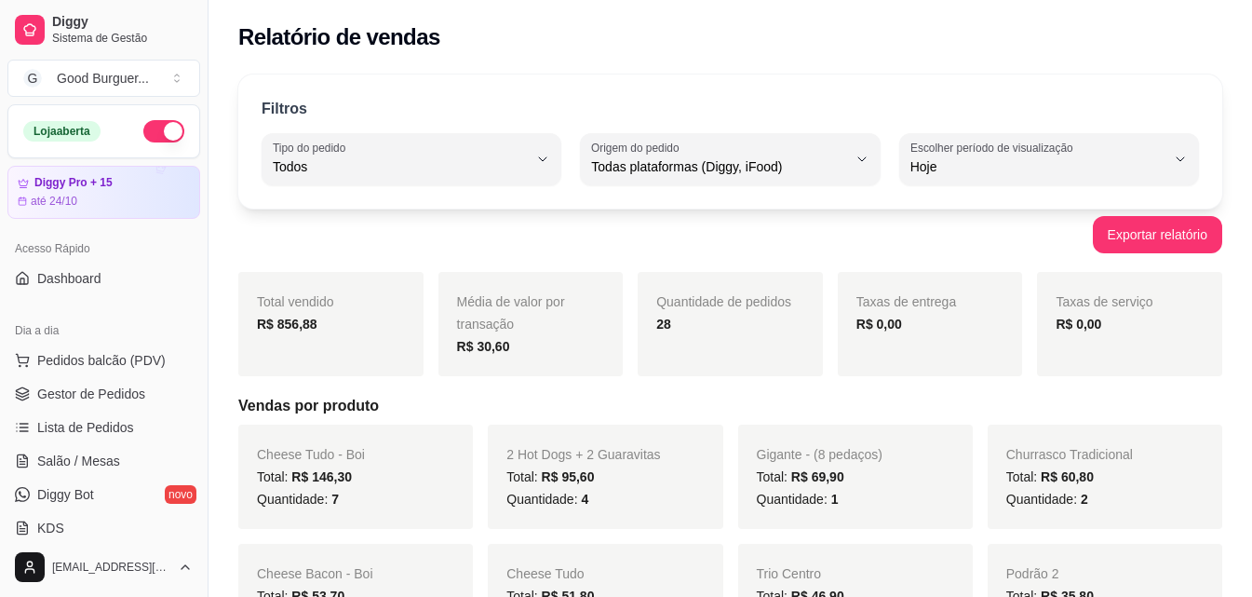
click at [143, 131] on button "button" at bounding box center [163, 131] width 41 height 22
